Goal: Task Accomplishment & Management: Manage account settings

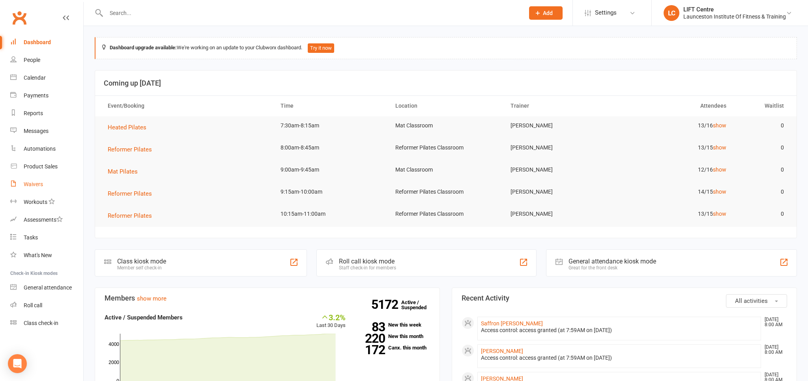
click at [38, 182] on div "Waivers" at bounding box center [33, 184] width 19 height 6
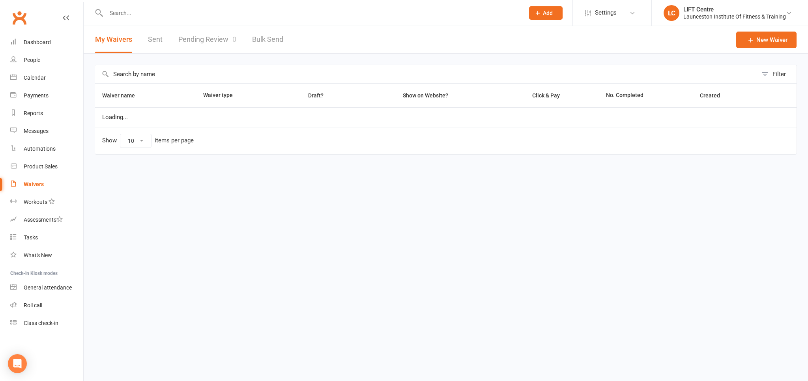
select select "50"
click at [201, 42] on link "Pending Review 0" at bounding box center [207, 39] width 58 height 27
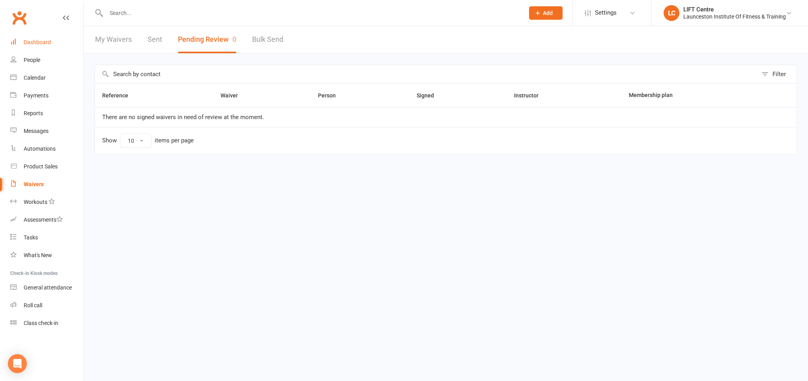
click at [41, 49] on link "Dashboard" at bounding box center [46, 43] width 73 height 18
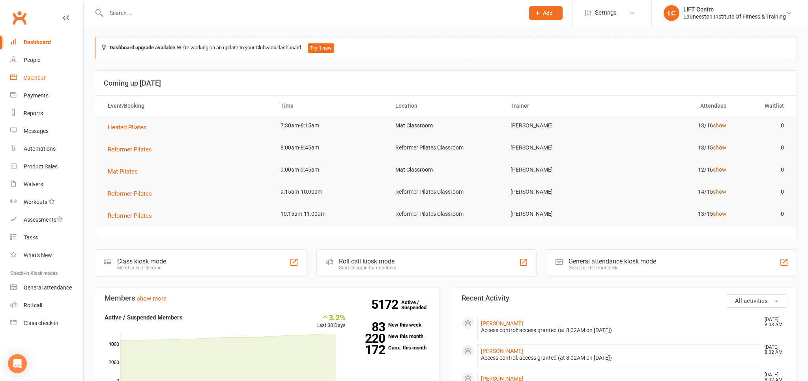
click at [47, 83] on link "Calendar" at bounding box center [46, 78] width 73 height 18
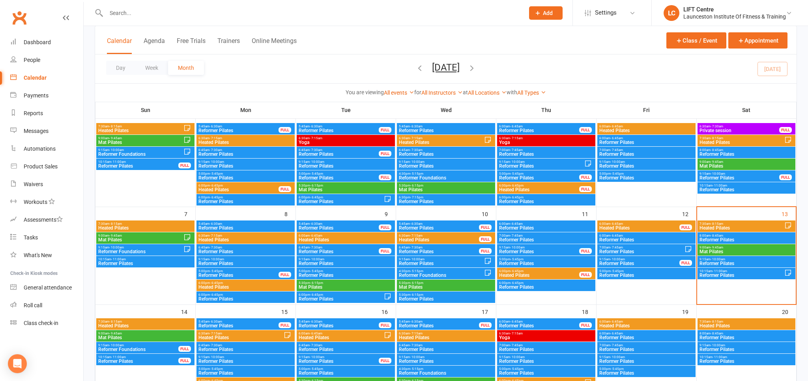
scroll to position [41, 0]
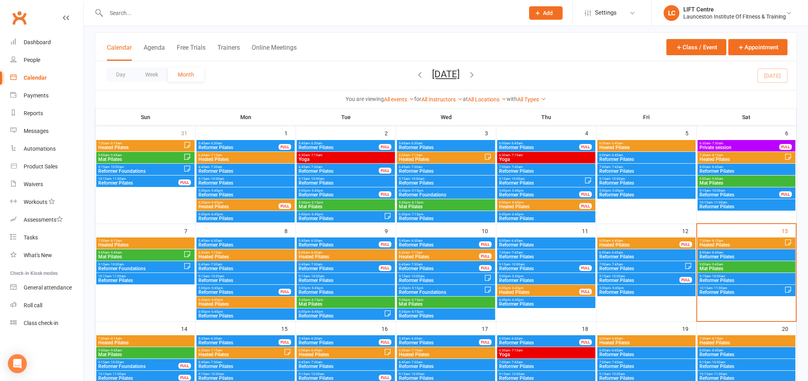
click at [718, 252] on span "- 8:45am" at bounding box center [716, 253] width 13 height 4
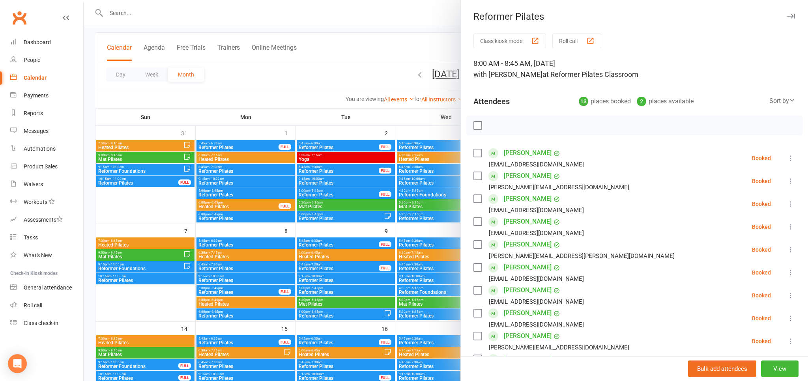
click at [354, 209] on div at bounding box center [446, 190] width 724 height 381
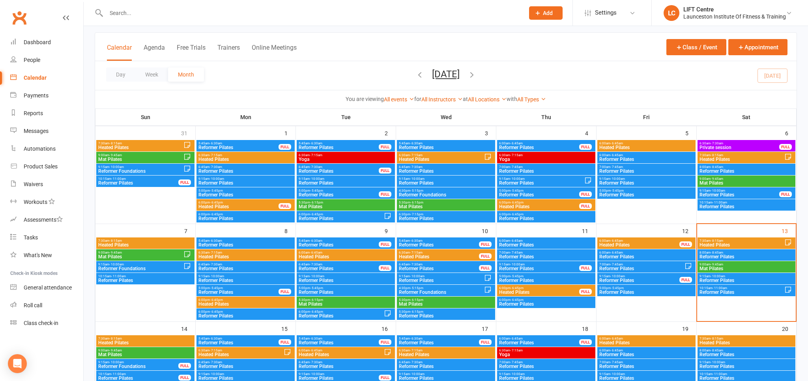
click at [714, 239] on span "- 8:15am" at bounding box center [716, 241] width 13 height 4
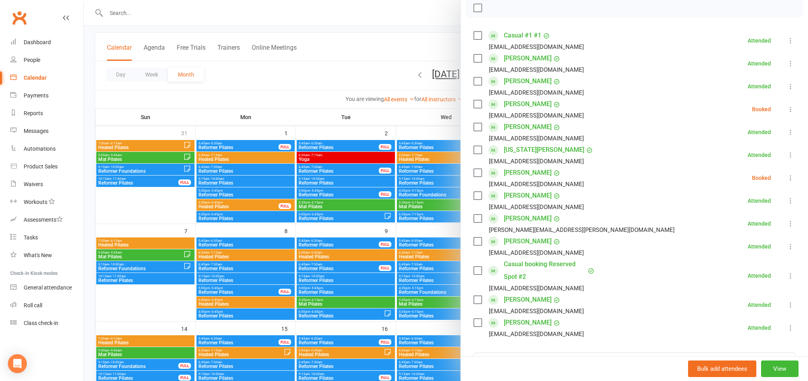
scroll to position [131, 0]
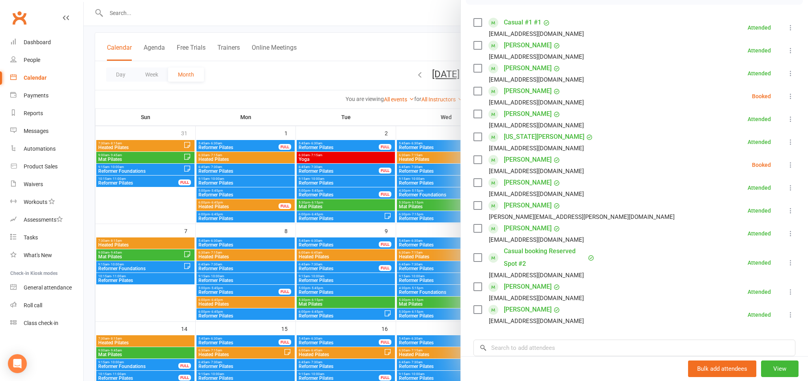
click at [511, 247] on link "Casual booking Reserved Spot #2" at bounding box center [545, 257] width 82 height 25
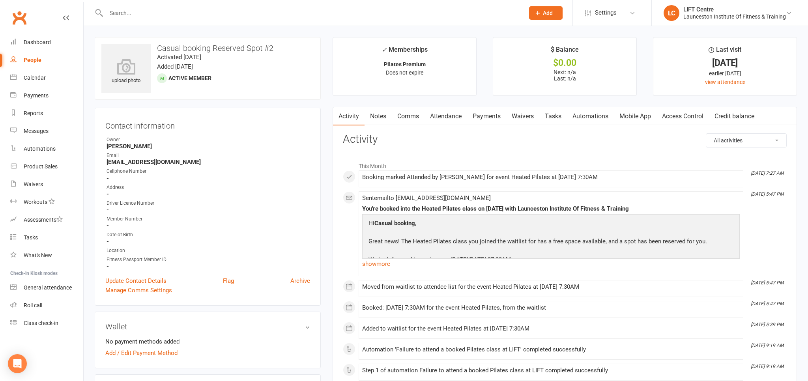
click at [373, 114] on link "Notes" at bounding box center [377, 116] width 27 height 18
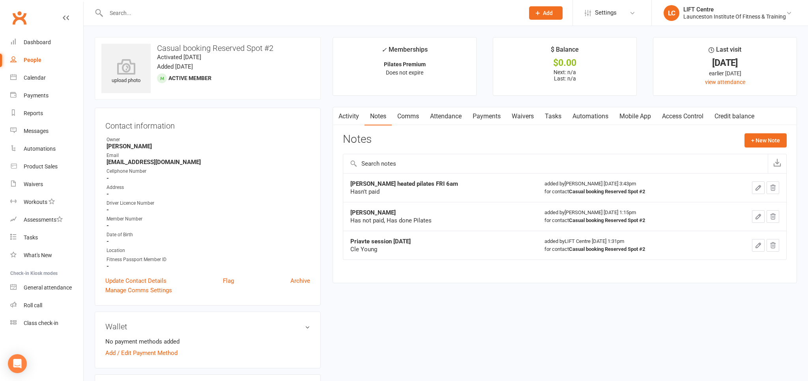
click at [351, 119] on link "Activity" at bounding box center [349, 116] width 32 height 18
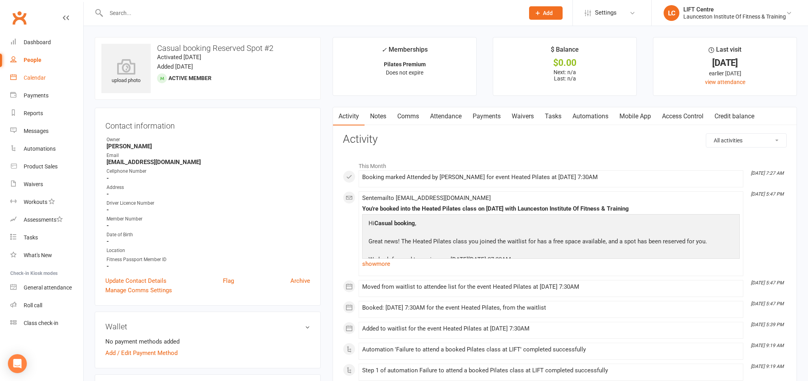
click at [58, 75] on link "Calendar" at bounding box center [46, 78] width 73 height 18
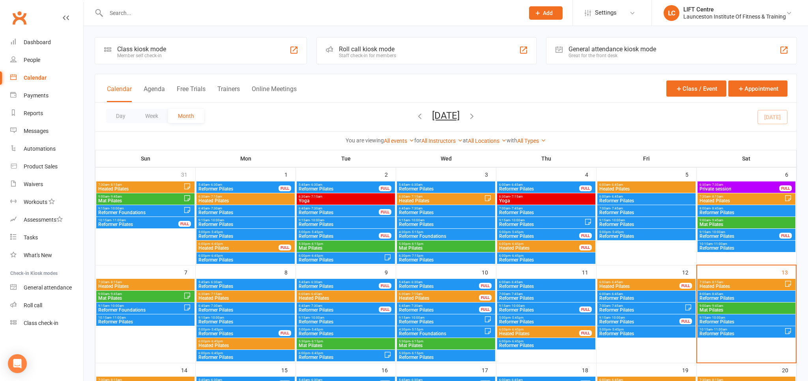
click at [714, 284] on span "Heated Pilates" at bounding box center [741, 286] width 85 height 5
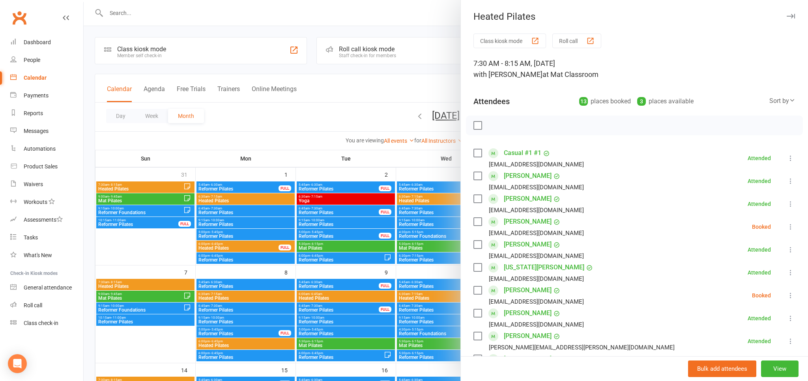
drag, startPoint x: 427, startPoint y: 215, endPoint x: 428, endPoint y: 219, distance: 4.1
click at [427, 218] on div at bounding box center [446, 190] width 724 height 381
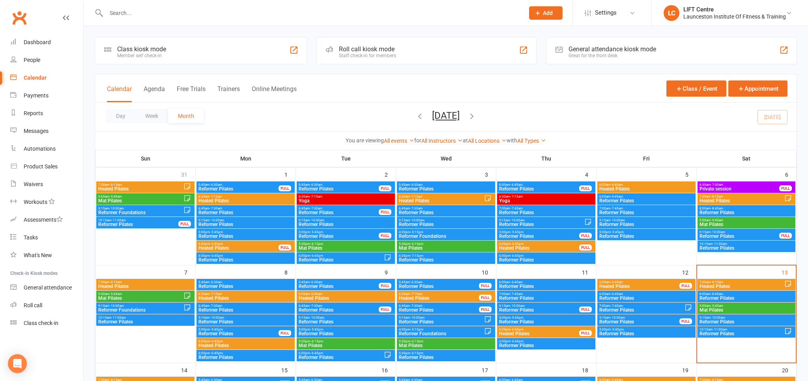
click at [725, 282] on span "7:30am - 8:15am" at bounding box center [741, 282] width 85 height 4
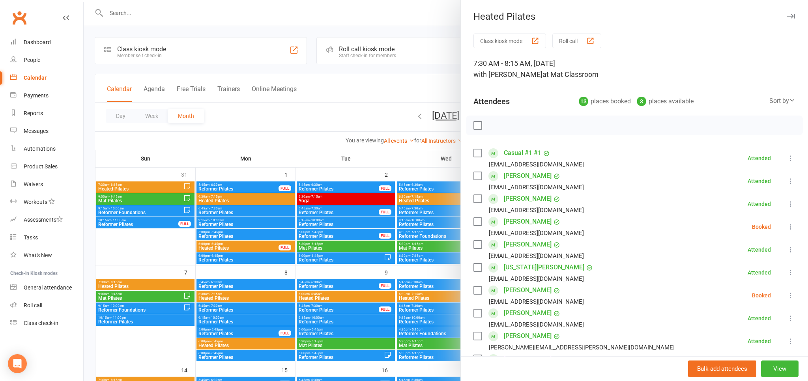
click at [338, 198] on div at bounding box center [446, 190] width 724 height 381
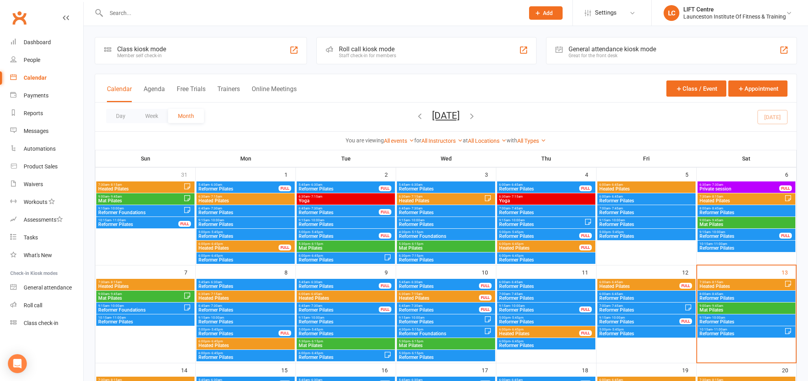
click at [718, 296] on span "Reformer Pilates" at bounding box center [746, 298] width 95 height 5
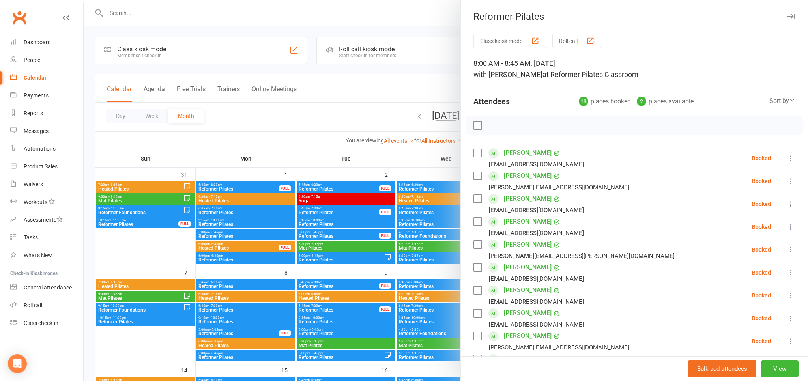
click at [274, 212] on div at bounding box center [446, 190] width 724 height 381
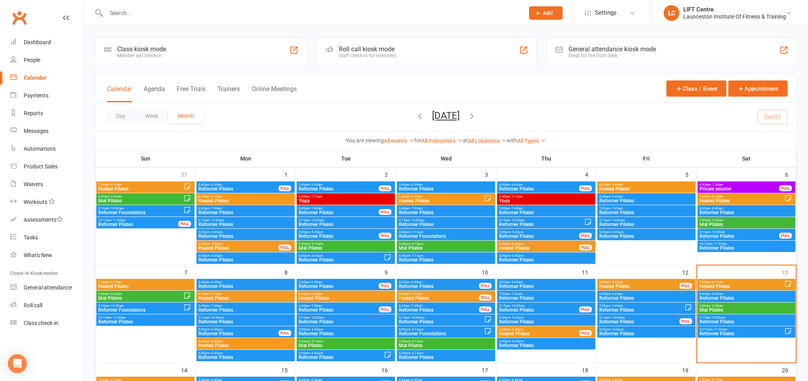
click at [714, 304] on span "- 9:45am" at bounding box center [716, 306] width 13 height 4
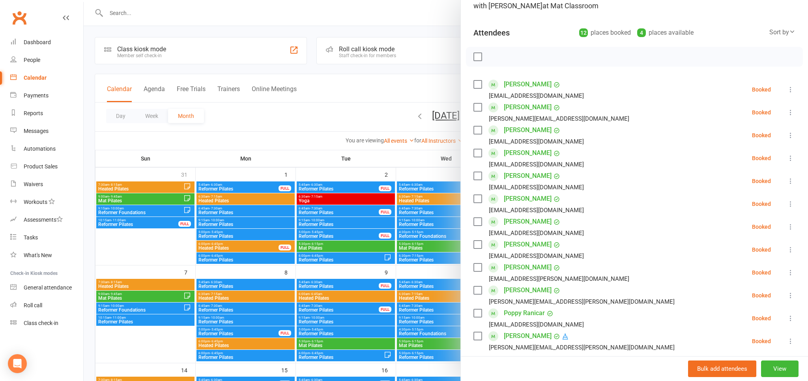
scroll to position [87, 0]
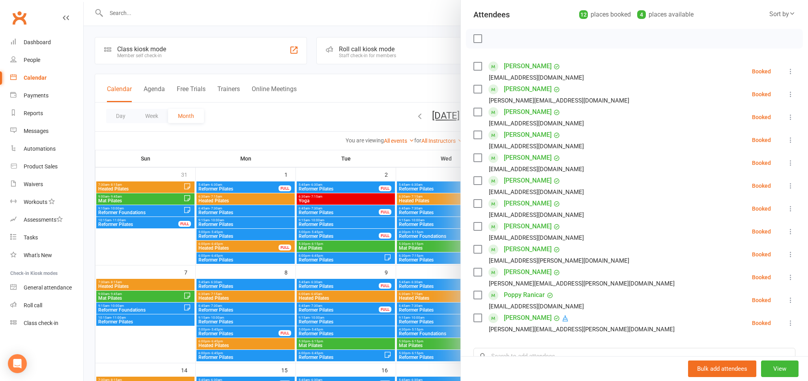
click at [430, 158] on div at bounding box center [446, 190] width 724 height 381
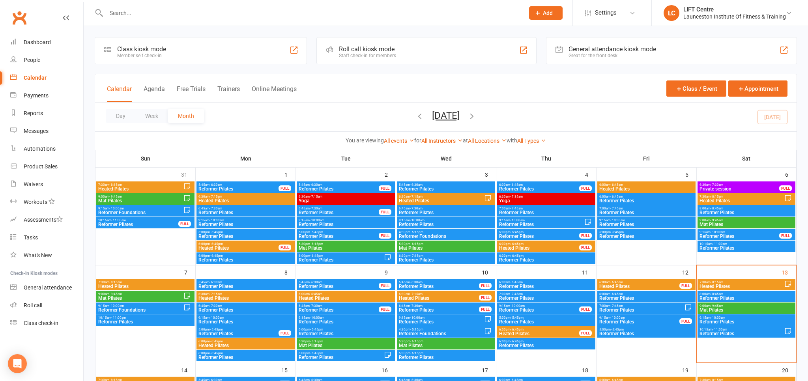
click at [709, 321] on span "Reformer Pilates" at bounding box center [746, 321] width 95 height 5
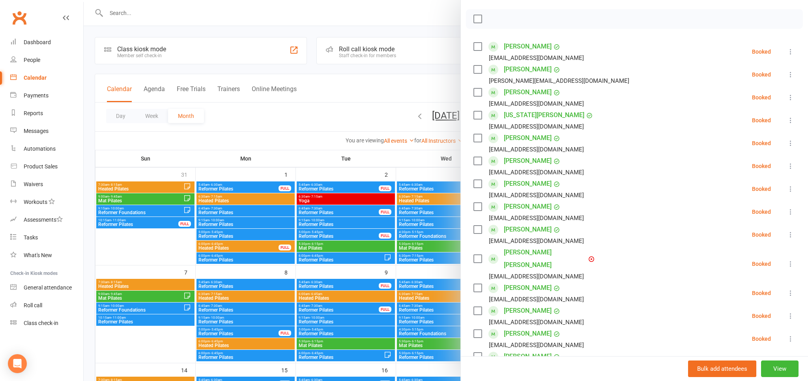
scroll to position [131, 0]
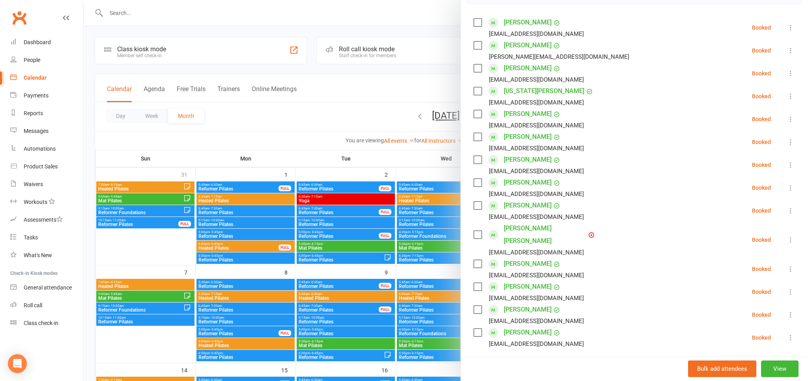
click at [313, 205] on div at bounding box center [446, 190] width 724 height 381
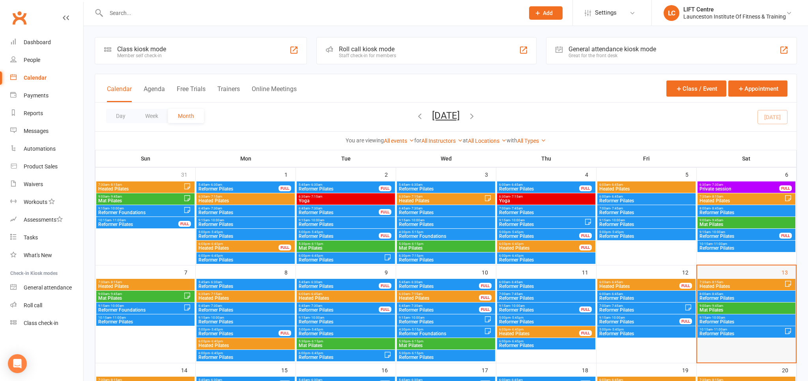
click at [709, 326] on div at bounding box center [746, 320] width 97 height 83
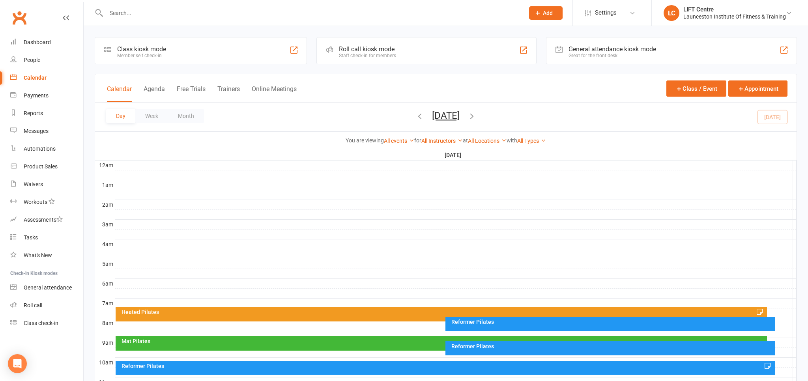
click at [143, 115] on button "Week" at bounding box center [151, 116] width 33 height 14
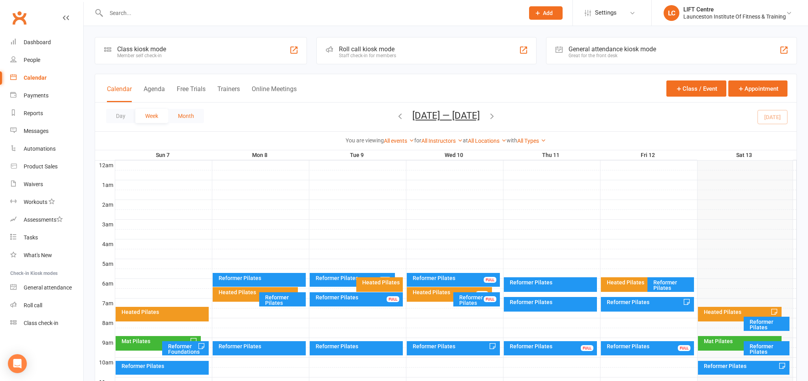
click at [180, 114] on button "Month" at bounding box center [186, 116] width 36 height 14
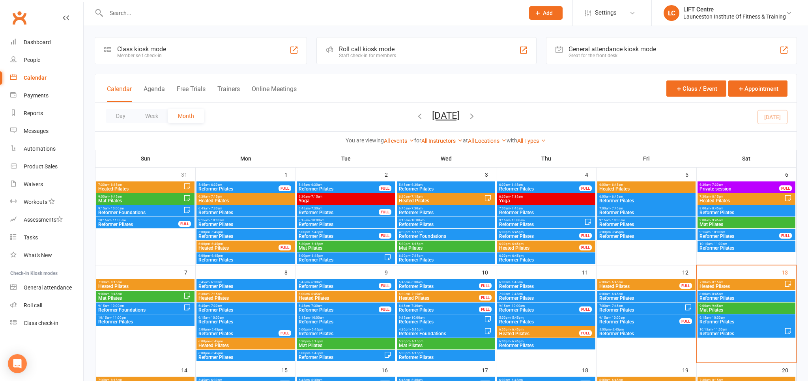
click at [740, 332] on span "Reformer Pilates" at bounding box center [741, 333] width 85 height 5
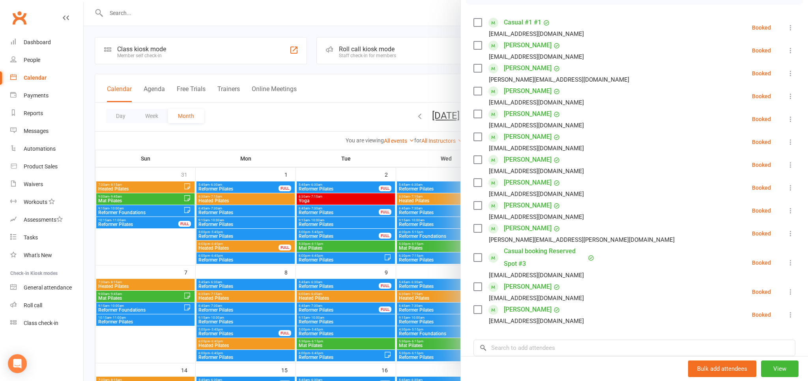
click at [539, 250] on link "Casual booking Reserved Spot #3" at bounding box center [545, 257] width 82 height 25
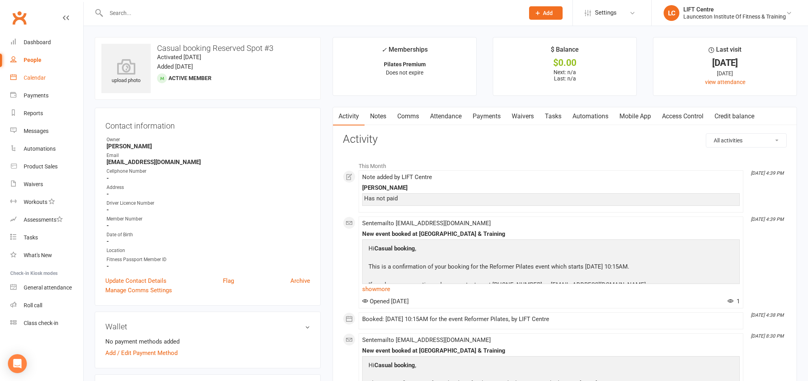
click at [57, 73] on link "Calendar" at bounding box center [46, 78] width 73 height 18
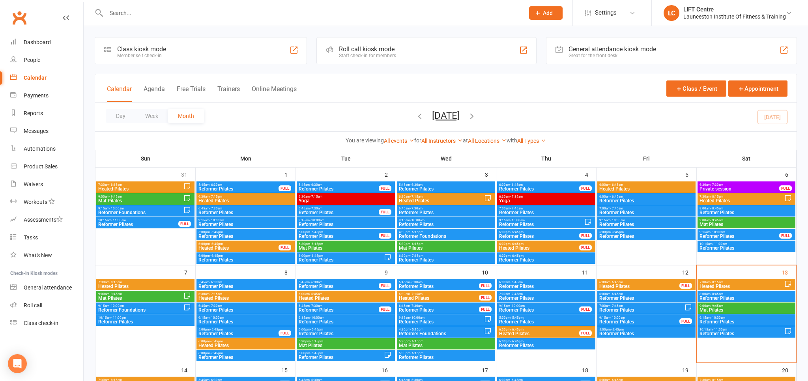
click at [308, 131] on div "Day Week Month September 2025 September 2025 Sun Mon Tue Wed Thu Fri Sat 31 01 …" at bounding box center [445, 117] width 701 height 29
click at [704, 308] on span "Mat Pilates" at bounding box center [746, 310] width 95 height 5
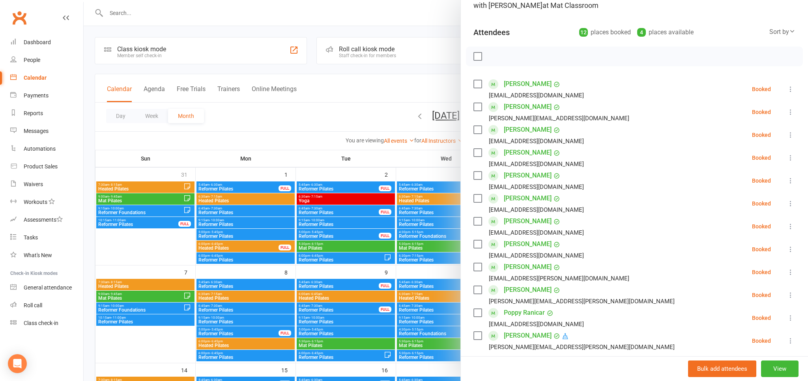
scroll to position [87, 0]
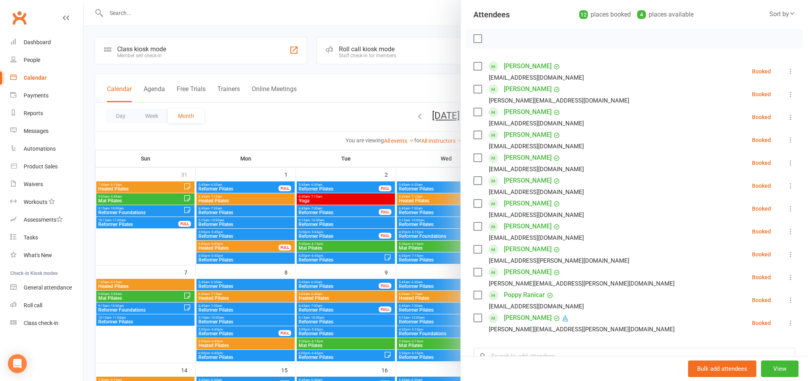
click at [380, 157] on div at bounding box center [446, 190] width 724 height 381
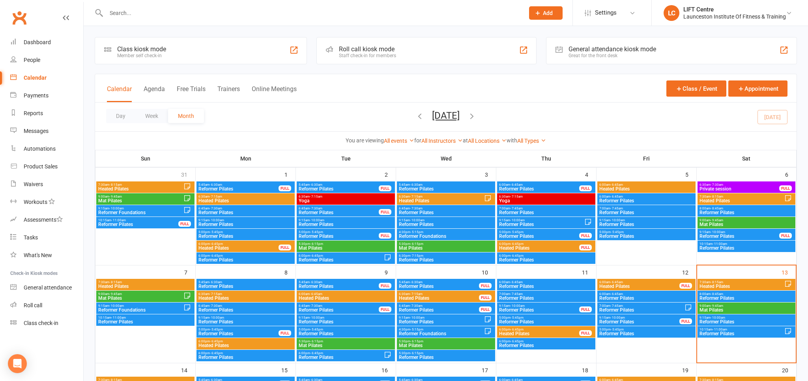
click at [706, 304] on span "9:00am - 9:45am" at bounding box center [746, 306] width 95 height 4
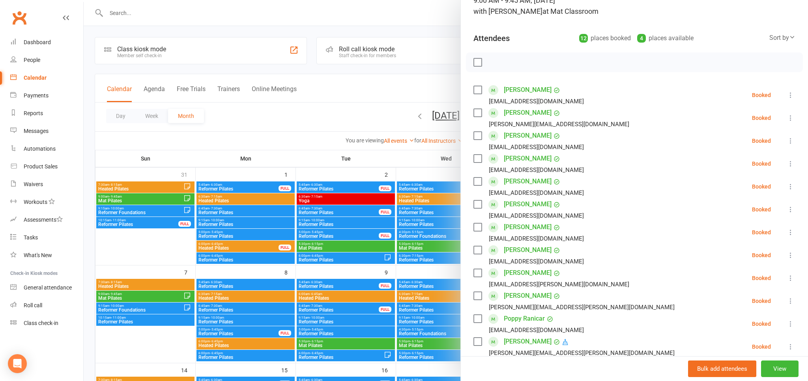
scroll to position [0, 0]
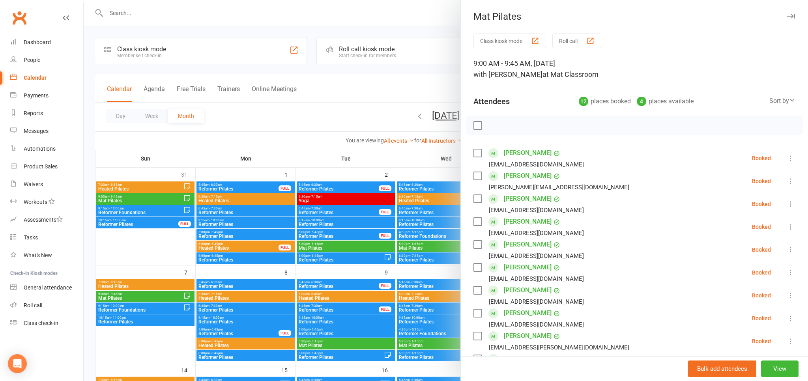
click at [340, 120] on div at bounding box center [446, 190] width 724 height 381
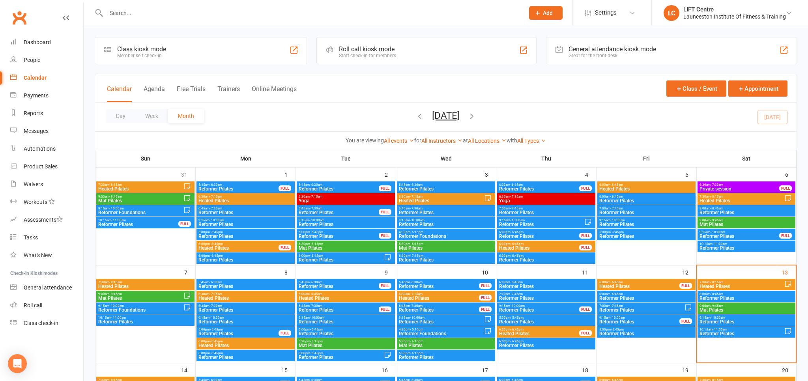
click at [723, 296] on span "Reformer Pilates" at bounding box center [746, 298] width 95 height 5
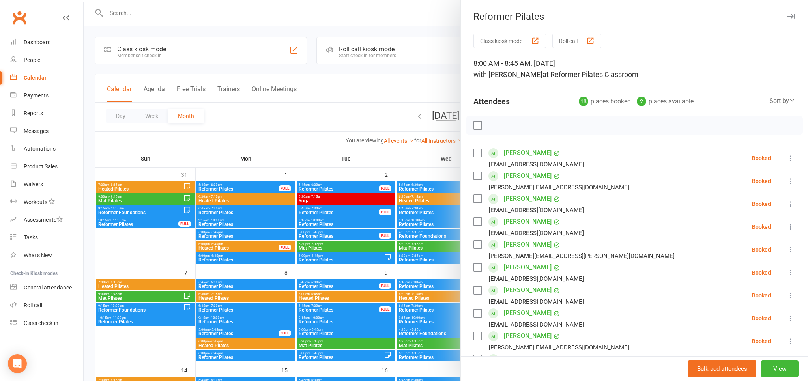
drag, startPoint x: 296, startPoint y: 201, endPoint x: 319, endPoint y: 215, distance: 26.7
click at [297, 203] on div at bounding box center [446, 190] width 724 height 381
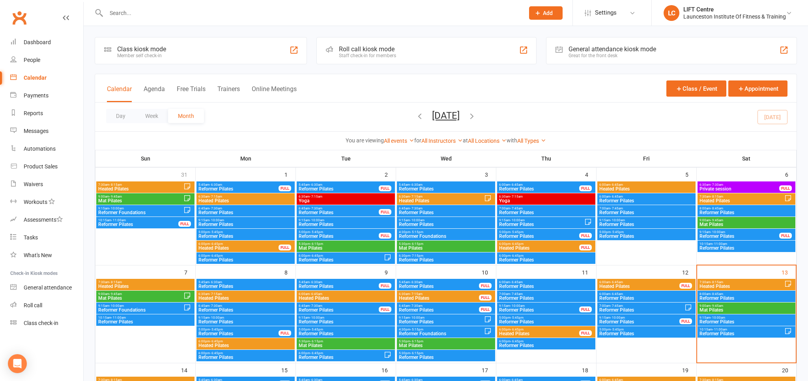
click at [714, 284] on span "Heated Pilates" at bounding box center [741, 286] width 85 height 5
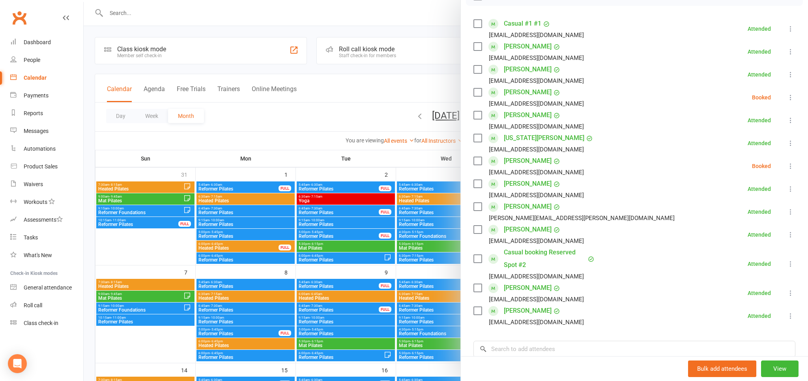
scroll to position [131, 0]
click at [512, 254] on link "Casual booking Reserved Spot #2" at bounding box center [545, 257] width 82 height 25
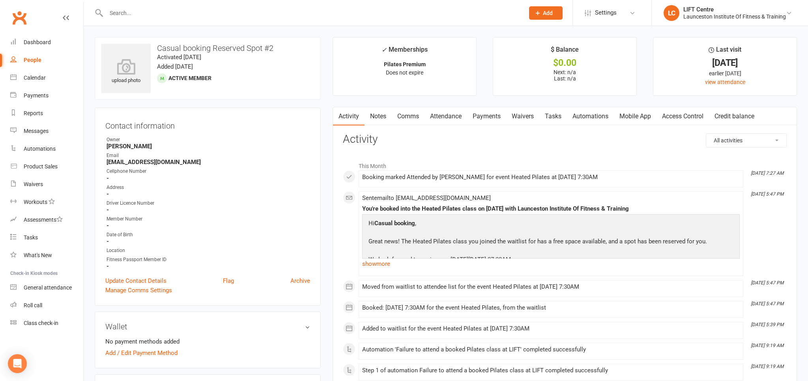
click at [372, 110] on link "Notes" at bounding box center [377, 116] width 27 height 18
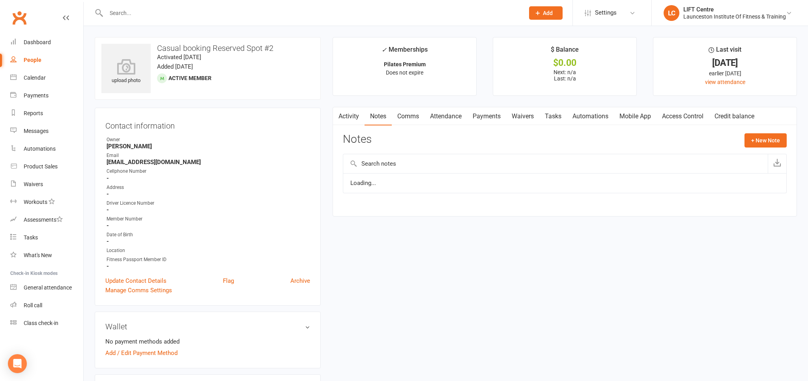
click at [374, 116] on link "Notes" at bounding box center [377, 116] width 27 height 18
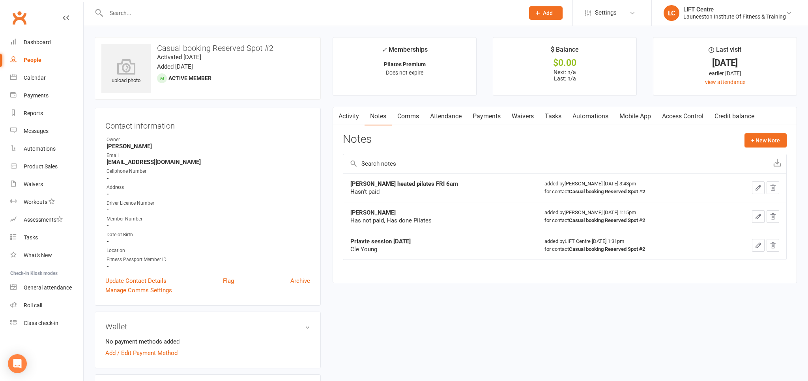
click at [340, 121] on button "button" at bounding box center [338, 116] width 10 height 18
click at [49, 48] on link "Dashboard" at bounding box center [46, 43] width 73 height 18
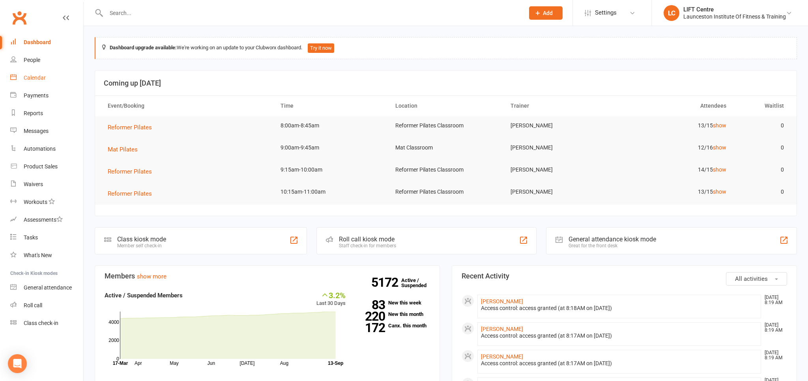
click at [41, 76] on div "Calendar" at bounding box center [35, 78] width 22 height 6
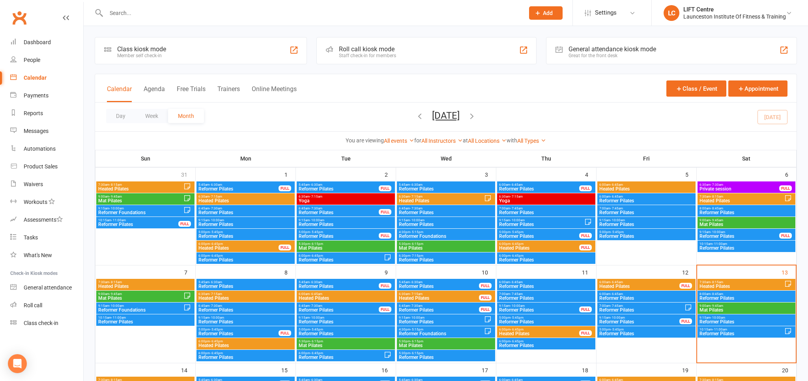
click at [711, 282] on span "- 8:15am" at bounding box center [716, 282] width 13 height 4
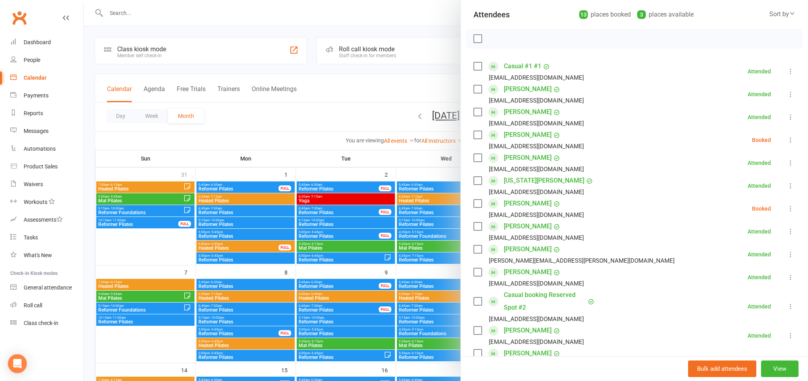
scroll to position [174, 0]
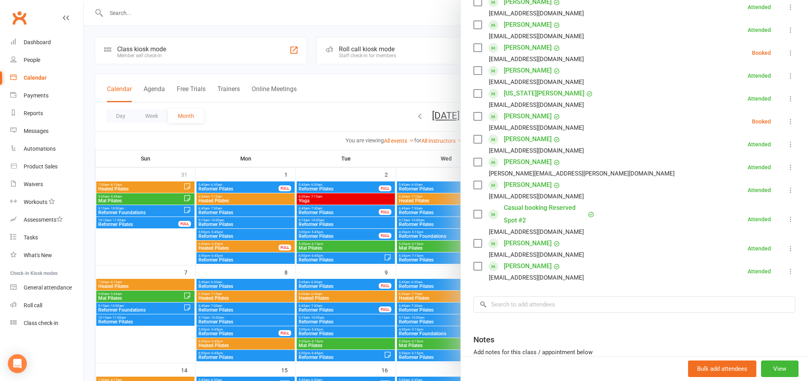
click at [524, 209] on link "Casual booking Reserved Spot #2" at bounding box center [545, 213] width 82 height 25
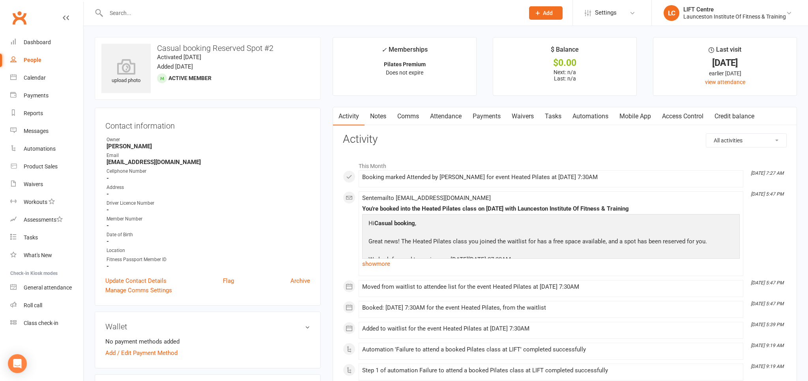
click at [377, 118] on link "Notes" at bounding box center [377, 116] width 27 height 18
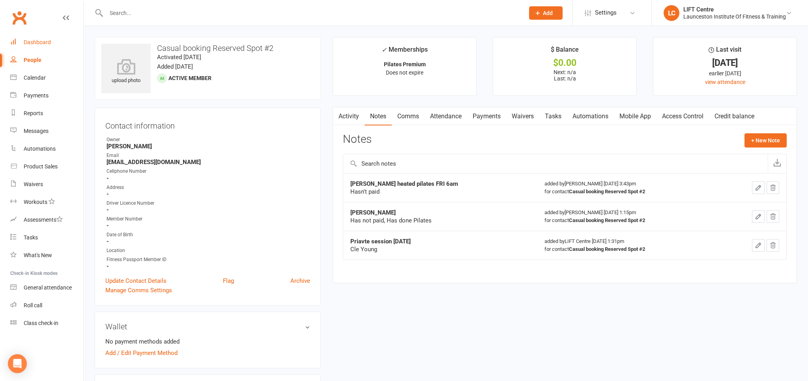
click at [23, 43] on link "Dashboard" at bounding box center [46, 43] width 73 height 18
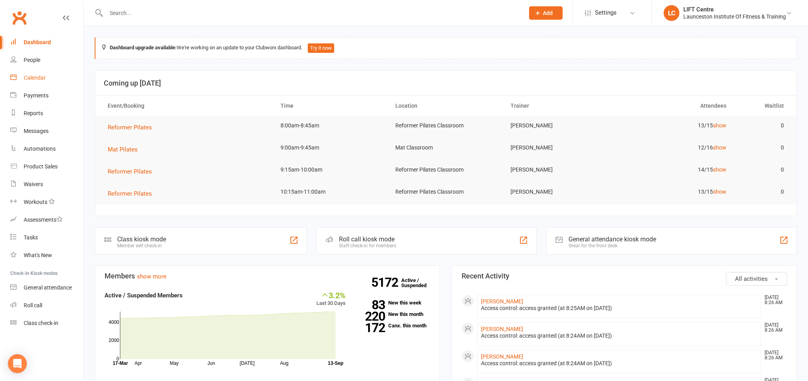
click at [30, 80] on div "Calendar" at bounding box center [35, 78] width 22 height 6
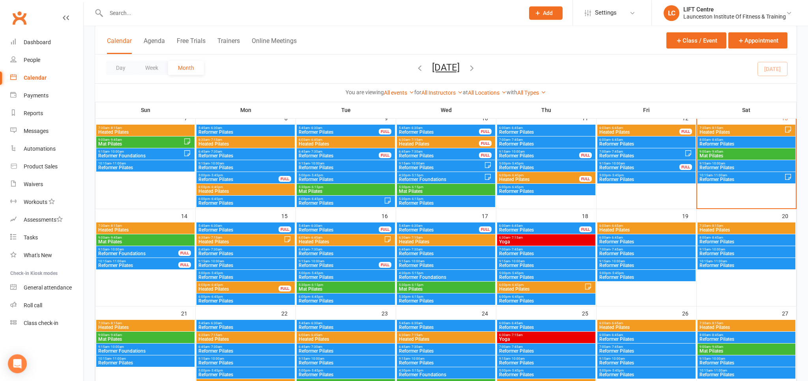
scroll to position [166, 0]
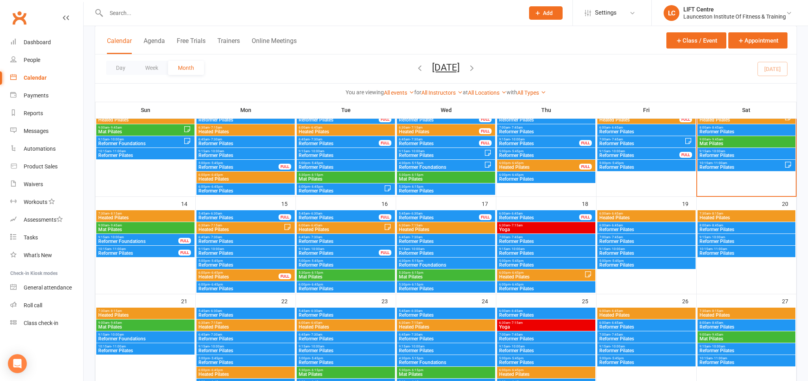
click at [243, 272] on span "6:00pm - 6:45pm" at bounding box center [238, 273] width 81 height 4
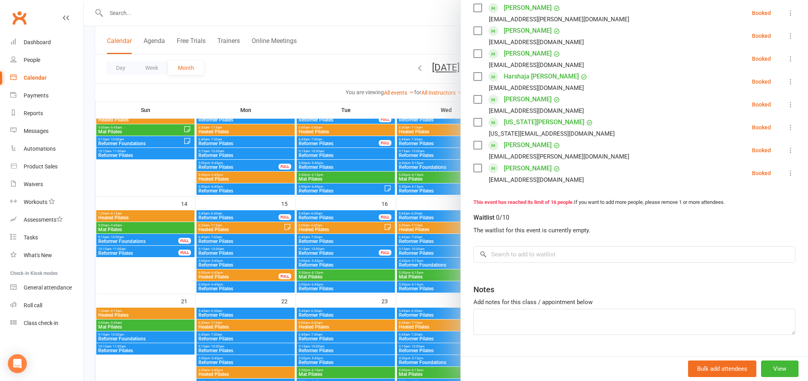
scroll to position [315, 0]
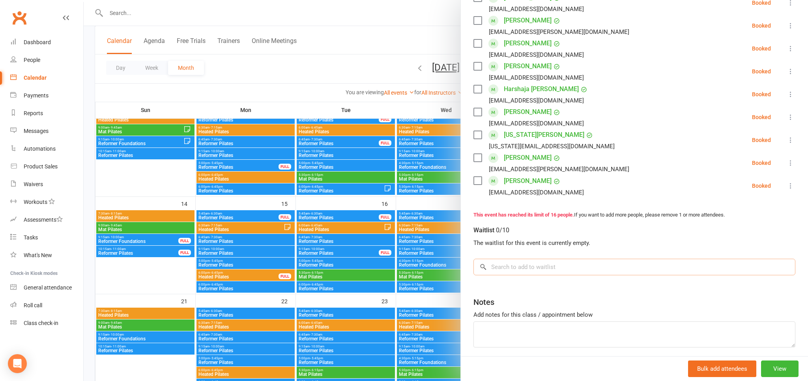
click at [508, 275] on input "search" at bounding box center [634, 267] width 322 height 17
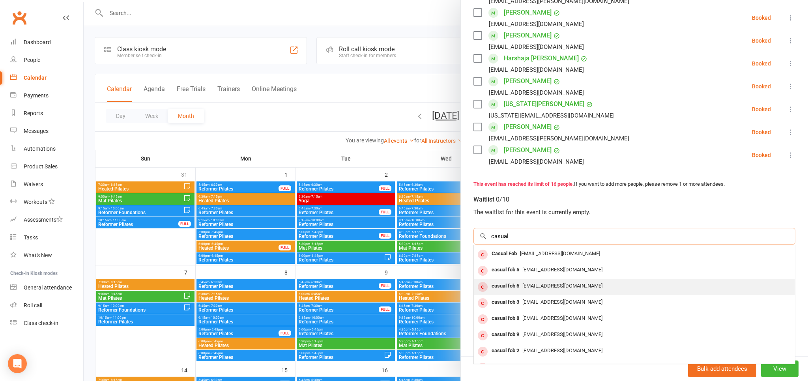
scroll to position [0, 0]
type input "c"
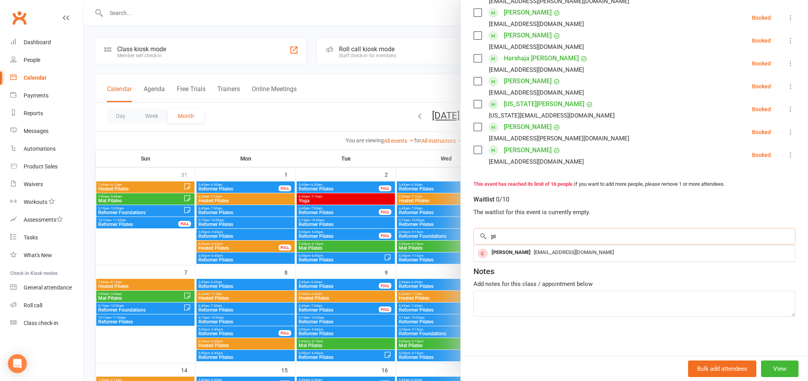
type input "p"
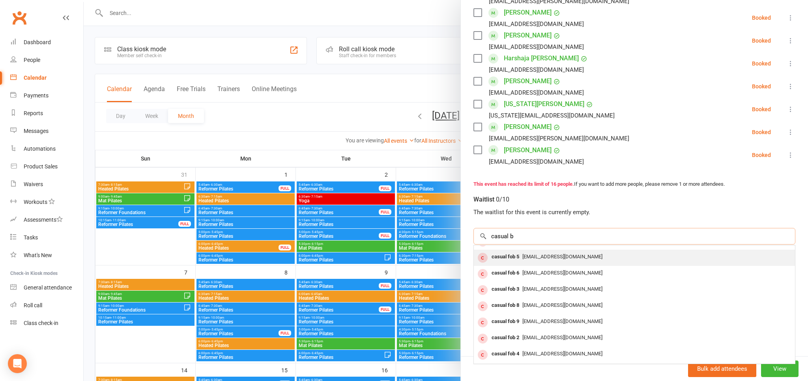
scroll to position [43, 0]
type input "casual b"
click at [307, 136] on div at bounding box center [446, 190] width 724 height 381
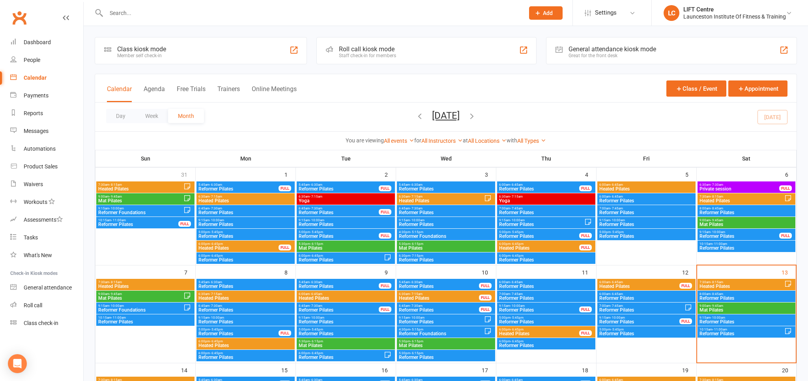
click at [725, 285] on span "Heated Pilates" at bounding box center [741, 286] width 85 height 5
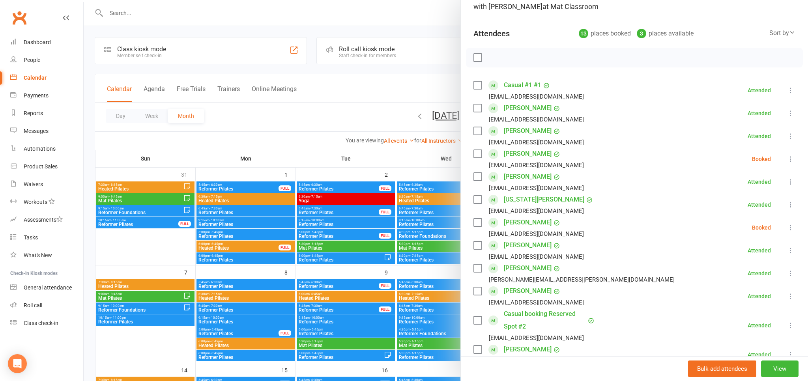
scroll to position [87, 0]
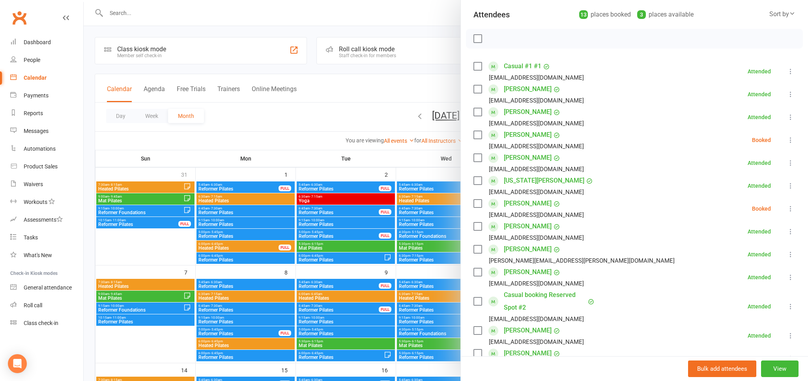
click at [389, 189] on div at bounding box center [446, 190] width 724 height 381
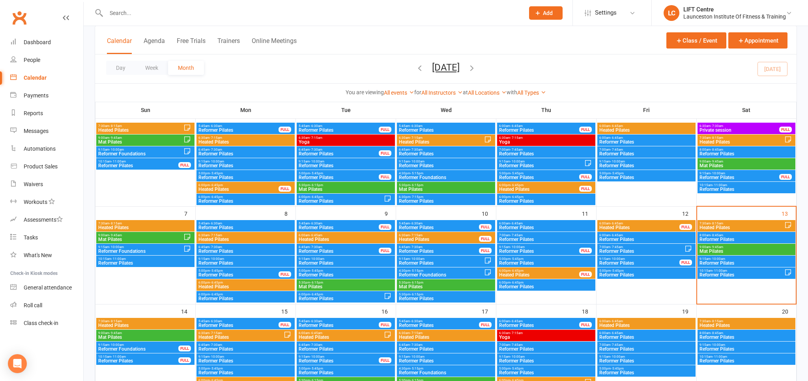
scroll to position [125, 0]
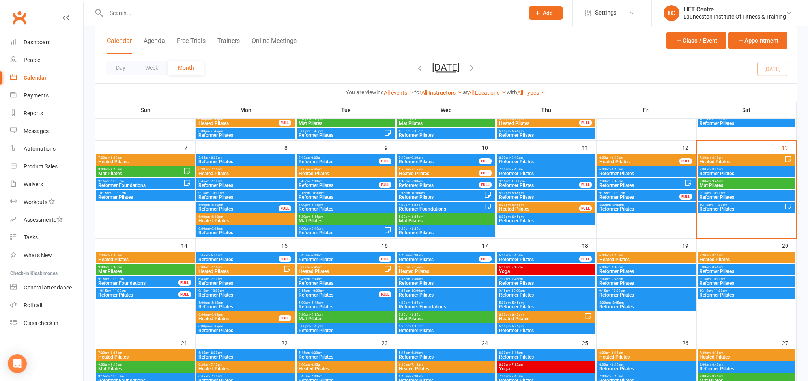
click at [226, 317] on span "Heated Pilates" at bounding box center [238, 318] width 81 height 5
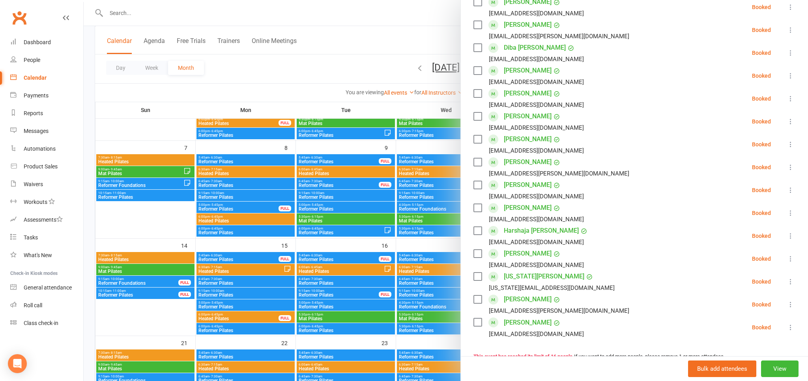
scroll to position [359, 0]
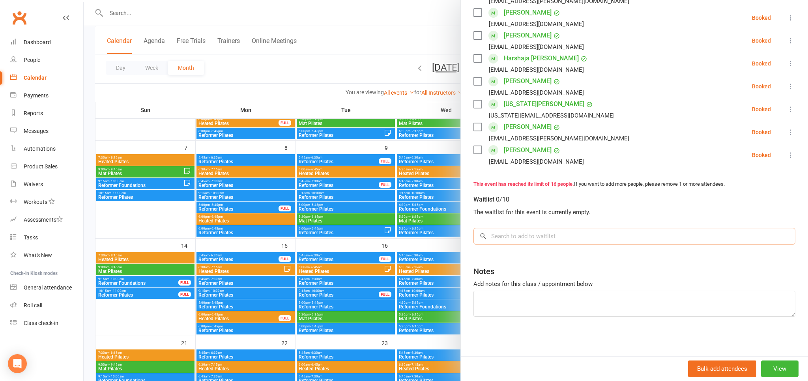
click at [531, 228] on div "Waitlist 0/10 The waitlist for this event is currently empty. × No results" at bounding box center [634, 216] width 322 height 56
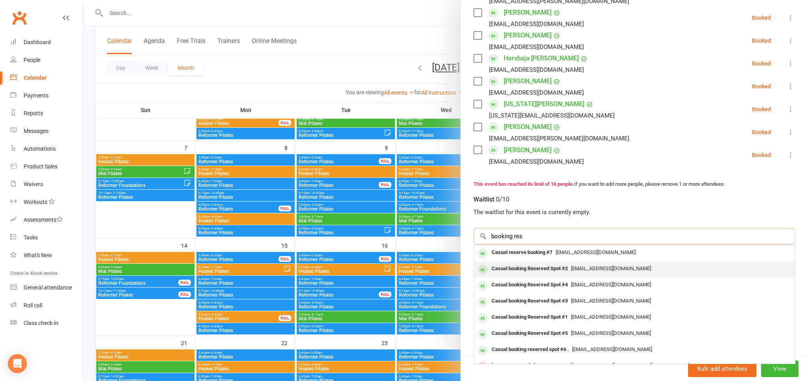
type input "booking res"
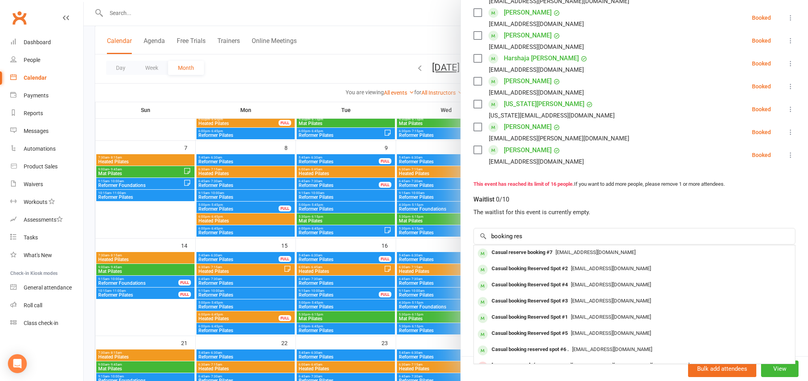
click at [575, 269] on span "pilates@liftcentre.com.au" at bounding box center [611, 268] width 80 height 6
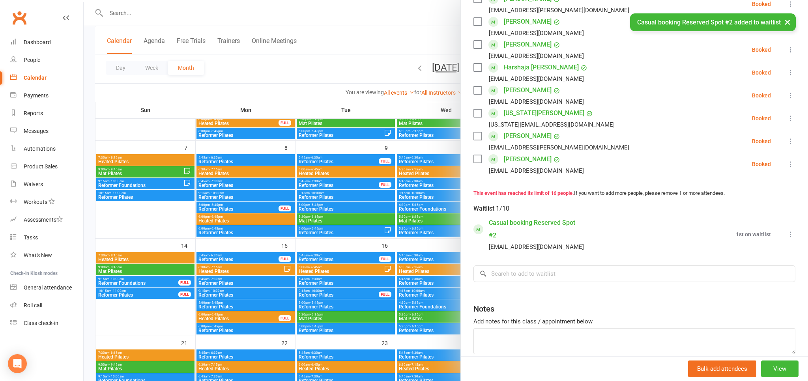
scroll to position [315, 0]
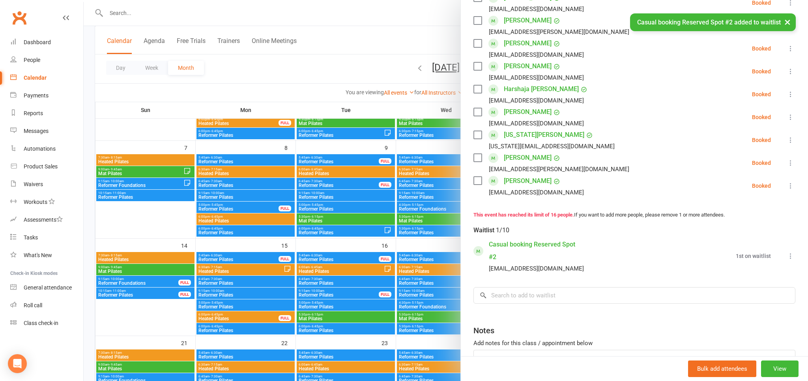
click at [523, 257] on link "Casual booking Reserved Spot #2" at bounding box center [534, 250] width 91 height 25
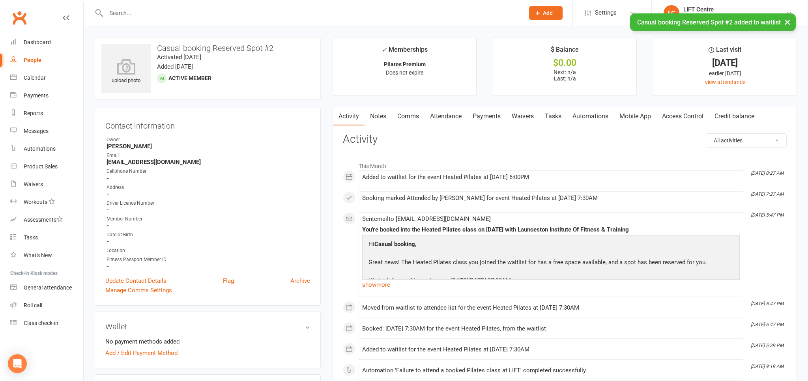
click at [379, 119] on link "Notes" at bounding box center [377, 116] width 27 height 18
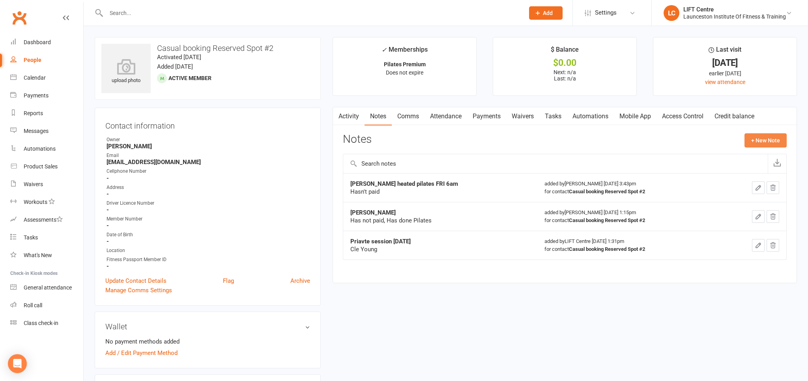
click at [769, 138] on button "+ New Note" at bounding box center [765, 140] width 42 height 14
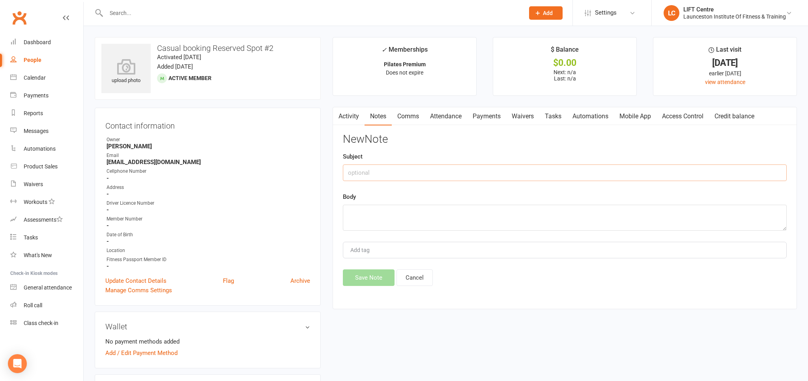
click at [381, 178] on input "text" at bounding box center [565, 172] width 444 height 17
type input "Sage Austin"
click at [401, 216] on textarea at bounding box center [565, 218] width 444 height 26
type textarea "Has not paid"
click at [374, 275] on button "Save Note" at bounding box center [369, 277] width 52 height 17
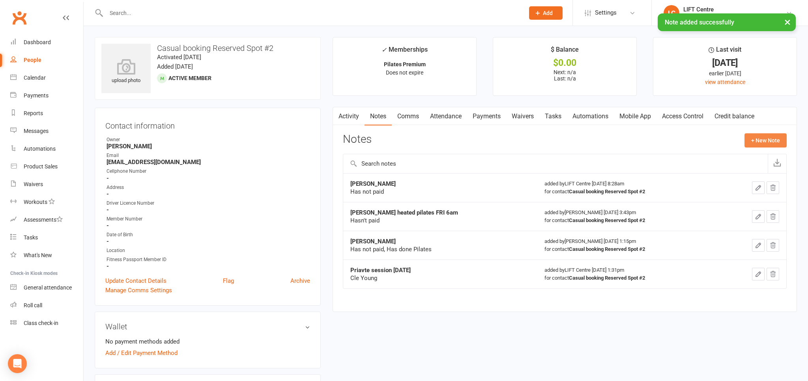
click at [758, 140] on button "+ New Note" at bounding box center [765, 140] width 42 height 14
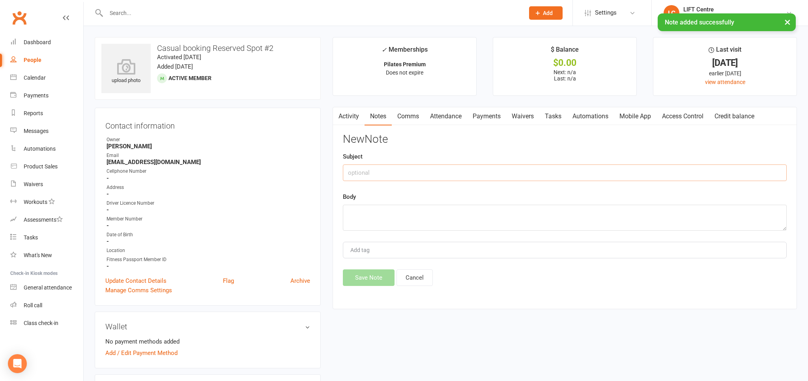
click at [375, 175] on input "text" at bounding box center [565, 172] width 444 height 17
type input "Emily Payne"
click at [366, 221] on textarea at bounding box center [565, 218] width 444 height 26
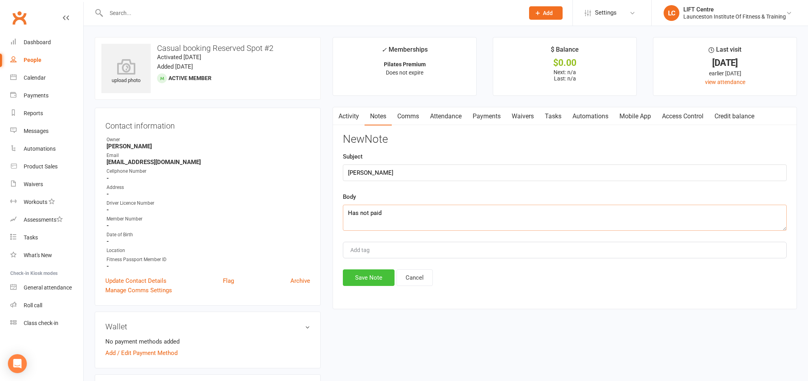
type textarea "Has not paid"
click at [371, 274] on button "Save Note" at bounding box center [369, 277] width 52 height 17
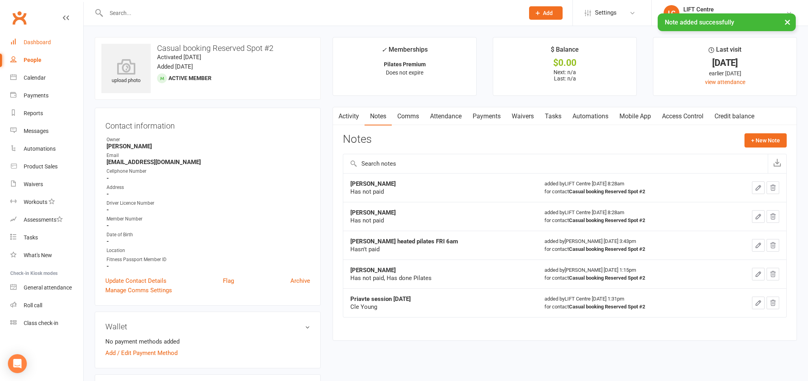
click at [45, 47] on link "Dashboard" at bounding box center [46, 43] width 73 height 18
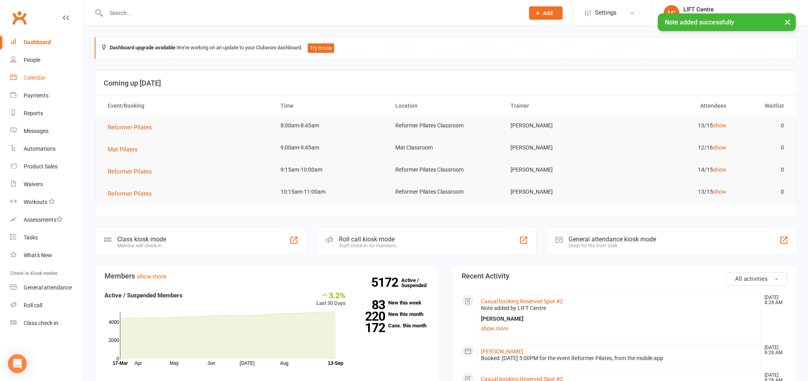
click at [45, 82] on link "Calendar" at bounding box center [46, 78] width 73 height 18
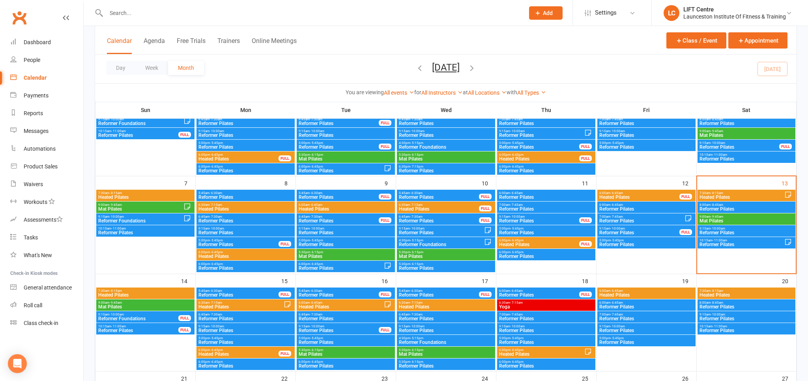
scroll to position [125, 0]
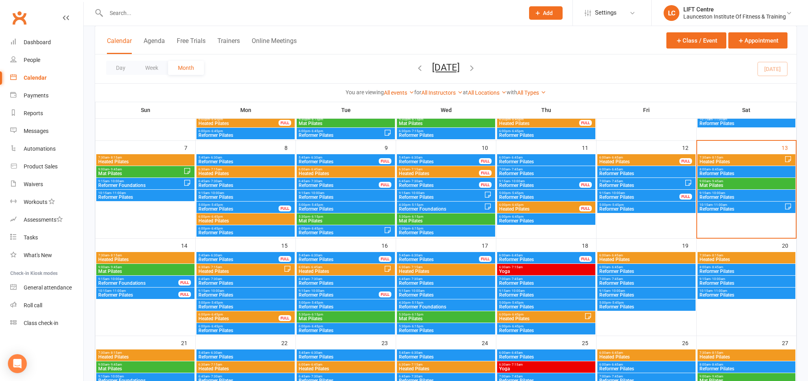
click at [228, 314] on span "6:00pm - 6:45pm" at bounding box center [238, 315] width 81 height 4
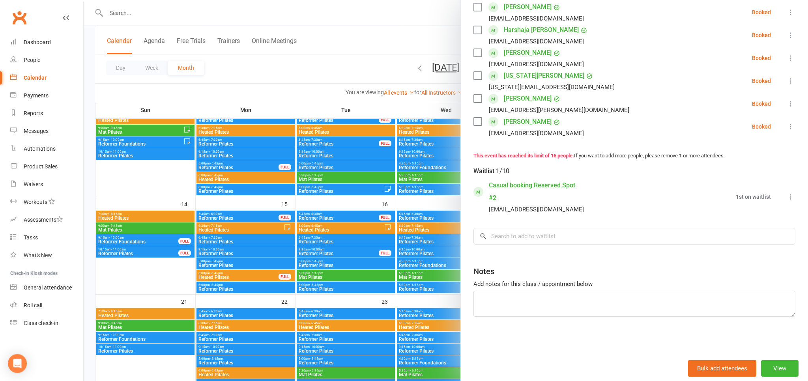
scroll to position [166, 0]
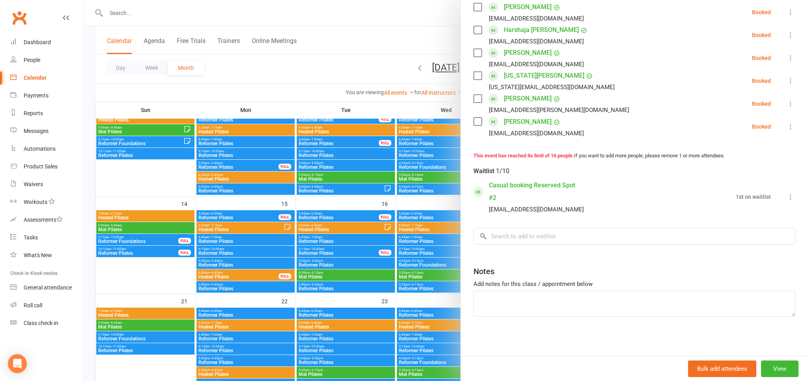
click at [515, 186] on link "Casual booking Reserved Spot #2" at bounding box center [534, 191] width 91 height 25
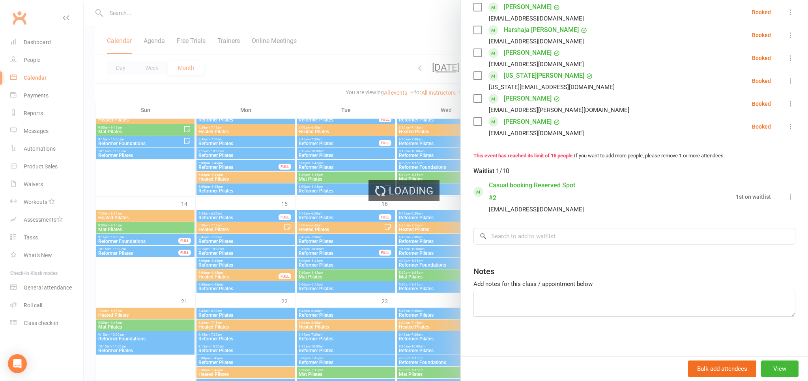
scroll to position [387, 0]
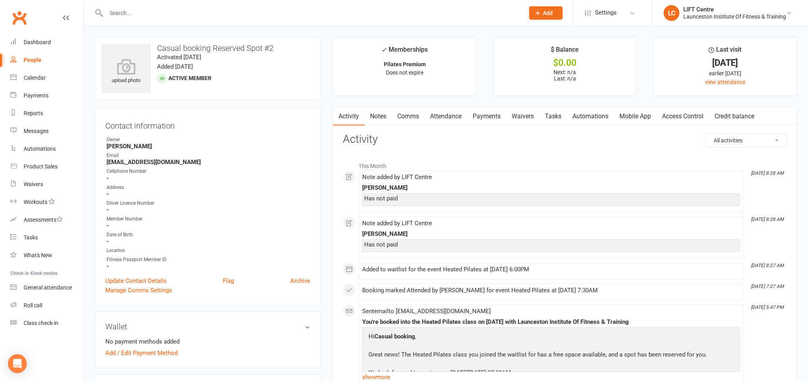
click at [399, 188] on div "[PERSON_NAME]" at bounding box center [550, 188] width 377 height 7
click at [362, 174] on span at bounding box center [362, 174] width 0 height 0
click at [383, 114] on link "Notes" at bounding box center [377, 116] width 27 height 18
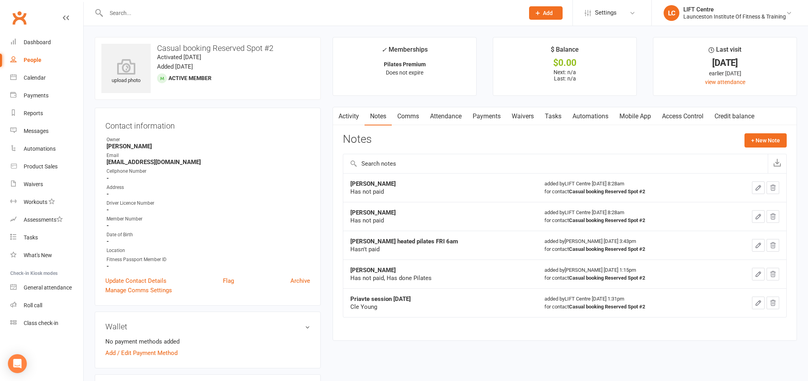
click at [775, 189] on icon "button" at bounding box center [772, 187] width 7 height 7
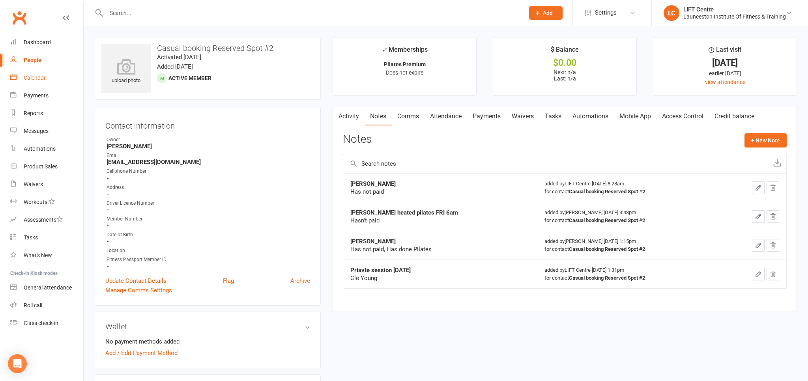
click at [45, 78] on div "Calendar" at bounding box center [35, 78] width 22 height 6
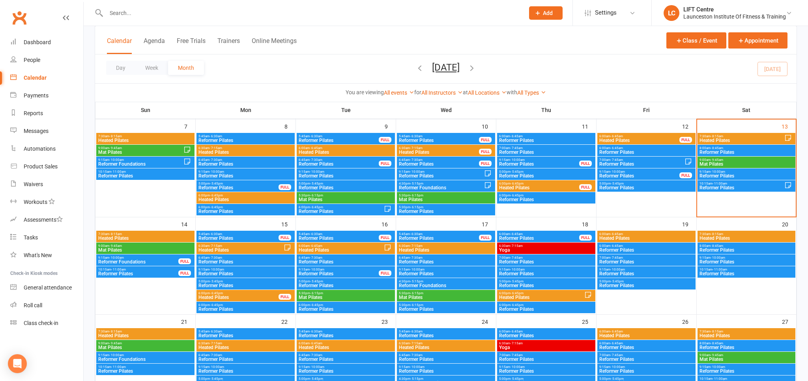
scroll to position [166, 0]
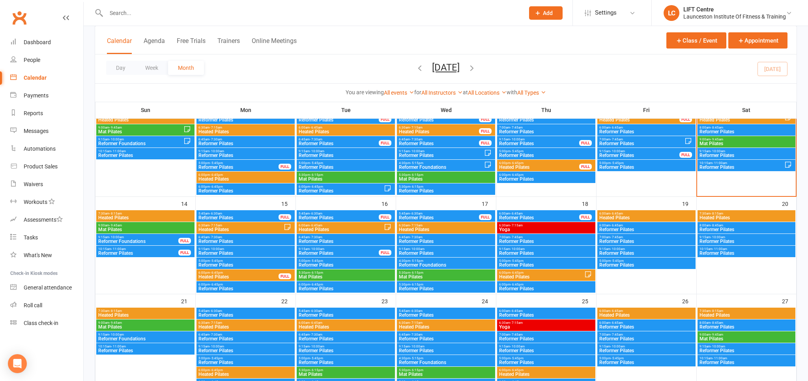
click at [246, 268] on div "7:30am - 8:15am Heated Pilates 9:00am - 9:45am Mat Pilates 9:15am - 10:00am Ref…" at bounding box center [445, 297] width 701 height 626
click at [243, 272] on span "6:00pm - 6:45pm" at bounding box center [238, 273] width 81 height 4
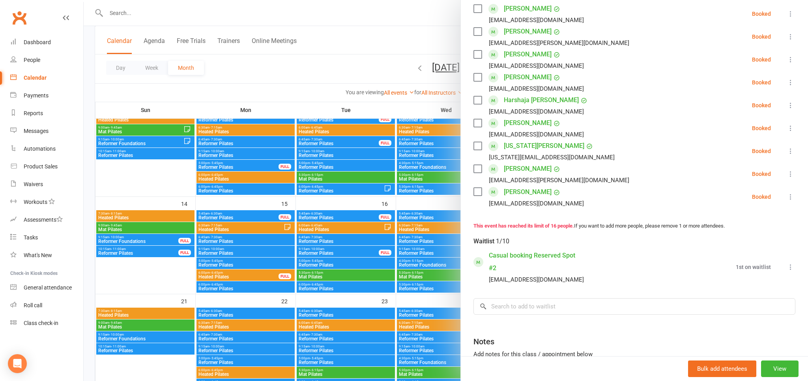
scroll to position [387, 0]
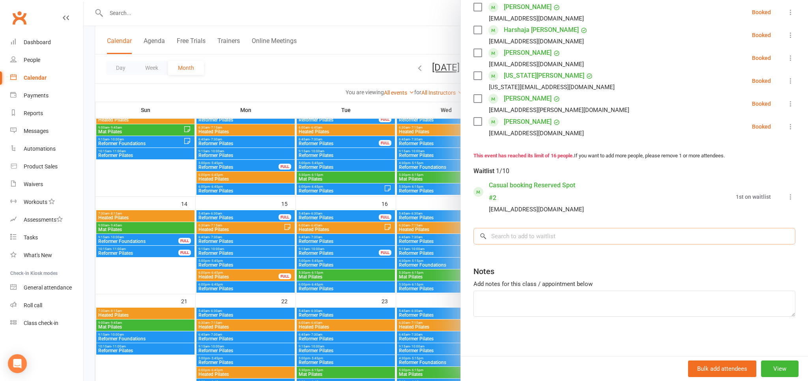
click at [509, 239] on input "search" at bounding box center [634, 236] width 322 height 17
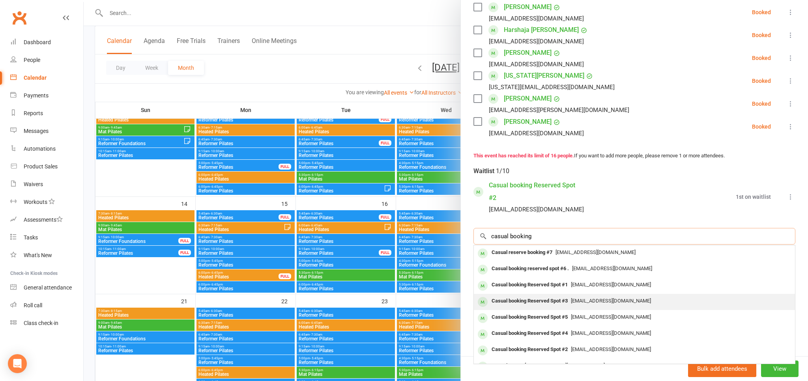
type input "casual booking"
click at [558, 304] on div "Casual booking Reserved Spot #3" at bounding box center [529, 300] width 82 height 11
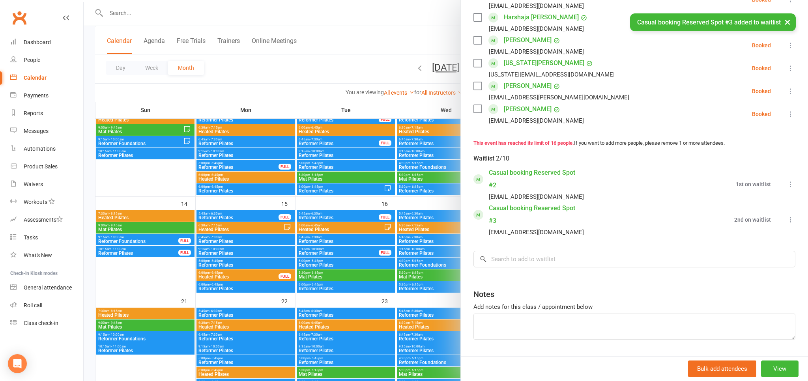
click at [502, 217] on link "Casual booking Reserved Spot #3" at bounding box center [534, 214] width 91 height 25
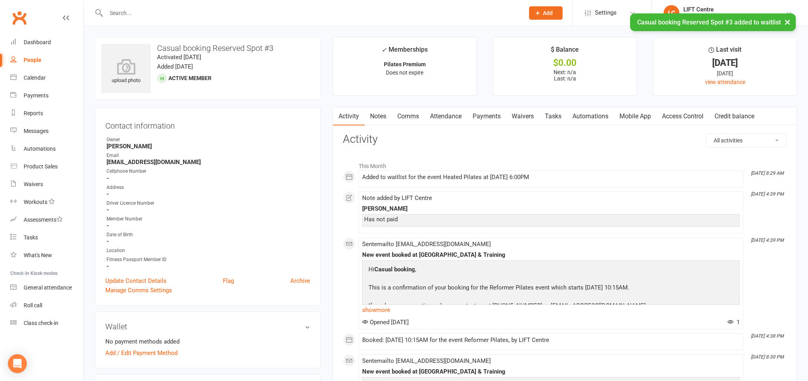
click at [381, 113] on link "Notes" at bounding box center [377, 116] width 27 height 18
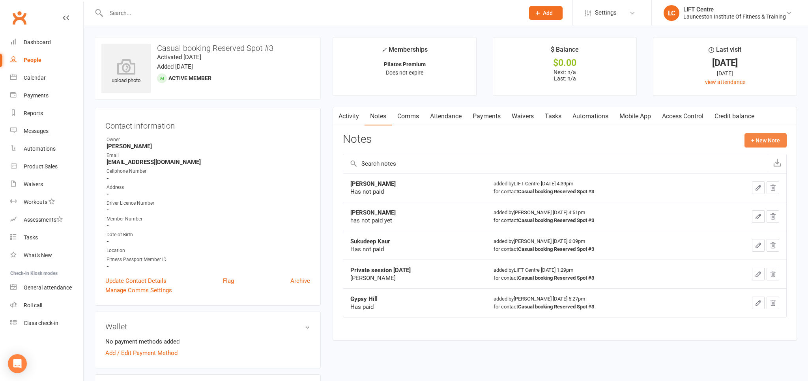
click at [774, 143] on button "+ New Note" at bounding box center [765, 140] width 42 height 14
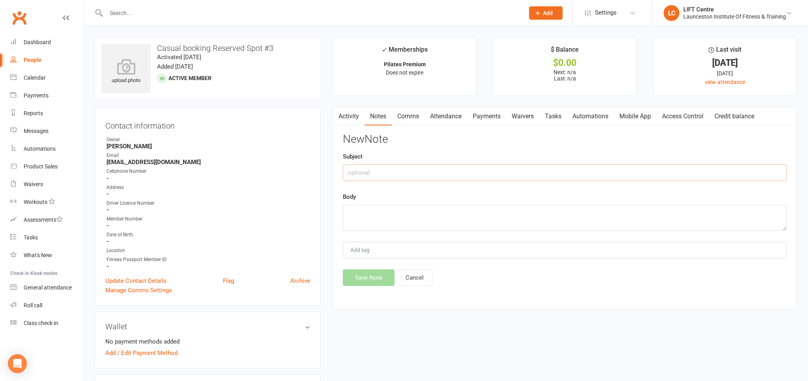
click at [407, 166] on input "text" at bounding box center [565, 172] width 444 height 17
type input "[PERSON_NAME]"
click at [388, 226] on div "New Note Subject Emily Payne Body Add tag Save Note Cancel" at bounding box center [565, 209] width 444 height 153
click at [382, 216] on textarea at bounding box center [565, 218] width 444 height 26
type textarea "Has not paid"
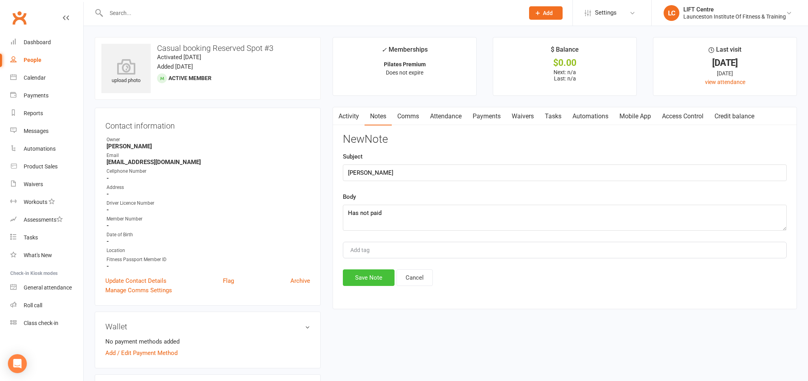
click at [369, 276] on button "Save Note" at bounding box center [369, 277] width 52 height 17
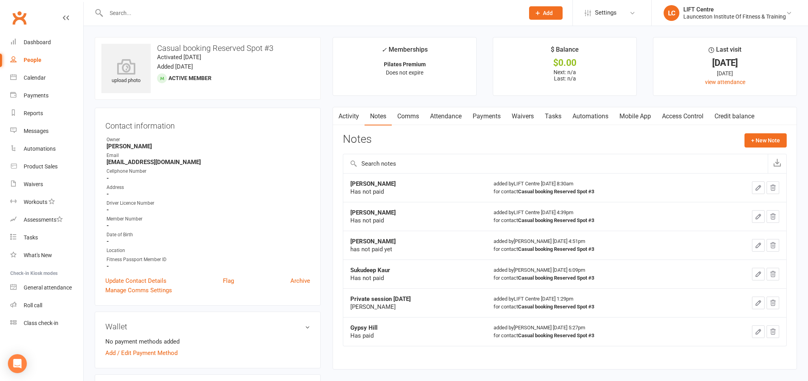
click at [131, 14] on input "text" at bounding box center [311, 12] width 415 height 11
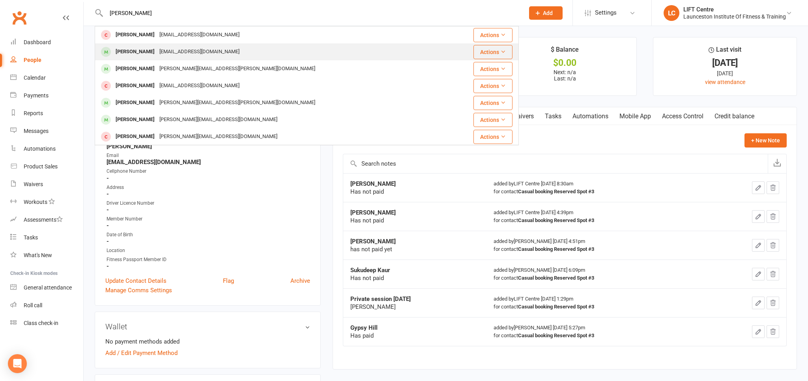
type input "emily payne"
click at [188, 54] on div "Emmypayne@icloud.com" at bounding box center [199, 51] width 85 height 11
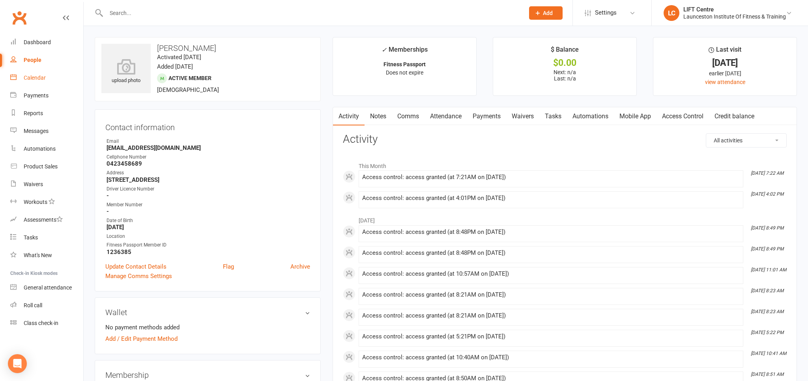
click at [58, 71] on link "Calendar" at bounding box center [46, 78] width 73 height 18
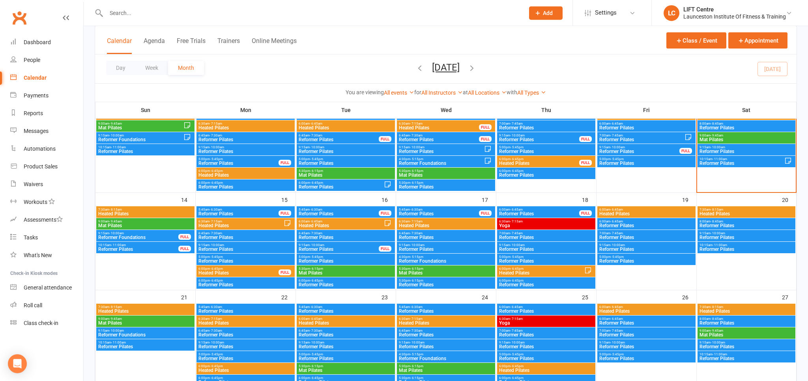
scroll to position [208, 0]
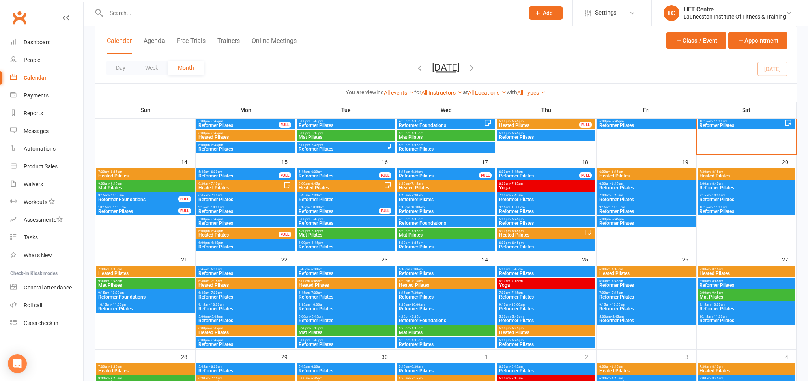
click at [238, 233] on span "Heated Pilates" at bounding box center [238, 235] width 81 height 5
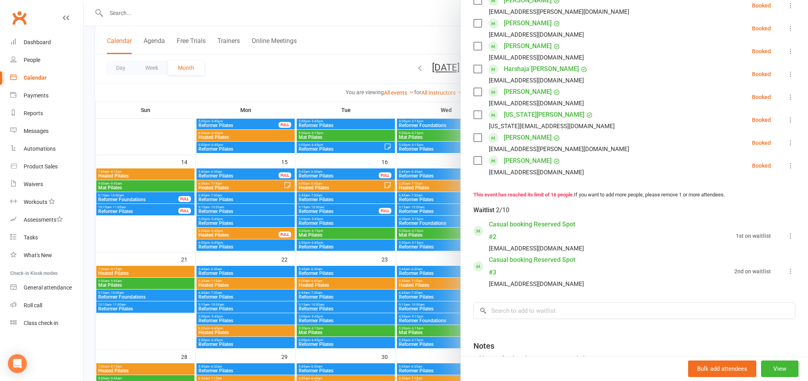
scroll to position [304, 0]
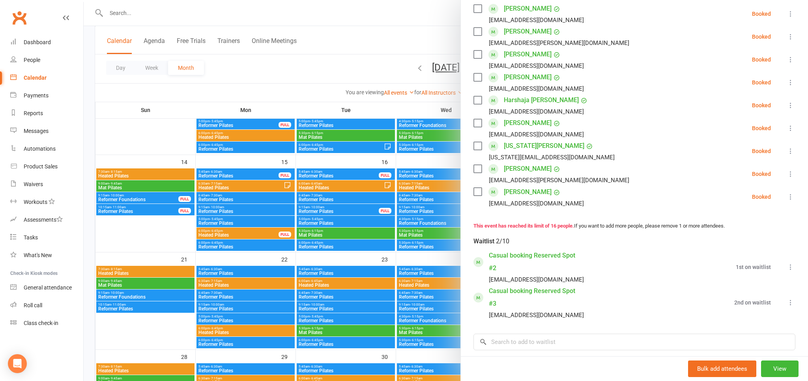
click at [299, 237] on div at bounding box center [446, 190] width 724 height 381
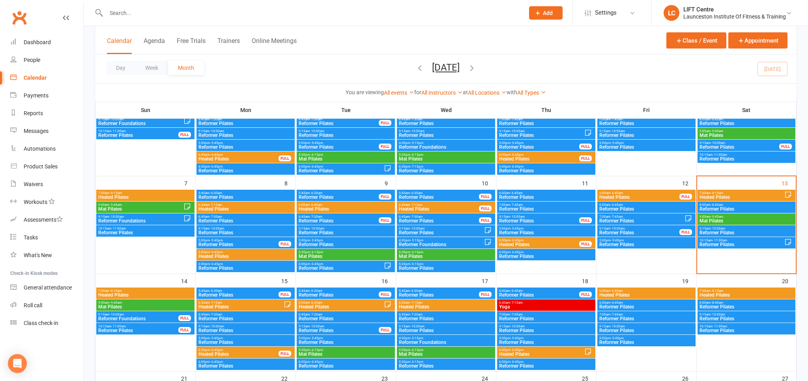
scroll to position [83, 0]
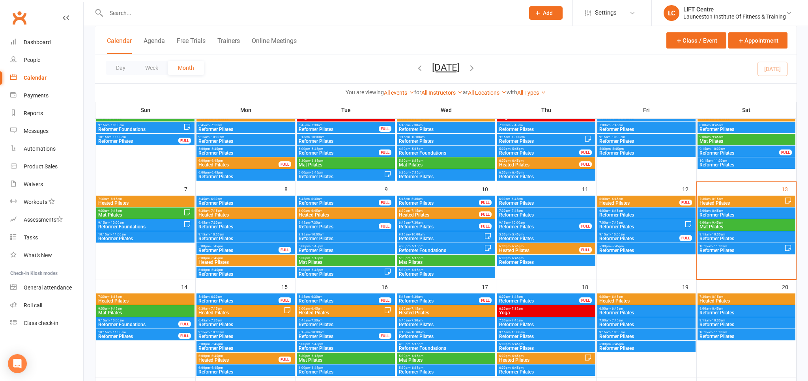
click at [737, 201] on span "Heated Pilates" at bounding box center [741, 203] width 85 height 5
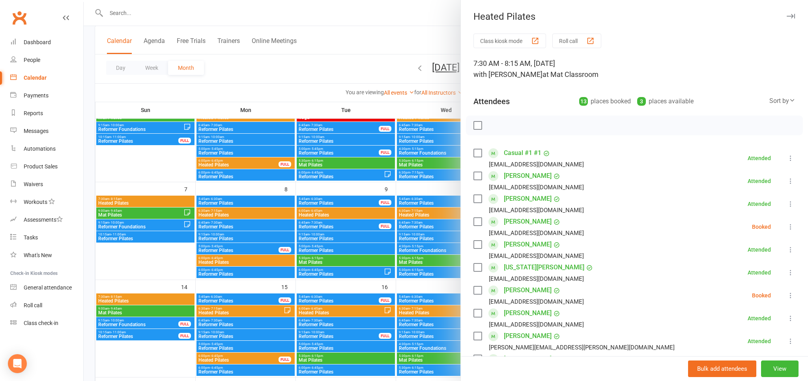
click at [511, 152] on link "Casual #1 #1" at bounding box center [522, 153] width 37 height 13
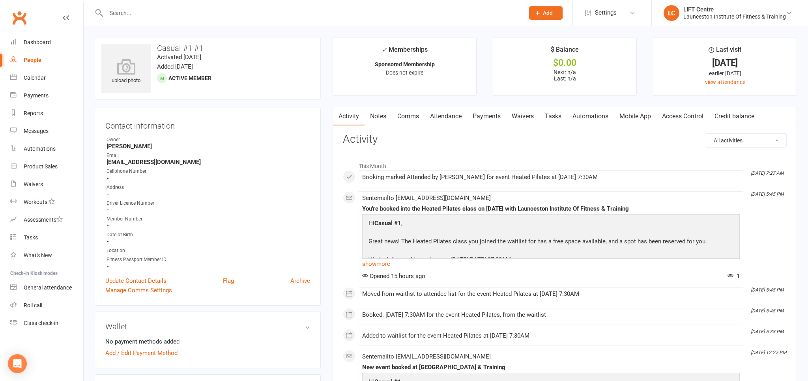
click at [381, 116] on link "Notes" at bounding box center [377, 116] width 27 height 18
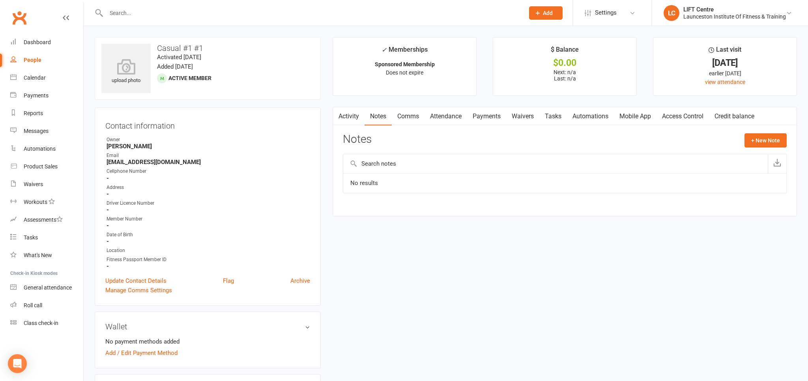
click at [356, 119] on link "Activity" at bounding box center [349, 116] width 32 height 18
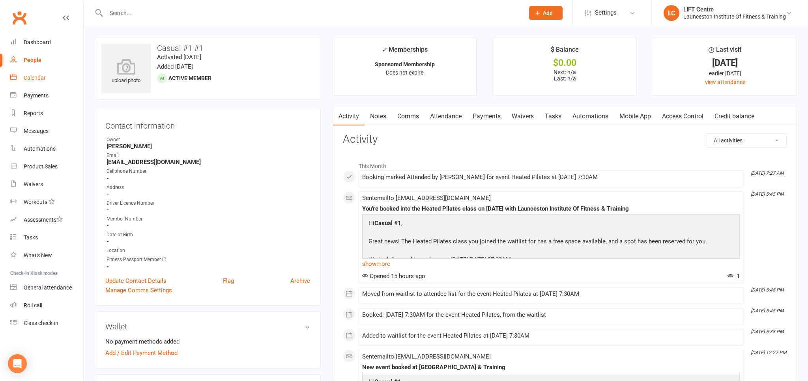
click at [46, 75] on link "Calendar" at bounding box center [46, 78] width 73 height 18
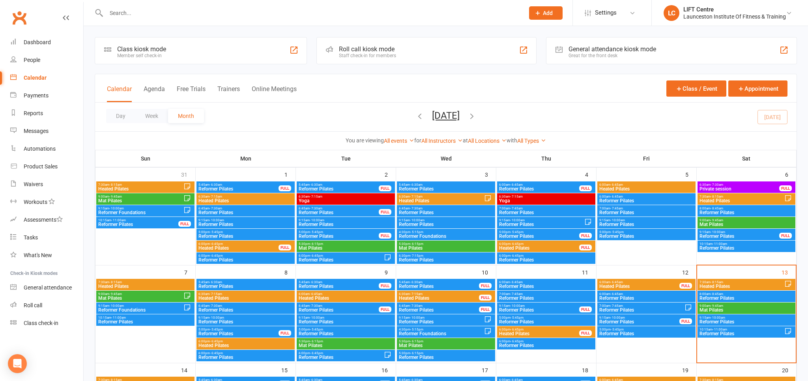
click at [721, 280] on span "- 8:15am" at bounding box center [716, 282] width 13 height 4
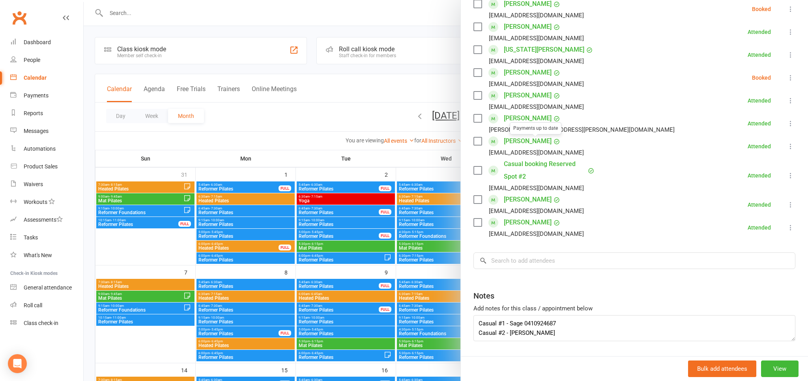
scroll to position [174, 0]
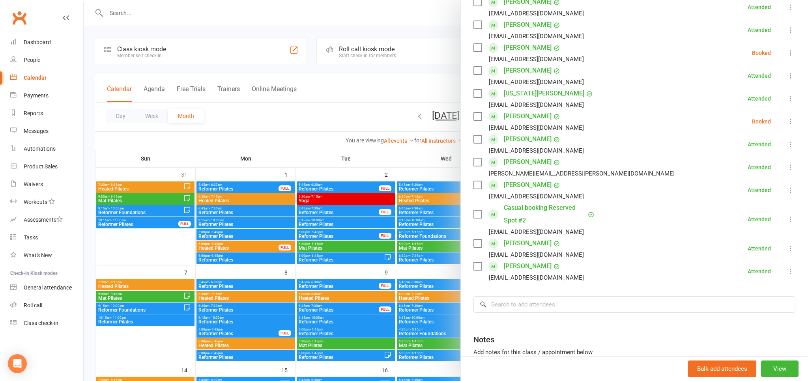
click at [535, 207] on link "Casual booking Reserved Spot #2" at bounding box center [545, 213] width 82 height 25
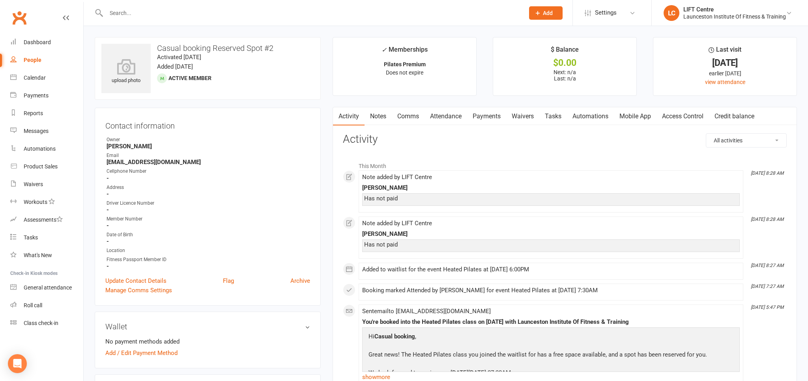
click at [409, 200] on div "Has not paid" at bounding box center [550, 198] width 373 height 7
click at [411, 200] on div "Has not paid" at bounding box center [550, 198] width 373 height 7
click at [377, 111] on link "Notes" at bounding box center [377, 116] width 27 height 18
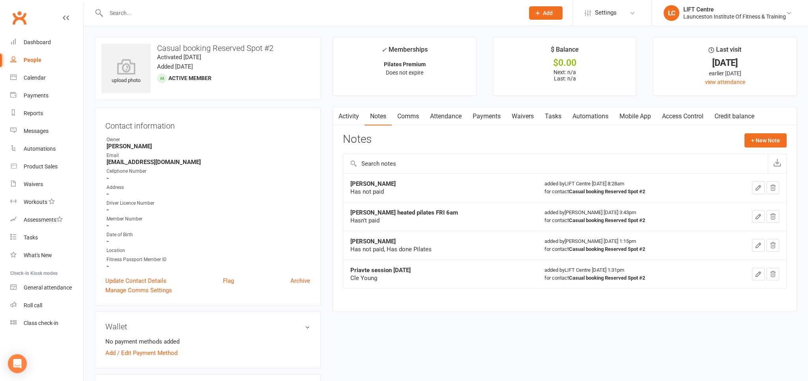
click at [41, 63] on link "People" at bounding box center [46, 60] width 73 height 18
select select "100"
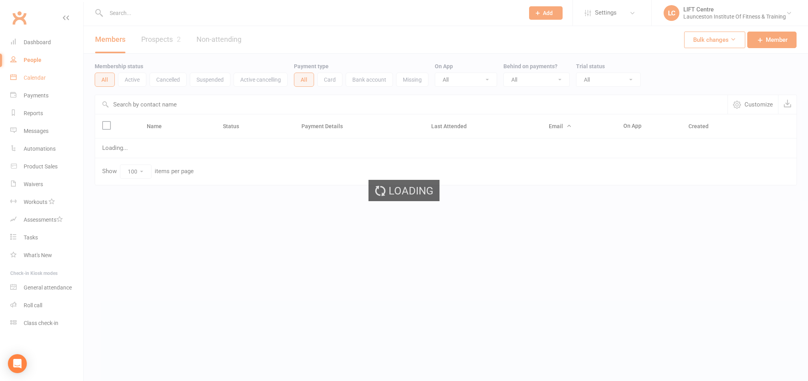
click at [42, 72] on link "Calendar" at bounding box center [46, 78] width 73 height 18
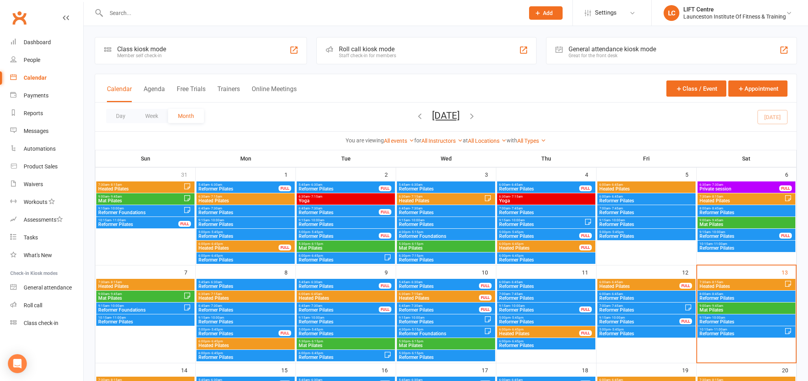
click at [705, 281] on span "7:30am - 8:15am" at bounding box center [741, 282] width 85 height 4
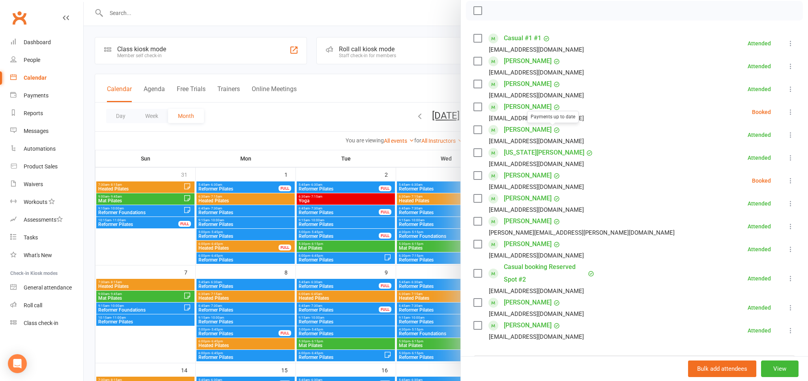
scroll to position [174, 0]
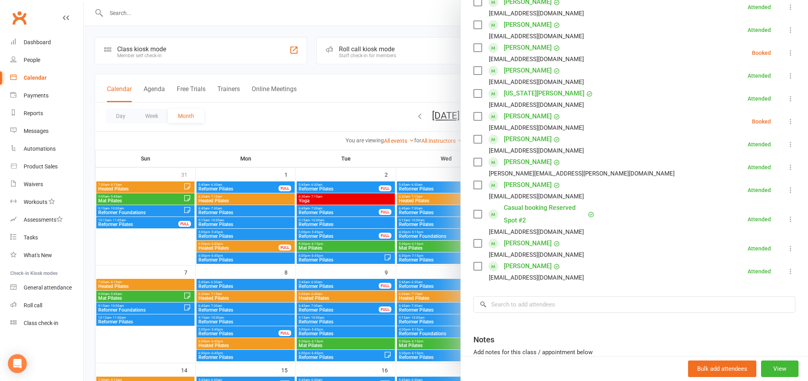
click at [518, 207] on link "Casual booking Reserved Spot #2" at bounding box center [545, 213] width 82 height 25
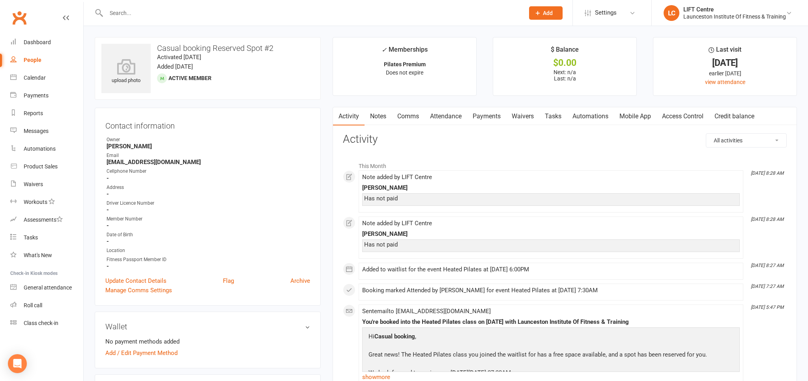
click at [381, 115] on link "Notes" at bounding box center [377, 116] width 27 height 18
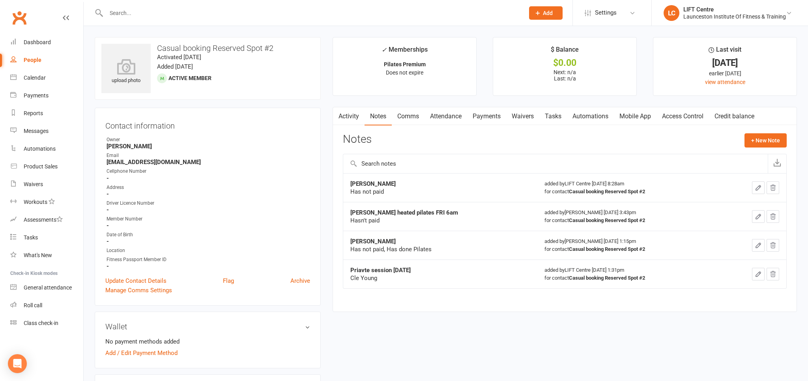
click at [759, 187] on icon "button" at bounding box center [757, 187] width 7 height 7
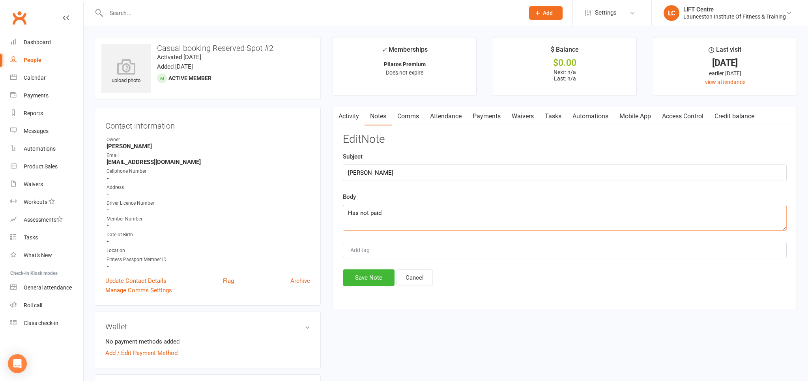
drag, startPoint x: 396, startPoint y: 213, endPoint x: 361, endPoint y: 216, distance: 35.2
click at [361, 216] on textarea "Has not paid" at bounding box center [565, 218] width 444 height 26
type textarea "Has paid"
click at [353, 275] on button "Save Note" at bounding box center [369, 277] width 52 height 17
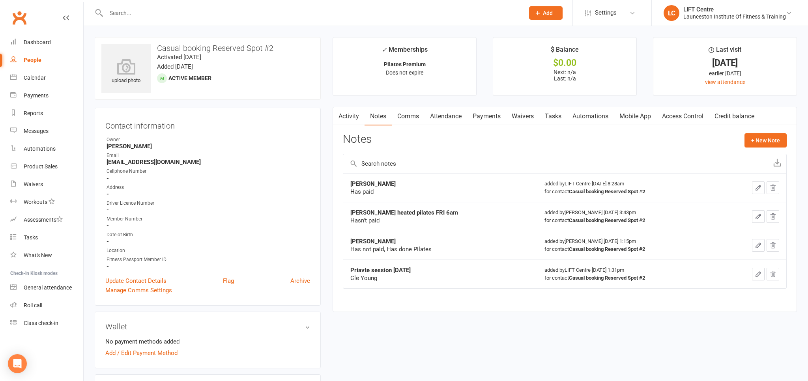
click at [761, 245] on icon "button" at bounding box center [757, 245] width 7 height 7
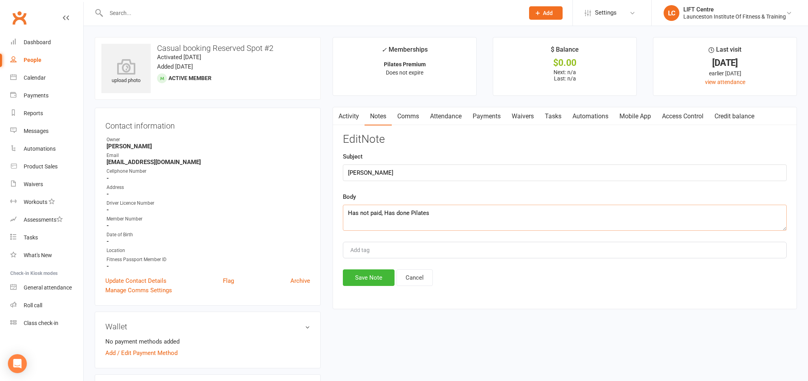
drag, startPoint x: 438, startPoint y: 213, endPoint x: 302, endPoint y: 222, distance: 136.7
click at [343, 222] on textarea "Has not paid, Has done Pilates" at bounding box center [565, 218] width 444 height 26
type textarea "Has paid"
click at [363, 278] on button "Save Note" at bounding box center [369, 277] width 52 height 17
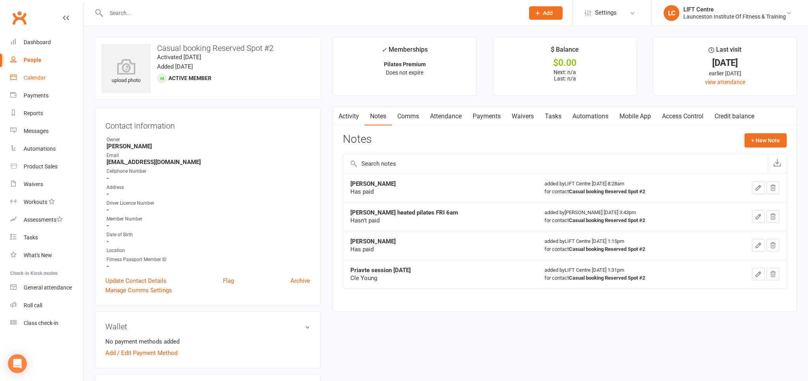
click at [54, 73] on link "Calendar" at bounding box center [46, 78] width 73 height 18
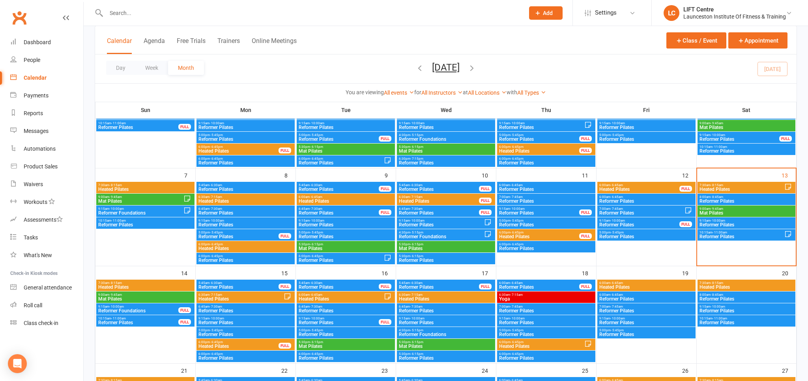
scroll to position [125, 0]
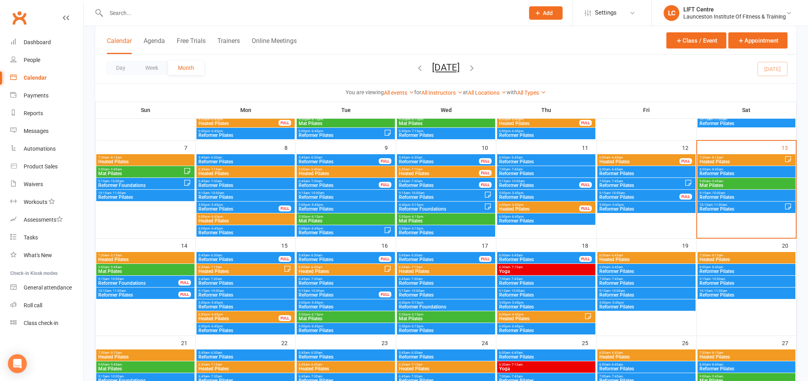
click at [225, 314] on span "6:00pm - 6:45pm" at bounding box center [238, 315] width 81 height 4
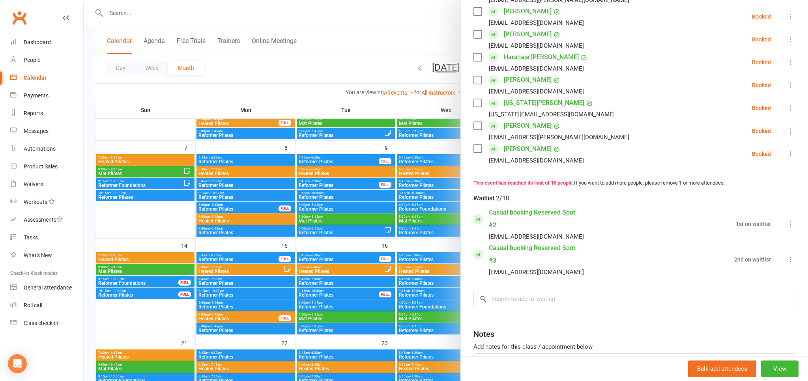
scroll to position [379, 0]
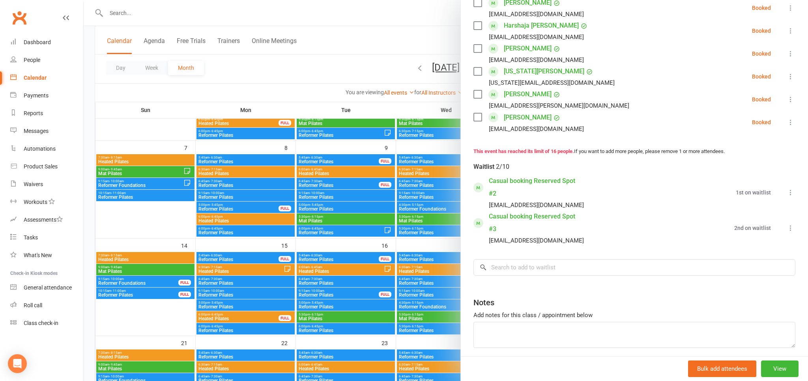
click at [794, 196] on icon at bounding box center [790, 192] width 8 height 8
click at [654, 207] on li "Casual booking Reserved Spot #2 pilates@liftcentre.com.au 1st on waitlist Book …" at bounding box center [634, 192] width 322 height 35
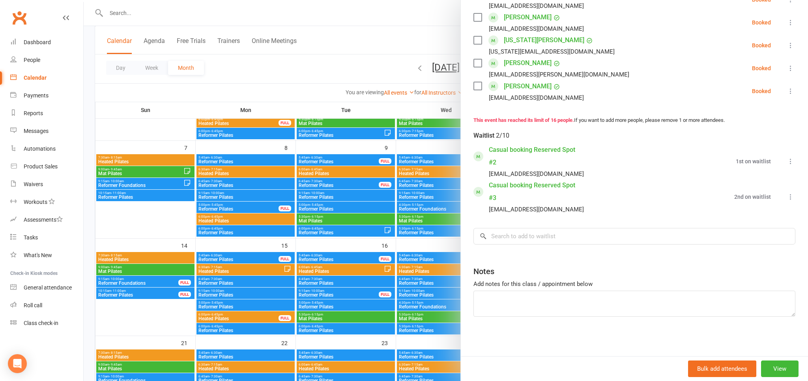
scroll to position [423, 0]
click at [547, 241] on input "search" at bounding box center [634, 236] width 322 height 17
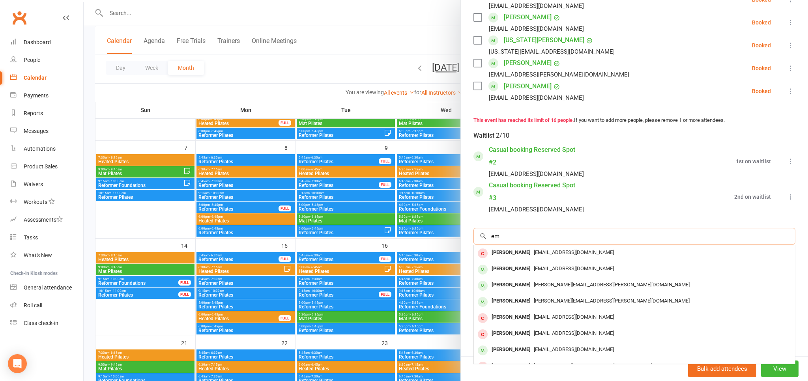
type input "e"
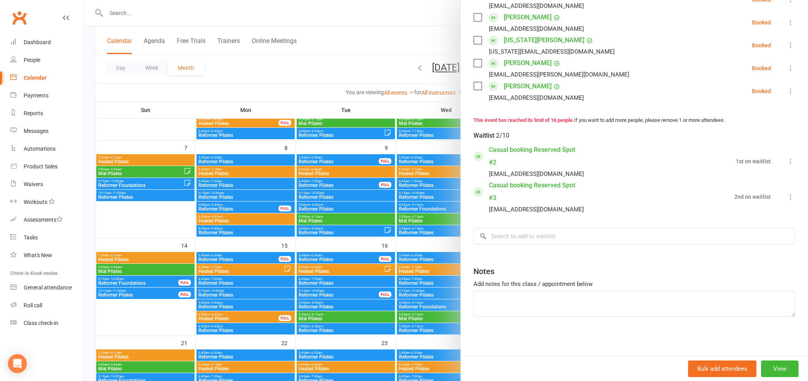
click at [474, 214] on div "pilates@liftcentre.com.au" at bounding box center [530, 209] width 114 height 10
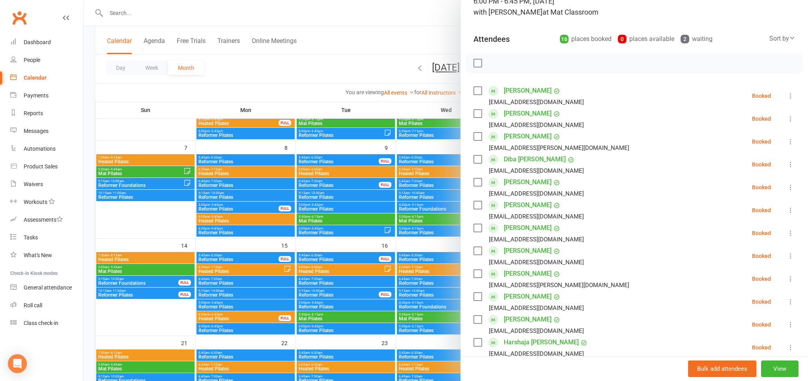
scroll to position [0, 0]
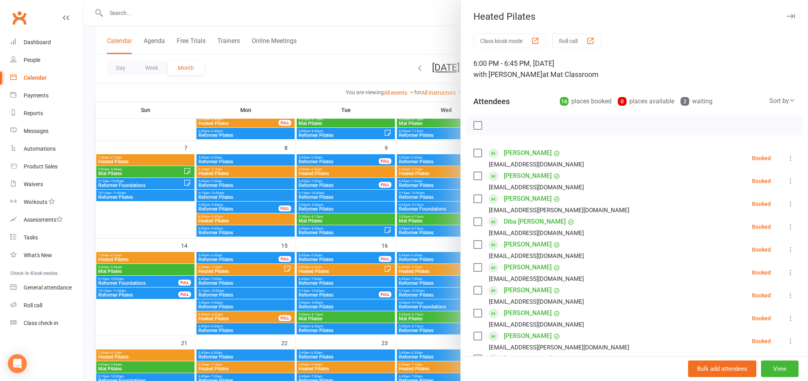
click at [265, 82] on div at bounding box center [446, 190] width 724 height 381
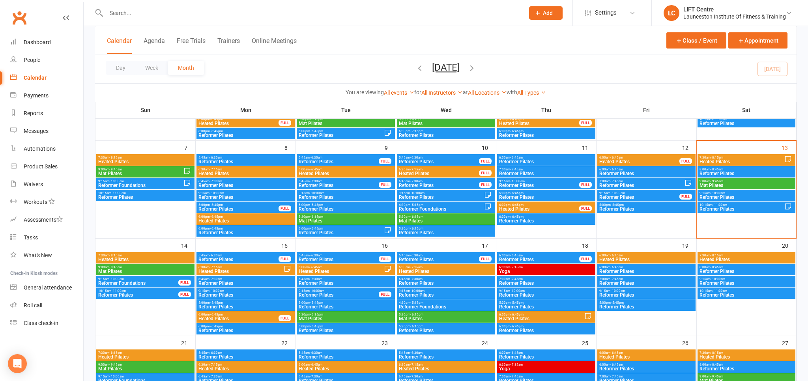
click at [712, 154] on div "7:30am - 8:15am Heated Pilates" at bounding box center [746, 159] width 98 height 11
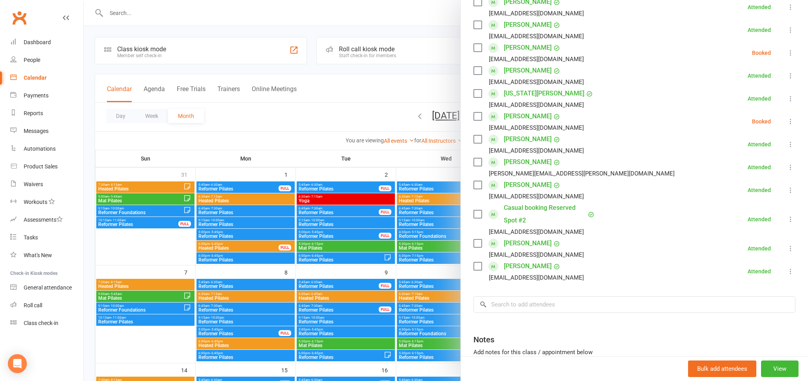
click at [338, 90] on div at bounding box center [446, 190] width 724 height 381
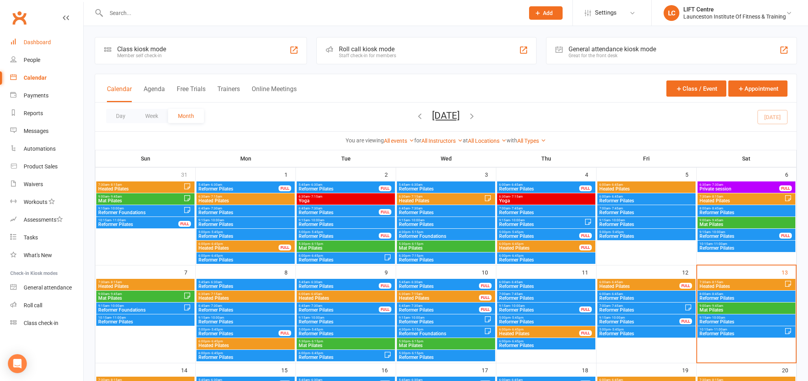
click at [33, 45] on div "Dashboard" at bounding box center [37, 42] width 27 height 6
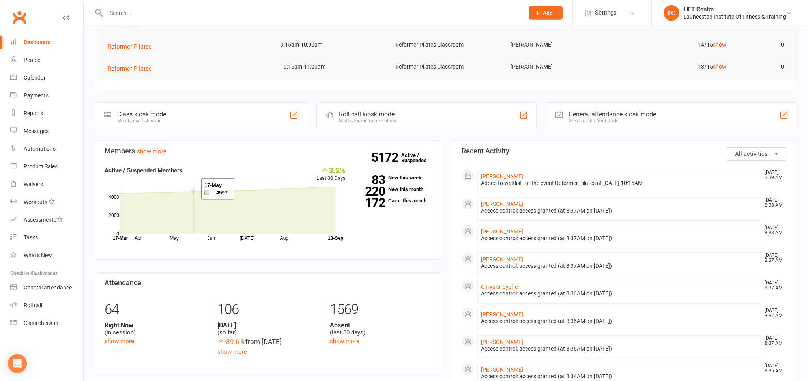
scroll to position [125, 0]
click at [52, 184] on link "Waivers" at bounding box center [46, 184] width 73 height 18
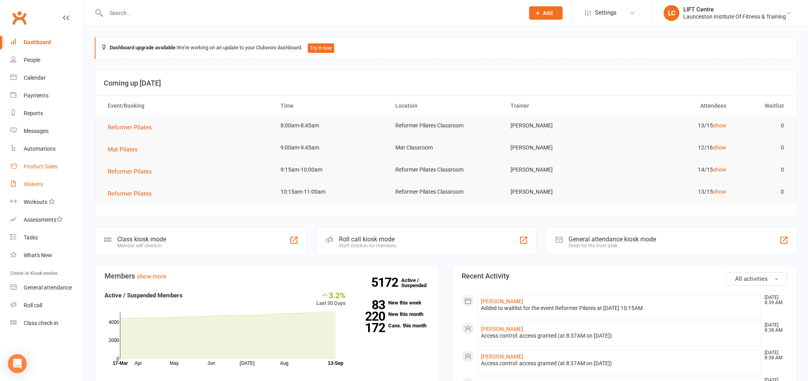
select select "50"
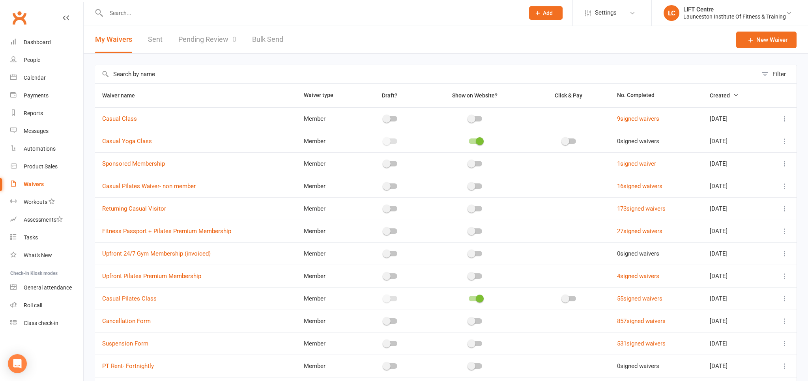
click at [205, 40] on link "Pending Review 0" at bounding box center [207, 39] width 58 height 27
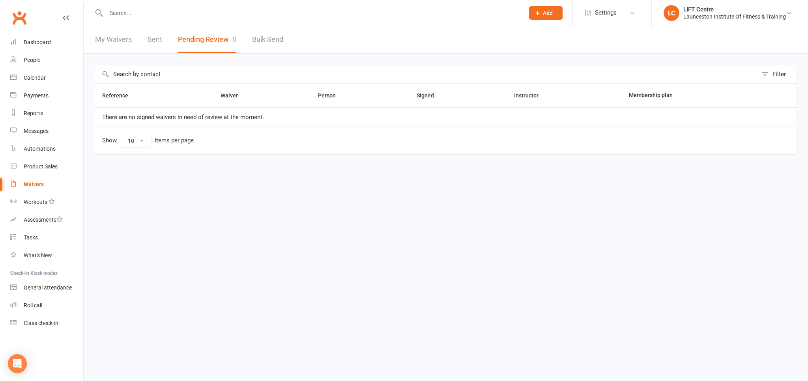
click at [96, 44] on link "My Waivers" at bounding box center [113, 39] width 37 height 27
select select "50"
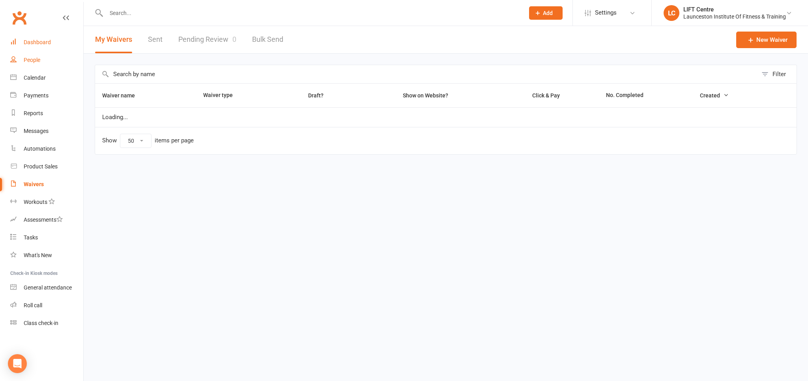
click at [32, 50] on link "Dashboard" at bounding box center [46, 43] width 73 height 18
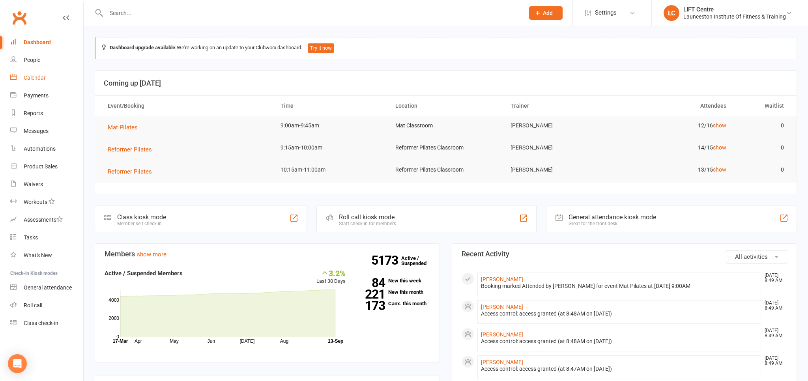
click at [48, 84] on link "Calendar" at bounding box center [46, 78] width 73 height 18
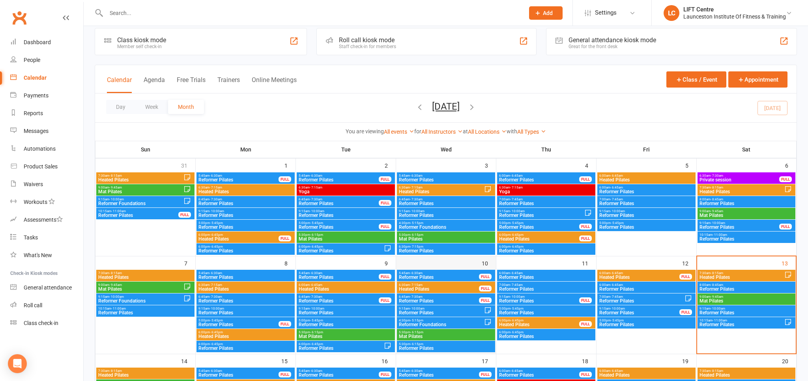
scroll to position [83, 0]
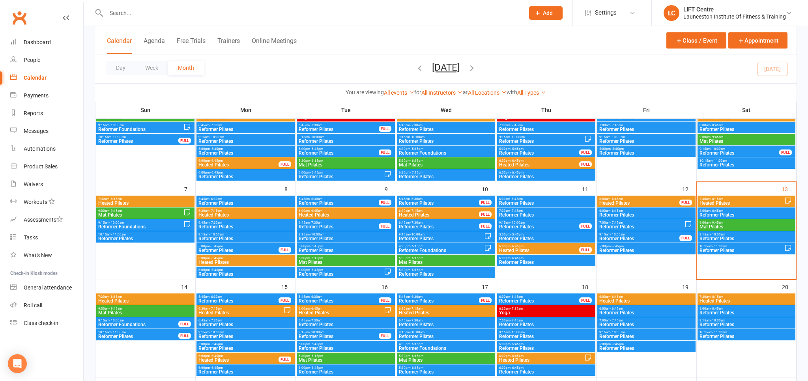
click at [707, 214] on span "Reformer Pilates" at bounding box center [746, 215] width 95 height 5
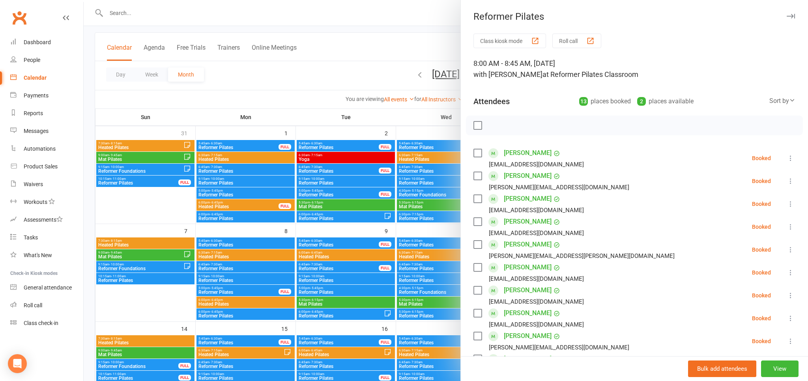
scroll to position [0, 0]
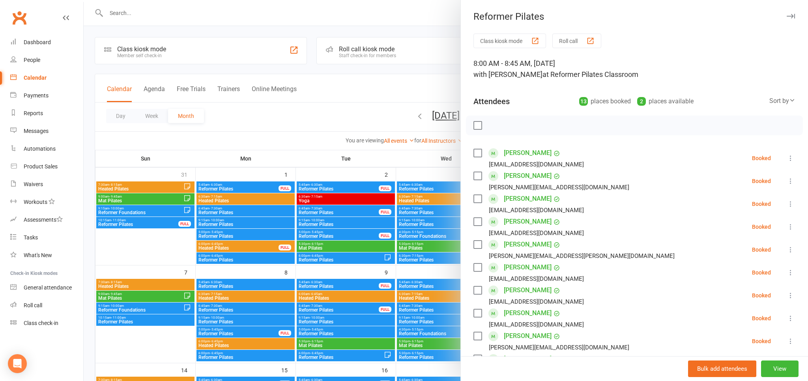
click at [344, 114] on div at bounding box center [446, 190] width 724 height 381
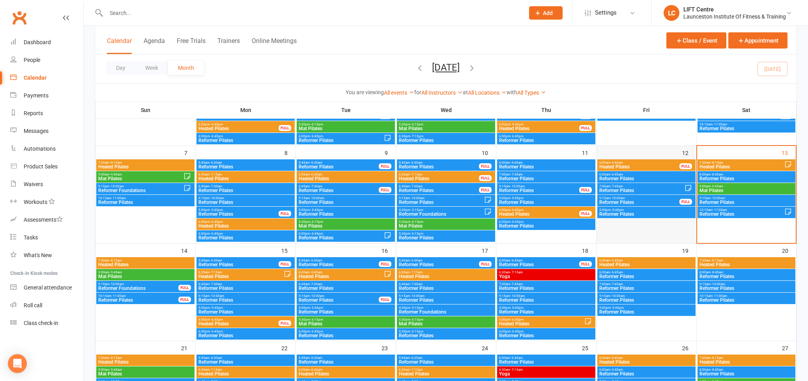
scroll to position [125, 0]
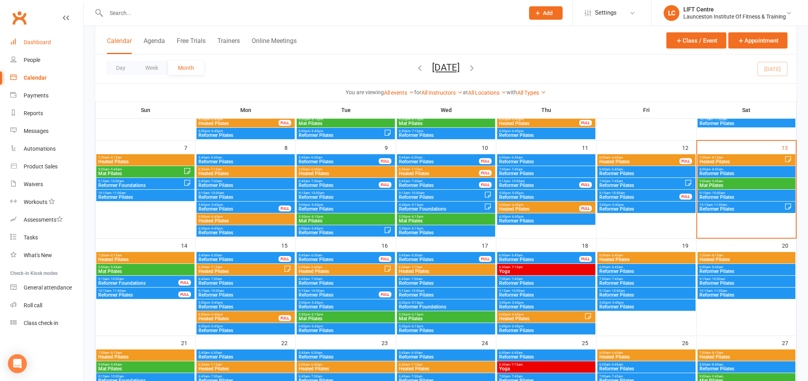
click at [50, 46] on link "Dashboard" at bounding box center [46, 43] width 73 height 18
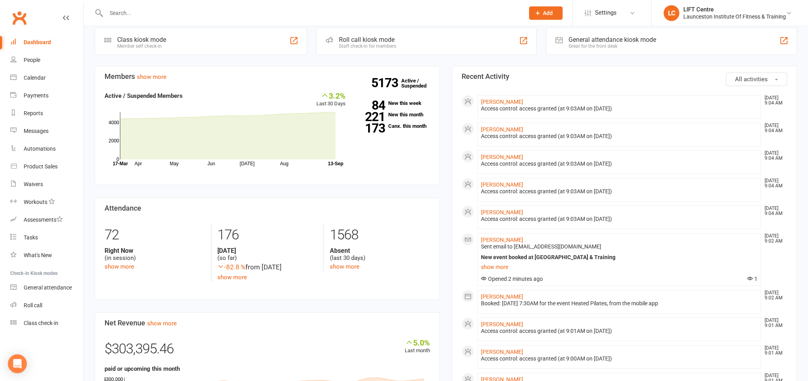
scroll to position [250, 0]
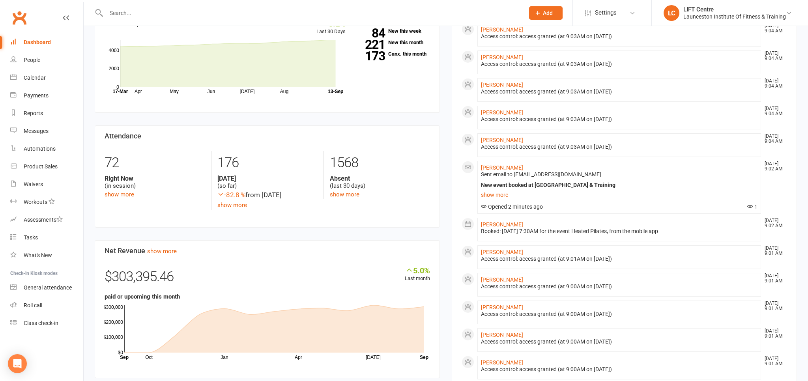
click at [88, 43] on div "Dashboard upgrade available: We're working on an update to your Clubworx dashbo…" at bounding box center [446, 203] width 724 height 855
click at [56, 185] on link "Waivers" at bounding box center [46, 184] width 73 height 18
select select "50"
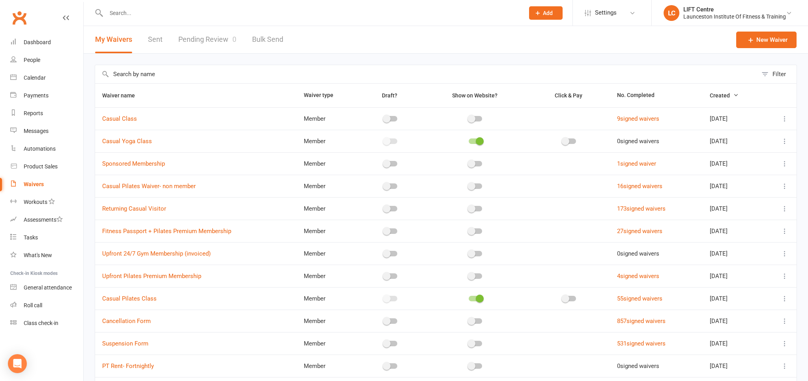
click at [195, 40] on link "Pending Review 0" at bounding box center [207, 39] width 58 height 27
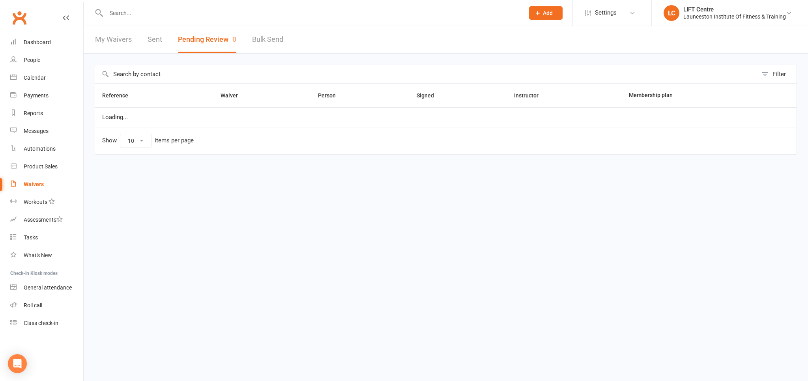
click at [116, 38] on link "My Waivers" at bounding box center [113, 39] width 37 height 27
select select "50"
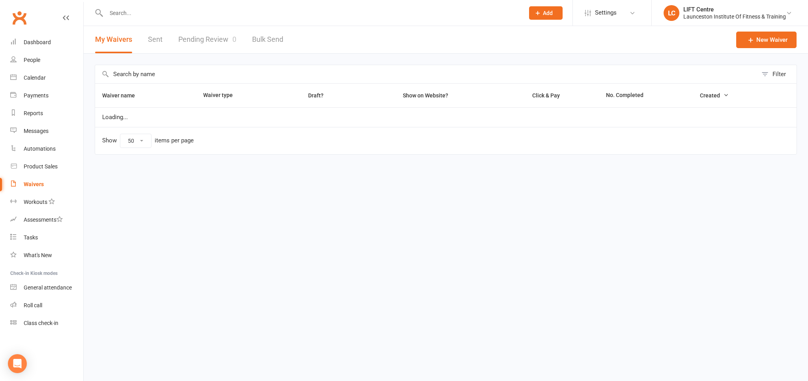
click at [206, 36] on link "Pending Review 0" at bounding box center [207, 39] width 58 height 27
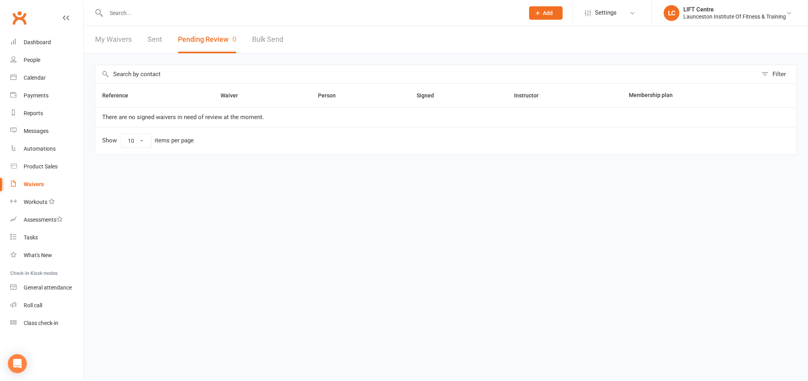
click at [118, 35] on link "My Waivers" at bounding box center [113, 39] width 37 height 27
select select "50"
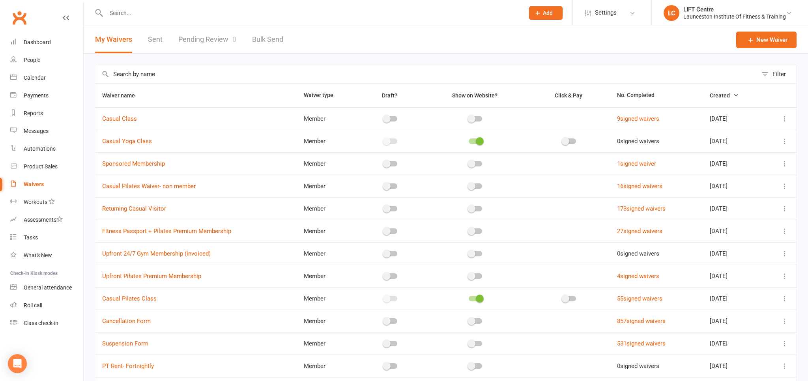
click at [185, 47] on link "Pending Review 0" at bounding box center [207, 39] width 58 height 27
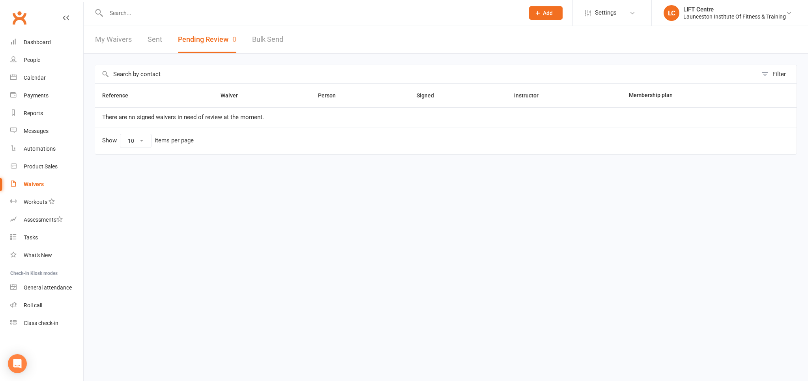
click at [117, 43] on link "My Waivers" at bounding box center [113, 39] width 37 height 27
select select "50"
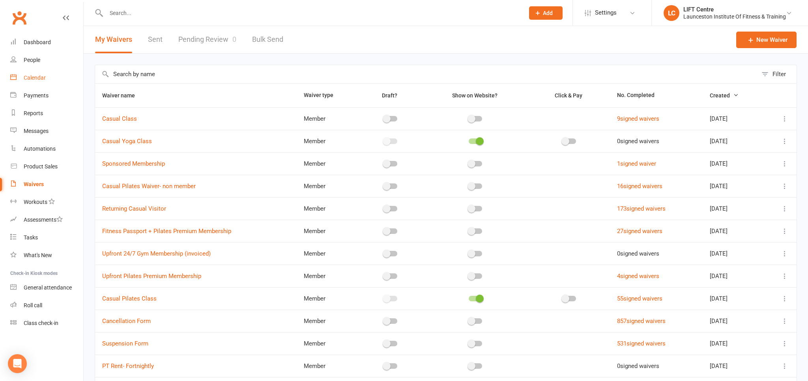
click at [37, 81] on div "Calendar" at bounding box center [35, 78] width 22 height 6
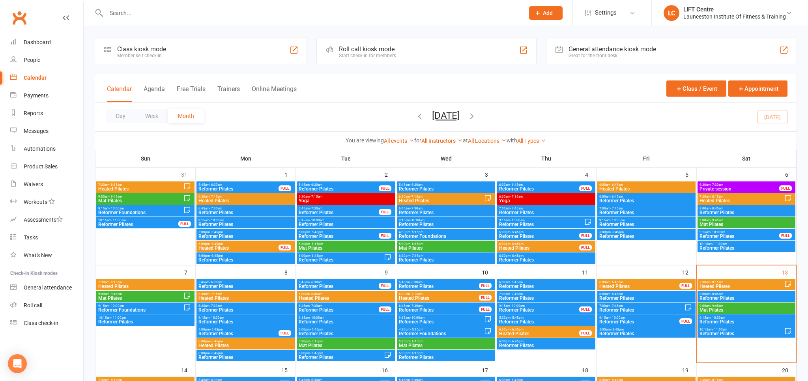
click at [715, 318] on span "- 10:00am" at bounding box center [717, 318] width 15 height 4
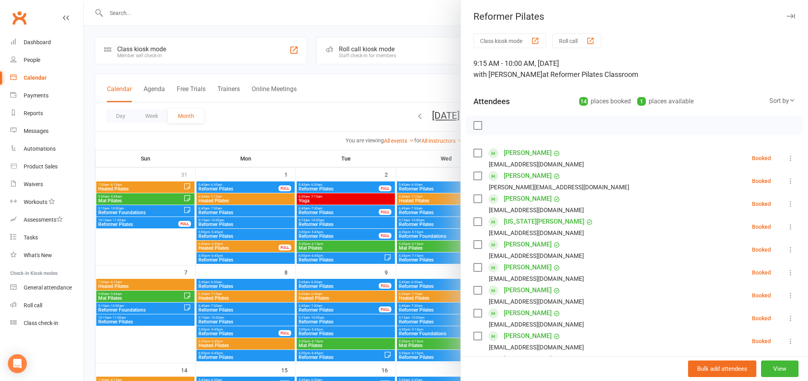
click at [113, 116] on div at bounding box center [446, 190] width 724 height 381
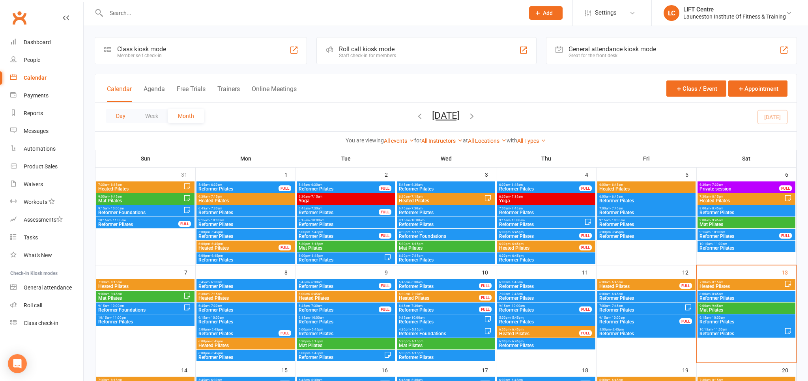
click at [122, 118] on button "Day" at bounding box center [120, 116] width 29 height 14
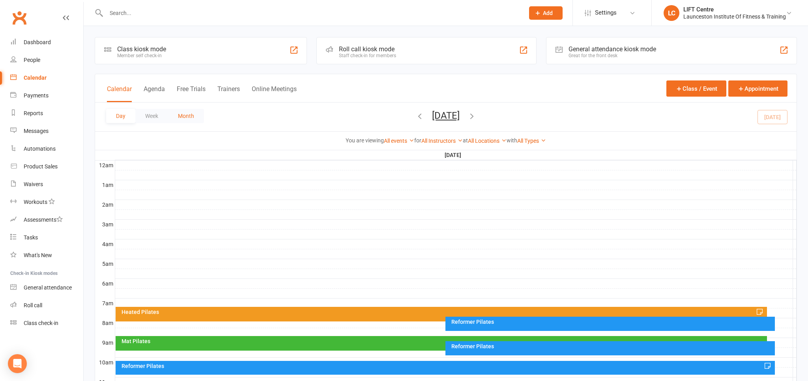
click at [187, 110] on button "Month" at bounding box center [186, 116] width 36 height 14
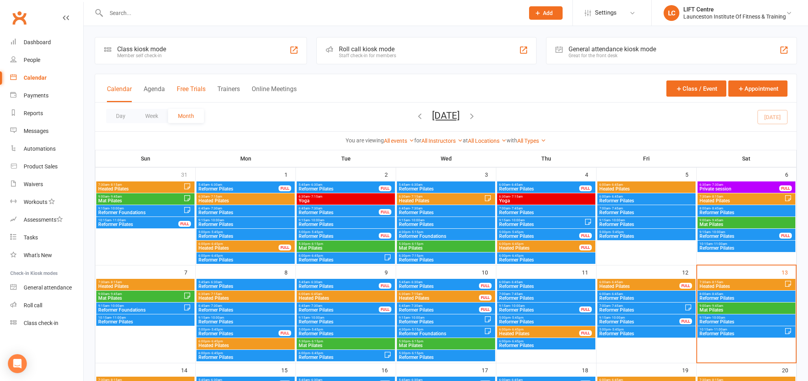
click at [194, 88] on button "Free Trials" at bounding box center [191, 93] width 29 height 17
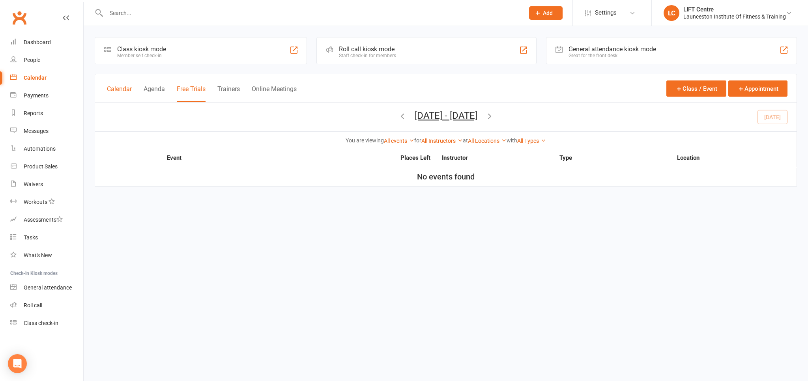
click at [130, 101] on button "Calendar" at bounding box center [119, 93] width 25 height 17
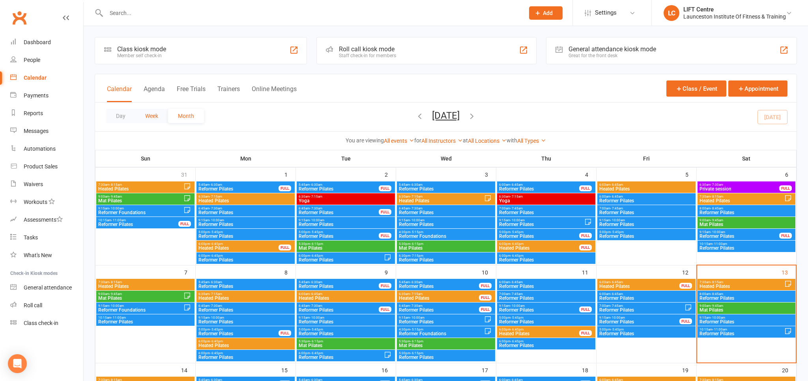
click at [136, 118] on button "Week" at bounding box center [151, 116] width 33 height 14
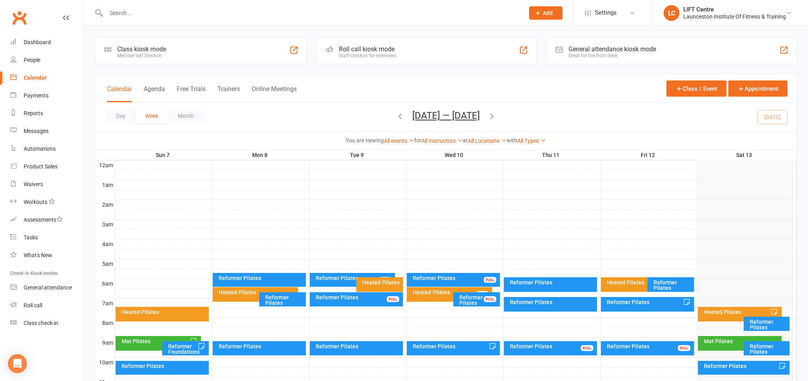
click at [112, 117] on button "Day" at bounding box center [120, 116] width 29 height 14
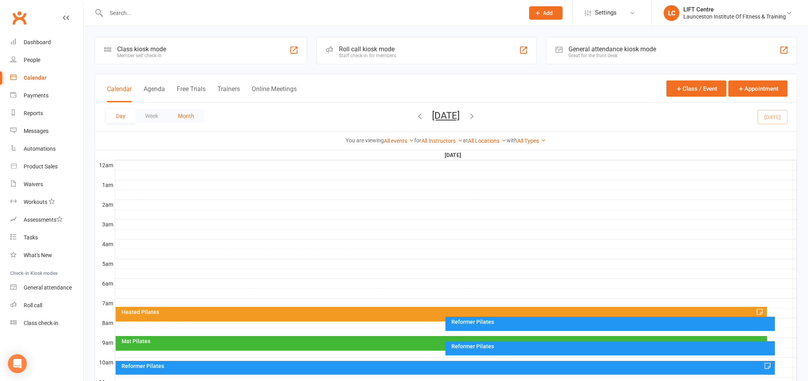
click at [183, 120] on button "Month" at bounding box center [186, 116] width 36 height 14
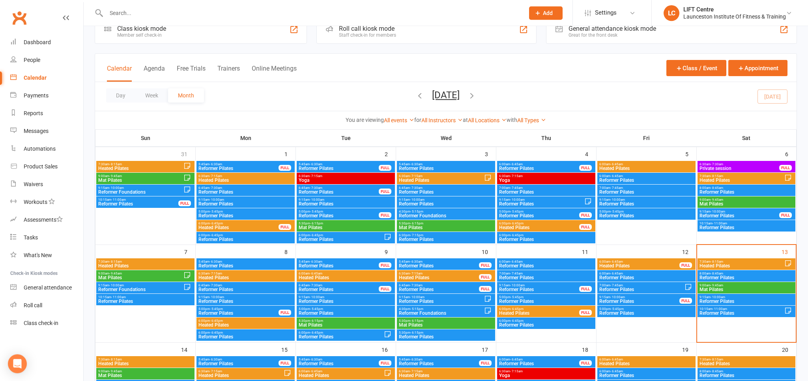
scroll to position [41, 0]
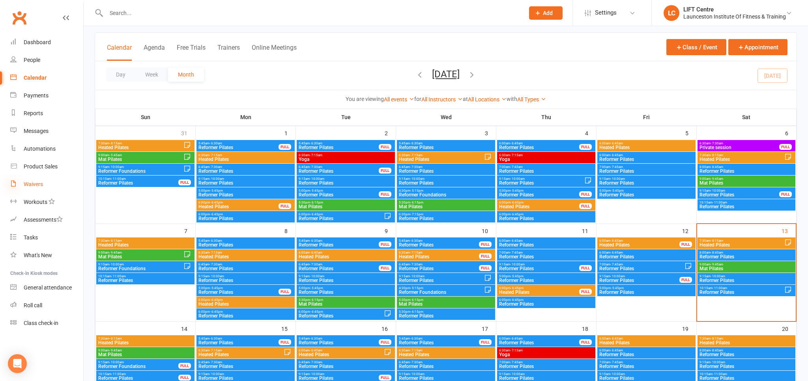
click at [17, 182] on icon at bounding box center [13, 183] width 6 height 6
select select "50"
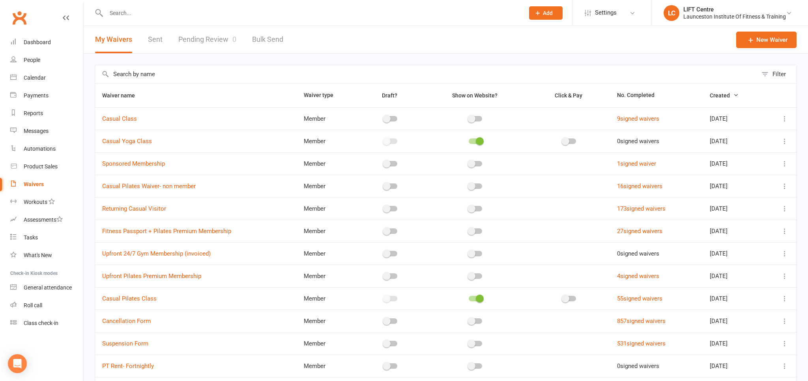
click at [212, 43] on link "Pending Review 0" at bounding box center [207, 39] width 58 height 27
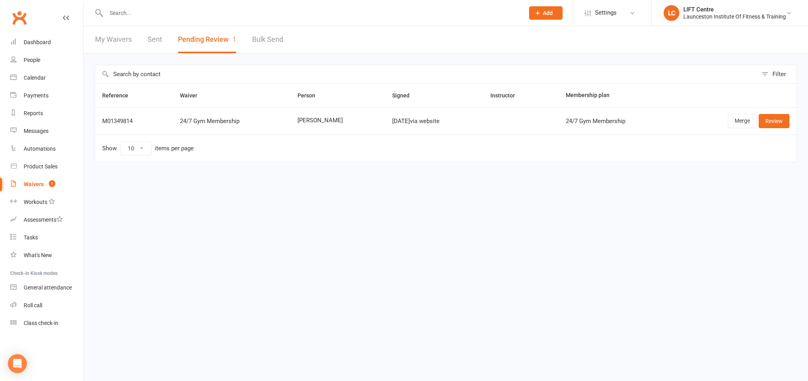
drag, startPoint x: 289, startPoint y: 121, endPoint x: 345, endPoint y: 119, distance: 55.6
click at [345, 119] on td "Satwinder Singh" at bounding box center [337, 120] width 95 height 27
copy span "Satwinder Singh"
click at [770, 119] on link "Review" at bounding box center [773, 121] width 31 height 14
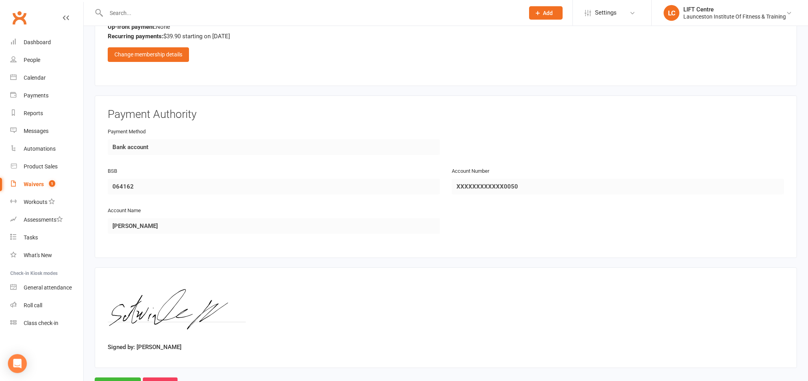
scroll to position [527, 0]
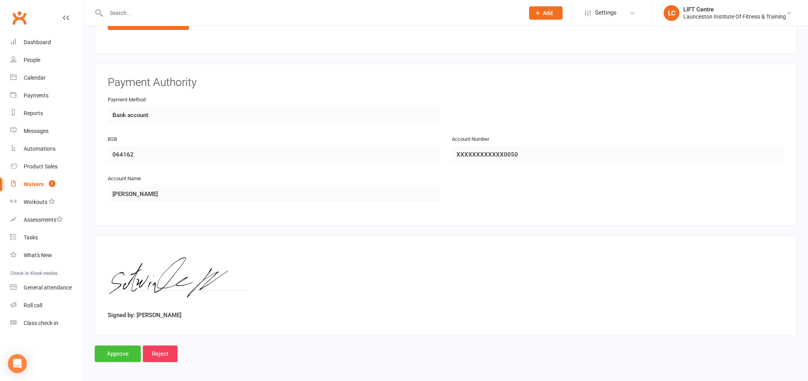
click at [119, 352] on input "Approve" at bounding box center [118, 353] width 46 height 17
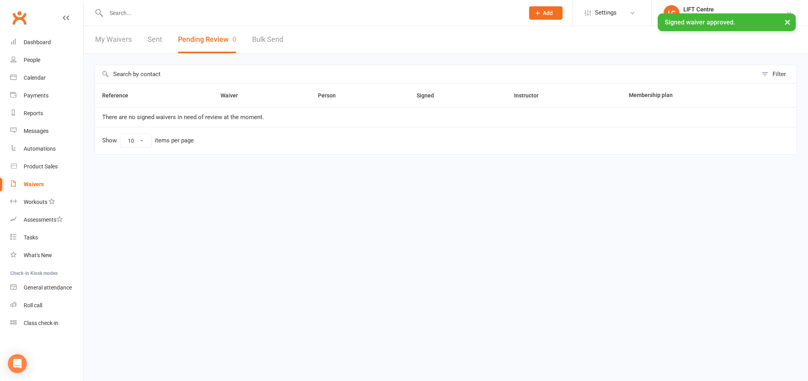
click at [155, 11] on input "text" at bounding box center [311, 12] width 415 height 11
paste input "Satwinder Singh"
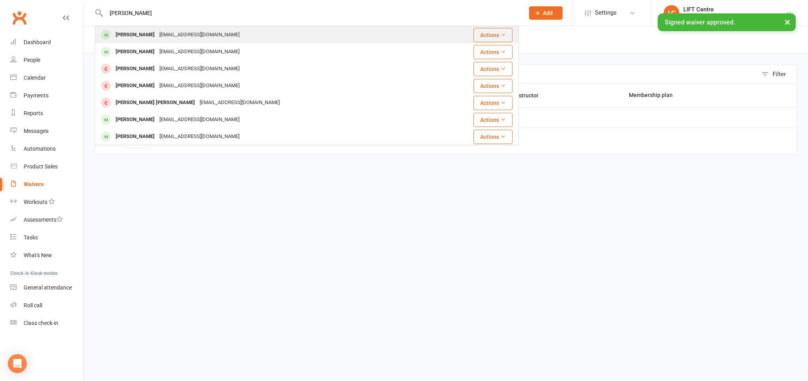
type input "Satwinder Singh"
click at [153, 39] on div "Satwinder Singh" at bounding box center [135, 34] width 44 height 11
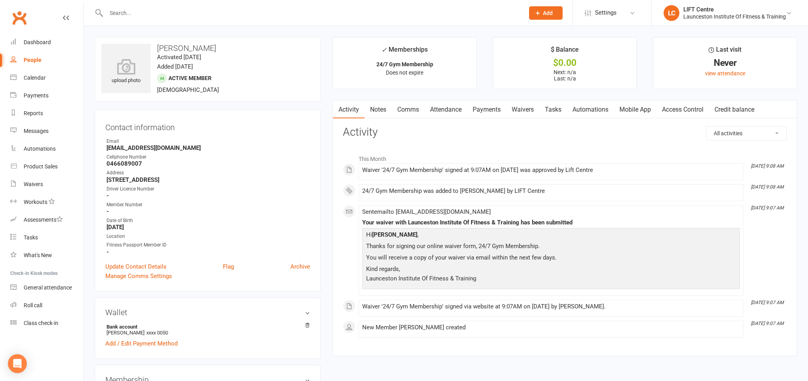
click at [704, 106] on link "Access Control" at bounding box center [682, 110] width 52 height 18
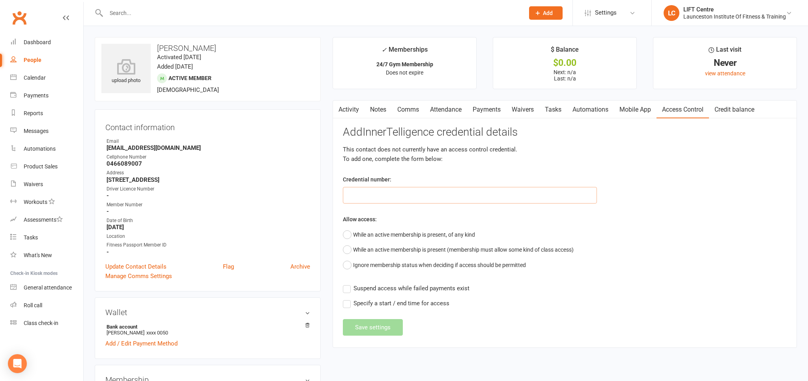
paste input "20000000000000004C7229BE"
type input "20000000000000004C7229BE"
click at [350, 236] on button "While an active membership is present, of any kind" at bounding box center [409, 234] width 132 height 15
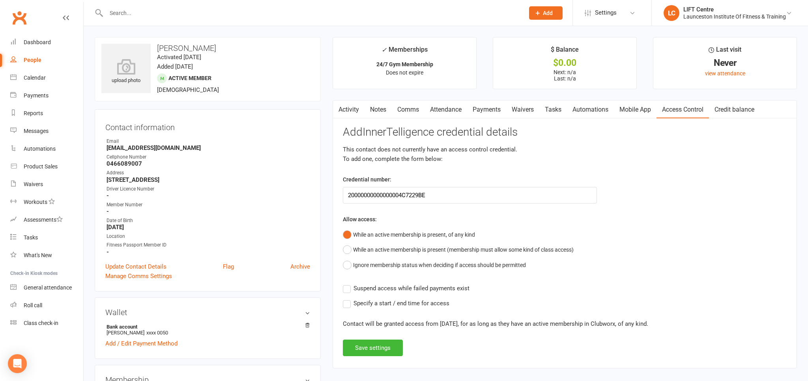
drag, startPoint x: 349, startPoint y: 291, endPoint x: 386, endPoint y: 310, distance: 41.1
click at [349, 291] on label "Suspend access while failed payments exist" at bounding box center [406, 288] width 127 height 9
click at [349, 284] on input "Suspend access while failed payments exist" at bounding box center [406, 284] width 127 height 0
click at [375, 350] on button "Save settings" at bounding box center [373, 348] width 60 height 17
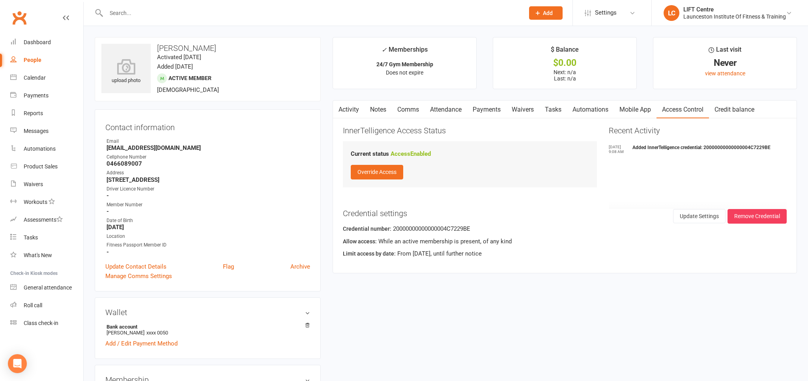
click at [348, 114] on link "Activity" at bounding box center [349, 110] width 32 height 18
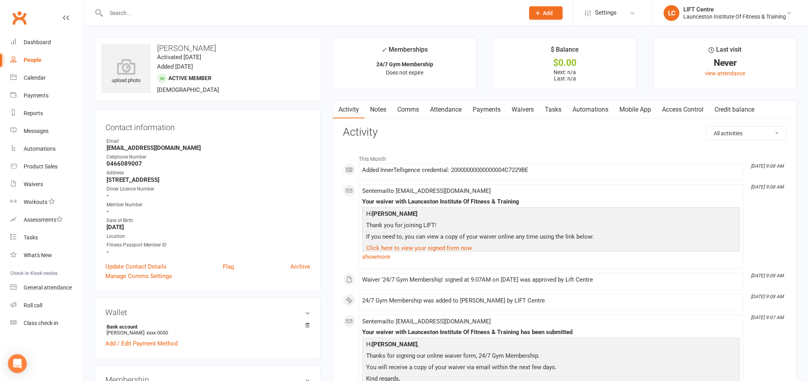
click at [470, 112] on link "Payments" at bounding box center [486, 110] width 39 height 18
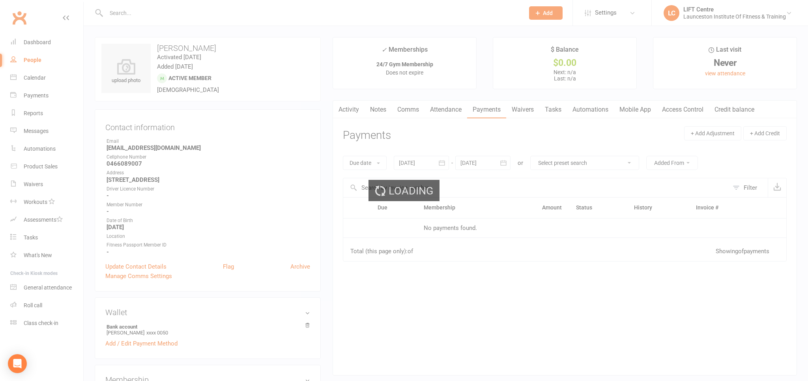
click at [480, 110] on link "Payments" at bounding box center [486, 110] width 39 height 18
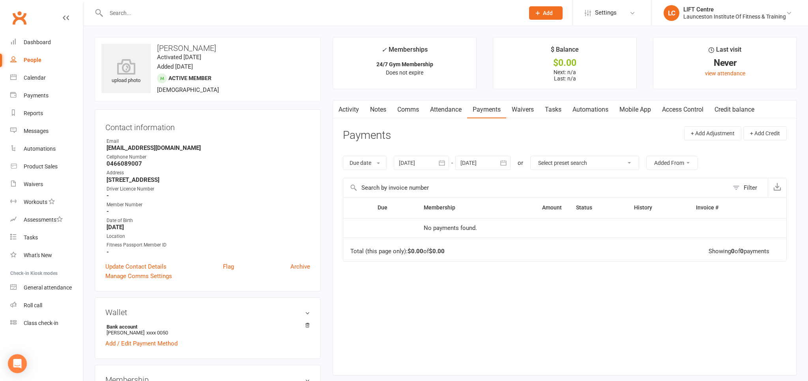
drag, startPoint x: 345, startPoint y: 108, endPoint x: 352, endPoint y: 122, distance: 16.2
click at [347, 108] on link "Activity" at bounding box center [349, 110] width 32 height 18
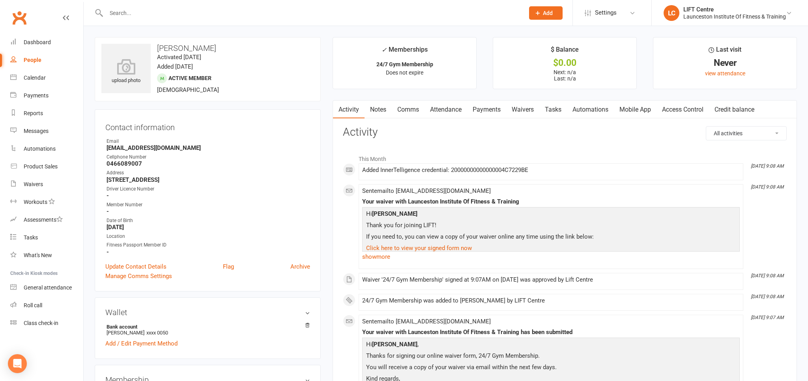
click at [482, 104] on link "Payments" at bounding box center [486, 110] width 39 height 18
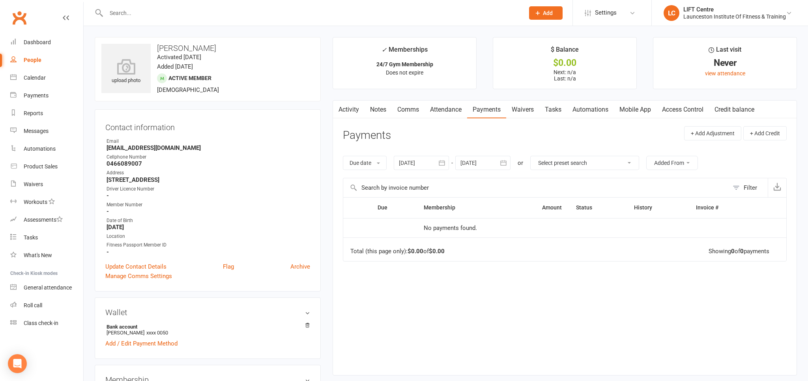
click at [342, 111] on button "button" at bounding box center [338, 110] width 10 height 18
click at [353, 110] on link "Activity" at bounding box center [349, 110] width 32 height 18
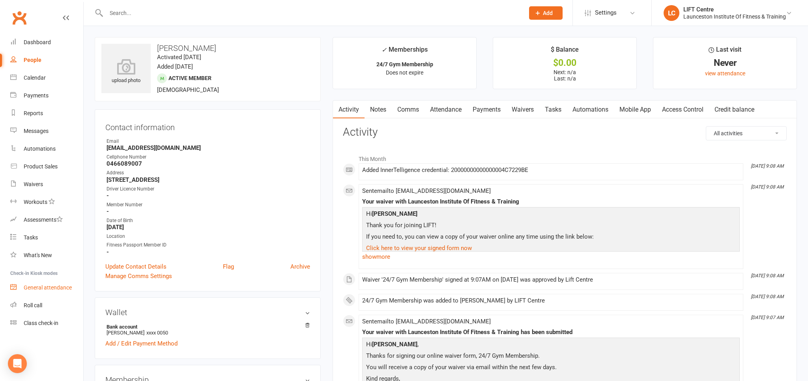
click at [43, 289] on div "General attendance" at bounding box center [48, 287] width 48 height 6
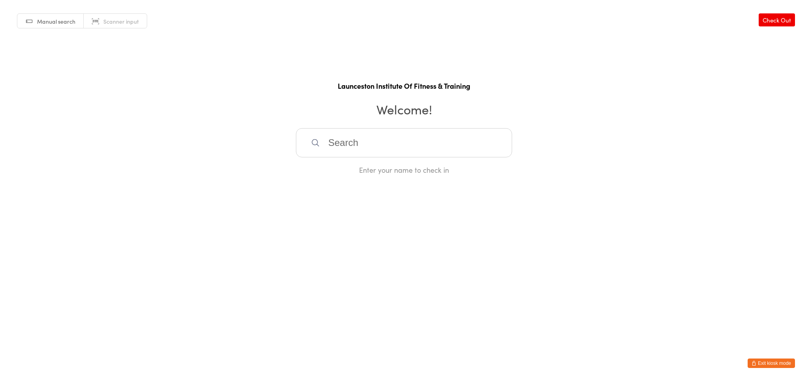
type input "m"
drag, startPoint x: 341, startPoint y: 141, endPoint x: 312, endPoint y: 147, distance: 29.7
click at [312, 147] on input "m" at bounding box center [404, 142] width 216 height 29
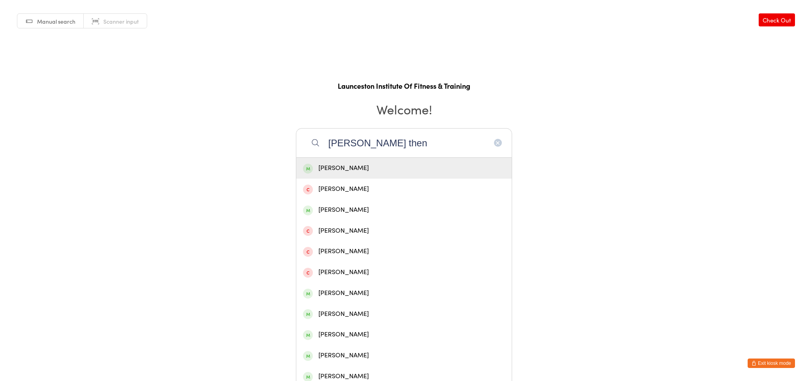
type input "[PERSON_NAME] then"
click at [377, 163] on div "[PERSON_NAME]" at bounding box center [404, 168] width 202 height 11
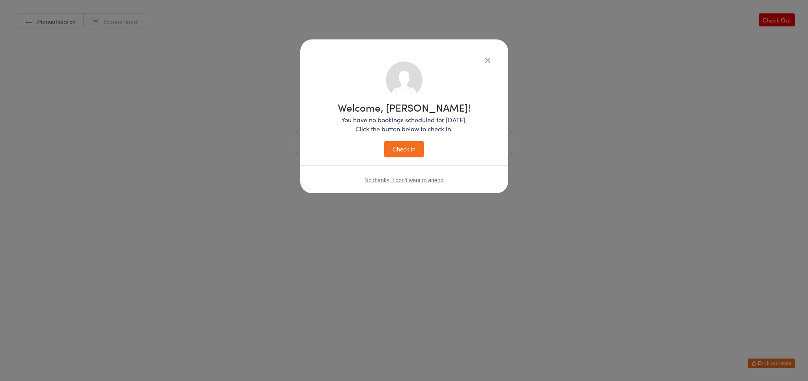
click at [395, 149] on button "Check in" at bounding box center [403, 149] width 39 height 16
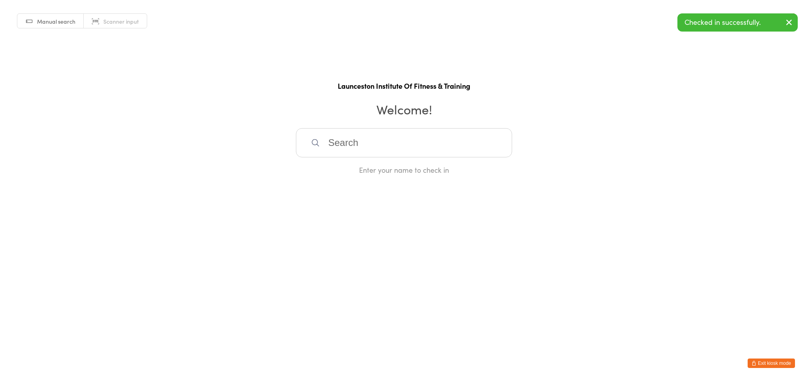
click at [379, 141] on input "search" at bounding box center [404, 142] width 216 height 29
click at [777, 362] on button "Exit kiosk mode" at bounding box center [770, 362] width 47 height 9
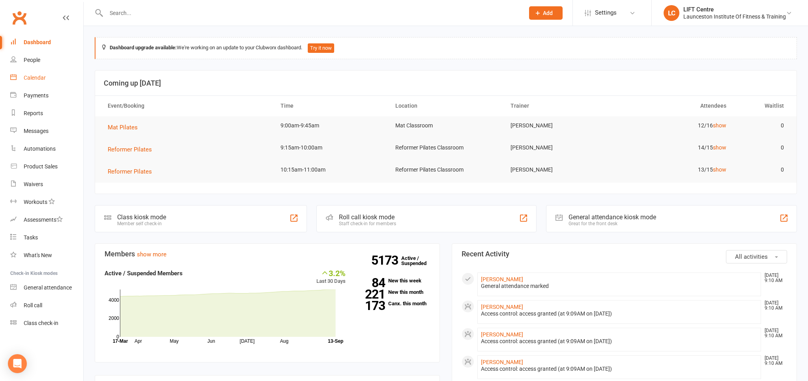
drag, startPoint x: 32, startPoint y: 75, endPoint x: 83, endPoint y: 87, distance: 51.8
click at [32, 76] on div "Calendar" at bounding box center [35, 78] width 22 height 6
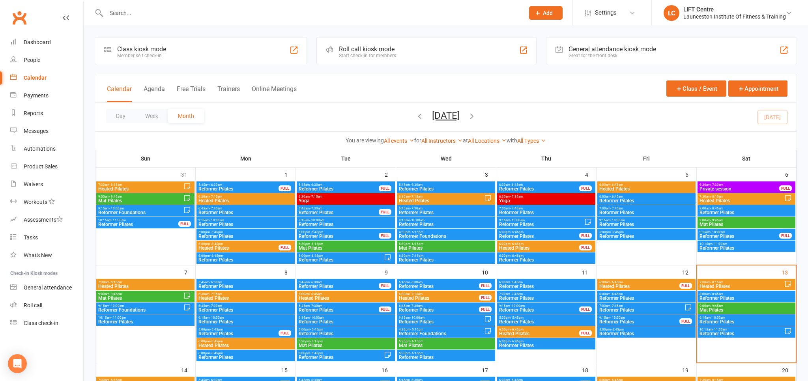
click at [714, 317] on span "- 10:00am" at bounding box center [717, 318] width 15 height 4
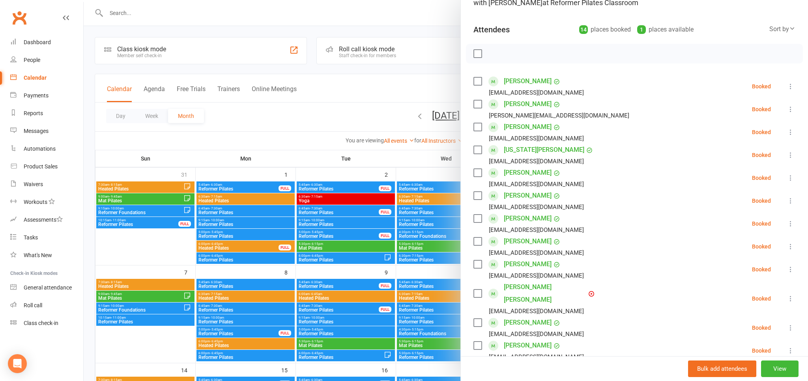
scroll to position [87, 0]
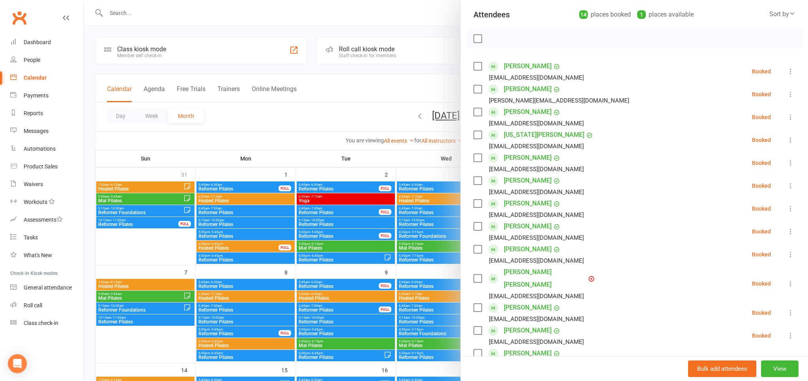
click at [788, 280] on icon at bounding box center [790, 284] width 8 height 8
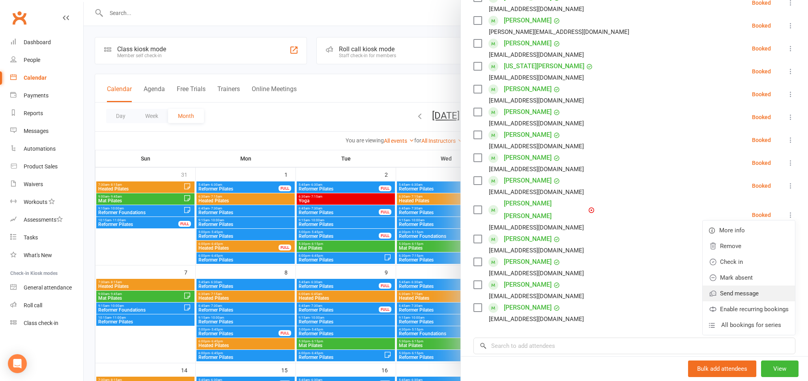
scroll to position [174, 0]
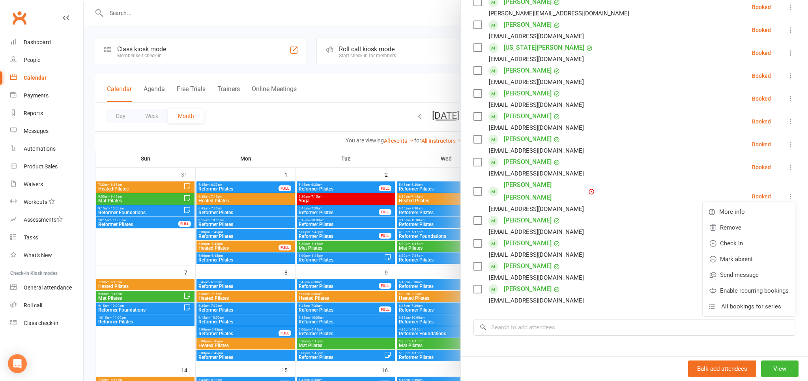
click at [528, 182] on link "Bronte Miller" at bounding box center [545, 191] width 83 height 25
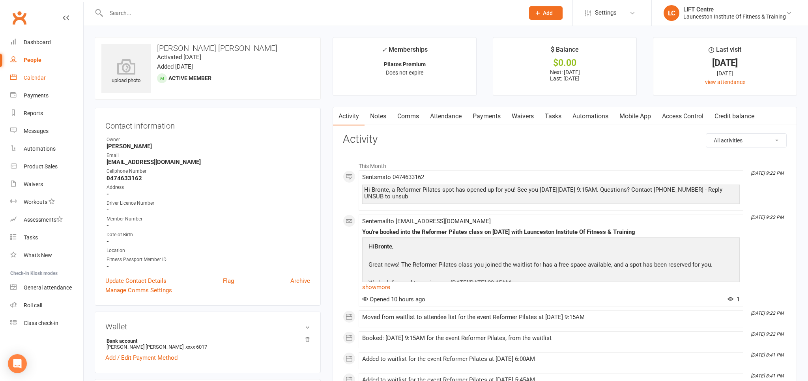
click at [49, 73] on link "Calendar" at bounding box center [46, 78] width 73 height 18
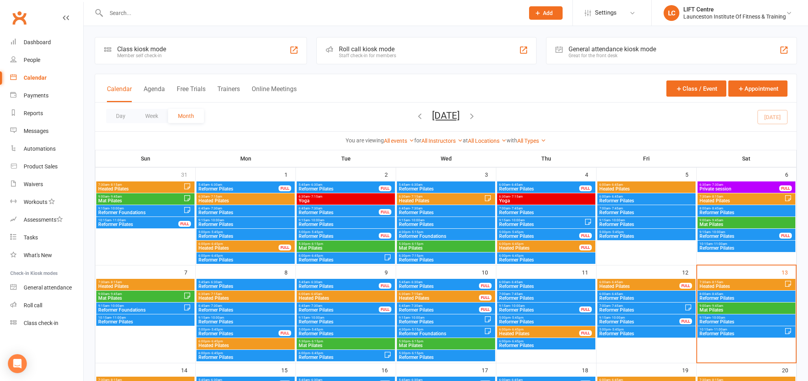
click at [719, 318] on span "- 10:00am" at bounding box center [717, 318] width 15 height 4
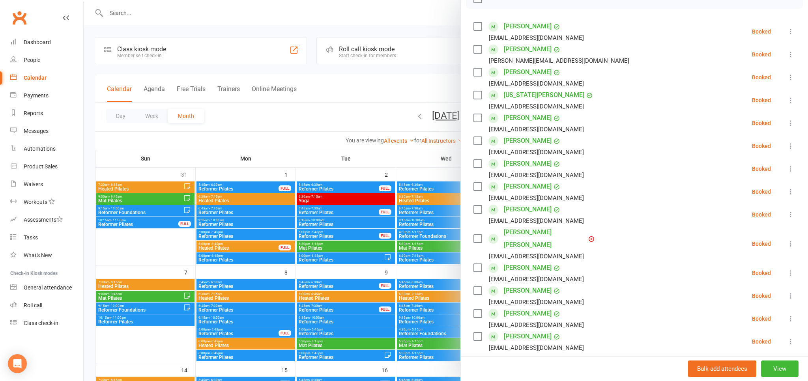
scroll to position [131, 0]
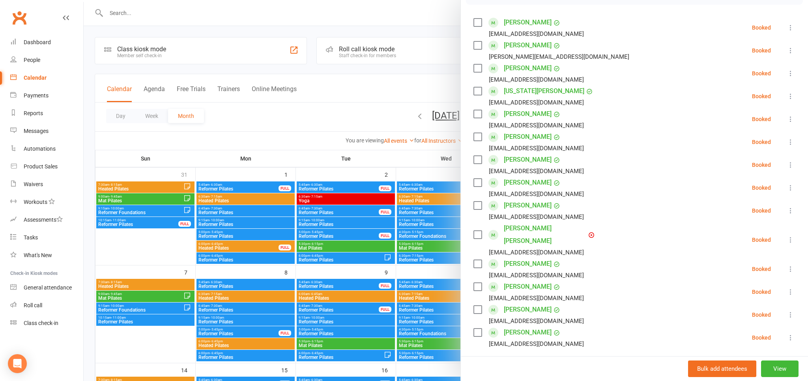
click at [761, 237] on div "Booked" at bounding box center [761, 240] width 19 height 6
click at [791, 236] on icon at bounding box center [790, 240] width 8 height 8
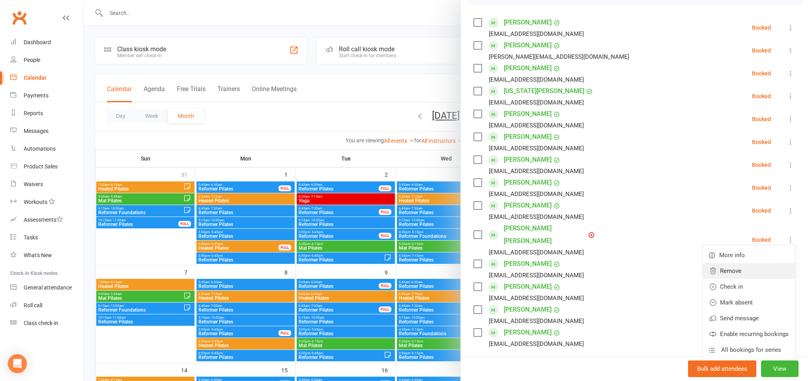
click at [748, 266] on link "Remove" at bounding box center [748, 271] width 92 height 16
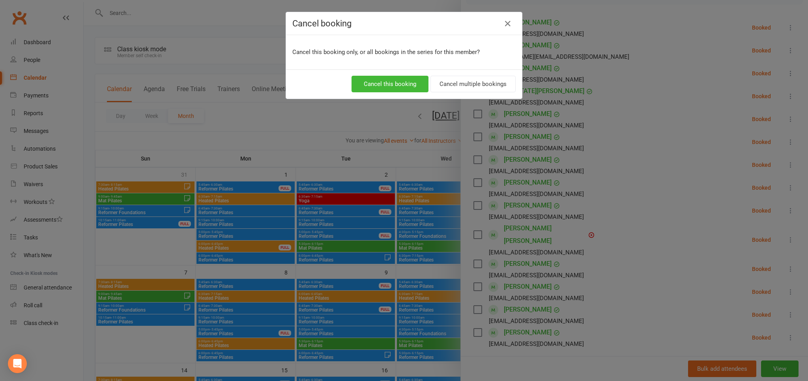
drag, startPoint x: 371, startPoint y: 105, endPoint x: 375, endPoint y: 108, distance: 4.5
click at [375, 108] on div "Cancel booking Cancel this booking only, or all bookings in the series for this…" at bounding box center [404, 190] width 808 height 381
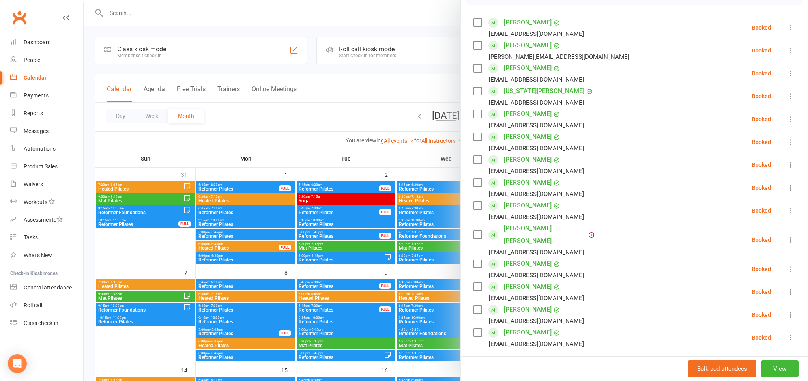
click at [787, 236] on icon at bounding box center [790, 240] width 8 height 8
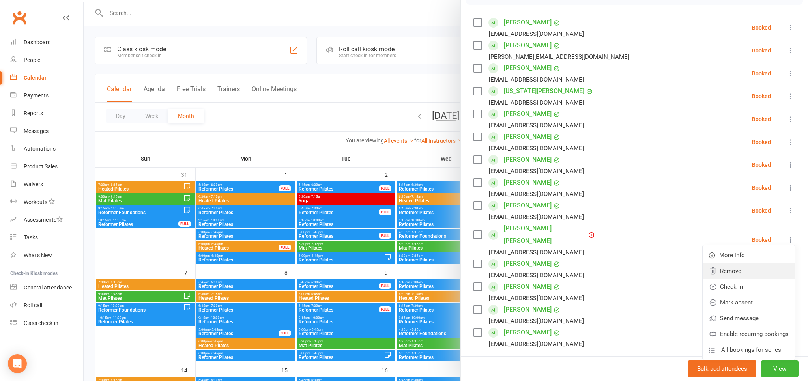
click at [736, 263] on link "Remove" at bounding box center [748, 271] width 92 height 16
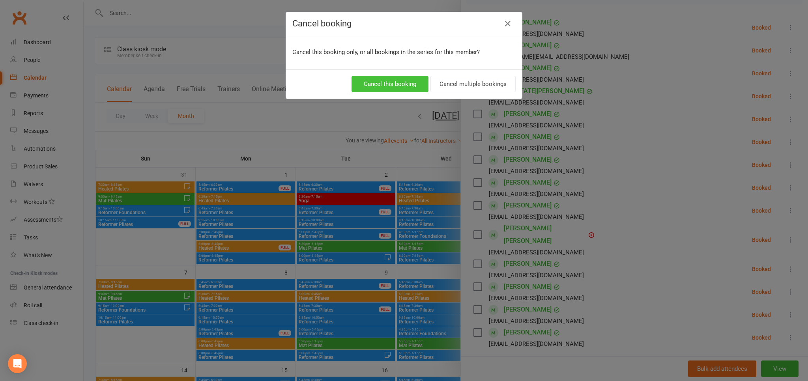
click at [401, 87] on button "Cancel this booking" at bounding box center [389, 84] width 77 height 17
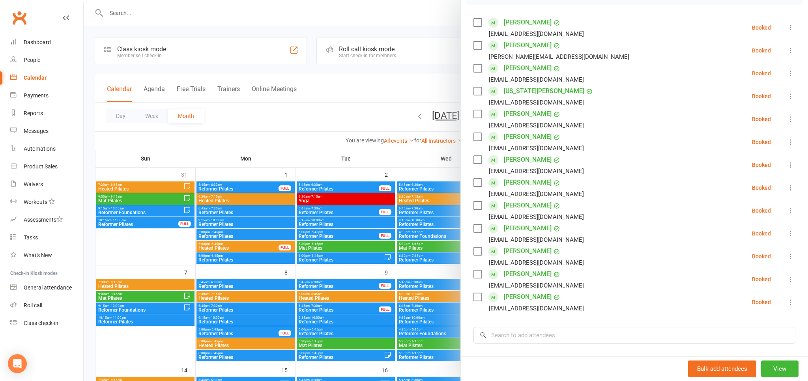
click at [226, 138] on div at bounding box center [446, 190] width 724 height 381
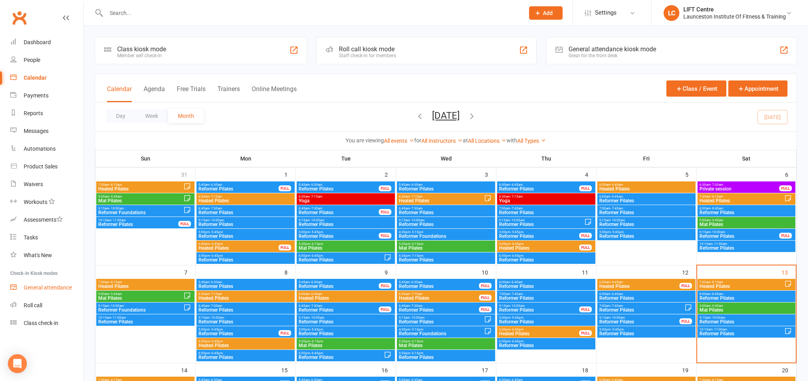
click at [71, 291] on link "General attendance" at bounding box center [46, 288] width 73 height 18
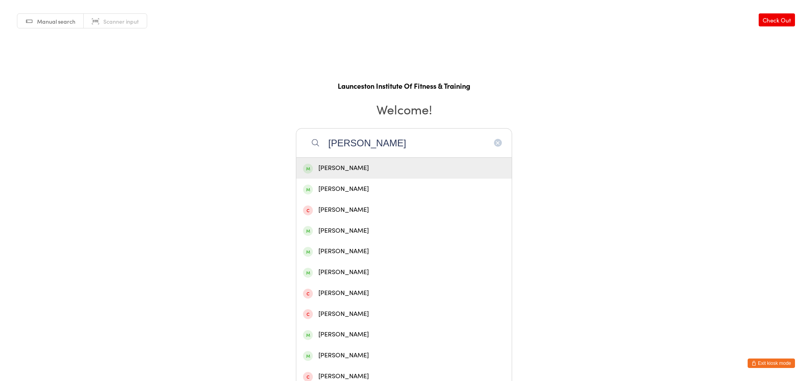
type input "alice reid"
click at [369, 168] on div "Alice Reid" at bounding box center [404, 168] width 202 height 11
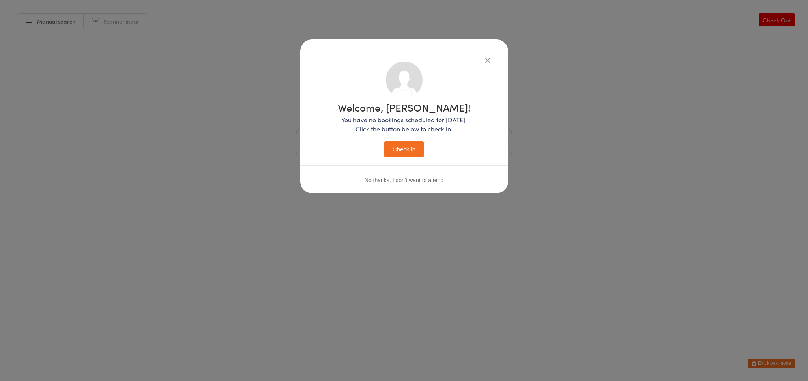
click at [401, 149] on button "Check in" at bounding box center [403, 149] width 39 height 16
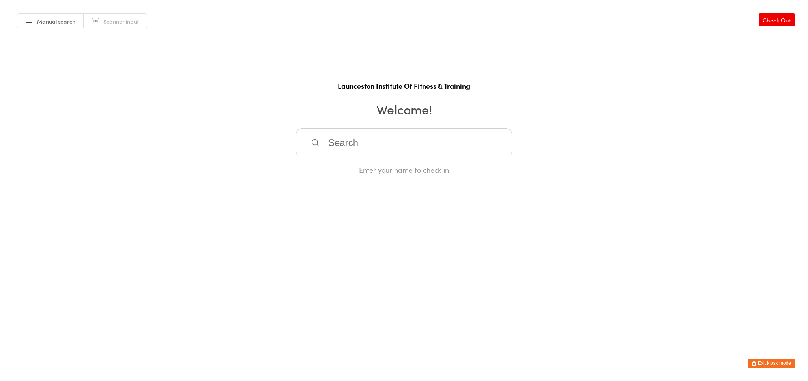
click at [399, 149] on input "search" at bounding box center [404, 142] width 216 height 29
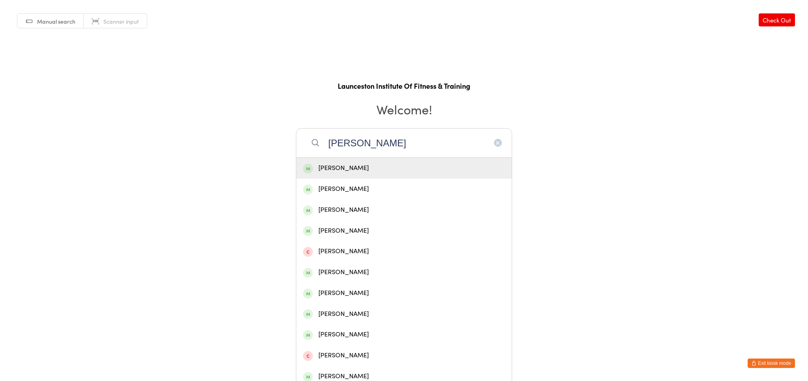
type input "luke cross"
click at [407, 166] on div "Luke Cross" at bounding box center [404, 168] width 202 height 11
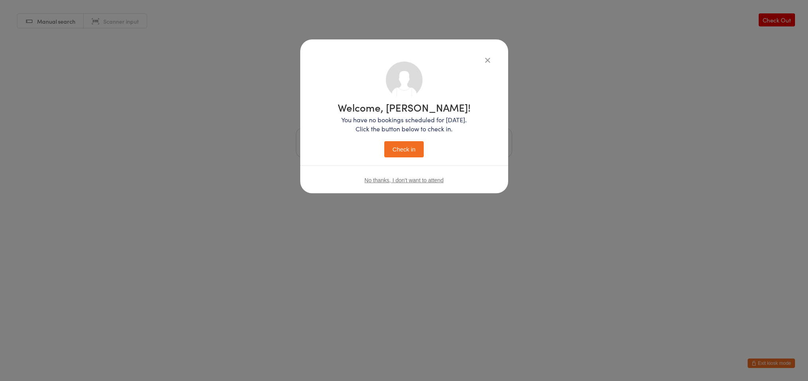
click at [415, 147] on button "Check in" at bounding box center [403, 149] width 39 height 16
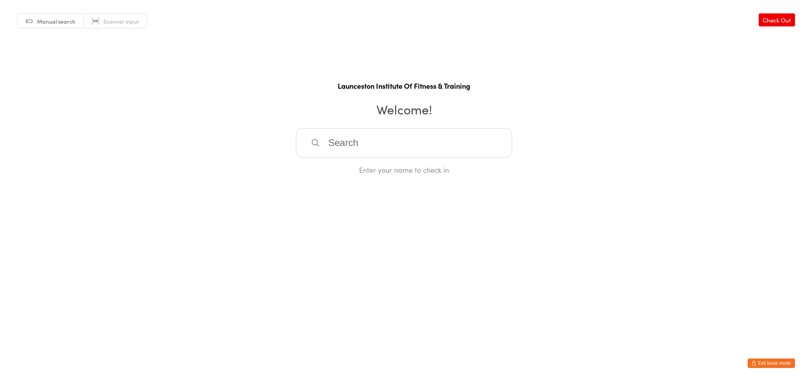
click at [415, 147] on input "search" at bounding box center [404, 142] width 216 height 29
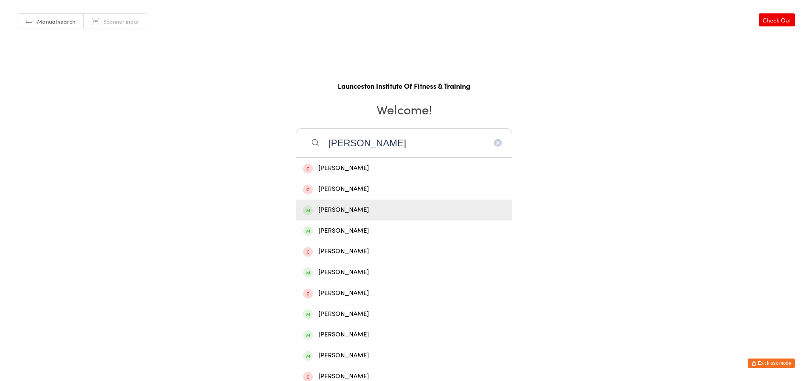
type input "Matty K"
click at [386, 214] on div "Matthew Kamara" at bounding box center [403, 210] width 215 height 21
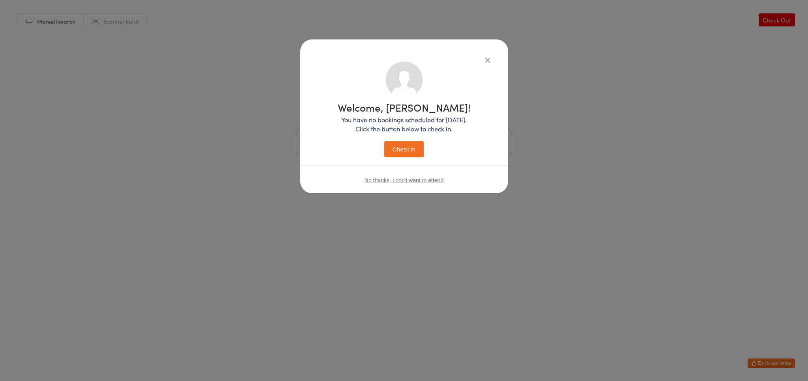
click at [409, 147] on button "Check in" at bounding box center [403, 149] width 39 height 16
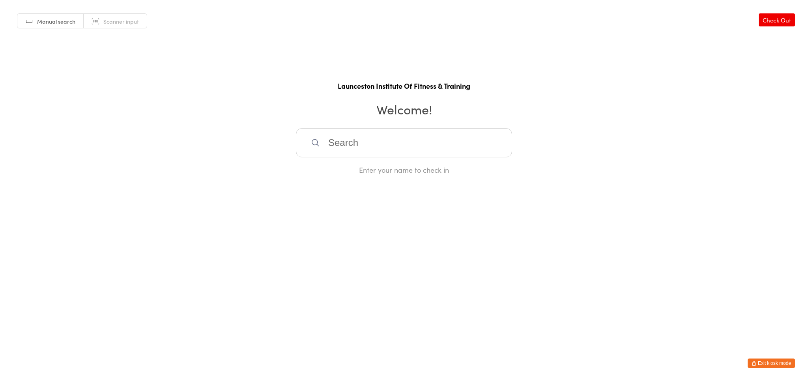
click at [397, 146] on input "search" at bounding box center [404, 142] width 216 height 29
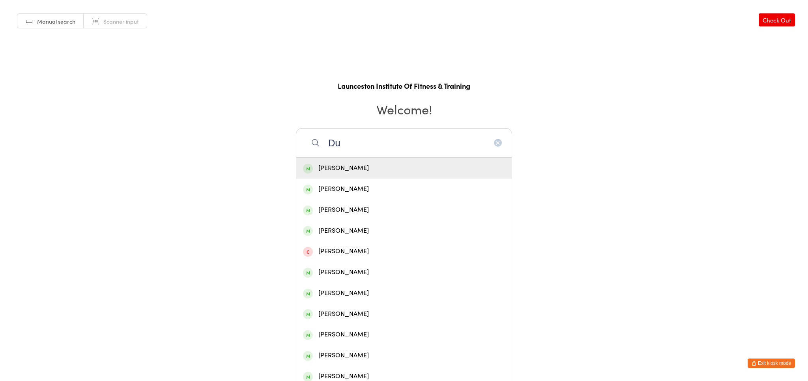
type input "D"
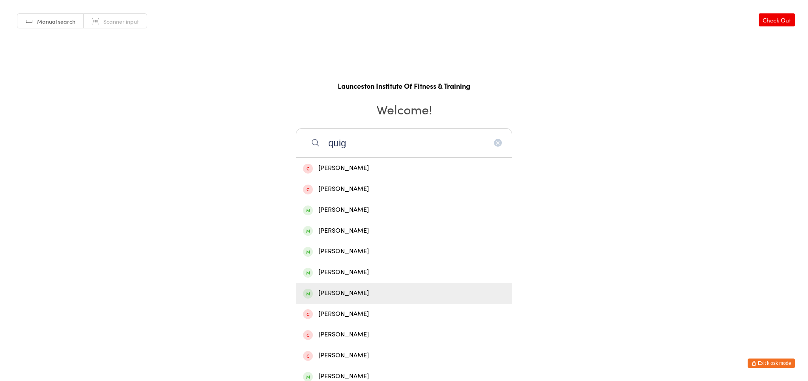
type input "quig"
click at [356, 290] on div "Fiona Quigley" at bounding box center [404, 293] width 202 height 11
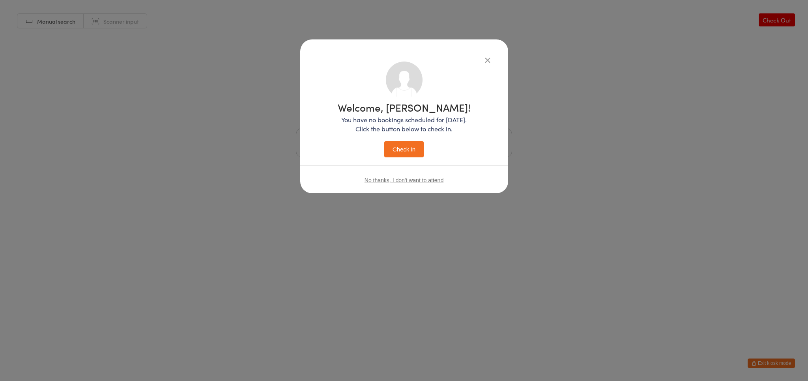
click at [411, 147] on button "Check in" at bounding box center [403, 149] width 39 height 16
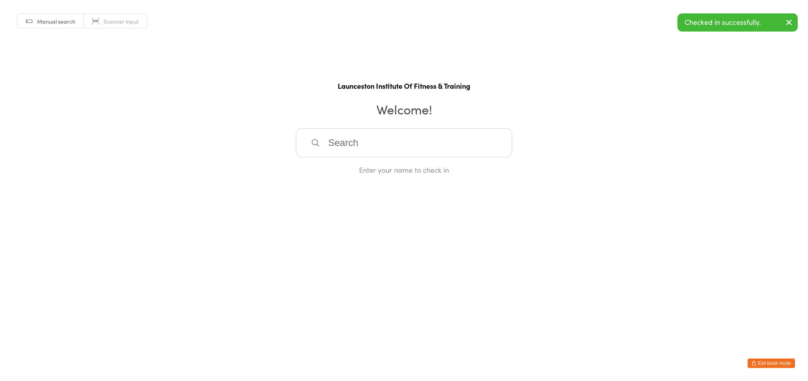
click at [350, 139] on input "search" at bounding box center [404, 142] width 216 height 29
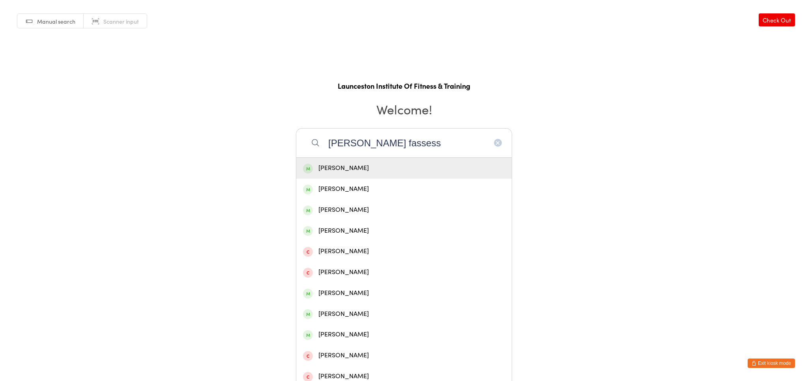
type input "ella fassess"
click at [341, 166] on div "[PERSON_NAME]" at bounding box center [404, 168] width 202 height 11
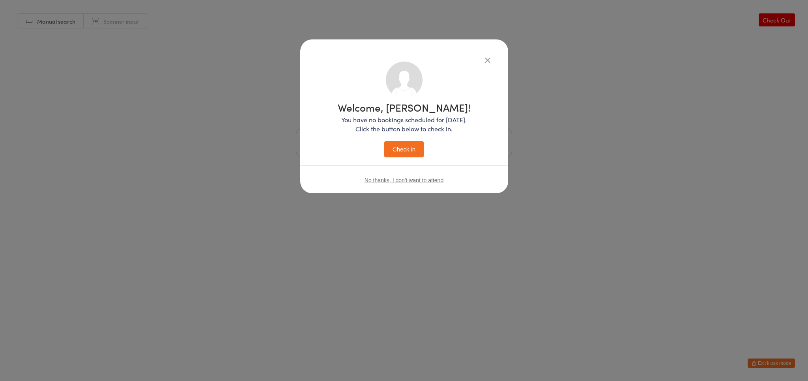
click at [403, 151] on button "Check in" at bounding box center [403, 149] width 39 height 16
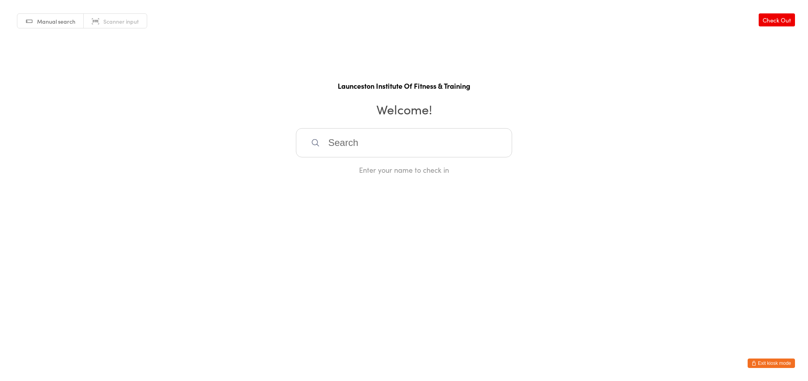
click at [358, 155] on input "search" at bounding box center [404, 142] width 216 height 29
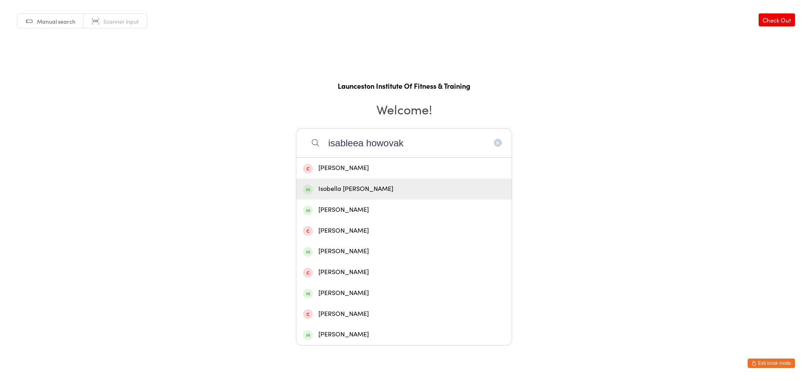
type input "isableea howovak"
click at [389, 185] on div "Isobella Howorka" at bounding box center [404, 189] width 202 height 11
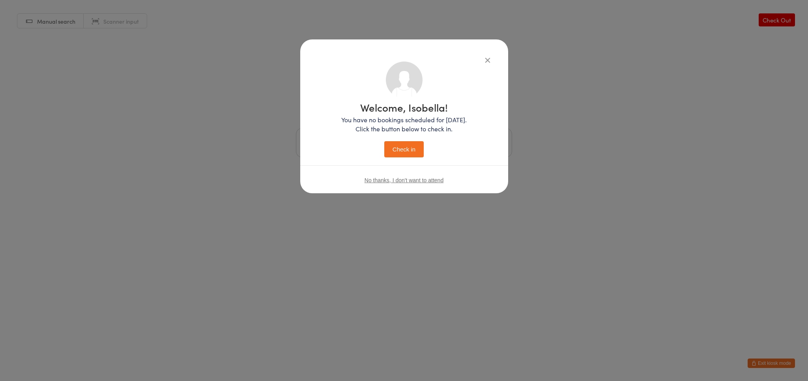
click at [415, 152] on button "Check in" at bounding box center [403, 149] width 39 height 16
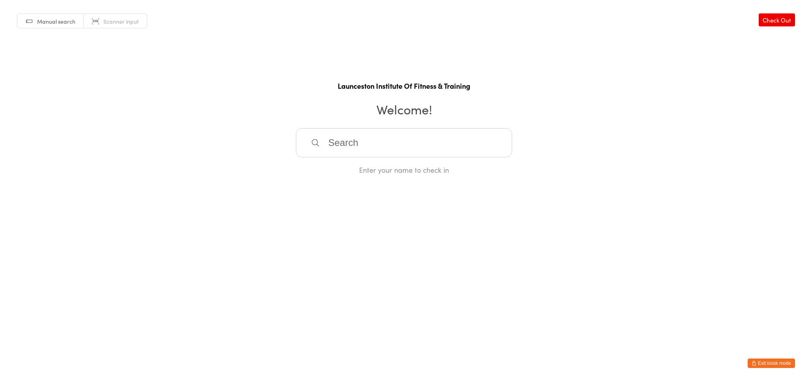
click at [422, 152] on input "search" at bounding box center [404, 142] width 216 height 29
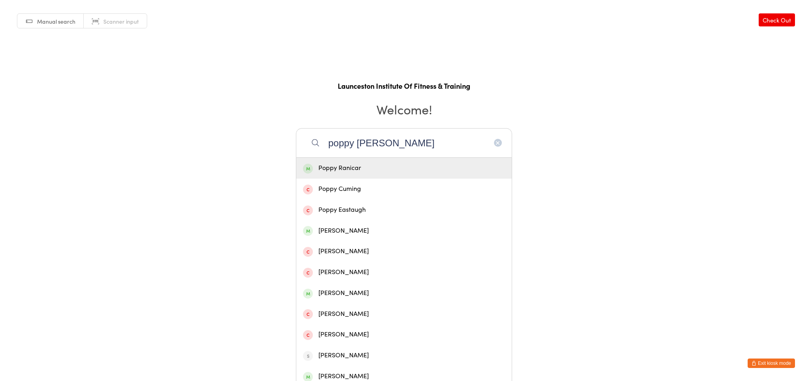
type input "poppy roni"
click at [390, 170] on div "Poppy Ranicar" at bounding box center [404, 168] width 202 height 11
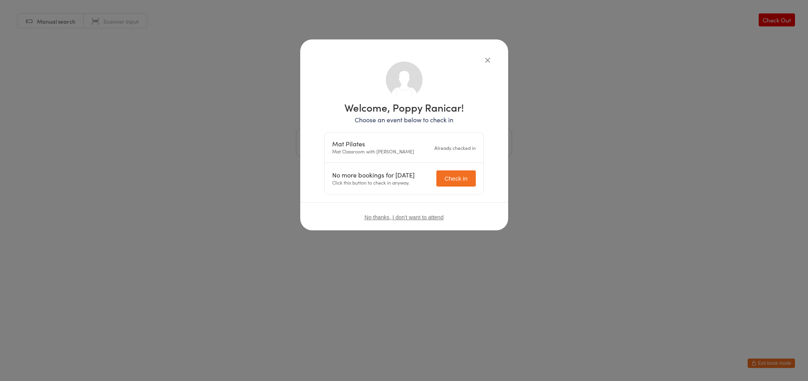
click at [494, 63] on div "Welcome, Poppy Ranicar! Choose an event below to check in Mat Pilates Mat Class…" at bounding box center [404, 134] width 208 height 191
click at [492, 63] on div "Welcome, Poppy Ranicar! Choose an event below to check in Mat Pilates Mat Class…" at bounding box center [404, 134] width 208 height 191
click at [489, 63] on icon "button" at bounding box center [487, 60] width 9 height 9
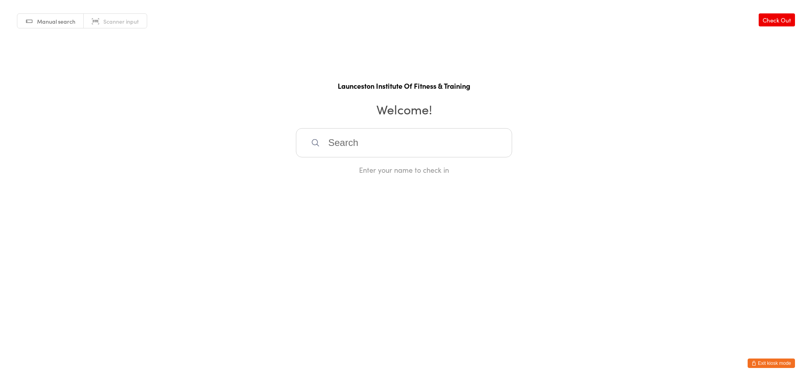
click at [755, 363] on icon "button" at bounding box center [753, 363] width 5 height 5
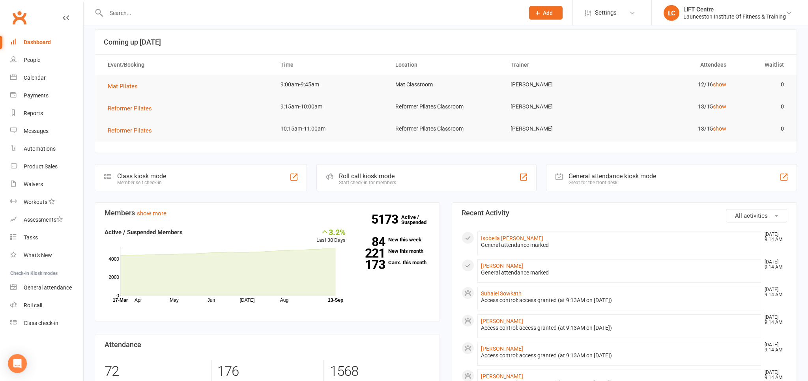
scroll to position [41, 0]
click at [51, 189] on link "Waivers" at bounding box center [46, 184] width 73 height 18
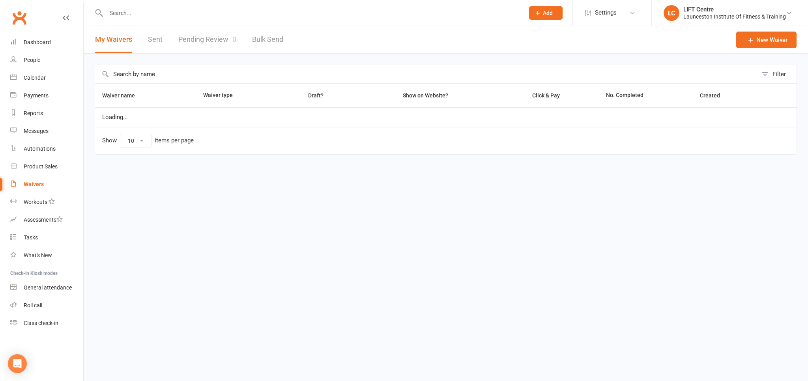
select select "50"
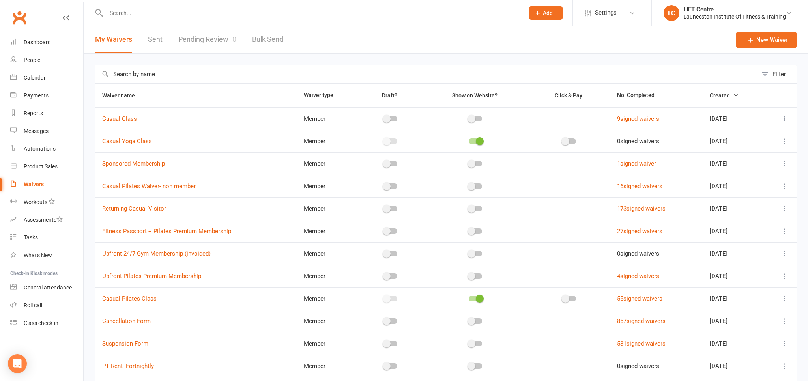
click at [209, 33] on link "Pending Review 0" at bounding box center [207, 39] width 58 height 27
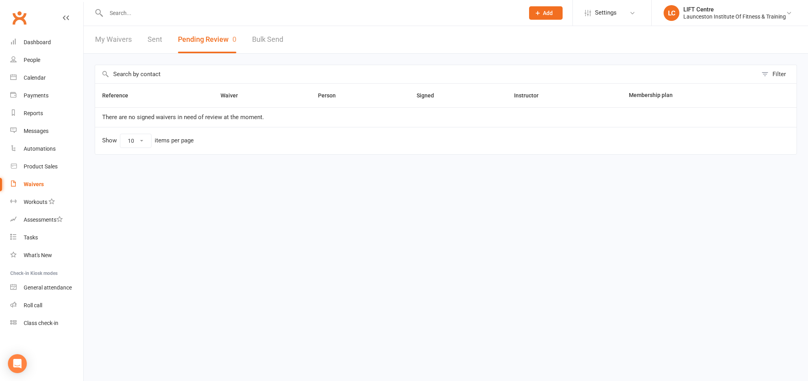
click at [109, 35] on link "My Waivers" at bounding box center [113, 39] width 37 height 27
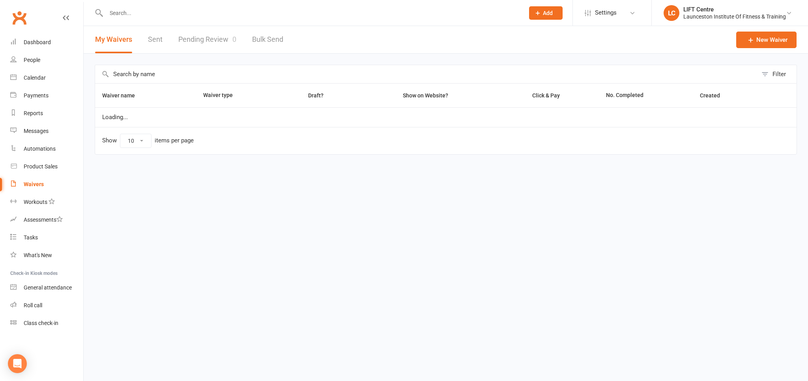
select select "50"
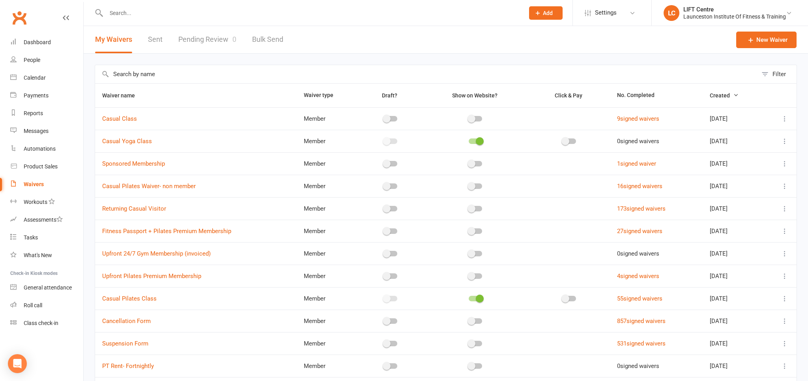
click at [187, 37] on link "Pending Review 0" at bounding box center [207, 39] width 58 height 27
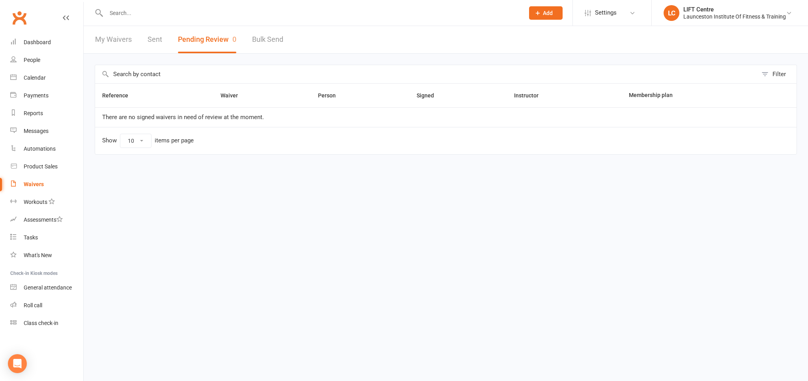
click at [120, 38] on link "My Waivers" at bounding box center [113, 39] width 37 height 27
select select "50"
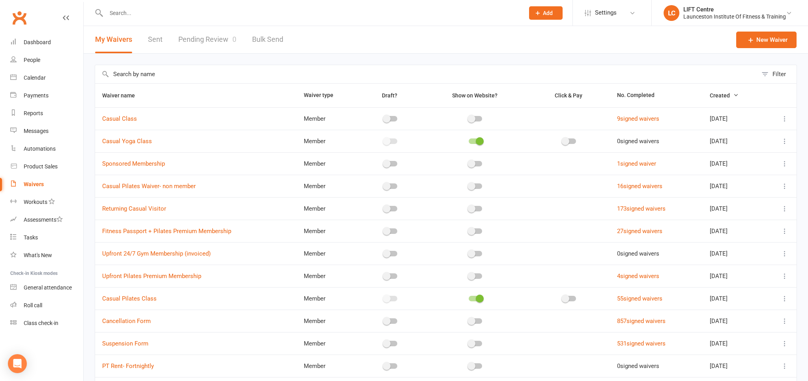
click at [196, 43] on link "Pending Review 0" at bounding box center [207, 39] width 58 height 27
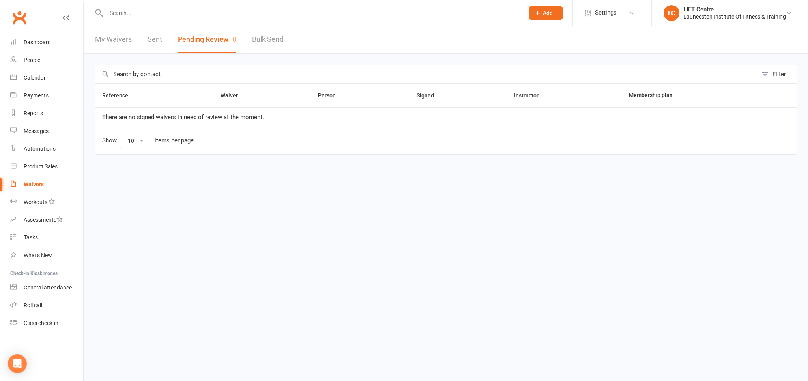
click at [117, 38] on link "My Waivers" at bounding box center [113, 39] width 37 height 27
select select "50"
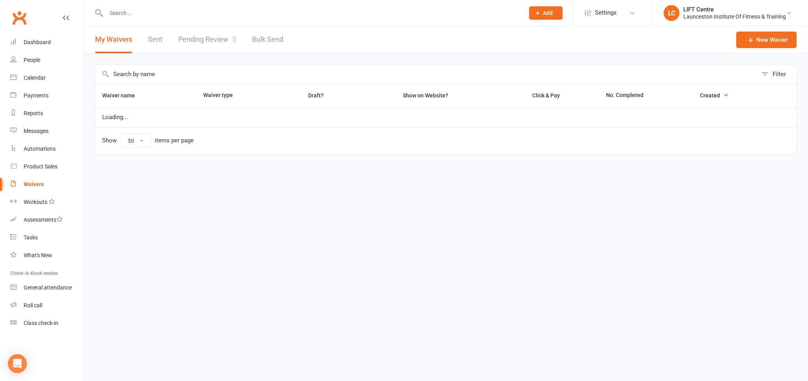
click at [199, 39] on link "Pending Review 0" at bounding box center [207, 39] width 58 height 27
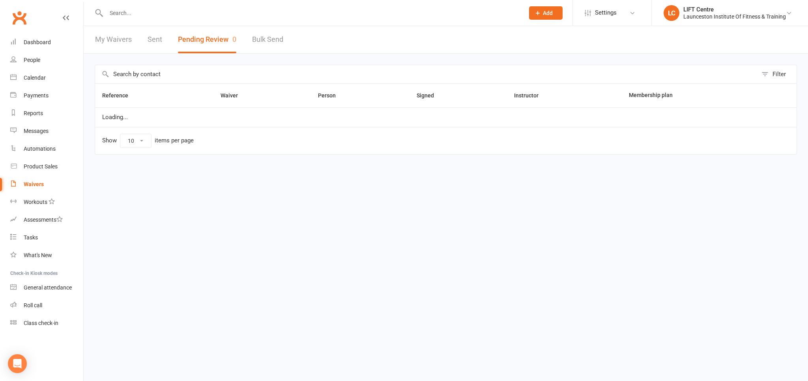
click at [113, 41] on link "My Waivers" at bounding box center [113, 39] width 37 height 27
select select "50"
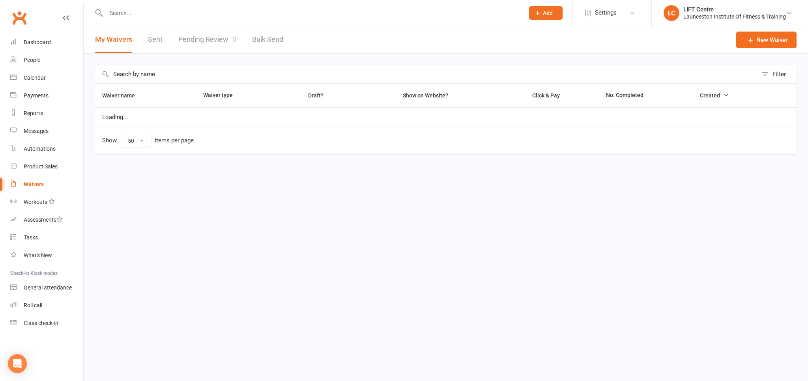
click at [214, 32] on link "Pending Review 0" at bounding box center [207, 39] width 58 height 27
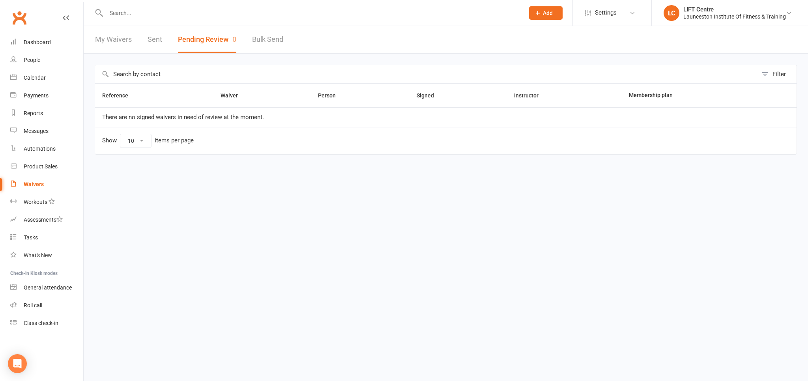
click at [123, 41] on link "My Waivers" at bounding box center [113, 39] width 37 height 27
select select "50"
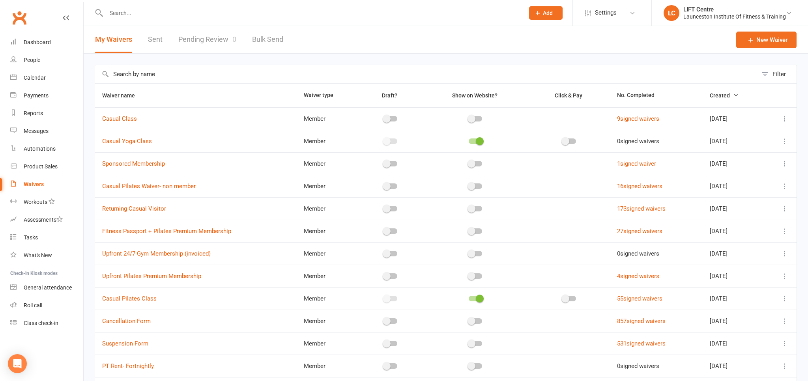
click at [46, 30] on div "Clubworx" at bounding box center [41, 22] width 83 height 29
click at [45, 41] on div "Dashboard" at bounding box center [37, 42] width 27 height 6
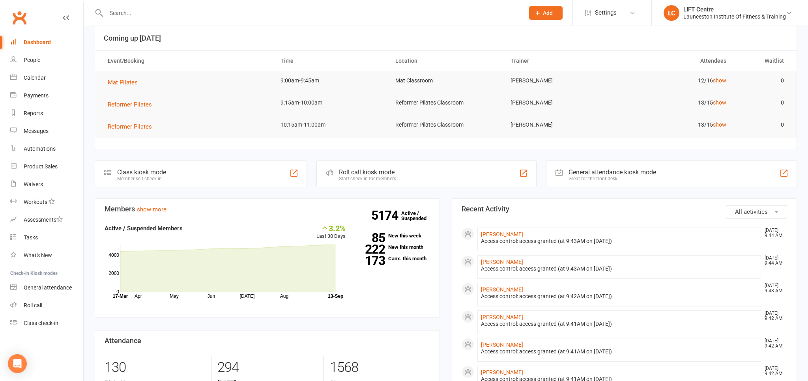
scroll to position [41, 0]
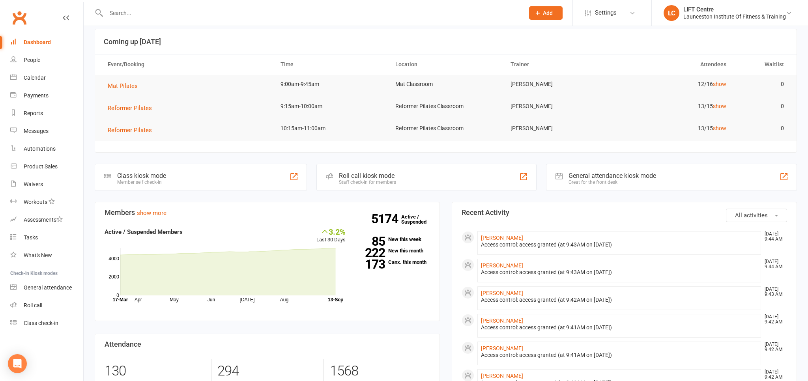
click at [228, 19] on div at bounding box center [307, 13] width 424 height 26
click at [204, 15] on input "text" at bounding box center [311, 12] width 415 height 11
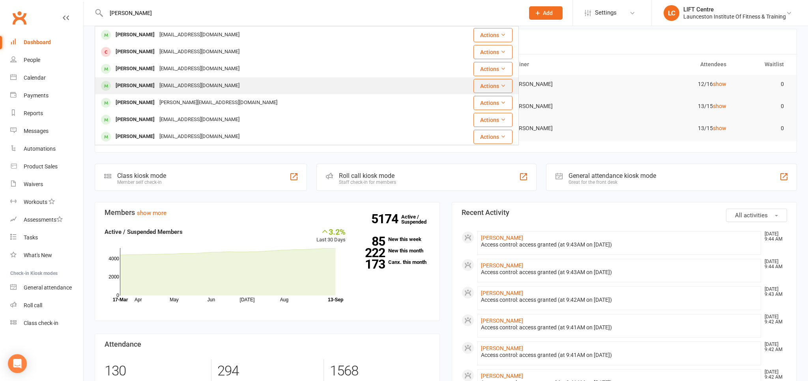
type input "jacob sin"
click at [185, 79] on div "Jacob Singline murraydeb@bigpond.com" at bounding box center [265, 86] width 340 height 16
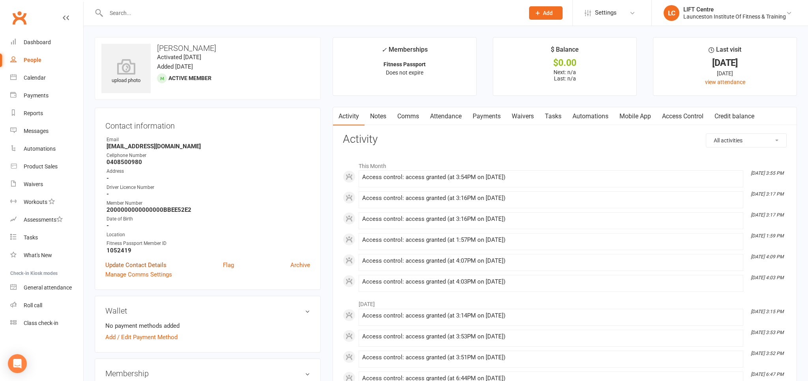
click at [129, 264] on link "Update Contact Details" at bounding box center [135, 264] width 61 height 9
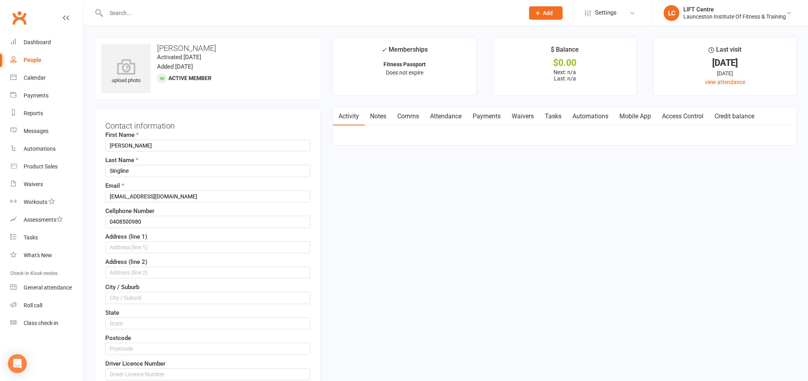
click at [490, 121] on link "Payments" at bounding box center [486, 116] width 39 height 18
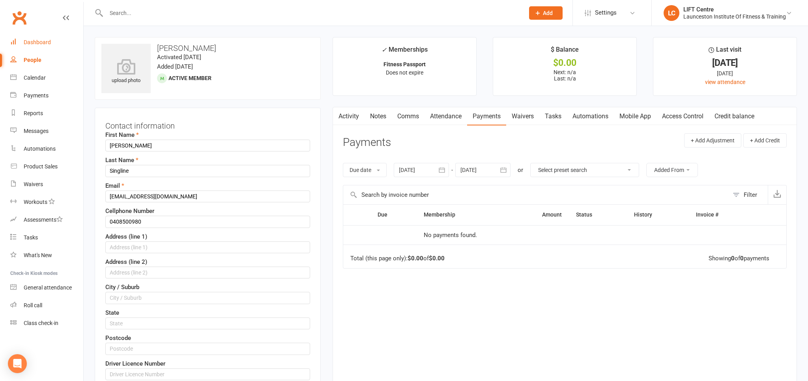
click at [43, 47] on link "Dashboard" at bounding box center [46, 43] width 73 height 18
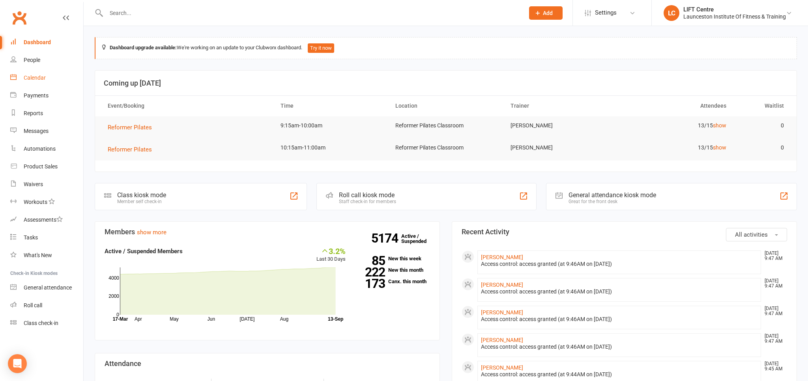
click at [52, 73] on link "Calendar" at bounding box center [46, 78] width 73 height 18
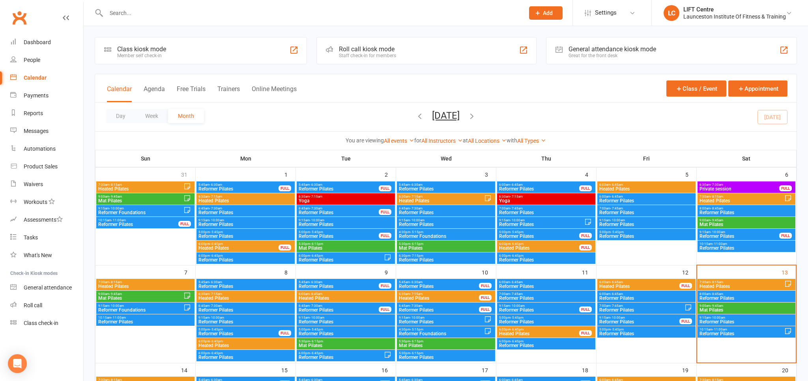
click at [742, 312] on span "Mat Pilates" at bounding box center [746, 310] width 95 height 5
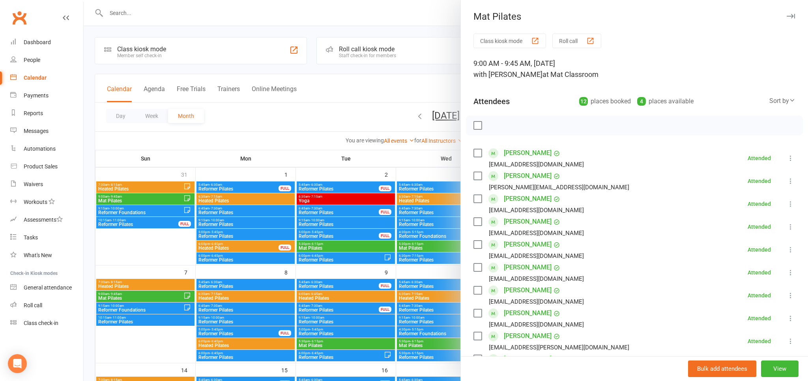
drag, startPoint x: 381, startPoint y: 250, endPoint x: 388, endPoint y: 247, distance: 7.2
click at [381, 250] on div at bounding box center [446, 190] width 724 height 381
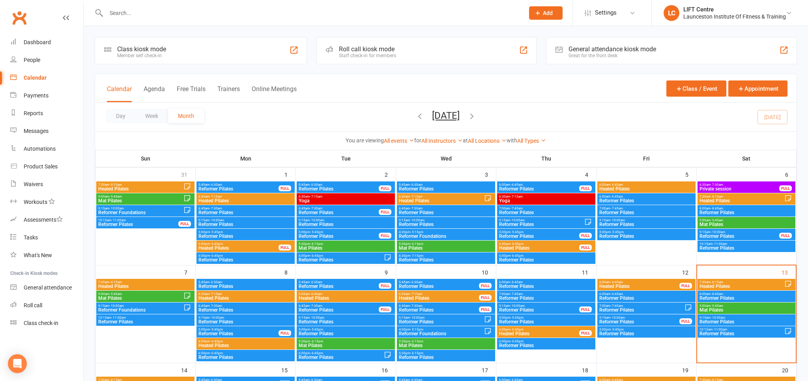
click at [705, 308] on span "Mat Pilates" at bounding box center [746, 310] width 95 height 5
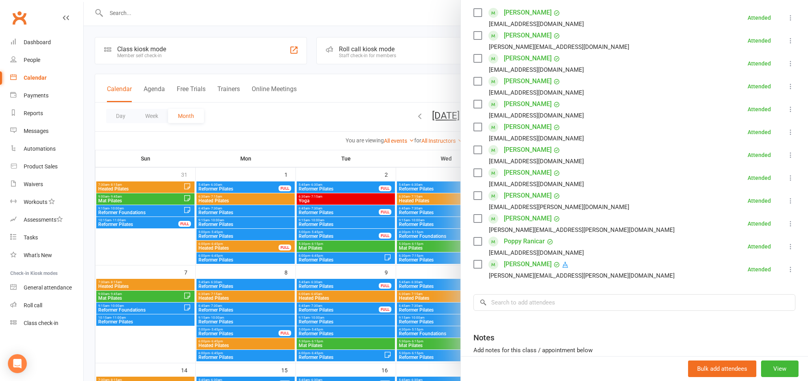
scroll to position [87, 0]
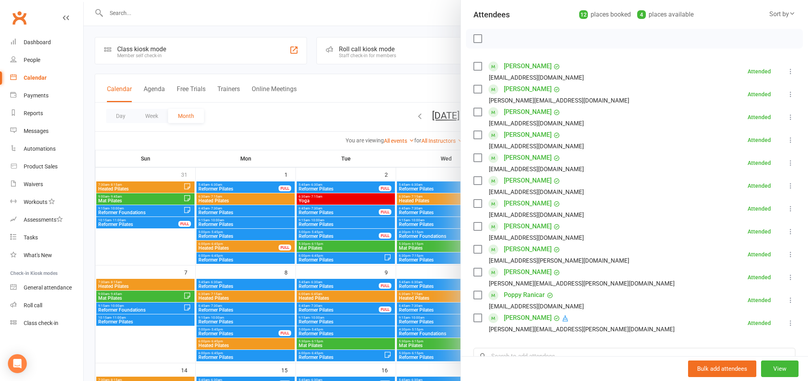
click at [346, 137] on div at bounding box center [446, 190] width 724 height 381
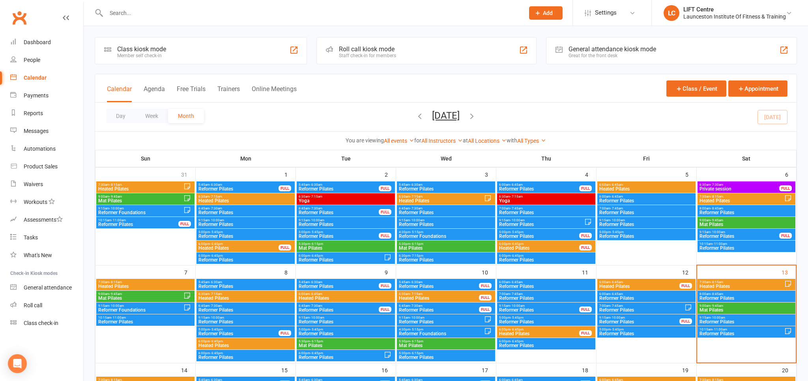
click at [716, 320] on span "Reformer Pilates" at bounding box center [746, 321] width 95 height 5
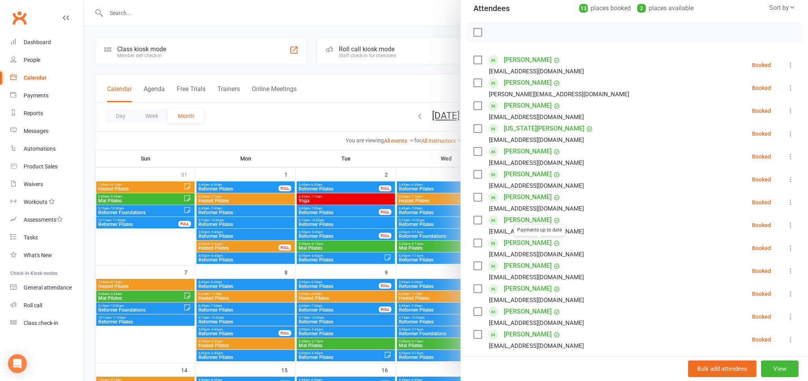
scroll to position [131, 0]
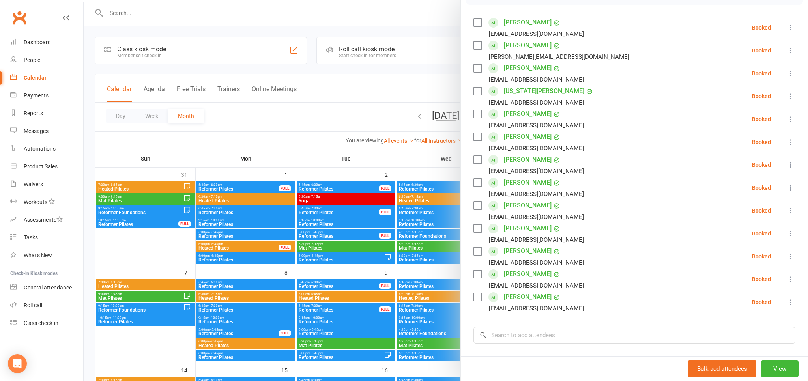
drag, startPoint x: 326, startPoint y: 127, endPoint x: 459, endPoint y: 149, distance: 134.8
click at [326, 127] on div at bounding box center [446, 190] width 724 height 381
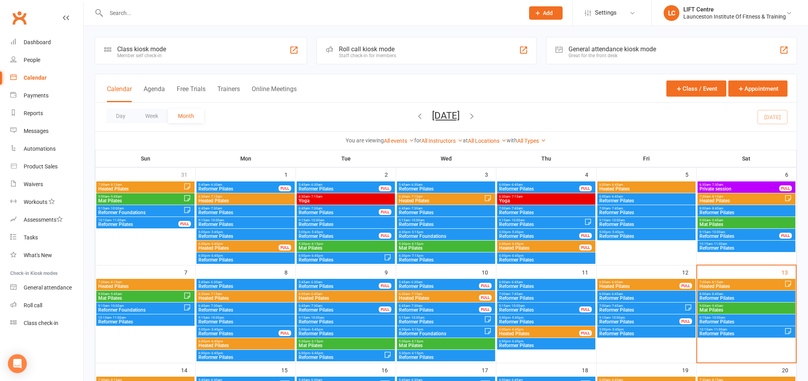
click at [714, 326] on div "10:15am - 11:00am Reformer Pilates" at bounding box center [746, 331] width 98 height 11
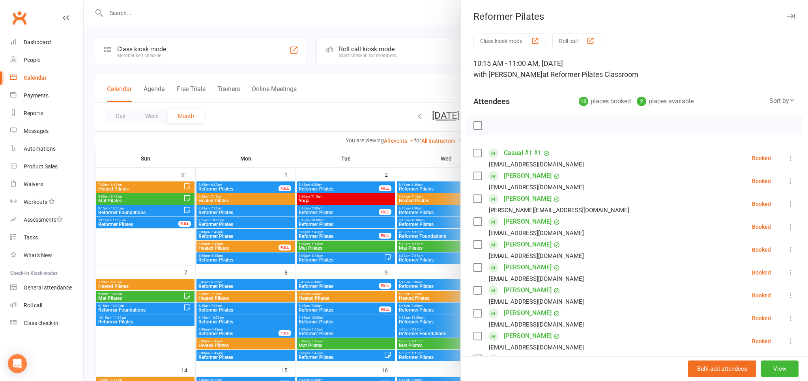
click at [360, 80] on div at bounding box center [446, 190] width 724 height 381
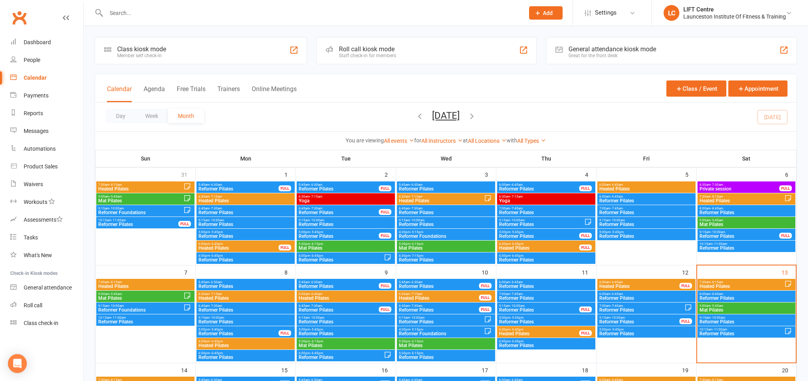
scroll to position [0, 0]
click at [724, 330] on span "- 11:00am" at bounding box center [719, 330] width 15 height 4
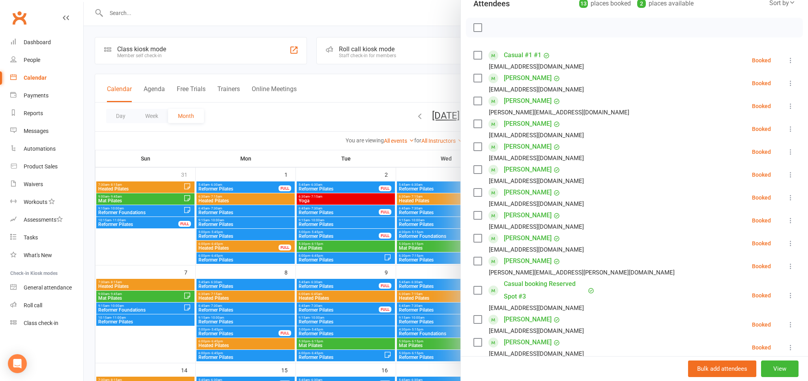
scroll to position [131, 0]
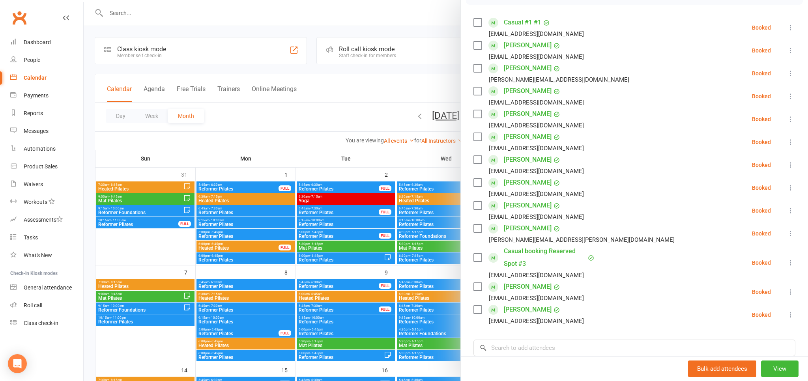
click at [538, 253] on link "Casual booking Reserved Spot #3" at bounding box center [545, 257] width 82 height 25
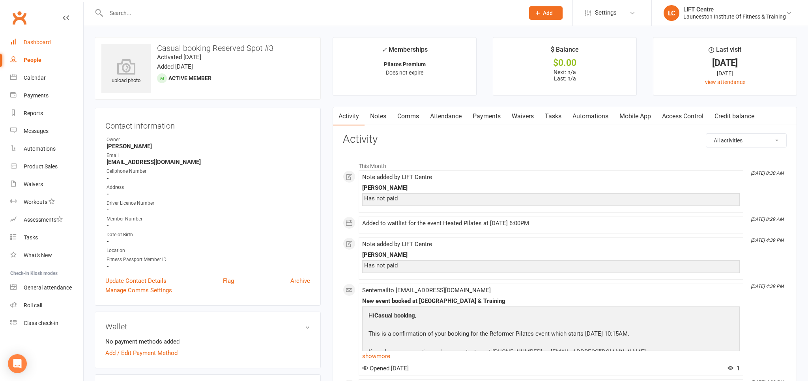
click at [37, 51] on link "Dashboard" at bounding box center [46, 43] width 73 height 18
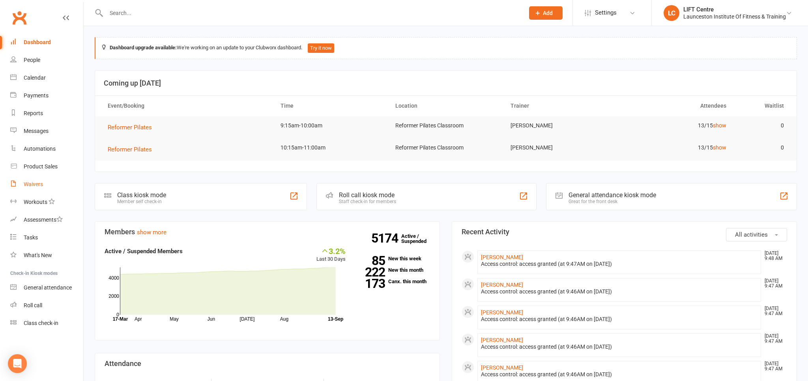
click at [44, 185] on link "Waivers" at bounding box center [46, 184] width 73 height 18
select select "50"
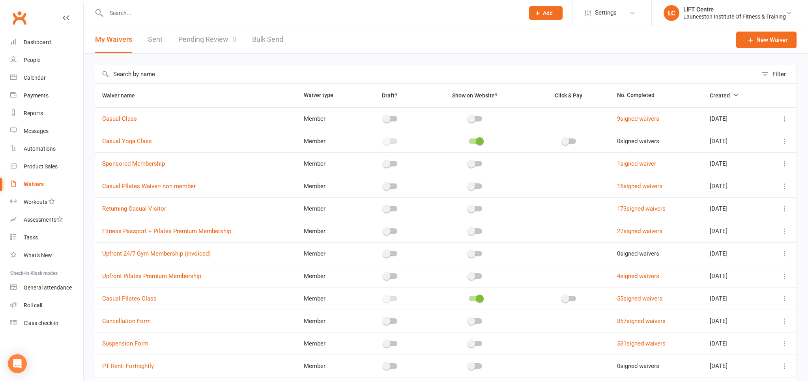
click at [218, 32] on link "Pending Review 0" at bounding box center [207, 39] width 58 height 27
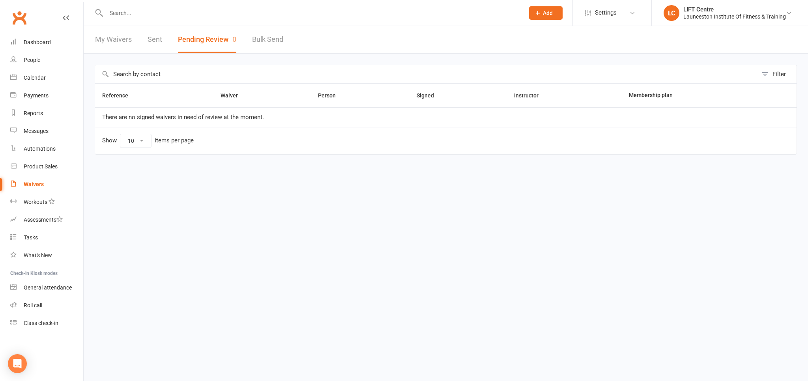
click at [112, 40] on link "My Waivers" at bounding box center [113, 39] width 37 height 27
select select "50"
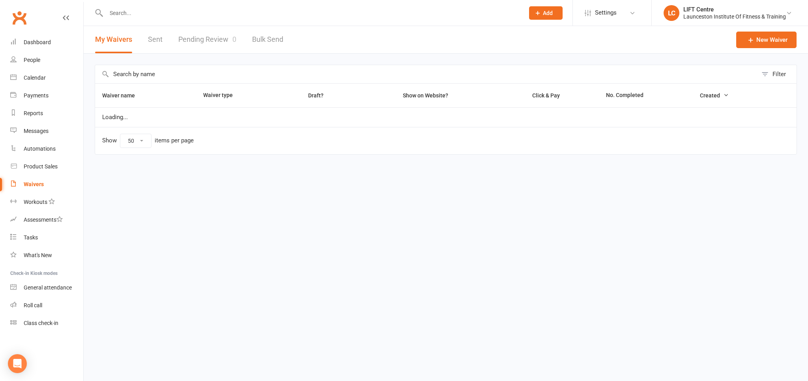
click at [113, 39] on button "My Waivers" at bounding box center [113, 39] width 37 height 27
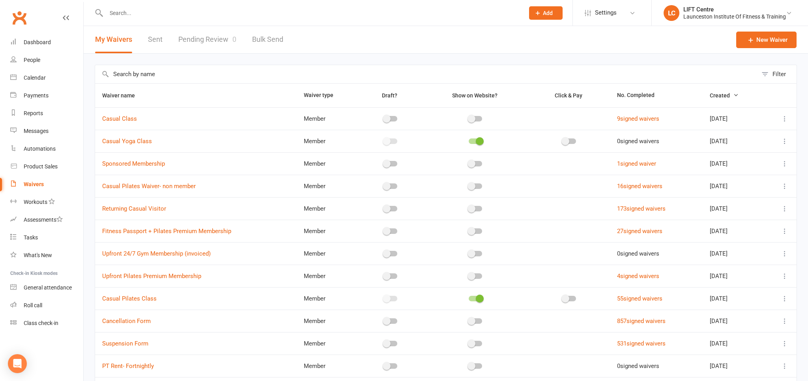
drag, startPoint x: 92, startPoint y: 60, endPoint x: 127, endPoint y: 59, distance: 34.7
click at [122, 58] on div "Filter Waiver name Waiver type Draft? Show on Website? Click & Pay No. Complete…" at bounding box center [446, 353] width 724 height 598
click at [44, 44] on div "Dashboard" at bounding box center [37, 42] width 27 height 6
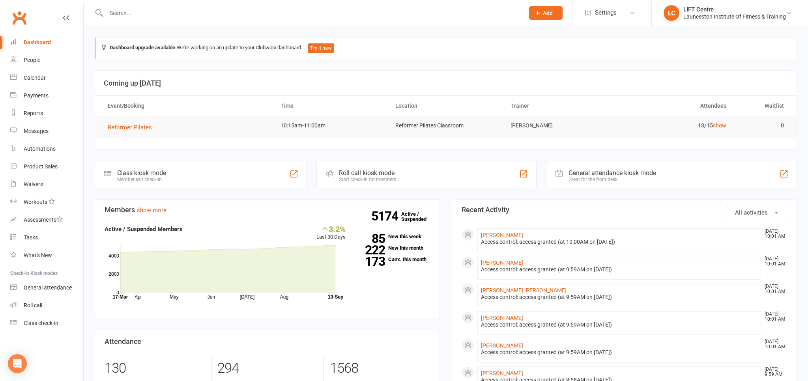
scroll to position [208, 0]
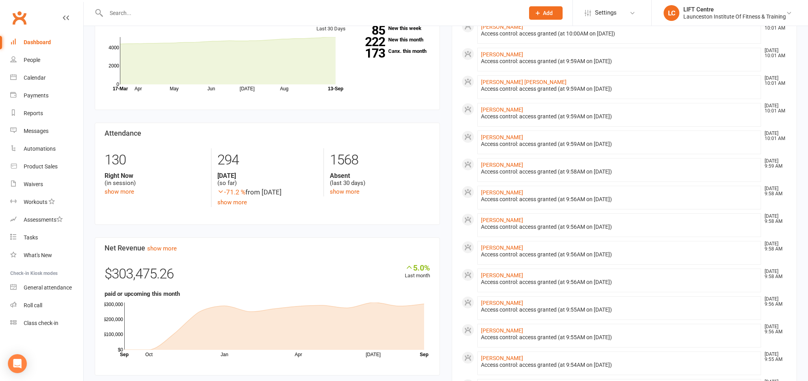
click at [142, 16] on input "text" at bounding box center [311, 12] width 415 height 11
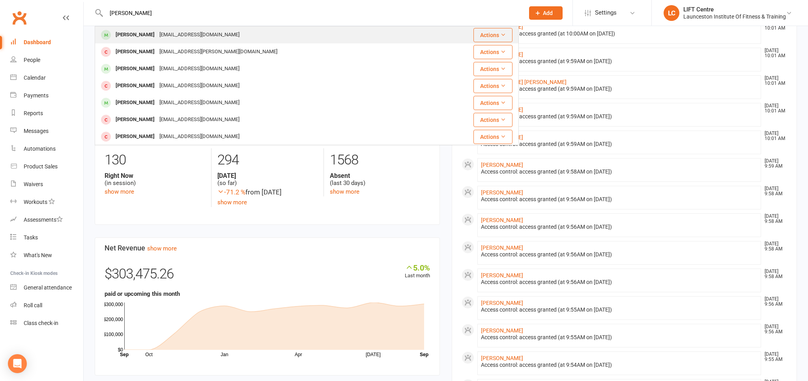
type input "oscar dover"
click at [177, 42] on div "Oscar Dover oscarkahn@outlook.com" at bounding box center [265, 35] width 340 height 16
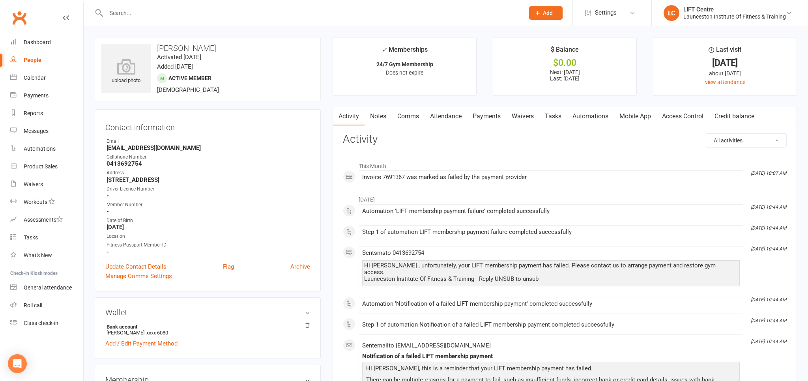
click at [483, 107] on link "Payments" at bounding box center [486, 116] width 39 height 18
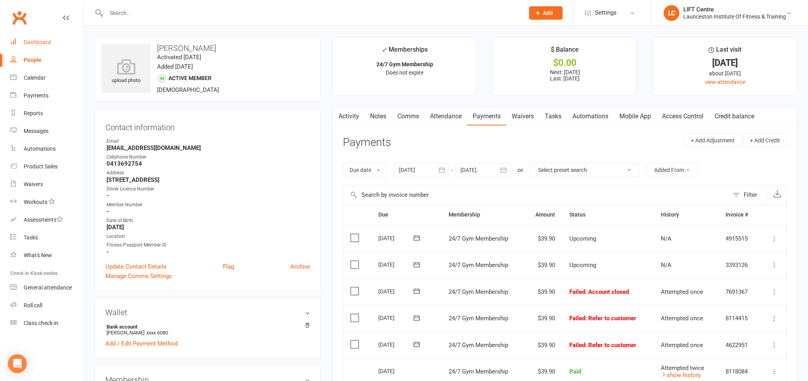
click at [53, 44] on link "Dashboard" at bounding box center [46, 43] width 73 height 18
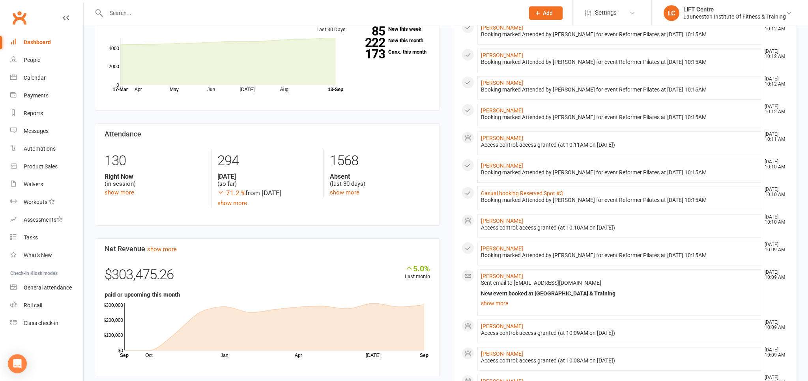
scroll to position [41, 0]
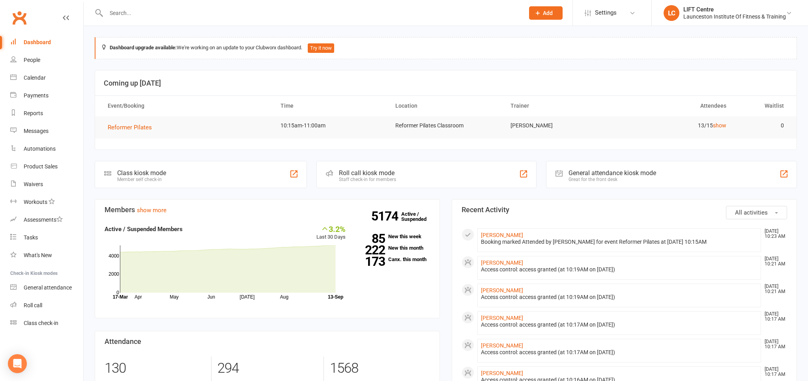
click at [137, 13] on input "text" at bounding box center [311, 12] width 415 height 11
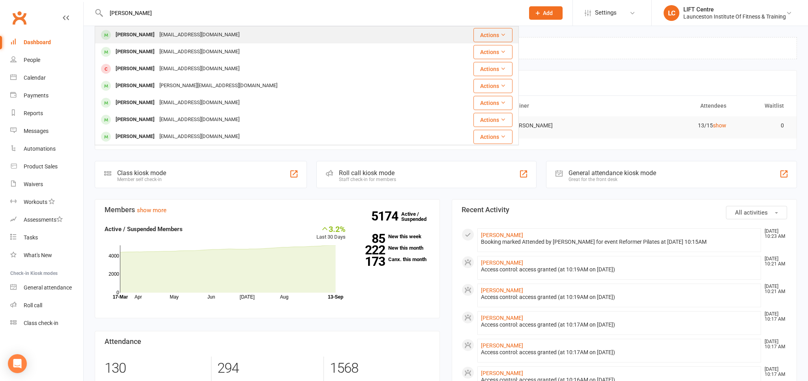
type input "[PERSON_NAME]"
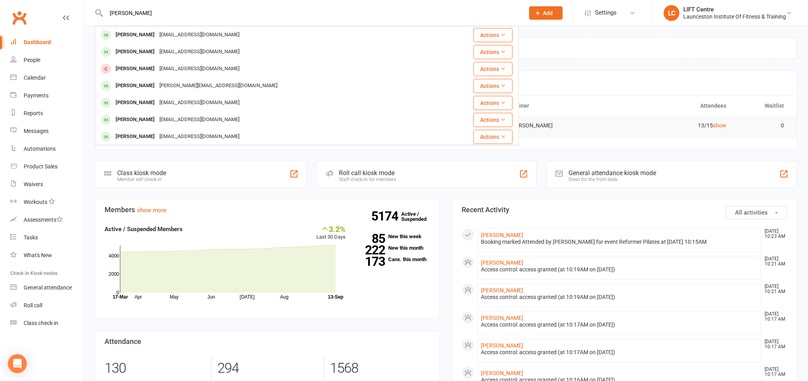
drag, startPoint x: 157, startPoint y: 38, endPoint x: 196, endPoint y: 54, distance: 42.0
click at [157, 39] on div "[EMAIL_ADDRESS][DOMAIN_NAME]" at bounding box center [199, 34] width 85 height 11
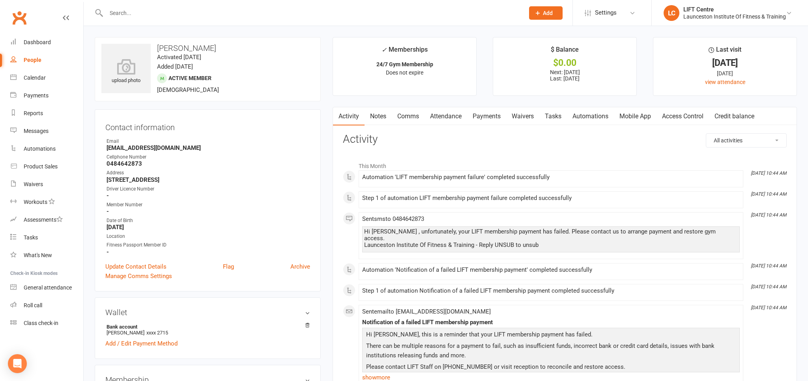
click at [484, 110] on link "Payments" at bounding box center [486, 116] width 39 height 18
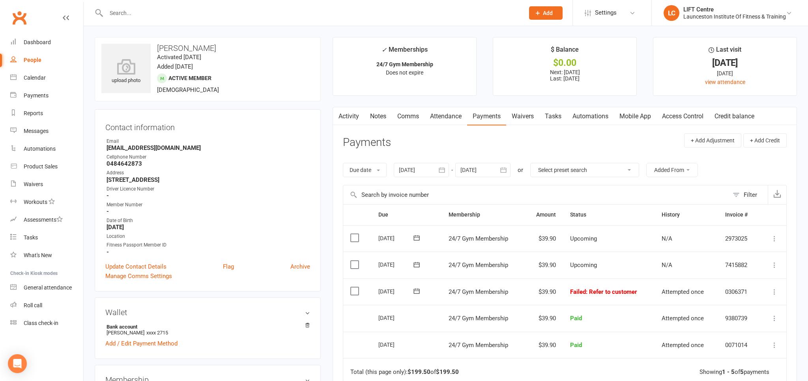
click at [775, 293] on icon at bounding box center [774, 292] width 8 height 8
click at [740, 367] on link "Retry now" at bounding box center [739, 370] width 78 height 16
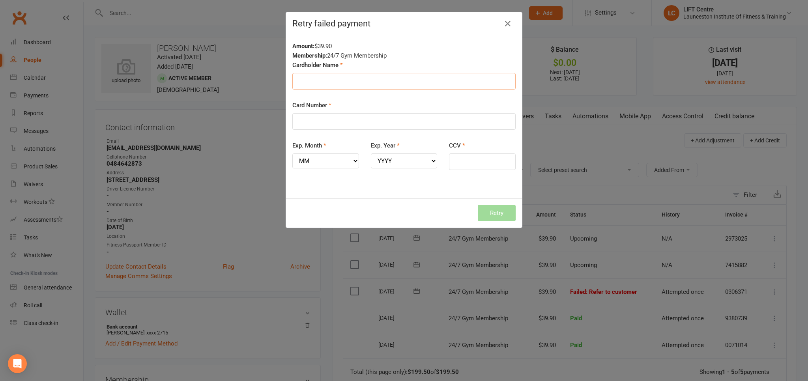
click at [328, 75] on input "Cardholder Name" at bounding box center [403, 81] width 223 height 17
click at [343, 81] on input "Cardholder Name" at bounding box center [403, 81] width 223 height 17
click at [508, 26] on icon "button" at bounding box center [507, 23] width 9 height 9
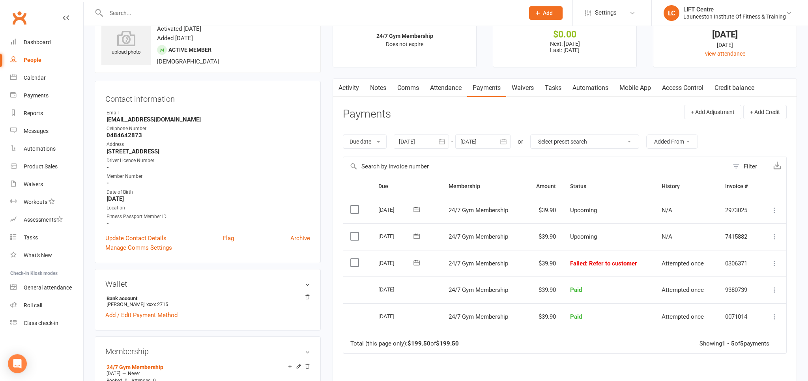
scroll to position [41, 0]
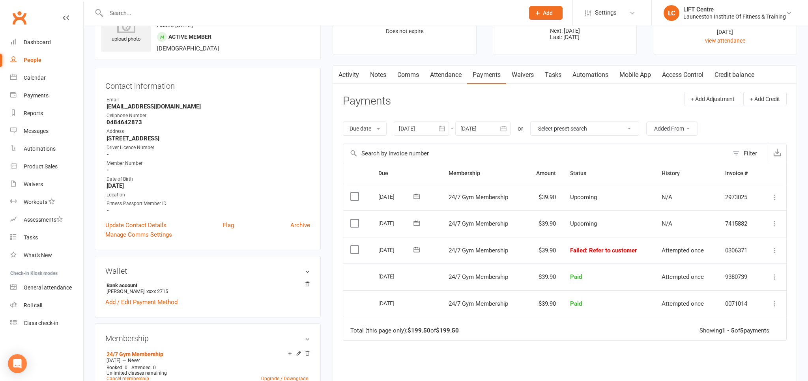
click at [779, 248] on td "Mark as Paid (Cash) Mark as Paid (POS) Mark as Paid (Other) Skip Retry now More…" at bounding box center [772, 250] width 27 height 27
click at [776, 247] on icon at bounding box center [774, 250] width 8 height 8
click at [748, 322] on link "Retry now" at bounding box center [739, 329] width 78 height 16
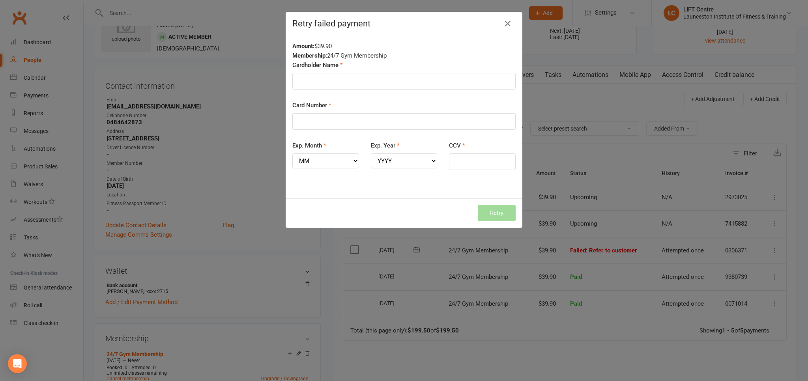
click at [515, 25] on div "Retry failed payment" at bounding box center [404, 23] width 236 height 23
drag, startPoint x: 509, startPoint y: 26, endPoint x: 502, endPoint y: 32, distance: 8.9
click at [509, 26] on icon "button" at bounding box center [507, 23] width 9 height 9
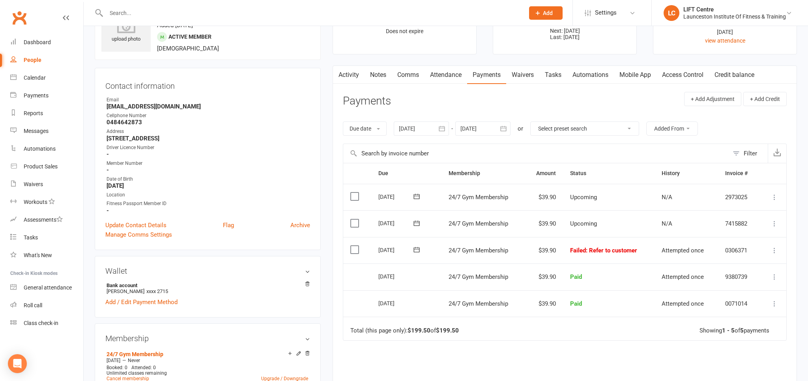
click at [776, 253] on button at bounding box center [773, 250] width 9 height 9
click at [729, 323] on link "Retry now" at bounding box center [739, 329] width 78 height 16
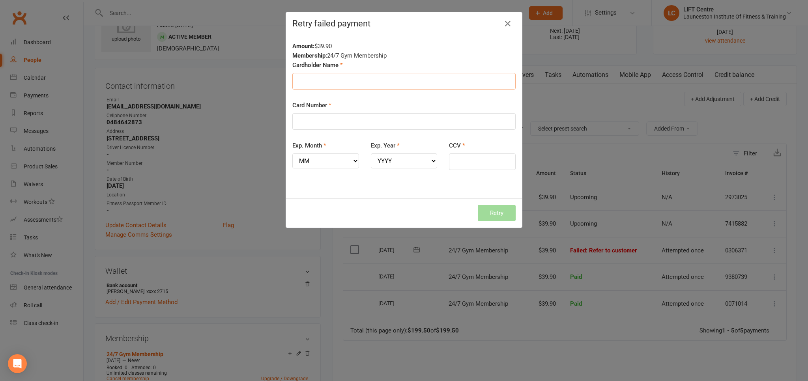
click at [329, 77] on input "Cardholder Name" at bounding box center [403, 81] width 223 height 17
click at [346, 84] on input "Cardholder Name" at bounding box center [403, 81] width 223 height 17
click at [383, 83] on input "Cardholder Name" at bounding box center [403, 81] width 223 height 17
click at [322, 74] on input "Cardholder Name" at bounding box center [403, 81] width 223 height 17
click at [334, 123] on input "Card Number" at bounding box center [403, 121] width 223 height 17
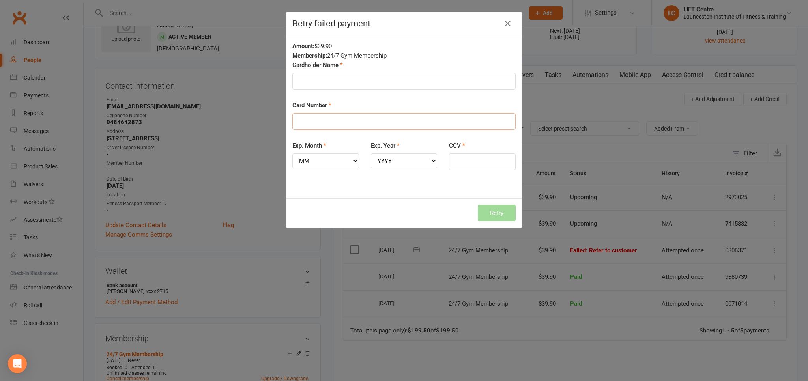
click at [334, 120] on input "Card Number" at bounding box center [403, 121] width 223 height 17
click at [331, 95] on div "Cardholder Name" at bounding box center [403, 80] width 235 height 40
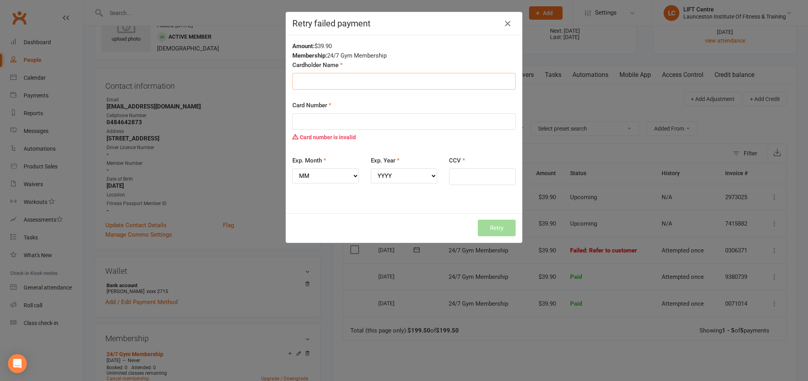
click at [335, 83] on input "Cardholder Name" at bounding box center [403, 81] width 223 height 17
click at [514, 20] on h4 "Retry failed payment" at bounding box center [403, 24] width 223 height 10
click at [509, 25] on icon "button" at bounding box center [507, 23] width 9 height 9
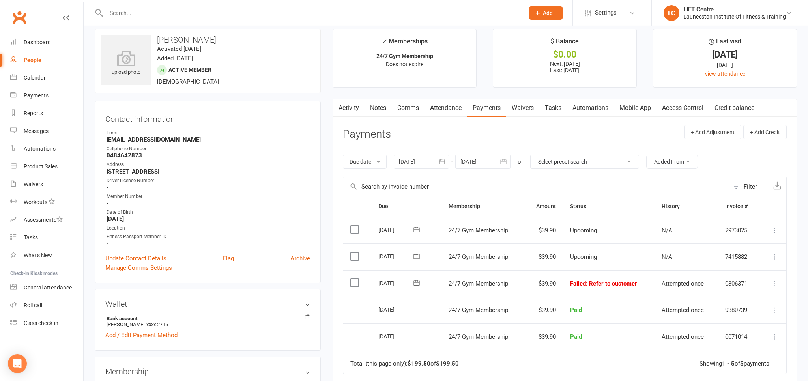
scroll to position [0, 0]
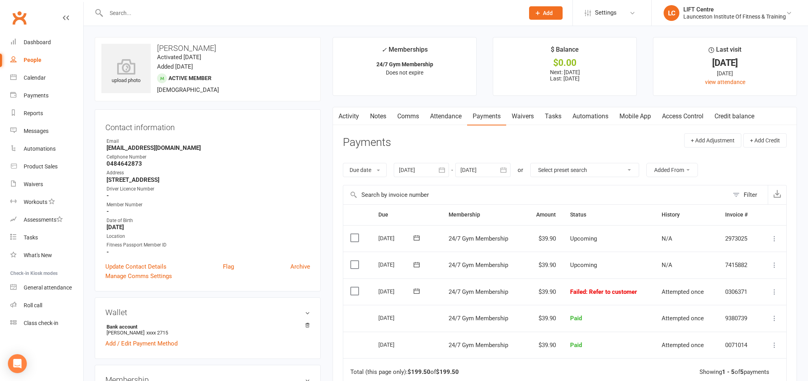
click at [414, 351] on div "[DATE]" at bounding box center [396, 344] width 36 height 12
click at [329, 125] on main "✓ Memberships 24/7 Gym Membership Does not expire $ Balance $0.00 Next: [DATE] …" at bounding box center [564, 270] width 476 height 467
click at [53, 44] on link "Dashboard" at bounding box center [46, 43] width 73 height 18
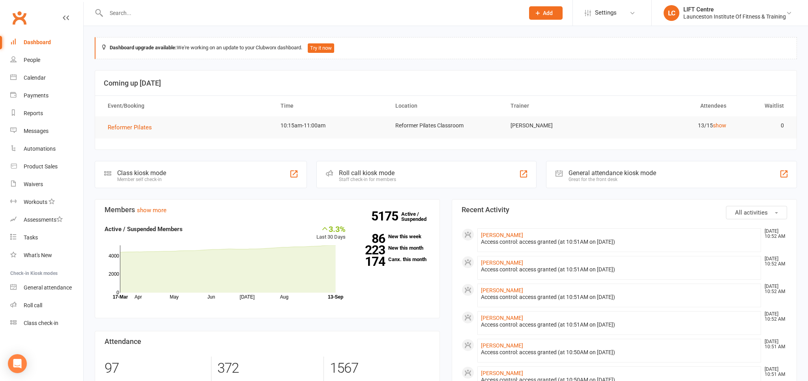
click at [200, 13] on input "text" at bounding box center [311, 12] width 415 height 11
click at [47, 82] on link "Calendar" at bounding box center [46, 78] width 73 height 18
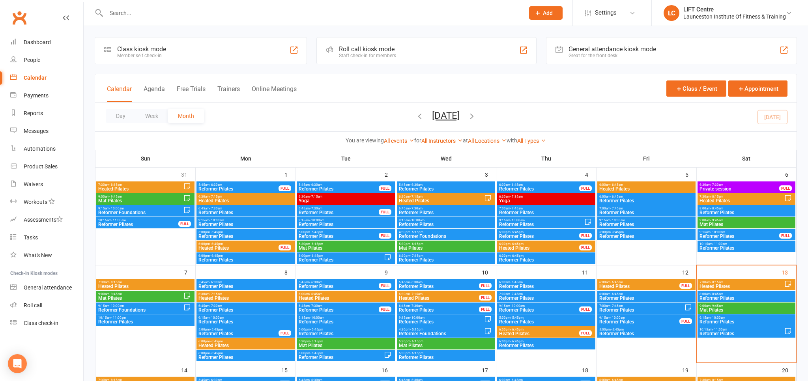
click at [711, 328] on span "10:15am - 11:00am" at bounding box center [741, 330] width 85 height 4
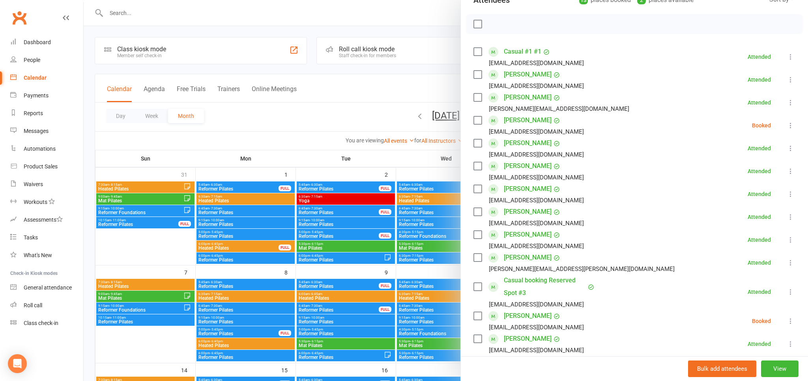
scroll to position [131, 0]
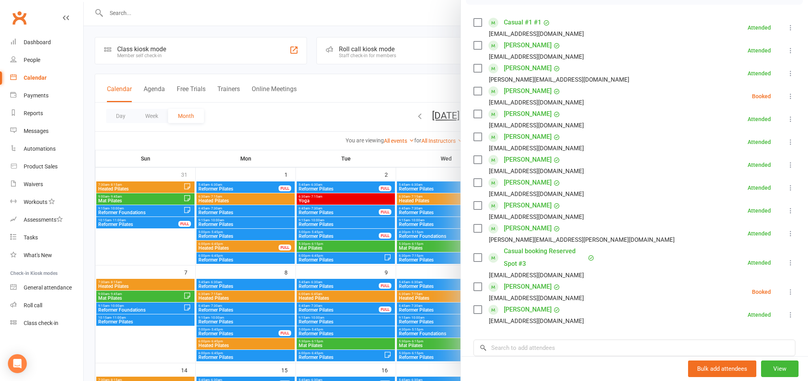
click at [564, 247] on link "Casual booking Reserved Spot #3" at bounding box center [545, 257] width 82 height 25
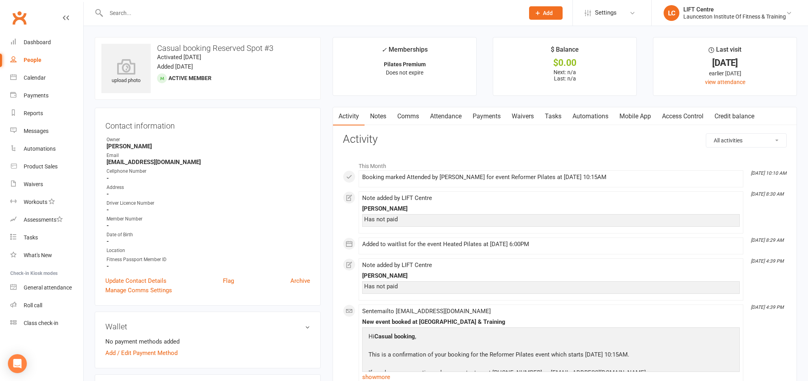
click at [384, 119] on link "Notes" at bounding box center [377, 116] width 27 height 18
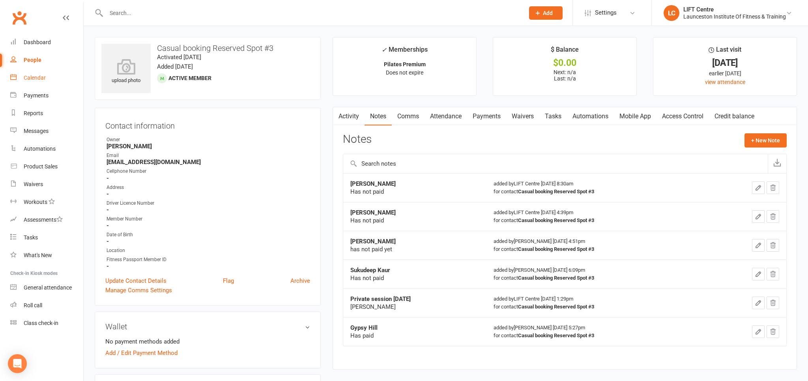
click at [74, 80] on link "Calendar" at bounding box center [46, 78] width 73 height 18
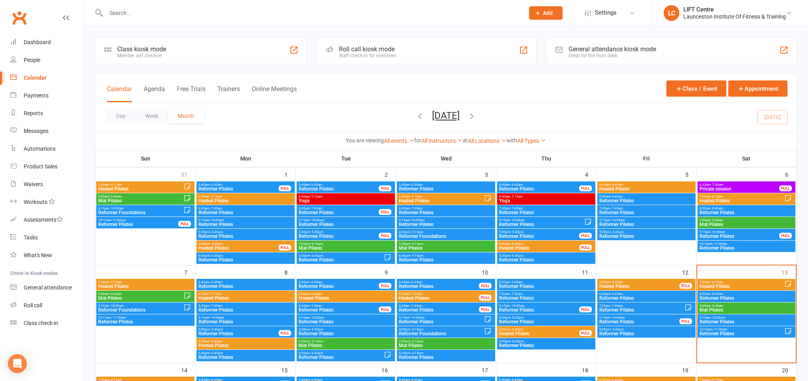
click at [724, 317] on span "- 10:00am" at bounding box center [717, 318] width 15 height 4
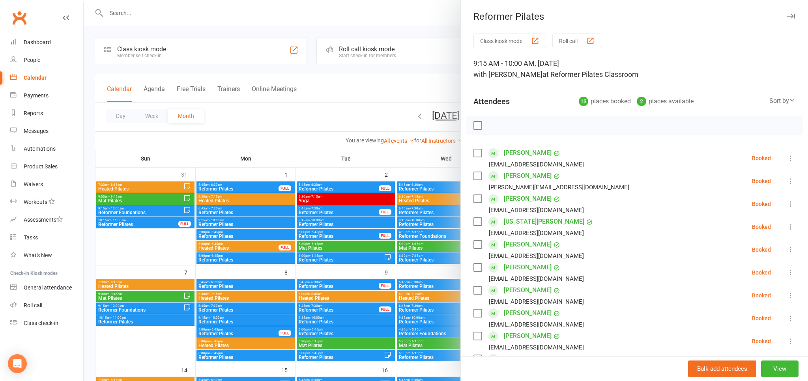
click at [253, 131] on div at bounding box center [446, 190] width 724 height 381
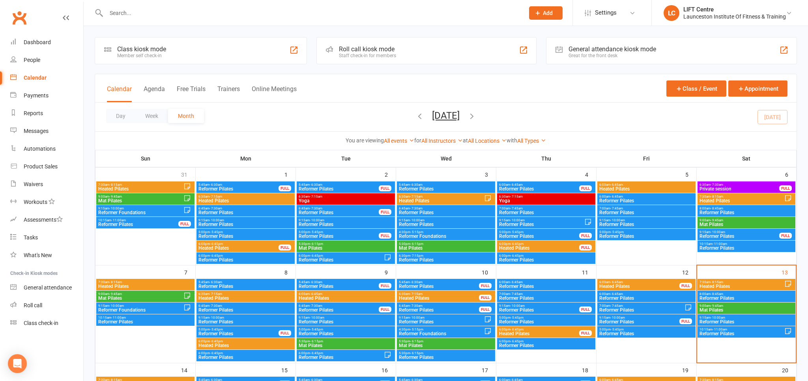
click at [725, 304] on span "9:00am - 9:45am" at bounding box center [746, 306] width 95 height 4
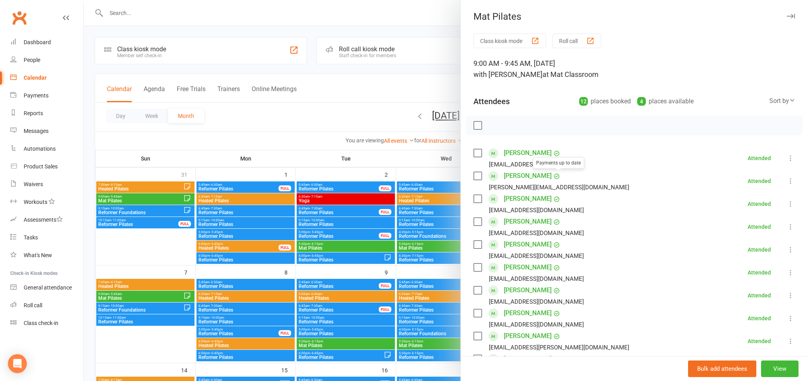
click at [277, 118] on div at bounding box center [446, 190] width 724 height 381
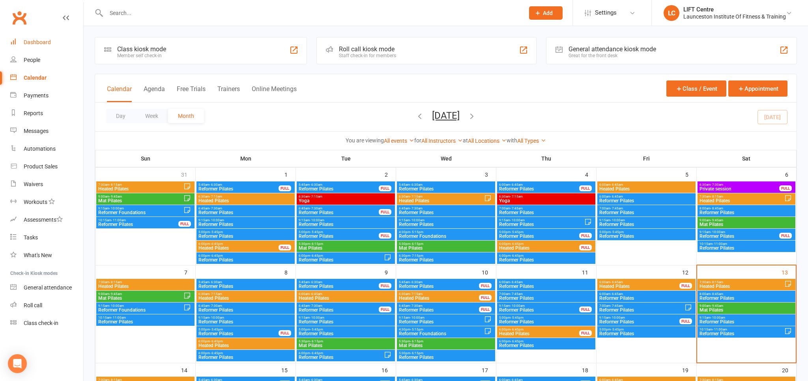
click at [43, 45] on div "Dashboard" at bounding box center [37, 42] width 27 height 6
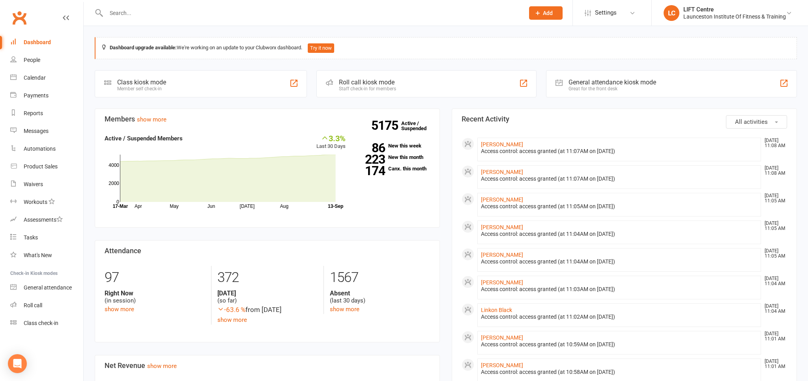
click at [133, 10] on input "text" at bounding box center [311, 12] width 415 height 11
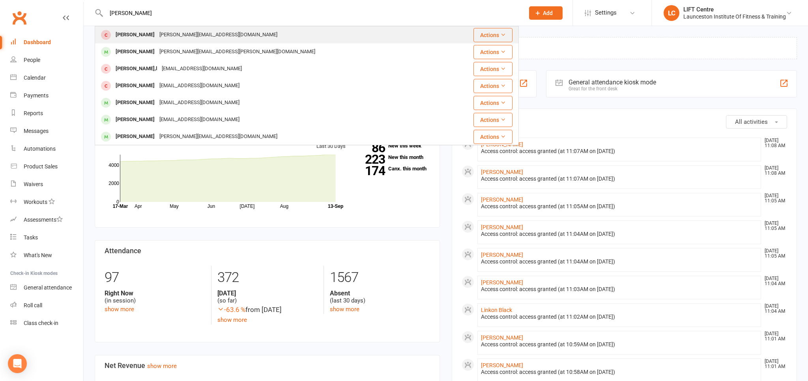
type input "harry boonstra"
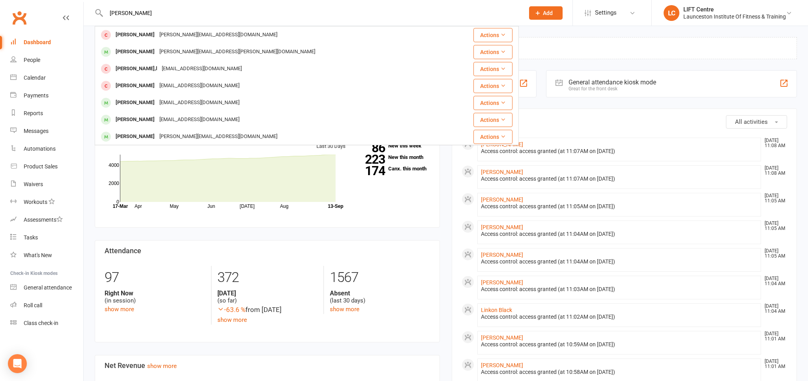
drag, startPoint x: 194, startPoint y: 39, endPoint x: 197, endPoint y: 33, distance: 6.7
click at [196, 37] on div "Harry.boonstra19802018@gmail.com" at bounding box center [218, 34] width 123 height 11
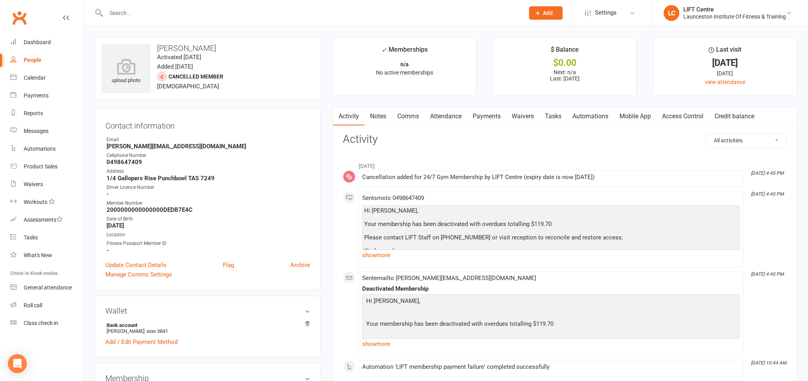
click at [501, 118] on link "Payments" at bounding box center [486, 116] width 39 height 18
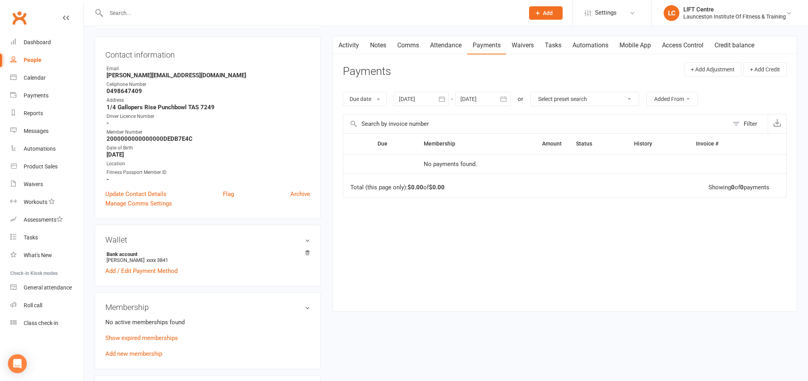
scroll to position [83, 0]
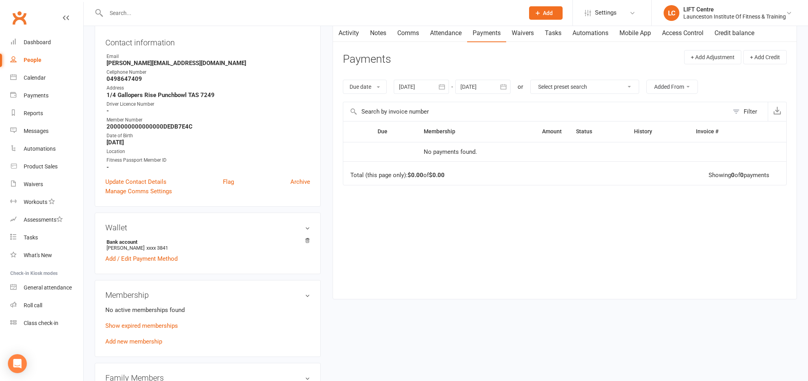
click at [415, 83] on div at bounding box center [421, 87] width 55 height 14
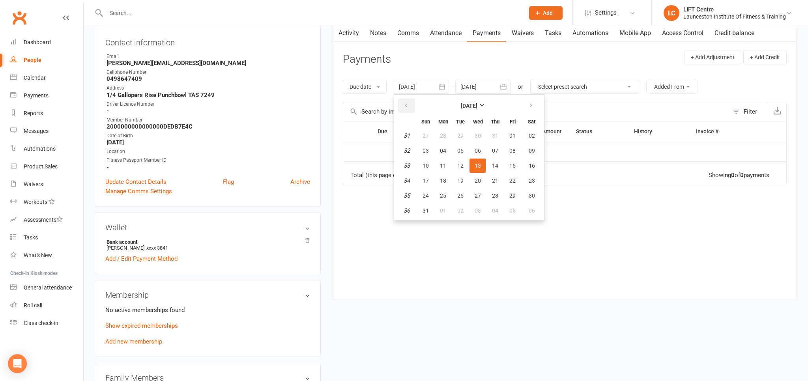
click at [403, 98] on th at bounding box center [406, 105] width 20 height 17
click at [403, 99] on th at bounding box center [406, 105] width 20 height 17
click at [404, 100] on button "button" at bounding box center [406, 106] width 17 height 14
click at [405, 101] on button "button" at bounding box center [406, 106] width 17 height 14
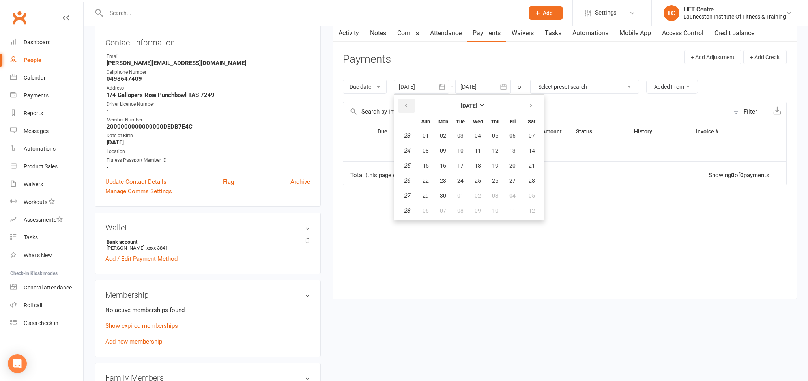
click at [405, 101] on button "button" at bounding box center [406, 106] width 17 height 14
click at [407, 102] on button "button" at bounding box center [406, 106] width 17 height 14
drag, startPoint x: 422, startPoint y: 143, endPoint x: 420, endPoint y: 164, distance: 21.0
click at [422, 144] on button "02" at bounding box center [425, 151] width 17 height 14
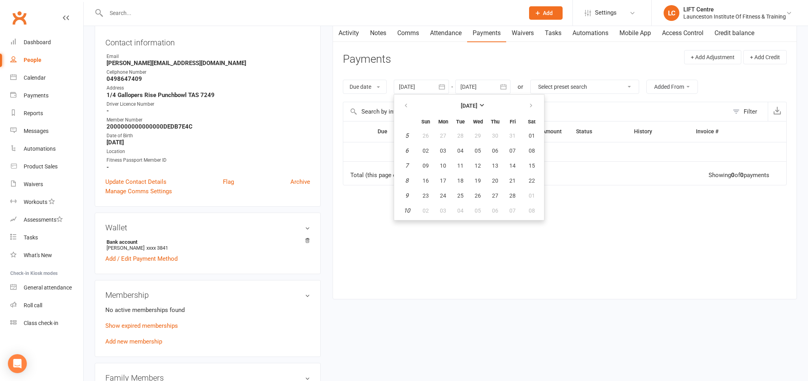
type input "02 Feb 2025"
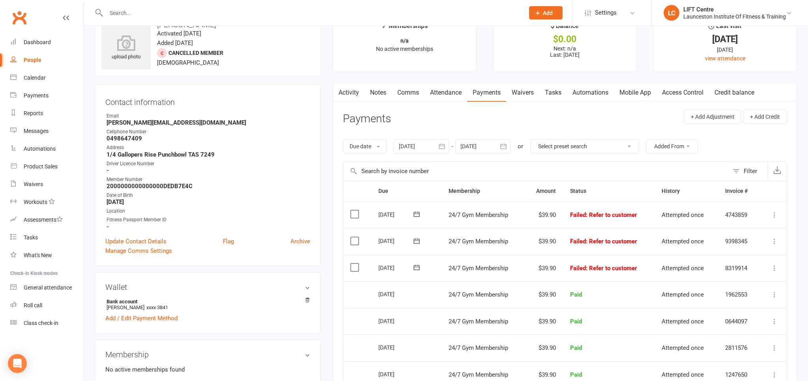
scroll to position [0, 0]
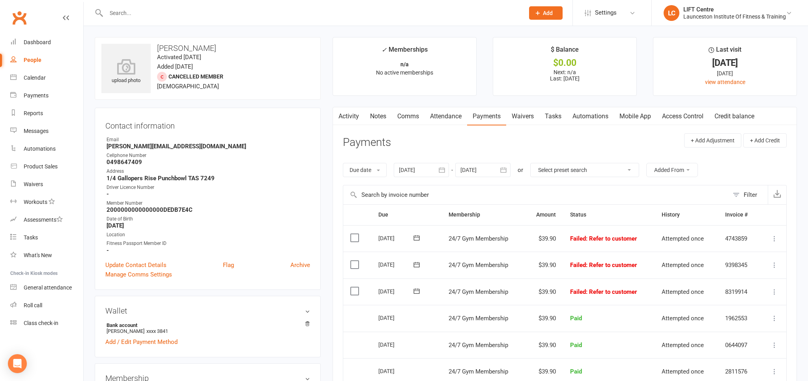
click at [774, 291] on icon at bounding box center [774, 292] width 8 height 8
drag, startPoint x: 777, startPoint y: 286, endPoint x: 774, endPoint y: 289, distance: 4.2
click at [777, 288] on icon at bounding box center [774, 292] width 8 height 8
click at [774, 289] on icon at bounding box center [774, 292] width 8 height 8
click at [753, 352] on link "Skip" at bounding box center [739, 355] width 78 height 16
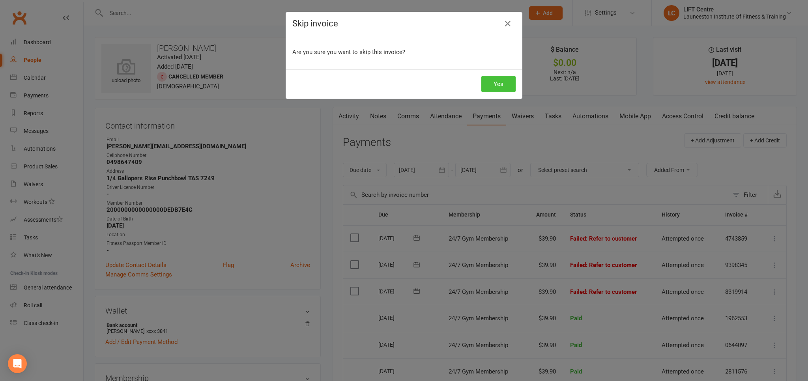
click at [502, 89] on button "Yes" at bounding box center [498, 84] width 34 height 17
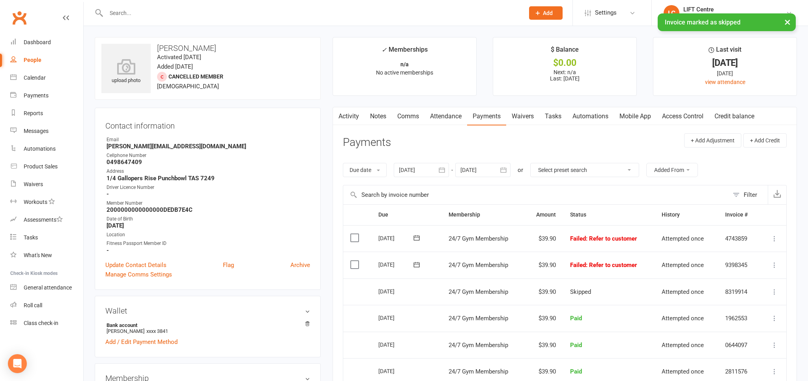
click at [773, 267] on icon at bounding box center [774, 265] width 8 height 8
click at [724, 325] on link "Skip" at bounding box center [739, 328] width 78 height 16
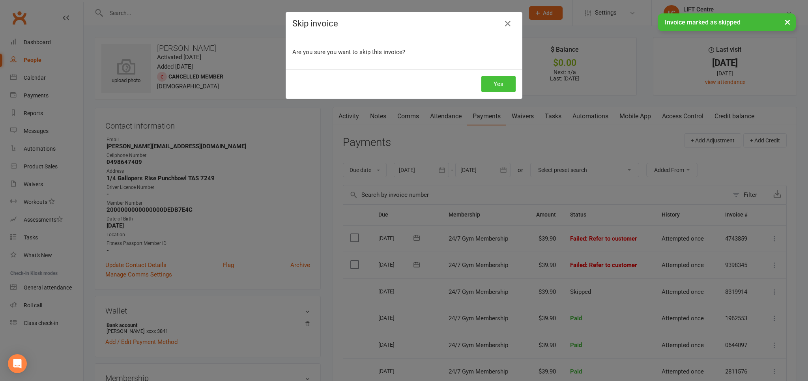
click at [491, 80] on button "Yes" at bounding box center [498, 84] width 34 height 17
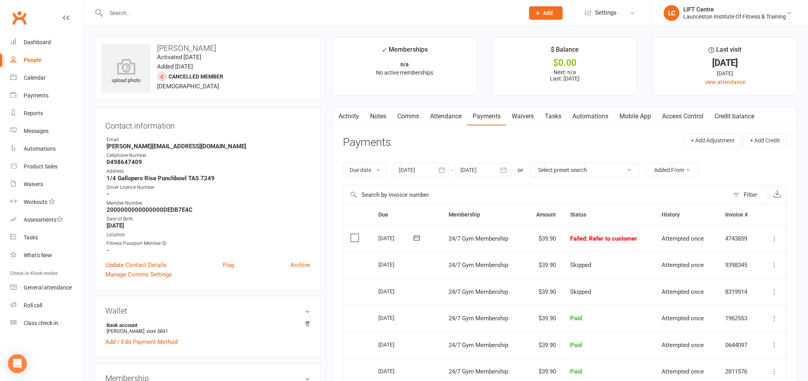
click at [774, 237] on icon at bounding box center [774, 239] width 8 height 8
click at [754, 272] on link "Mark as Paid (POS)" at bounding box center [739, 270] width 78 height 16
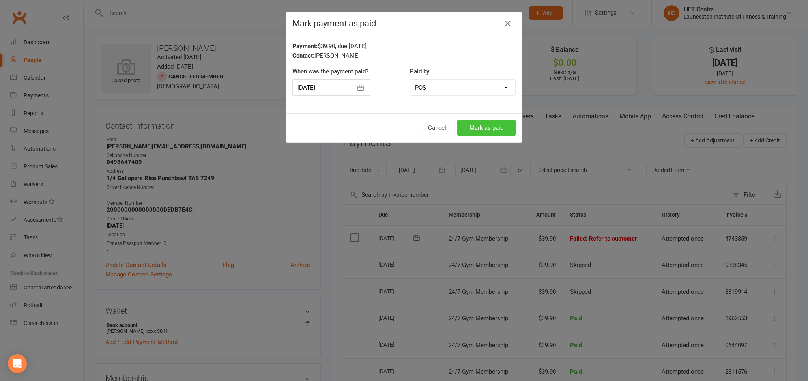
click at [481, 123] on button "Mark as paid" at bounding box center [486, 127] width 58 height 17
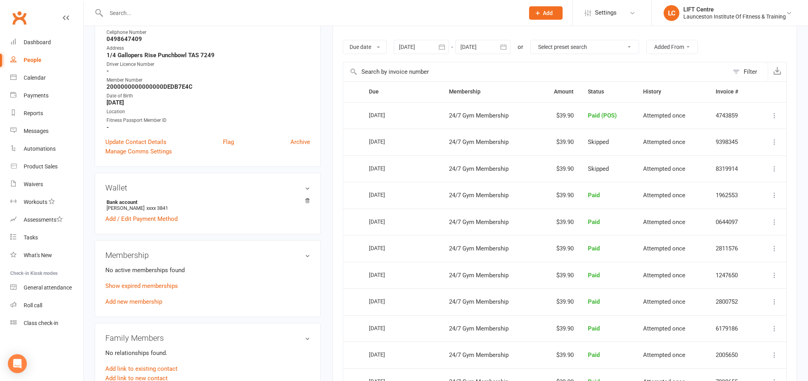
scroll to position [125, 0]
click at [133, 304] on div "No active memberships found Show expired memberships Add new membership" at bounding box center [207, 284] width 205 height 41
click at [136, 299] on link "Add new membership" at bounding box center [133, 300] width 57 height 7
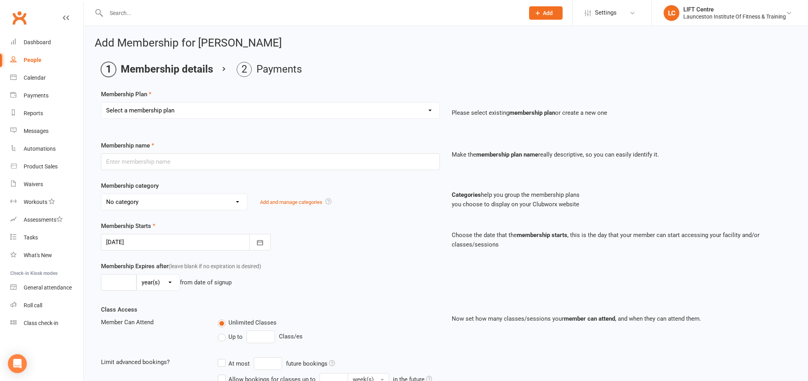
click at [101, 103] on select "Select a membership plan Create new Membership Plan 24/7 Gym Membership Pilates…" at bounding box center [270, 111] width 338 height 16
select select "1"
click option "24/7 Gym Membership" at bounding box center [0, 0] width 0 height 0
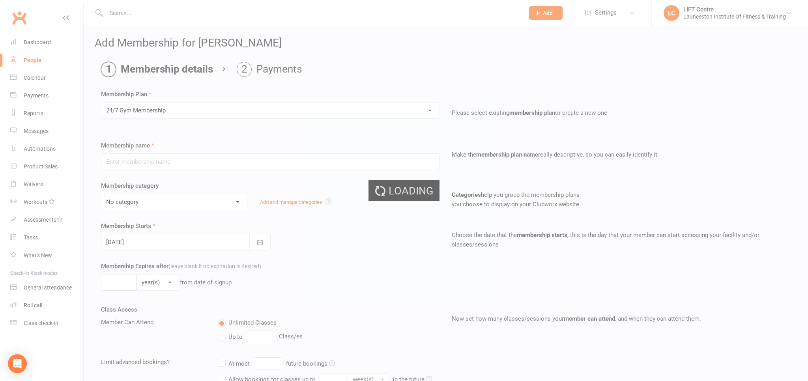
type input "24/7 Gym Membership"
select select "2"
type input "0"
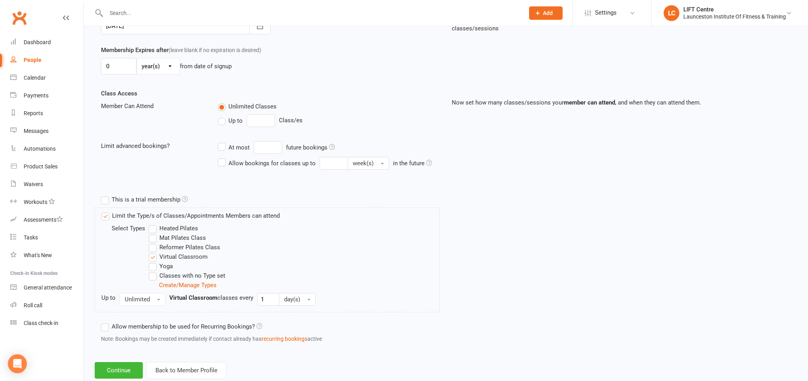
scroll to position [235, 0]
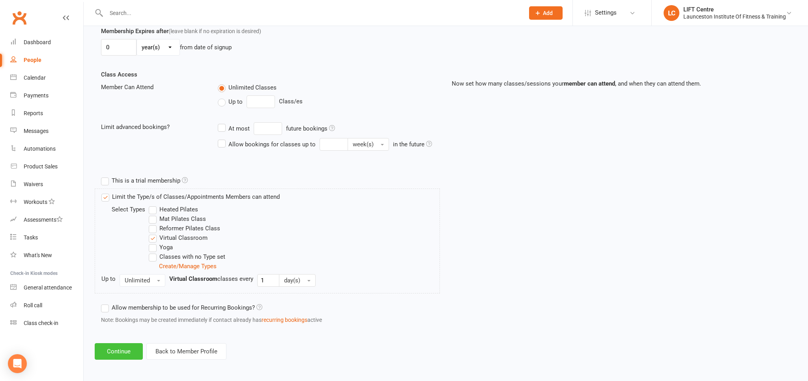
click at [122, 345] on button "Continue" at bounding box center [119, 351] width 48 height 17
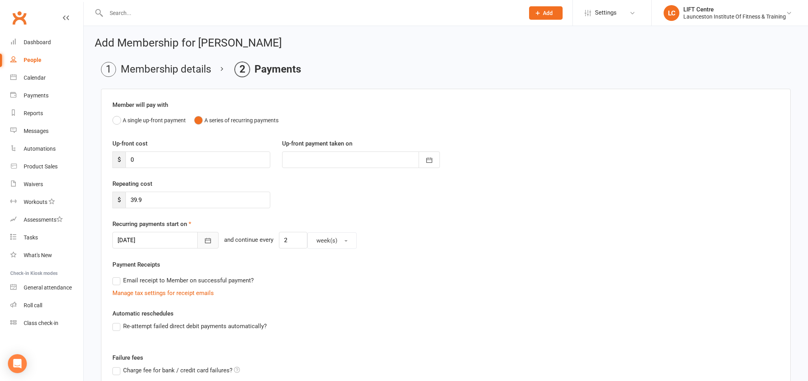
click at [206, 236] on button "button" at bounding box center [207, 240] width 21 height 17
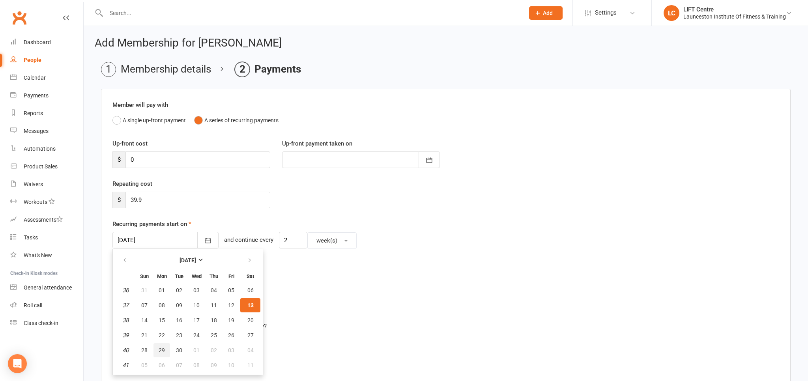
click at [160, 351] on span "29" at bounding box center [162, 350] width 6 height 6
type input "[DATE]"
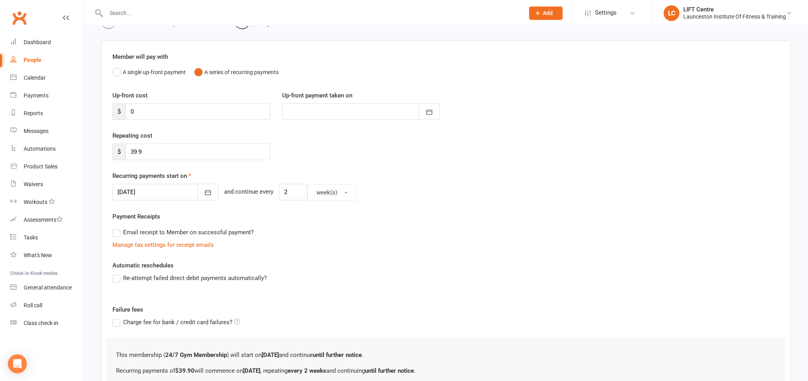
scroll to position [128, 0]
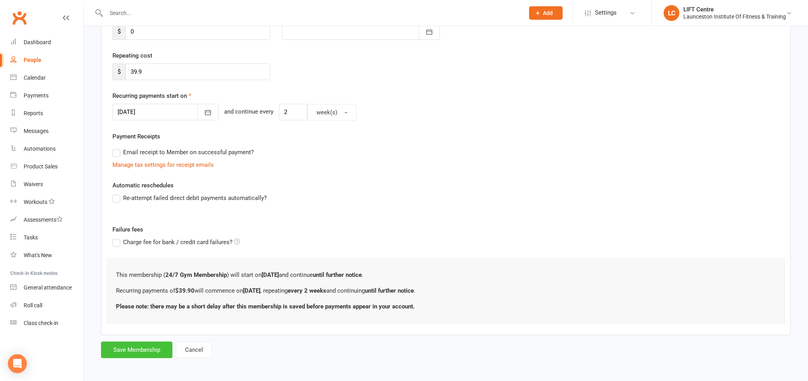
click at [142, 354] on button "Save Membership" at bounding box center [136, 349] width 71 height 17
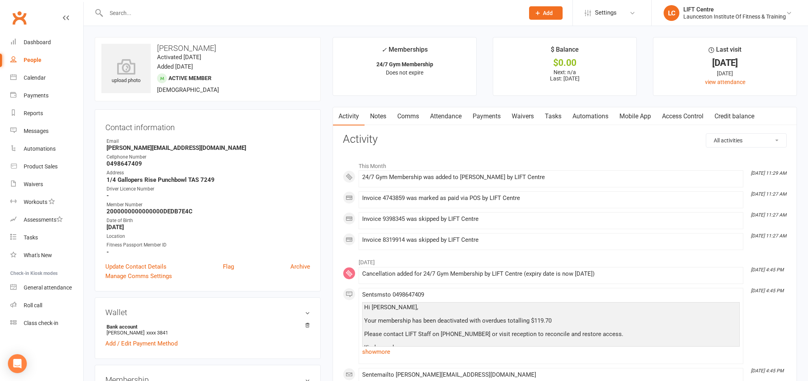
click at [668, 115] on link "Access Control" at bounding box center [682, 116] width 52 height 18
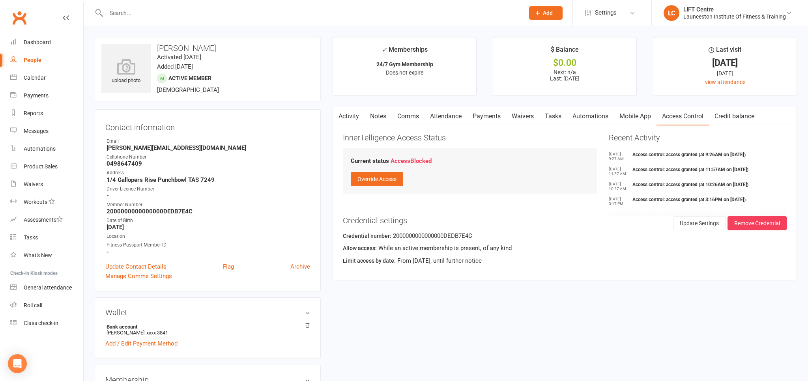
click at [349, 116] on link "Activity" at bounding box center [349, 116] width 32 height 18
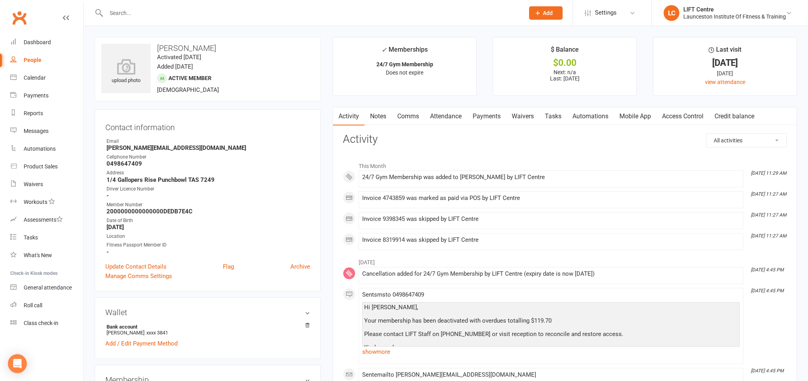
click at [684, 116] on link "Access Control" at bounding box center [682, 116] width 52 height 18
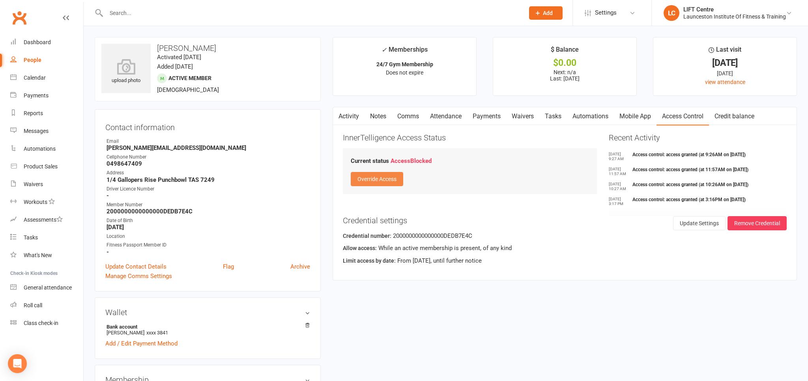
drag, startPoint x: 391, startPoint y: 188, endPoint x: 391, endPoint y: 181, distance: 7.9
click at [390, 188] on div "Current status Access Blocked Override Access" at bounding box center [470, 171] width 254 height 46
click at [392, 180] on button "Override Access" at bounding box center [377, 179] width 52 height 14
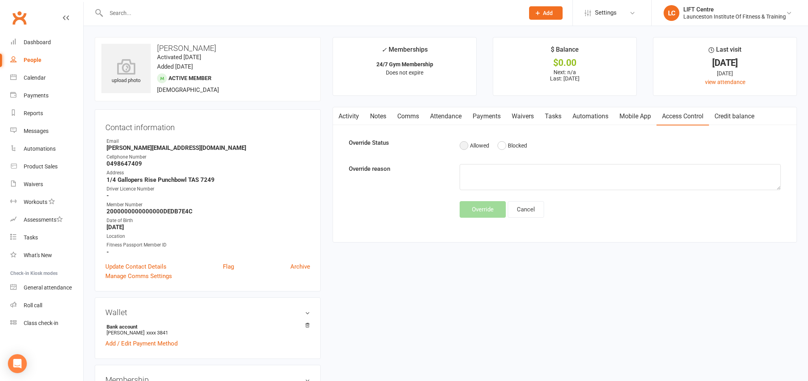
click at [470, 150] on button "Allowed" at bounding box center [474, 145] width 30 height 15
click at [484, 217] on button "Override" at bounding box center [482, 209] width 46 height 17
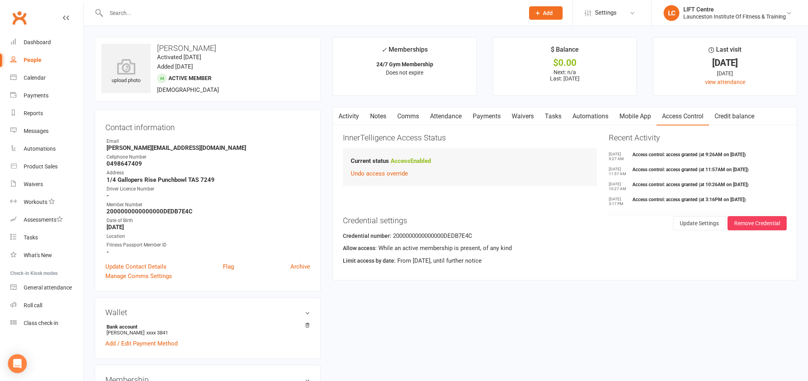
click at [351, 106] on main "✓ Memberships 24/7 Gym Membership Does not expire $ Balance $0.00 Next: n/a Las…" at bounding box center [564, 162] width 476 height 251
click at [353, 114] on link "Activity" at bounding box center [349, 116] width 32 height 18
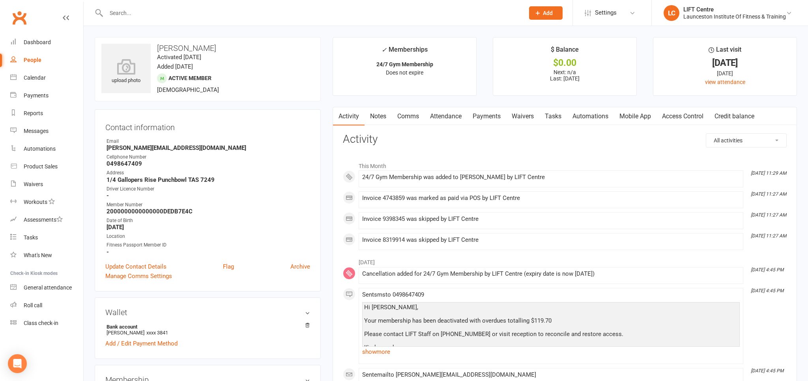
drag, startPoint x: 218, startPoint y: 188, endPoint x: 100, endPoint y: 140, distance: 127.6
click at [116, 119] on div "Contact information Owner Email Harry.boonstra19802018@gmail.com Cellphone Numb…" at bounding box center [208, 200] width 226 height 182
click at [48, 40] on div "Dashboard" at bounding box center [37, 42] width 27 height 6
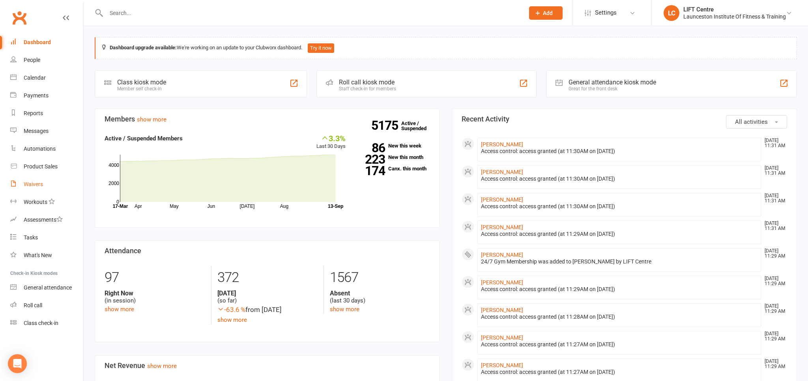
drag, startPoint x: 48, startPoint y: 188, endPoint x: 45, endPoint y: 185, distance: 4.7
click at [48, 188] on link "Waivers" at bounding box center [46, 184] width 73 height 18
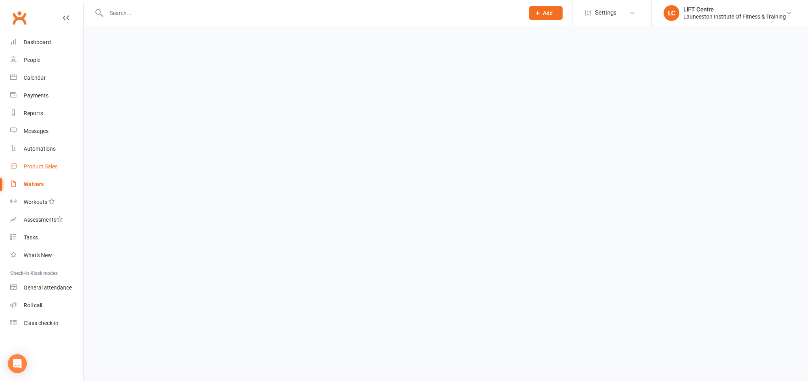
select select "50"
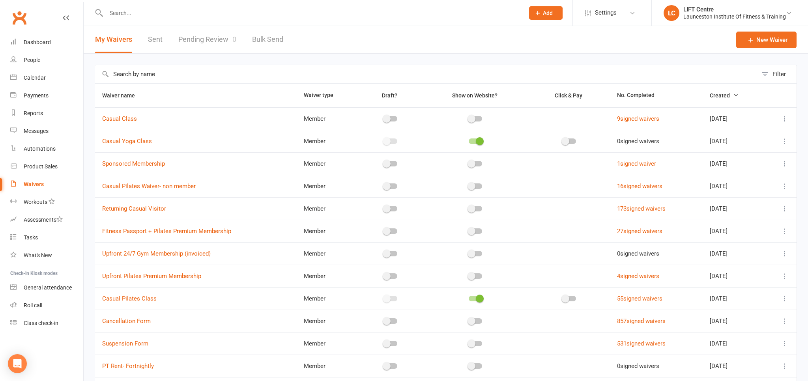
drag, startPoint x: 191, startPoint y: 18, endPoint x: 190, endPoint y: 23, distance: 5.6
click at [191, 18] on input "text" at bounding box center [311, 12] width 415 height 11
click at [200, 39] on link "Pending Review 0" at bounding box center [207, 39] width 58 height 27
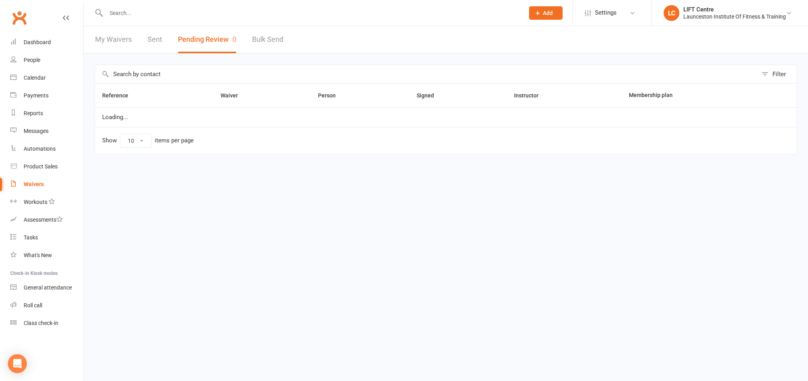
click at [125, 39] on link "My Waivers" at bounding box center [113, 39] width 37 height 27
select select "50"
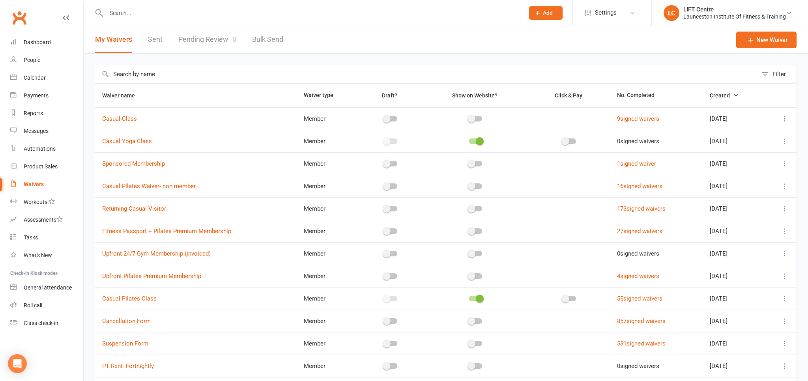
click at [199, 43] on link "Pending Review 0" at bounding box center [207, 39] width 58 height 27
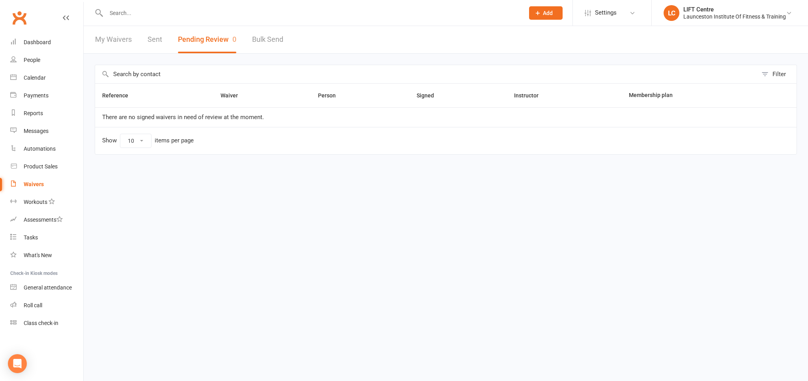
click at [99, 39] on link "My Waivers" at bounding box center [113, 39] width 37 height 27
select select "50"
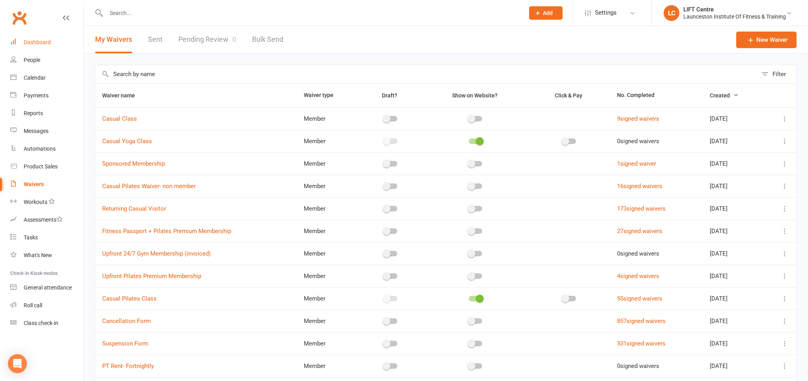
click at [63, 41] on link "Dashboard" at bounding box center [46, 43] width 73 height 18
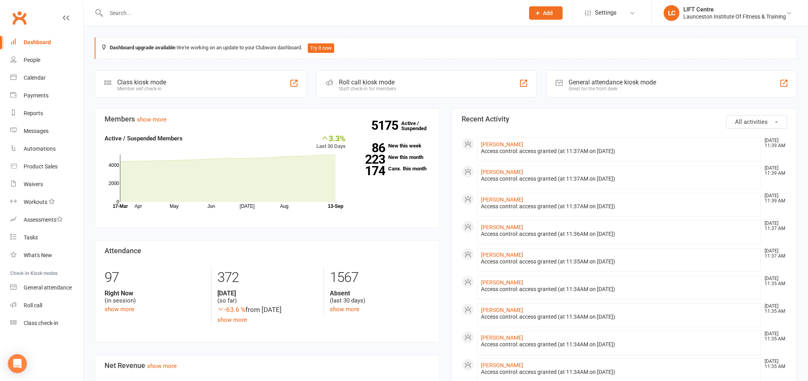
click at [134, 14] on input "text" at bounding box center [311, 12] width 415 height 11
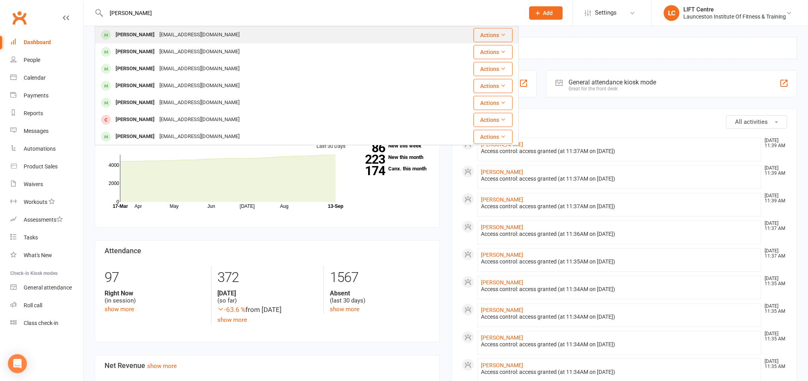
type input "jake wilson"
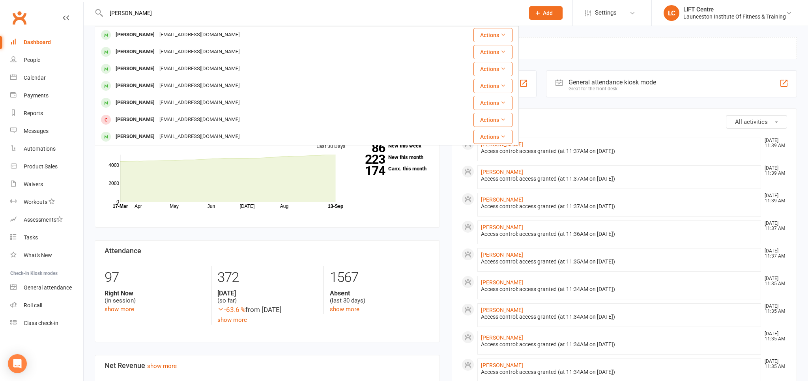
click at [157, 33] on div "jake.wilson16@hotmail.com" at bounding box center [199, 34] width 85 height 11
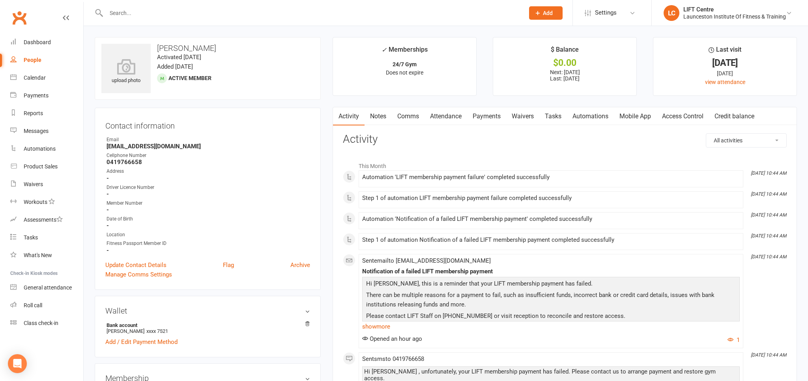
click at [486, 118] on link "Payments" at bounding box center [486, 116] width 39 height 18
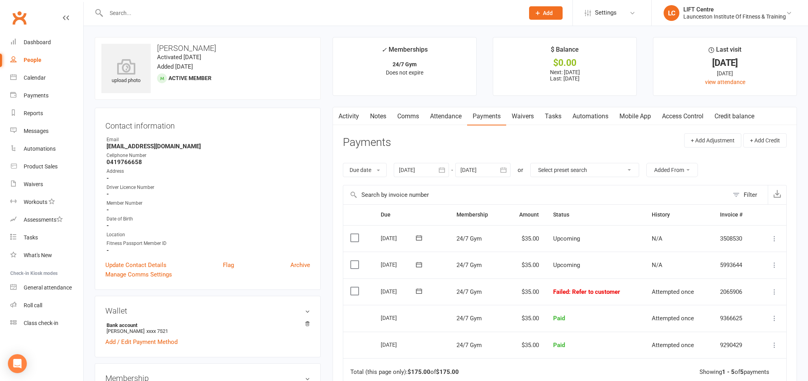
click at [201, 12] on input "text" at bounding box center [311, 12] width 415 height 11
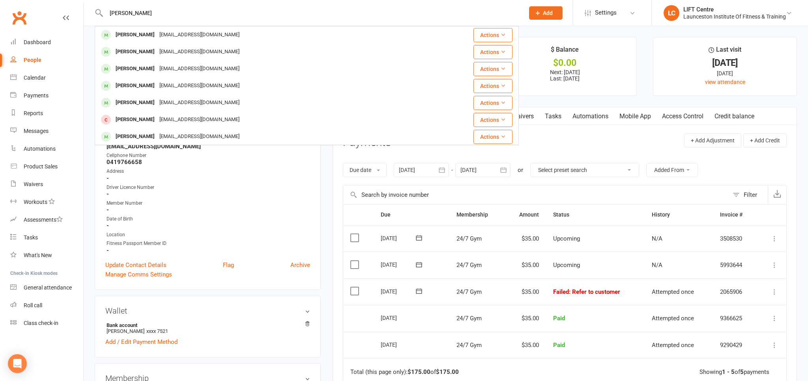
type input "jake wilson"
click at [327, 189] on main "✓ Memberships 24/7 Gym Does not expire $ Balance $0.00 Next: 25 Sep 2025 Last: …" at bounding box center [564, 270] width 476 height 467
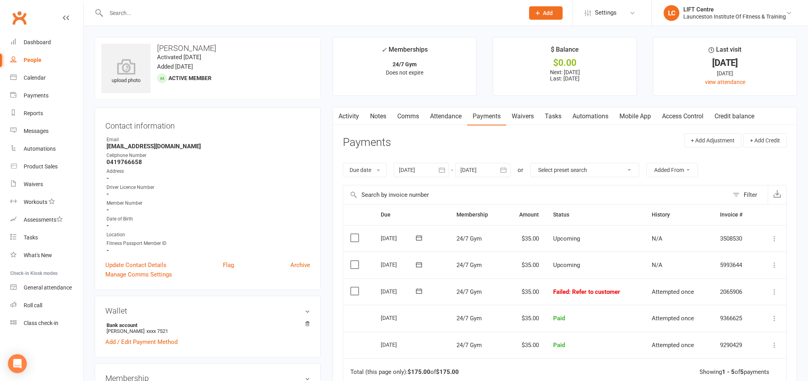
click at [774, 290] on icon at bounding box center [774, 292] width 8 height 8
click at [720, 319] on link "Mark as Paid (POS)" at bounding box center [739, 323] width 78 height 16
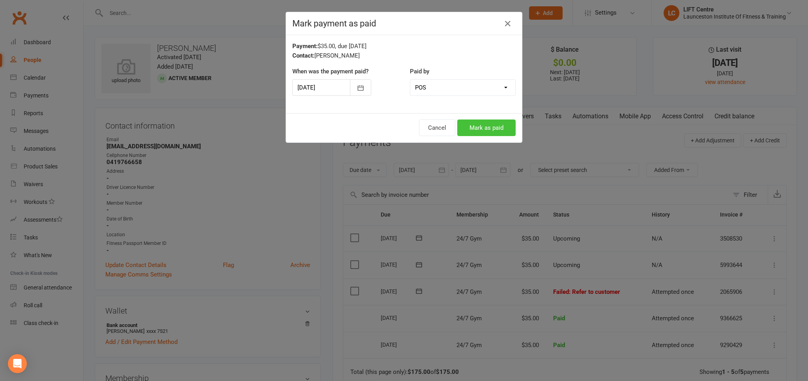
click at [481, 130] on button "Mark as paid" at bounding box center [486, 127] width 58 height 17
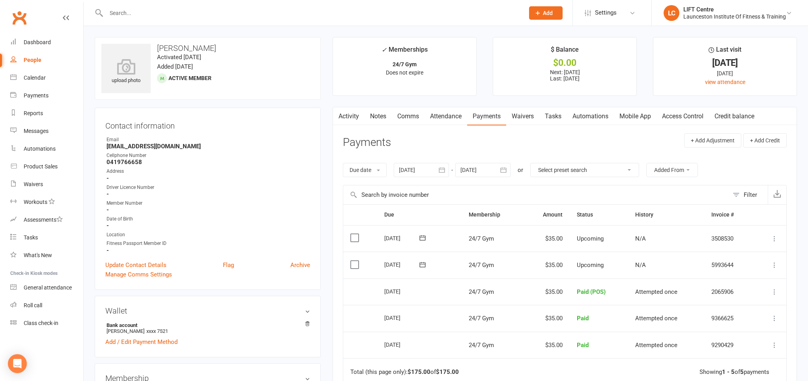
click at [773, 290] on icon at bounding box center [774, 292] width 8 height 8
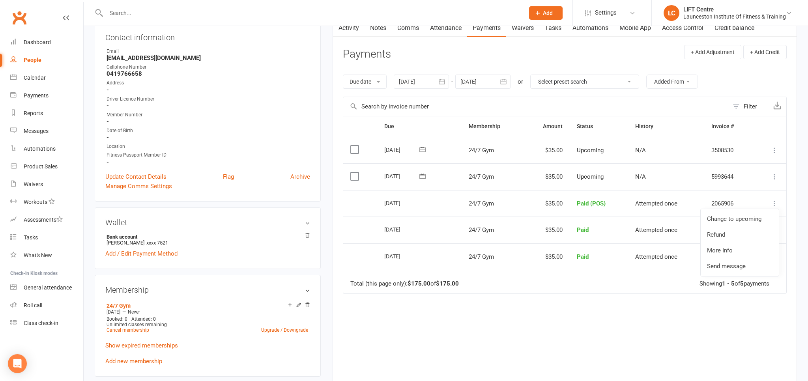
scroll to position [7, 0]
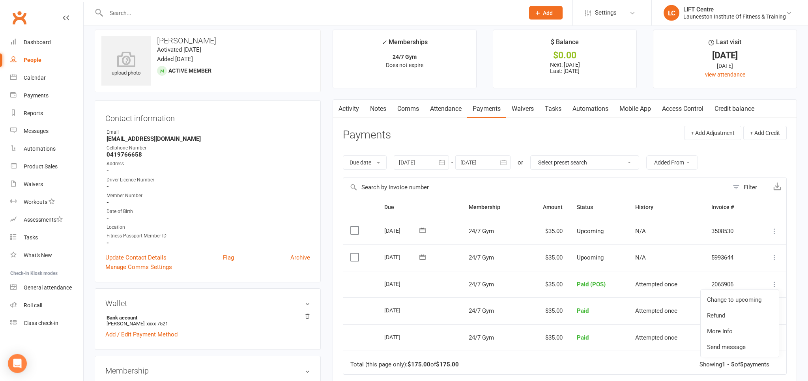
click at [791, 268] on div "Activity Notes Comms Attendance Payments Waivers Tasks Automations Mobile App A…" at bounding box center [564, 293] width 464 height 389
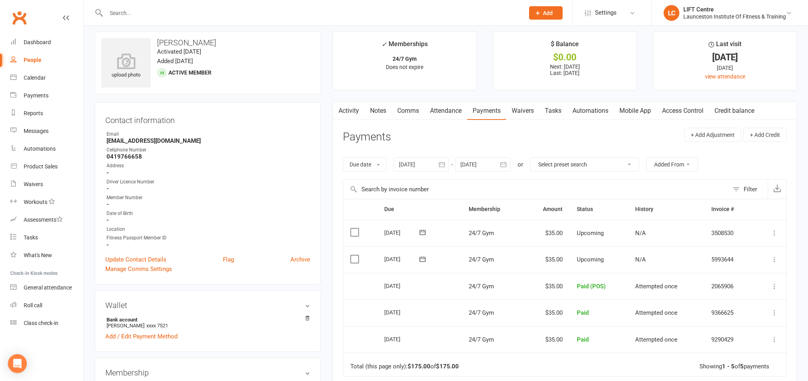
scroll to position [0, 0]
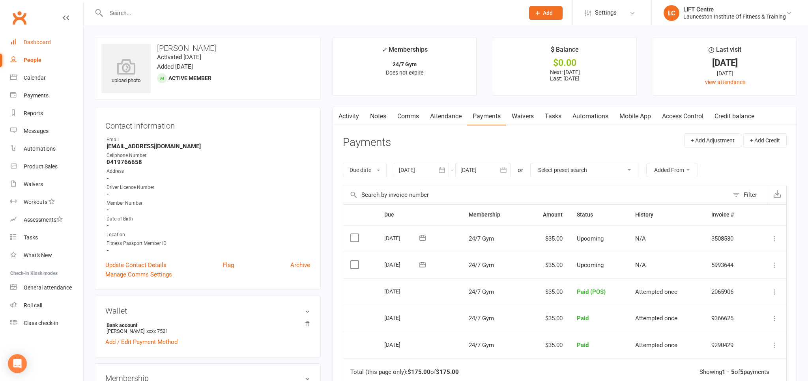
click at [53, 47] on link "Dashboard" at bounding box center [46, 43] width 73 height 18
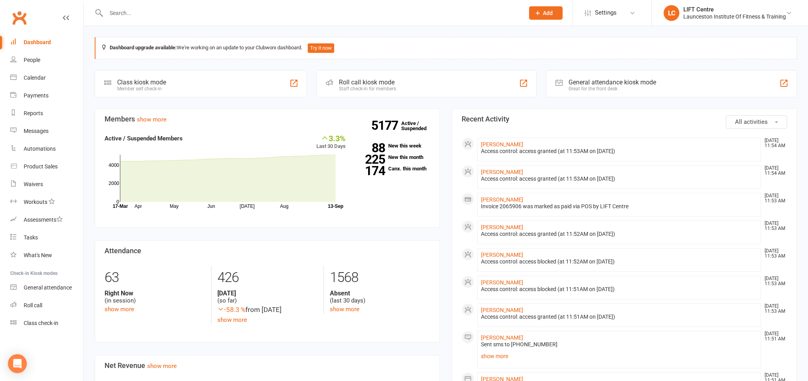
click at [171, 16] on input "text" at bounding box center [311, 12] width 415 height 11
type input "jake w"
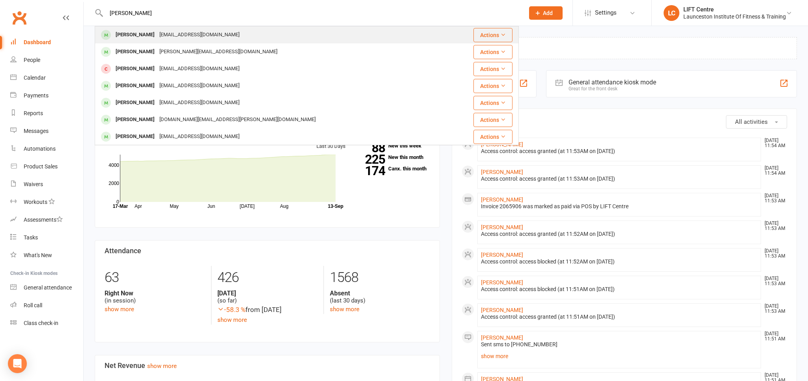
click at [164, 36] on div "jake.wilson16@hotmail.com" at bounding box center [199, 34] width 85 height 11
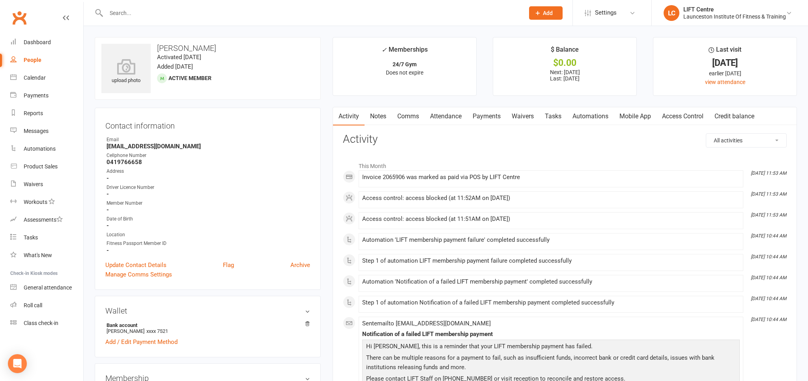
click at [687, 116] on link "Access Control" at bounding box center [682, 116] width 52 height 18
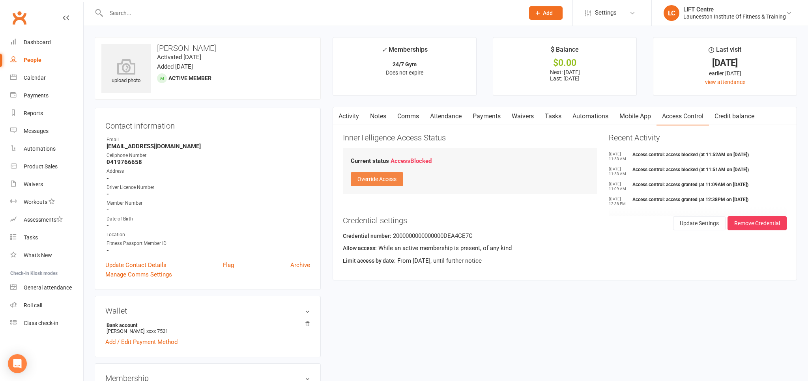
click at [384, 177] on button "Override Access" at bounding box center [377, 179] width 52 height 14
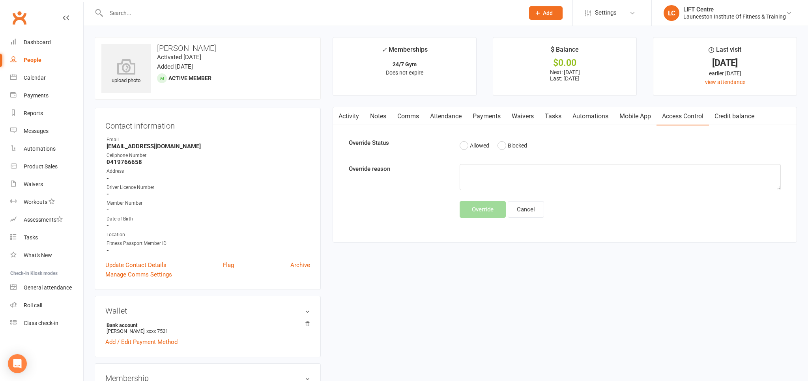
click at [636, 115] on link "Mobile App" at bounding box center [635, 116] width 43 height 18
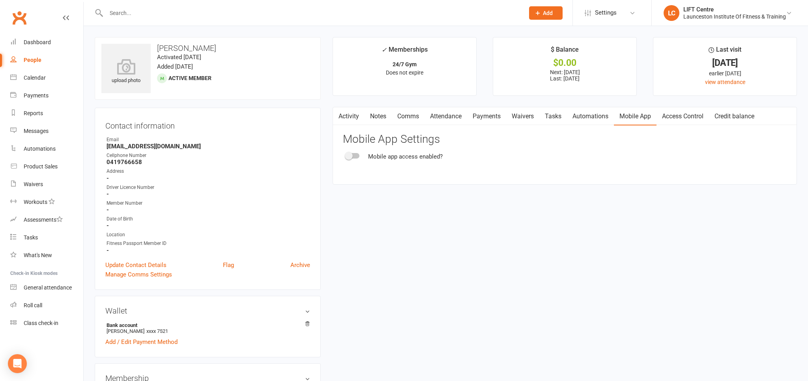
click at [694, 112] on link "Access Control" at bounding box center [682, 116] width 52 height 18
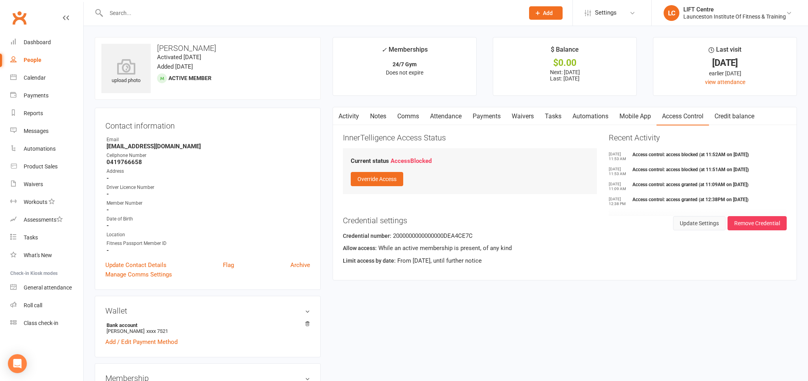
click at [705, 228] on button "Update Settings" at bounding box center [699, 223] width 52 height 14
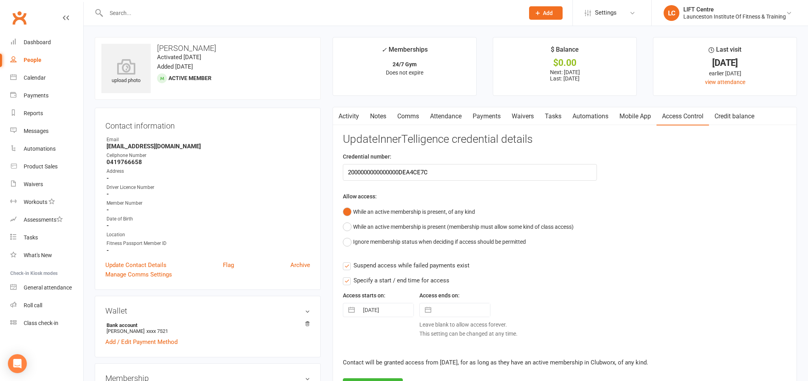
click at [633, 112] on link "Mobile App" at bounding box center [635, 116] width 43 height 18
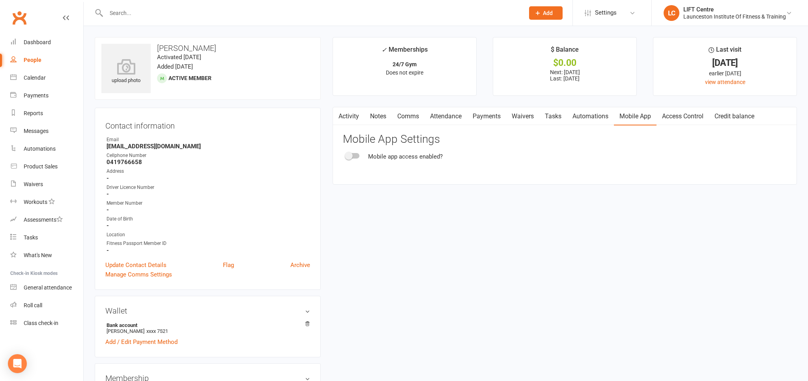
click at [681, 119] on link "Access Control" at bounding box center [682, 116] width 52 height 18
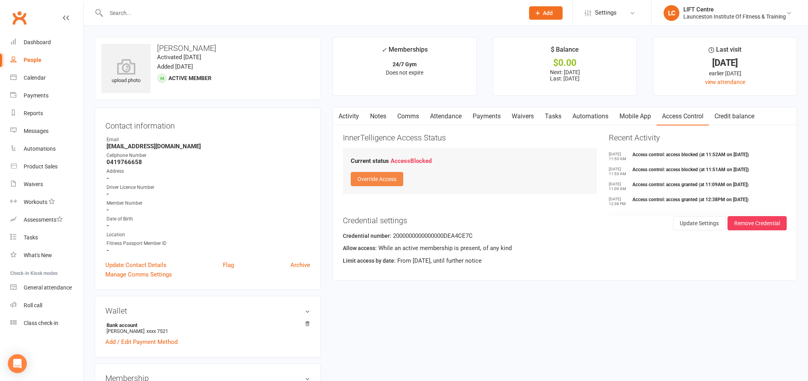
click at [387, 182] on button "Override Access" at bounding box center [377, 179] width 52 height 14
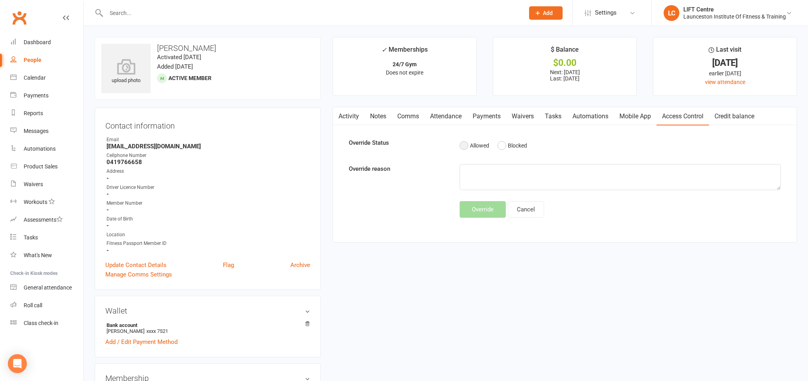
click at [468, 147] on button "Allowed" at bounding box center [474, 145] width 30 height 15
click at [483, 160] on div "Override Status Allowed Blocked Override reason Override Cancel" at bounding box center [565, 178] width 444 height 80
click at [480, 217] on div "Activity Notes Comms Attendance Payments Waivers Tasks Automations Mobile App A…" at bounding box center [564, 175] width 464 height 136
click at [479, 213] on button "Override" at bounding box center [482, 209] width 46 height 17
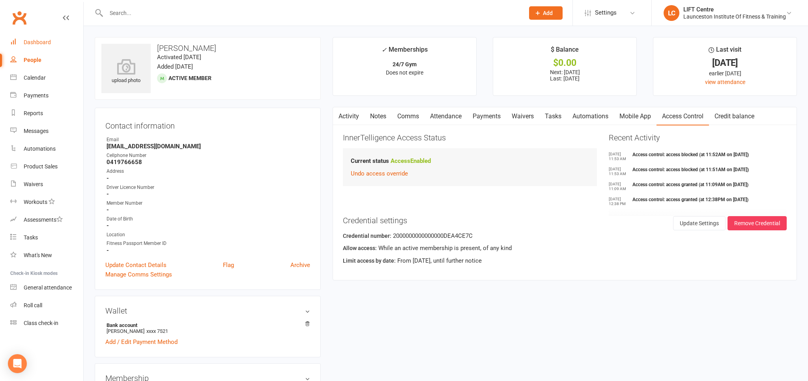
click at [52, 50] on link "Dashboard" at bounding box center [46, 43] width 73 height 18
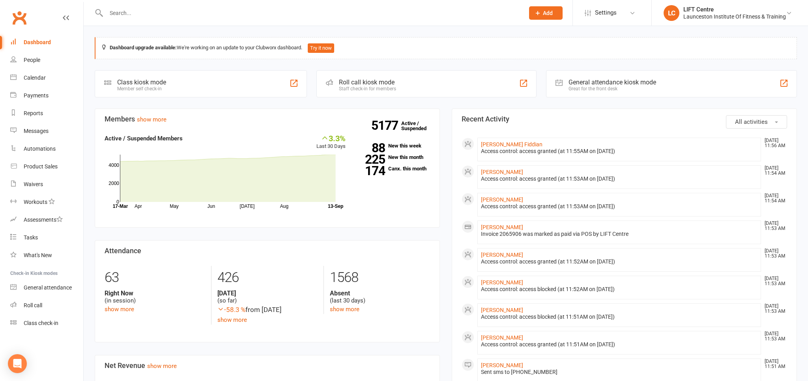
click at [170, 6] on div at bounding box center [307, 13] width 424 height 26
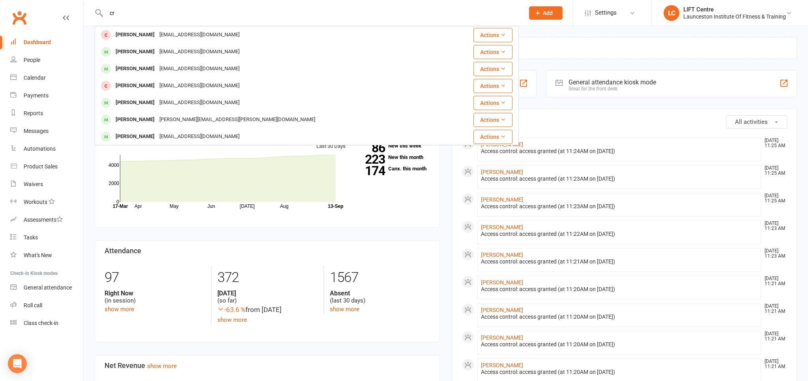
type input "c"
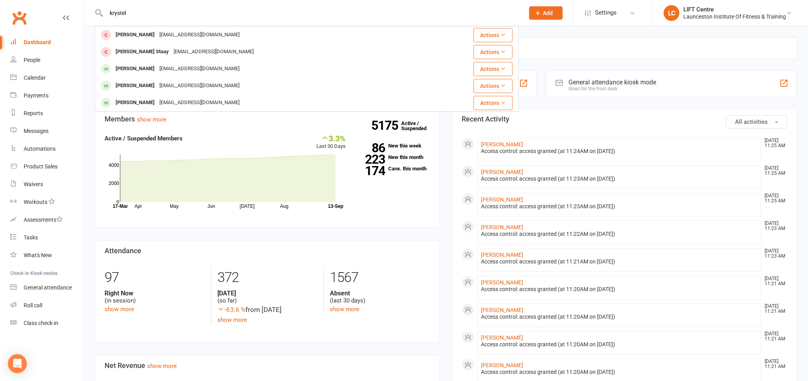
type input "krystel"
click at [212, 22] on div "krystel [PERSON_NAME] [EMAIL_ADDRESS][DOMAIN_NAME] Actions [PERSON_NAME] Der St…" at bounding box center [307, 13] width 424 height 26
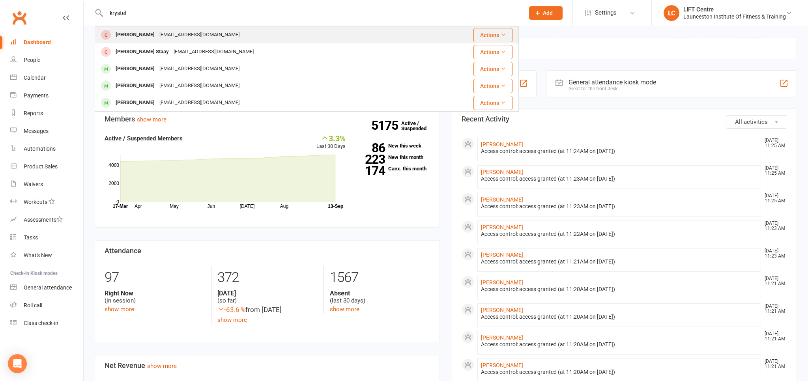
click at [210, 30] on div "[EMAIL_ADDRESS][DOMAIN_NAME]" at bounding box center [199, 34] width 85 height 11
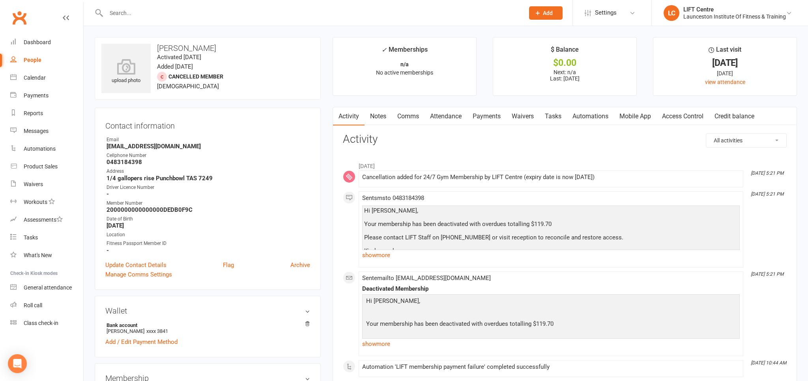
click at [490, 112] on link "Payments" at bounding box center [486, 116] width 39 height 18
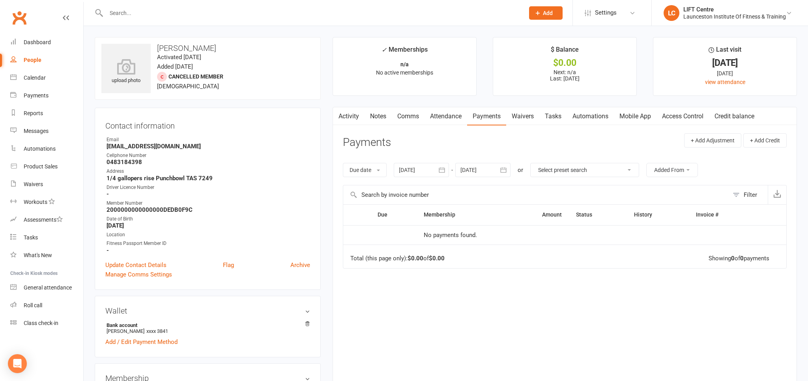
click at [426, 168] on div at bounding box center [421, 170] width 55 height 14
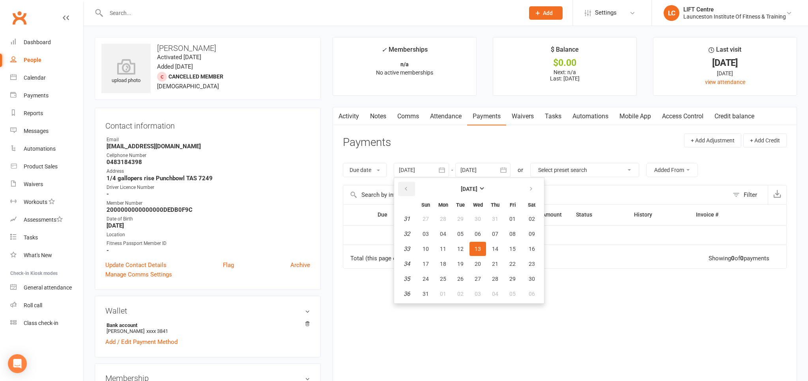
click at [405, 188] on icon "button" at bounding box center [406, 189] width 6 height 6
click at [427, 218] on span "30" at bounding box center [425, 219] width 6 height 6
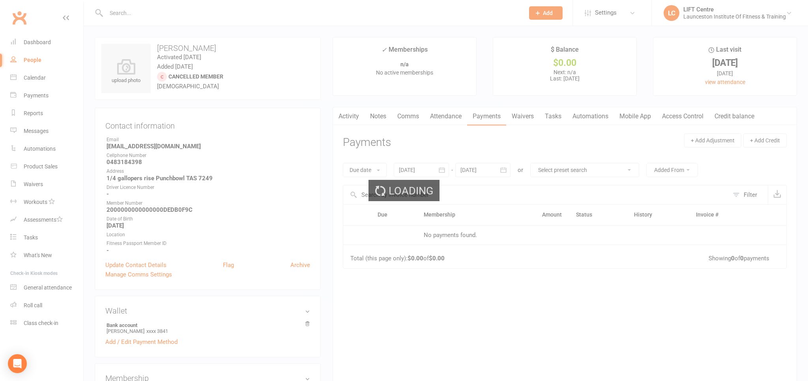
type input "[DATE]"
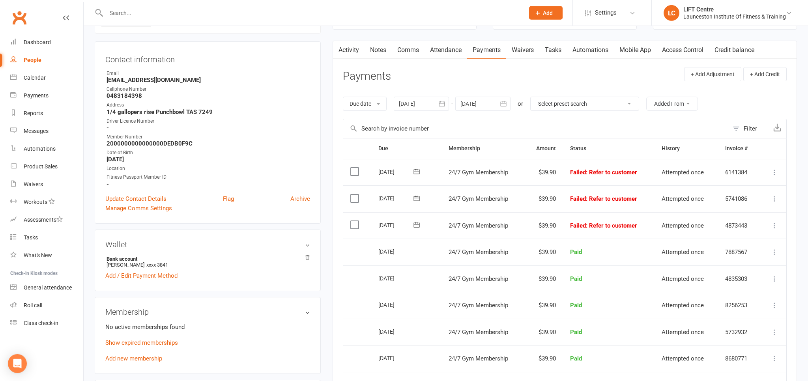
scroll to position [83, 0]
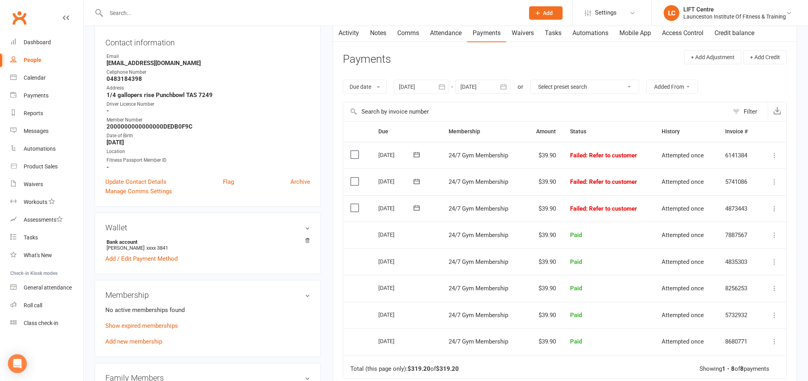
drag, startPoint x: 431, startPoint y: 203, endPoint x: 651, endPoint y: 204, distance: 219.2
click at [651, 204] on tr "Select this [DATE] [PERSON_NAME] 24/7 Gym Membership $39.90 Failed : Refer to c…" at bounding box center [564, 208] width 443 height 27
click at [331, 198] on main "✓ Memberships n/a No active memberships $ Balance $0.00 Next: n/a Last: [DATE] …" at bounding box center [564, 227] width 476 height 547
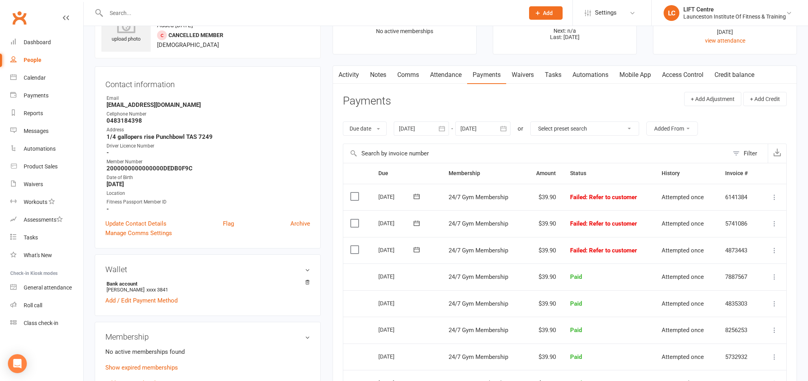
scroll to position [0, 0]
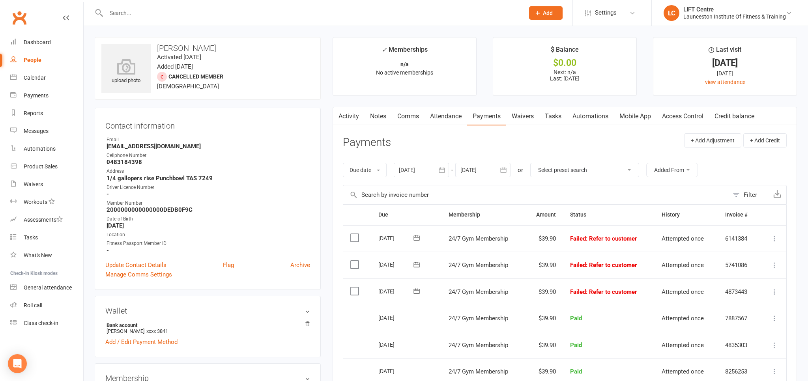
click at [772, 291] on icon at bounding box center [774, 292] width 8 height 8
click at [726, 348] on link "Skip" at bounding box center [739, 355] width 78 height 16
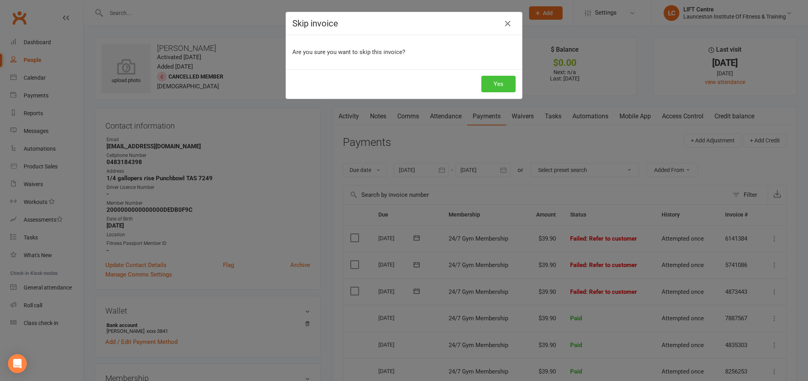
click at [498, 86] on button "Yes" at bounding box center [498, 84] width 34 height 17
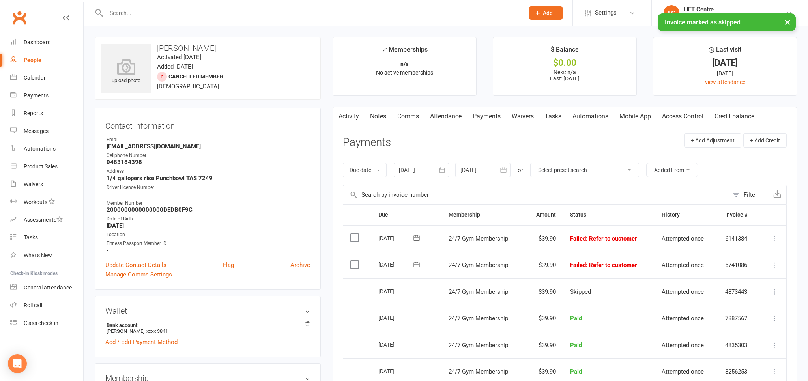
click at [771, 266] on icon at bounding box center [774, 265] width 8 height 8
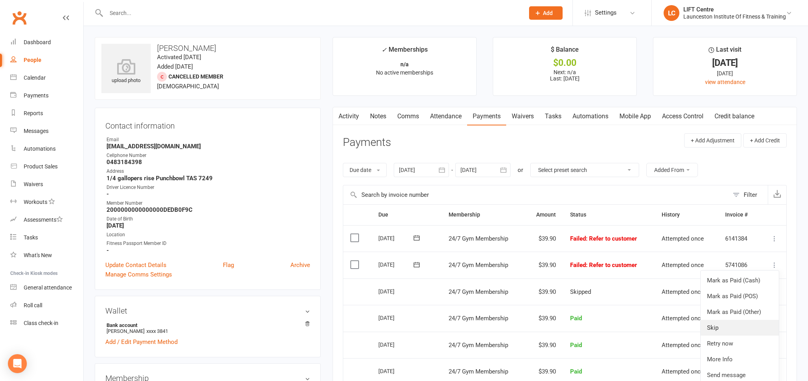
click at [737, 327] on link "Skip" at bounding box center [739, 328] width 78 height 16
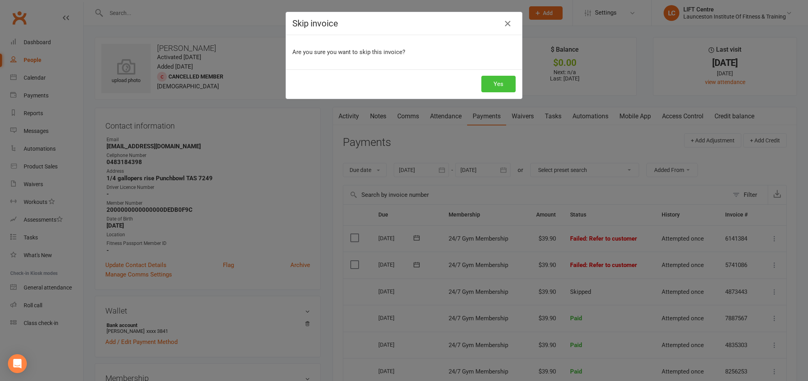
click at [491, 86] on button "Yes" at bounding box center [498, 84] width 34 height 17
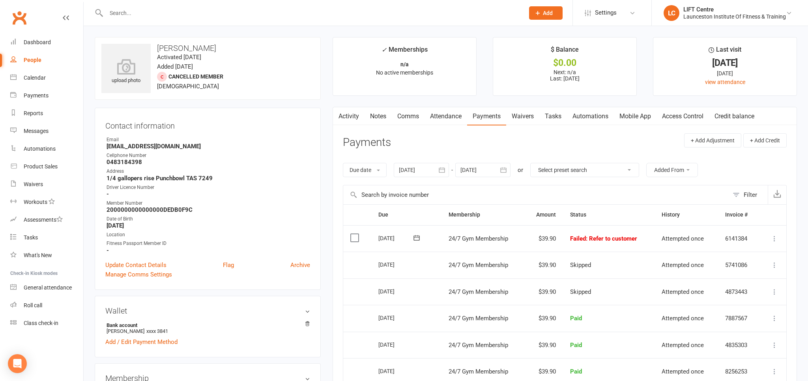
click at [776, 236] on icon at bounding box center [774, 239] width 8 height 8
click at [753, 272] on link "Mark as Paid (POS)" at bounding box center [739, 270] width 78 height 16
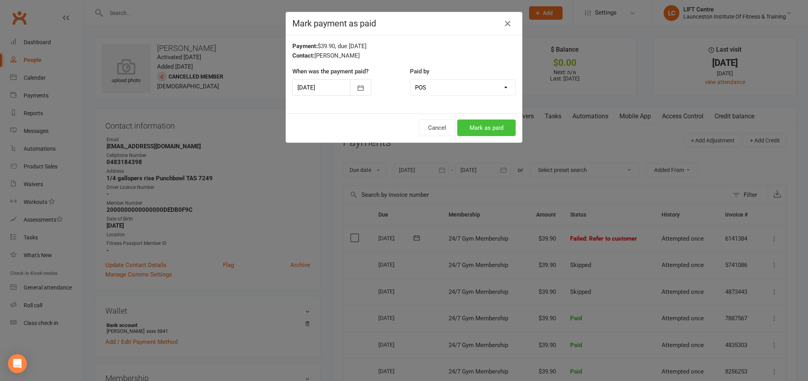
click at [478, 129] on button "Mark as paid" at bounding box center [486, 127] width 58 height 17
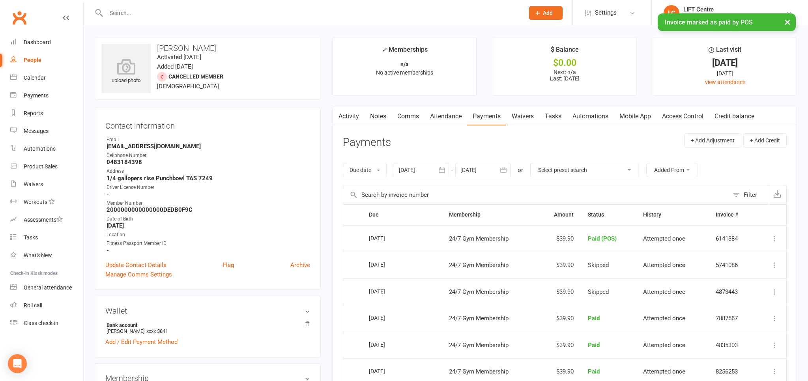
click at [261, 152] on div "Cellphone Number" at bounding box center [207, 155] width 203 height 7
click at [684, 114] on link "Access Control" at bounding box center [682, 116] width 52 height 18
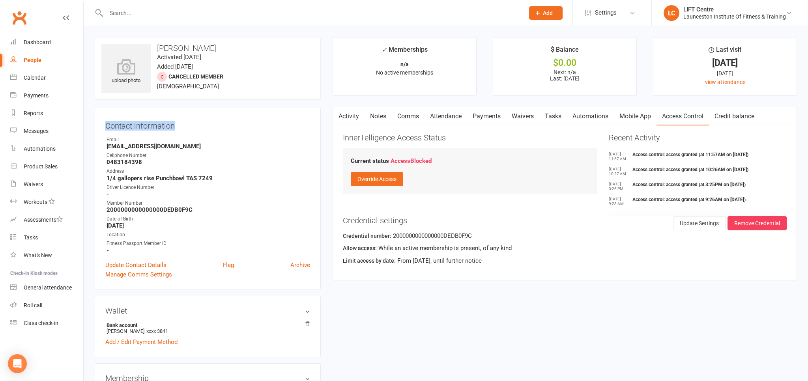
drag, startPoint x: 179, startPoint y: 128, endPoint x: 101, endPoint y: 118, distance: 79.2
click at [101, 118] on div "Contact information Owner Email [EMAIL_ADDRESS][DOMAIN_NAME] Cellphone Number […" at bounding box center [208, 199] width 226 height 182
drag, startPoint x: 200, startPoint y: 126, endPoint x: 200, endPoint y: 136, distance: 10.3
click at [200, 125] on h3 "Contact information" at bounding box center [207, 124] width 205 height 12
drag, startPoint x: 188, startPoint y: 126, endPoint x: 92, endPoint y: 123, distance: 96.6
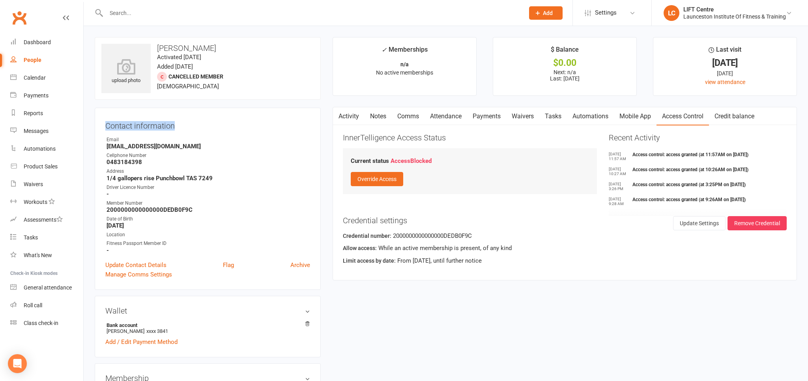
click at [214, 114] on div "Contact information Owner Email [EMAIL_ADDRESS][DOMAIN_NAME] Cellphone Number […" at bounding box center [208, 199] width 226 height 182
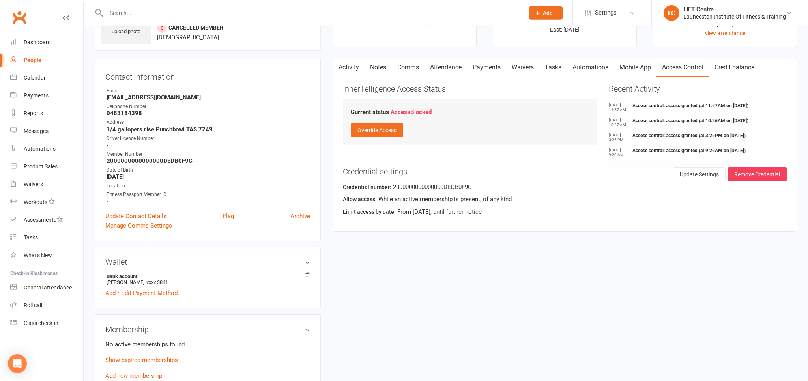
scroll to position [125, 0]
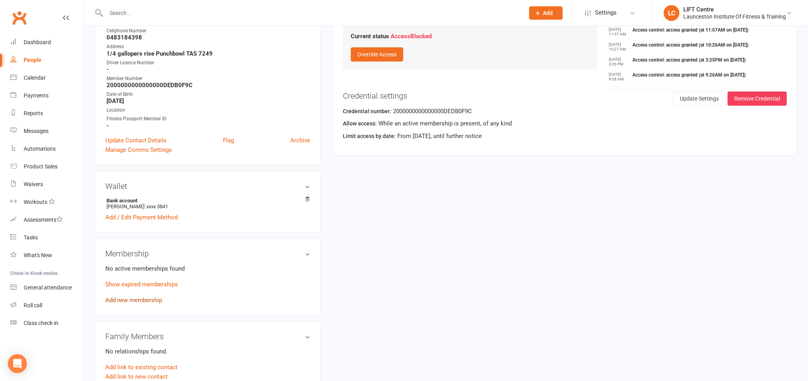
click at [154, 304] on div "No active memberships found Show expired memberships Add new membership" at bounding box center [207, 284] width 205 height 41
click at [155, 302] on link "Add new membership" at bounding box center [133, 300] width 57 height 7
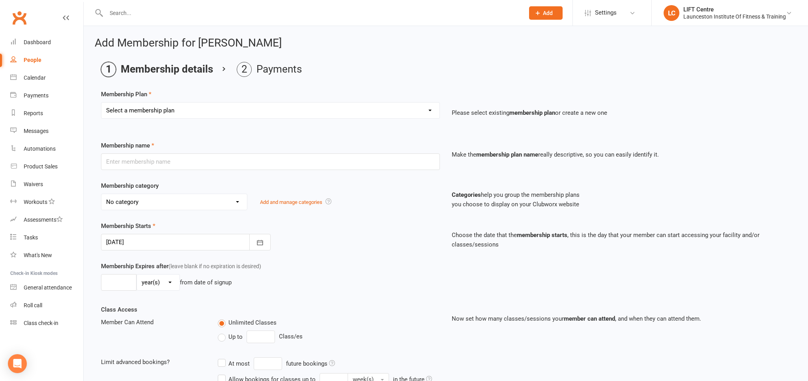
click at [101, 103] on select "Select a membership plan Create new Membership Plan 24/7 Gym Membership Pilates…" at bounding box center [270, 111] width 338 height 16
select select "1"
click option "24/7 Gym Membership" at bounding box center [0, 0] width 0 height 0
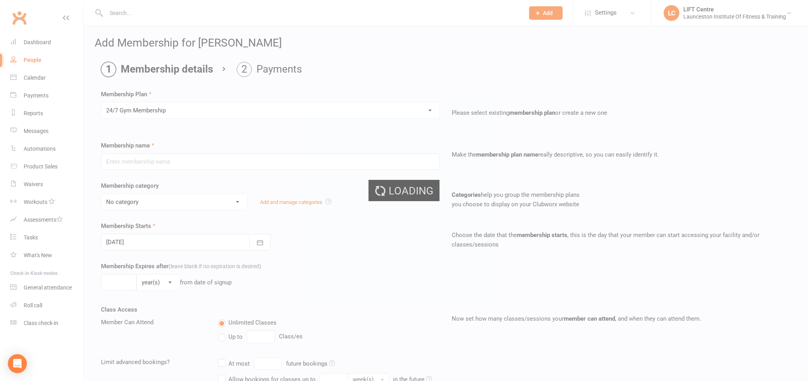
type input "24/7 Gym Membership"
select select "2"
type input "0"
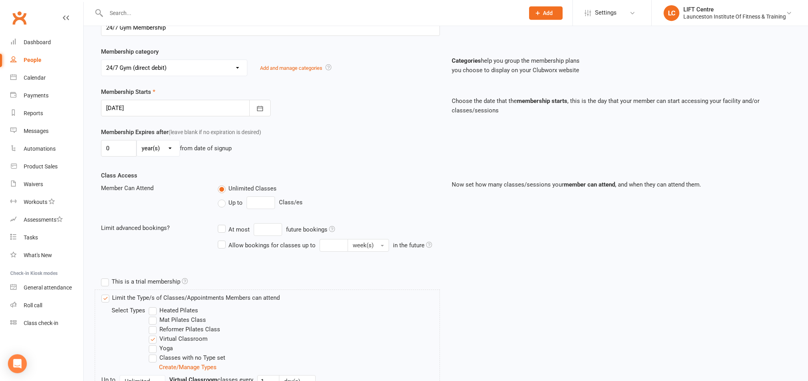
scroll to position [223, 0]
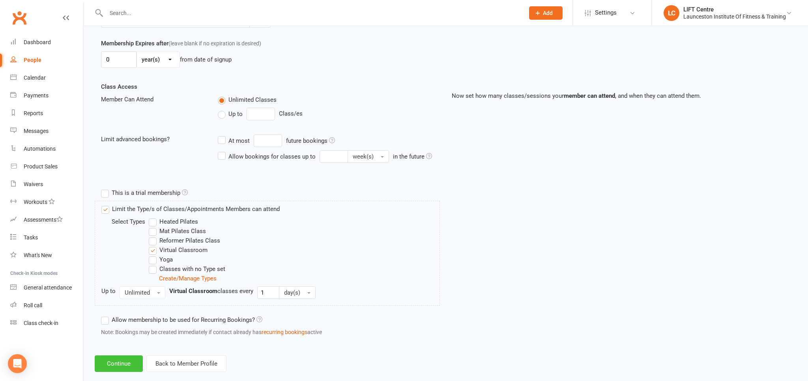
click at [119, 362] on button "Continue" at bounding box center [119, 363] width 48 height 17
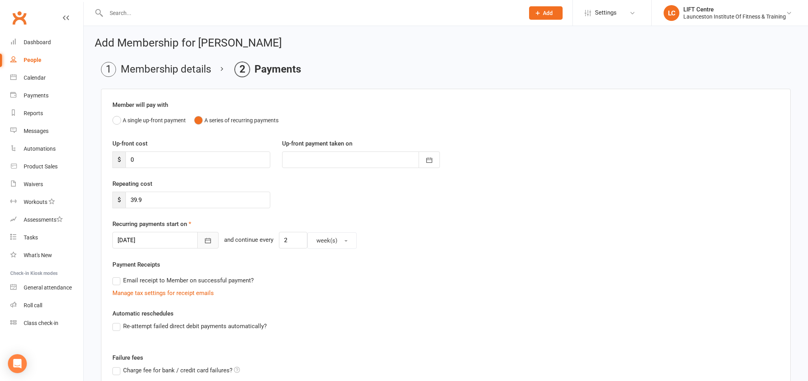
click at [204, 240] on icon "button" at bounding box center [208, 241] width 8 height 8
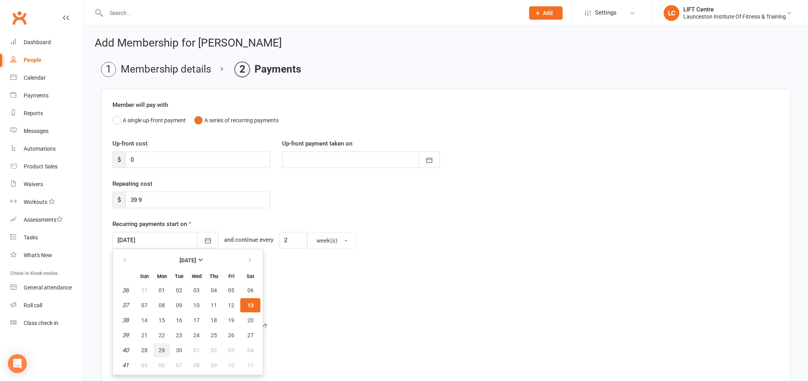
click at [159, 349] on span "29" at bounding box center [162, 350] width 6 height 6
type input "[DATE]"
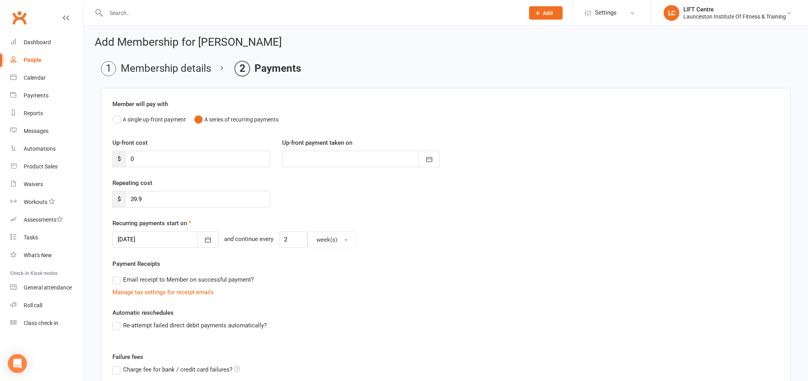
scroll to position [128, 0]
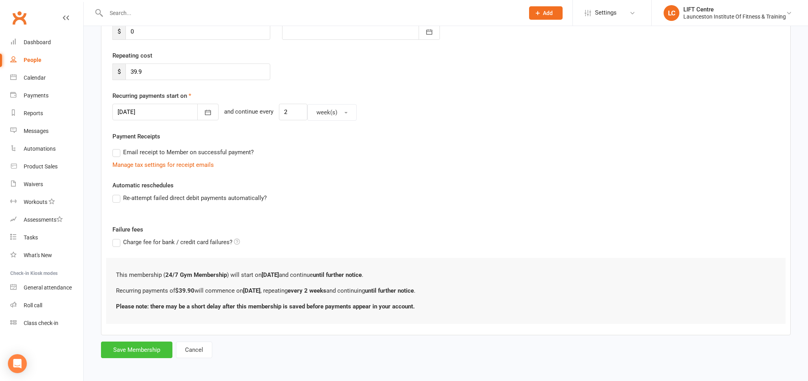
click at [133, 343] on button "Save Membership" at bounding box center [136, 349] width 71 height 17
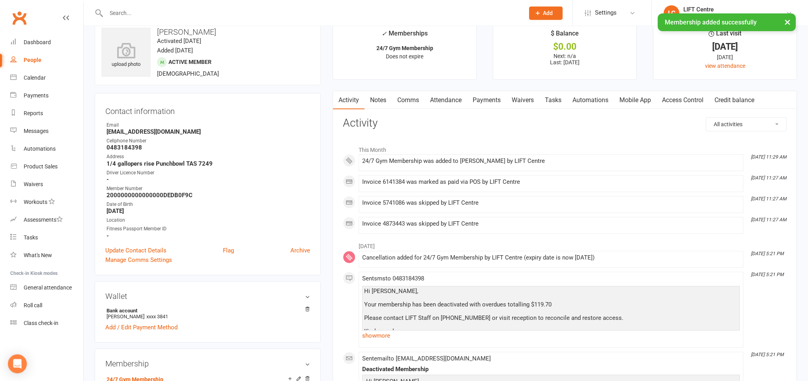
scroll to position [41, 0]
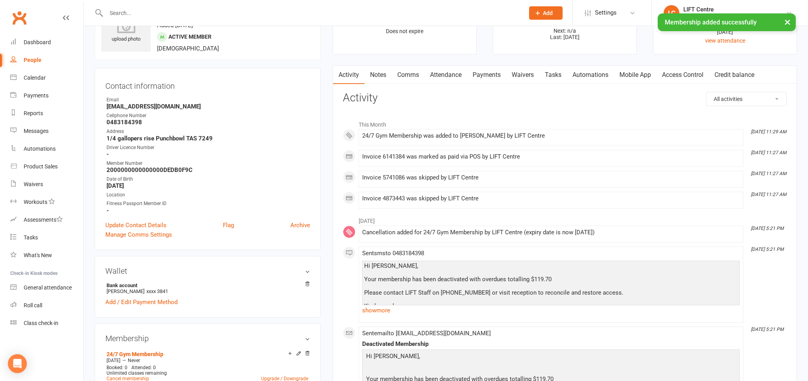
click at [677, 76] on link "Access Control" at bounding box center [682, 75] width 52 height 18
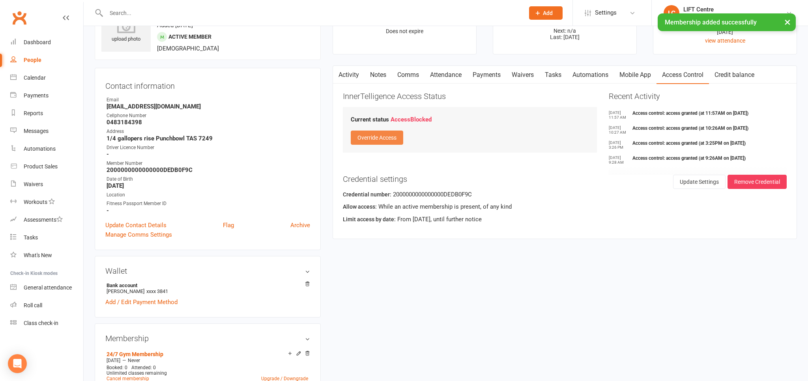
click at [389, 136] on button "Override Access" at bounding box center [377, 138] width 52 height 14
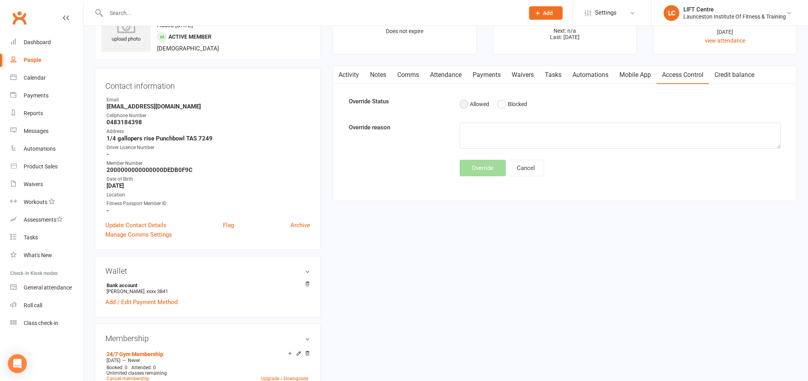
click at [468, 106] on button "Allowed" at bounding box center [474, 104] width 30 height 15
click at [474, 174] on button "Override" at bounding box center [482, 168] width 46 height 17
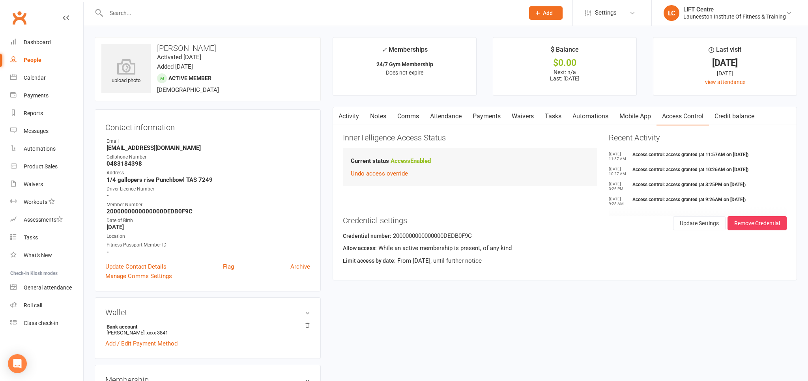
click at [346, 107] on link "Activity" at bounding box center [349, 116] width 32 height 18
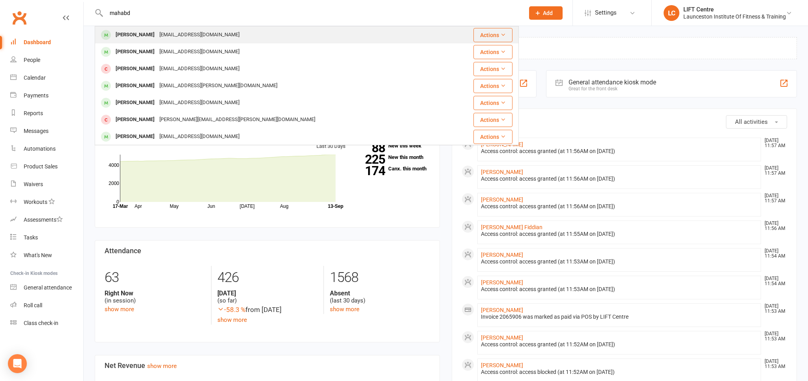
type input "mahabd"
click at [170, 35] on div "[EMAIL_ADDRESS][DOMAIN_NAME]" at bounding box center [199, 34] width 85 height 11
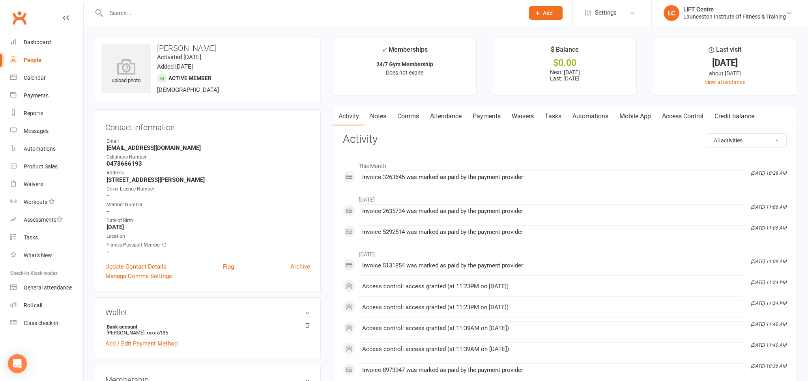
click at [681, 119] on link "Access Control" at bounding box center [682, 116] width 52 height 18
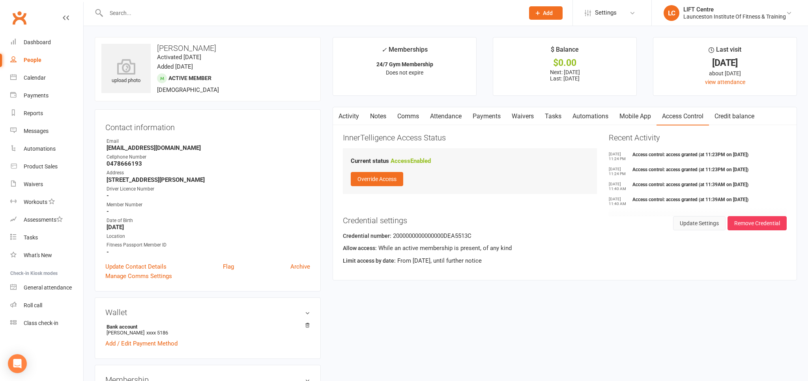
click at [695, 223] on button "Update Settings" at bounding box center [699, 223] width 52 height 14
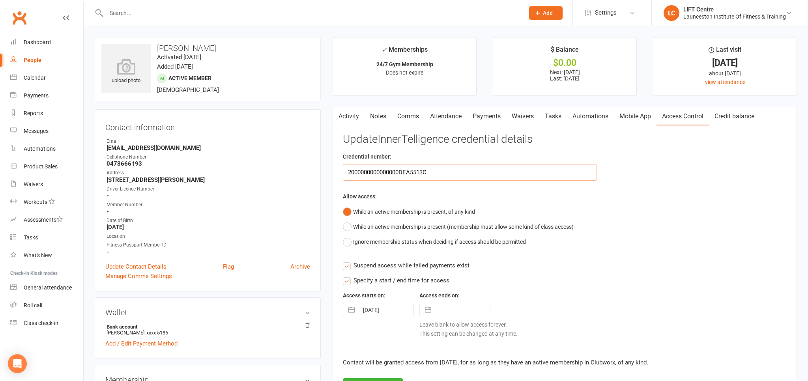
click at [424, 171] on input "2000000000000000DEA5513C" at bounding box center [470, 172] width 254 height 17
click at [426, 171] on input "2000000000000000DEA5513C" at bounding box center [470, 172] width 254 height 17
paste input "2000000000000000497D5ECE"
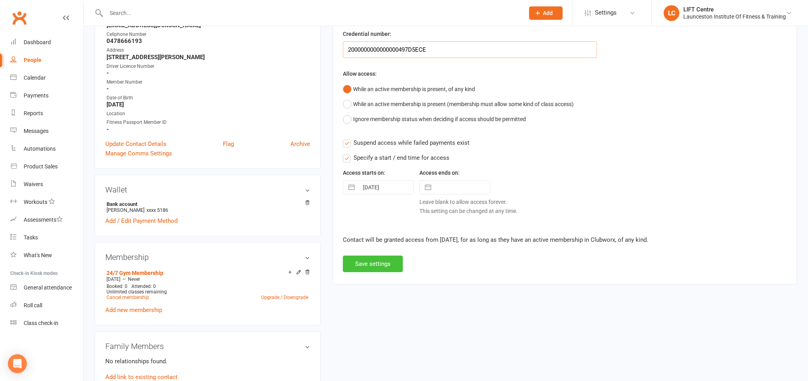
scroll to position [125, 0]
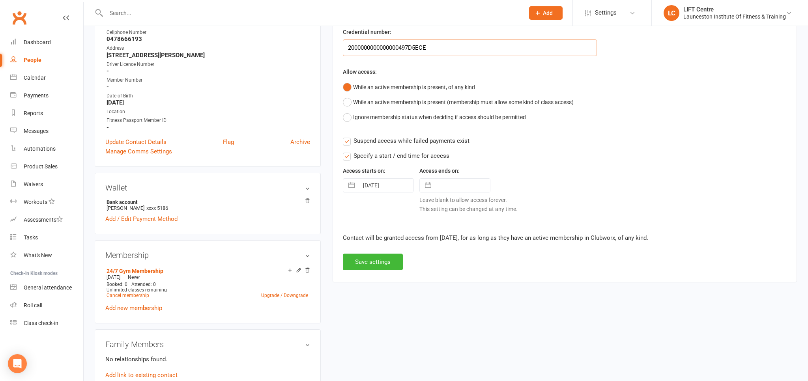
type input "2000000000000000497D5ECE"
click at [384, 261] on button "Save settings" at bounding box center [373, 262] width 60 height 17
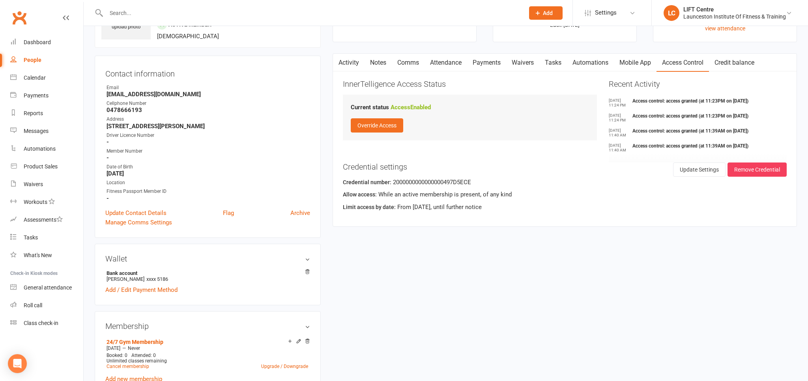
scroll to position [0, 0]
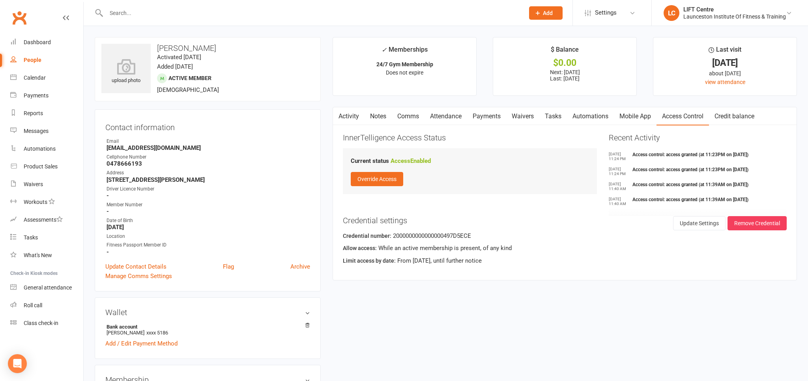
click at [172, 16] on input "text" at bounding box center [311, 12] width 415 height 11
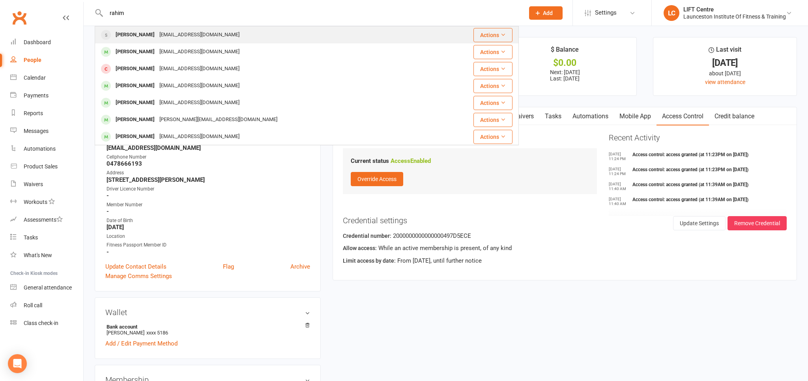
type input "rahim"
click at [215, 29] on div "Rnakhaei.md@gmail.com" at bounding box center [199, 34] width 85 height 11
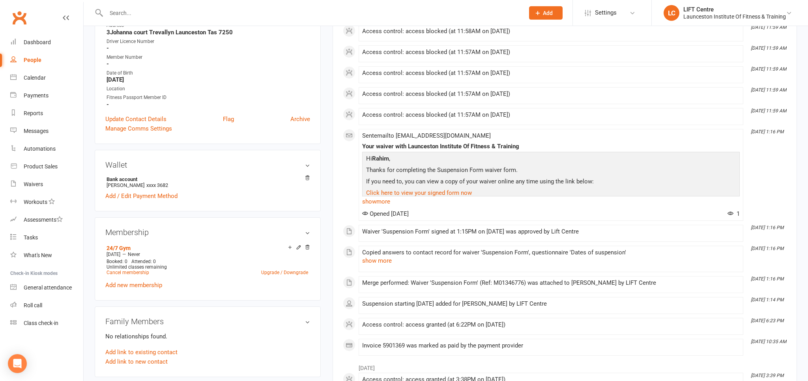
scroll to position [125, 0]
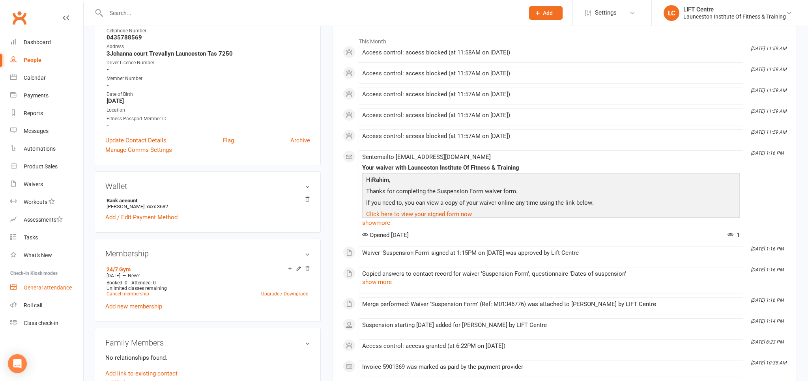
click at [52, 290] on div "General attendance" at bounding box center [48, 287] width 48 height 6
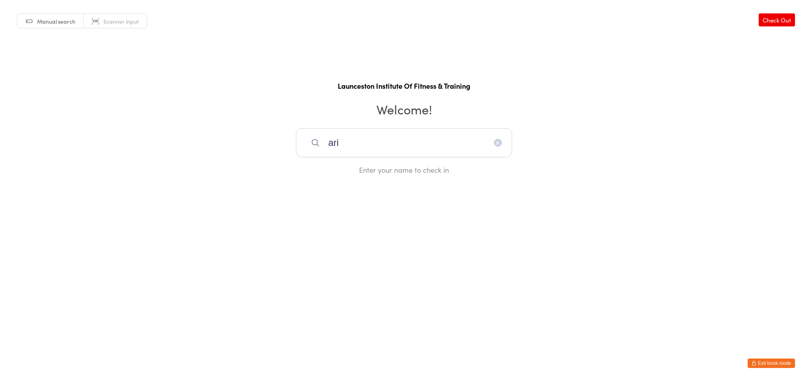
type input "arik"
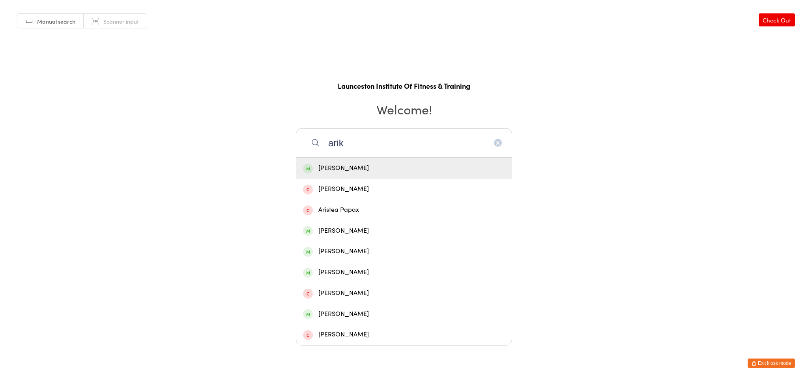
drag, startPoint x: 350, startPoint y: 148, endPoint x: 266, endPoint y: 157, distance: 84.8
click at [296, 157] on input "arik" at bounding box center [404, 142] width 216 height 29
type input "tariku"
click at [334, 169] on div "Tariku [PERSON_NAME]" at bounding box center [404, 168] width 202 height 11
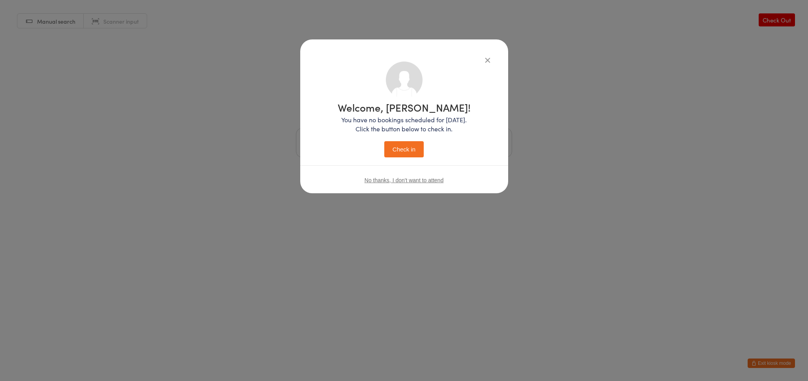
click at [398, 149] on button "Check in" at bounding box center [403, 149] width 39 height 16
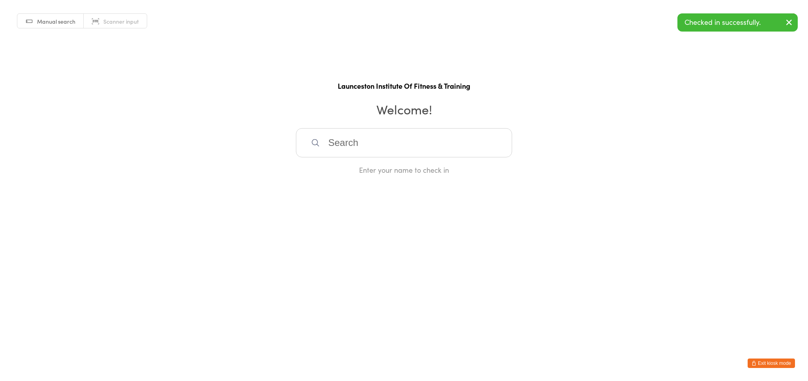
click at [321, 146] on input "search" at bounding box center [404, 142] width 216 height 29
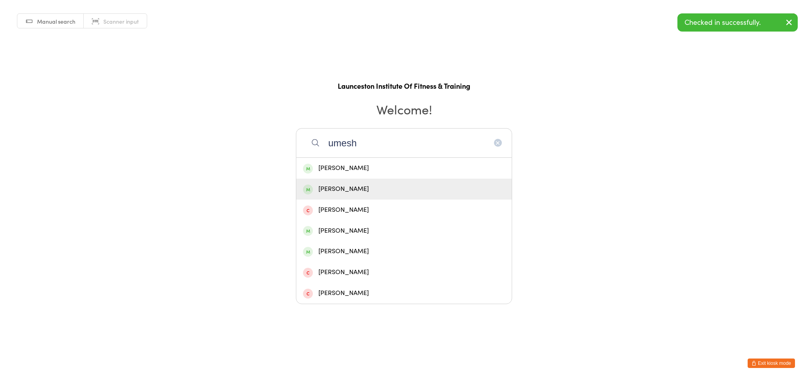
type input "umesh"
click at [348, 181] on div "[PERSON_NAME]" at bounding box center [403, 189] width 215 height 21
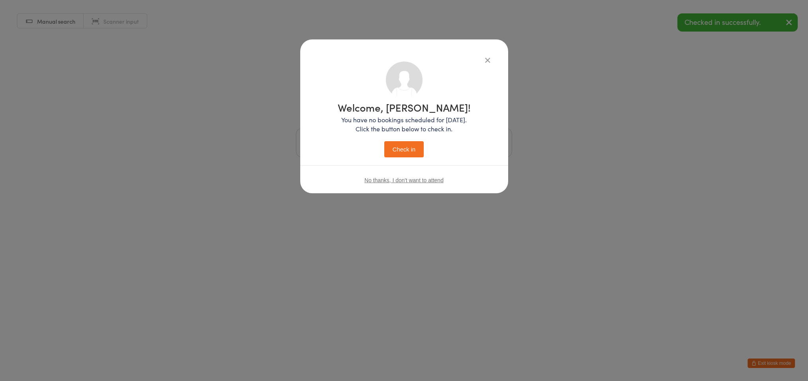
click at [406, 153] on button "Check in" at bounding box center [403, 149] width 39 height 16
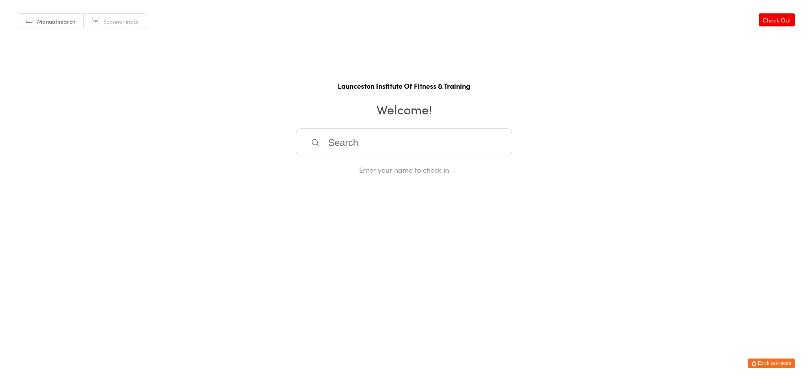
click at [787, 362] on button "Exit kiosk mode" at bounding box center [770, 362] width 47 height 9
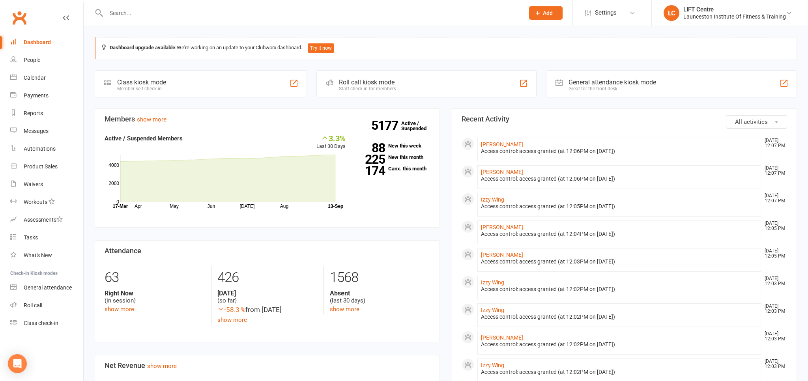
click at [413, 146] on link "88 New this week" at bounding box center [393, 145] width 73 height 5
click at [406, 168] on link "174 Canx. this month" at bounding box center [393, 168] width 73 height 5
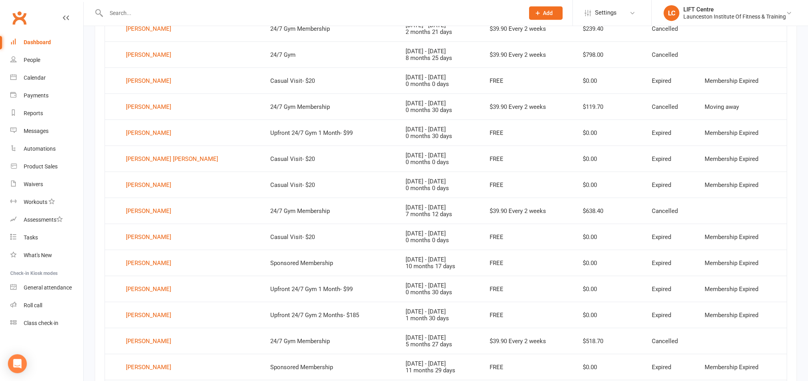
scroll to position [423, 0]
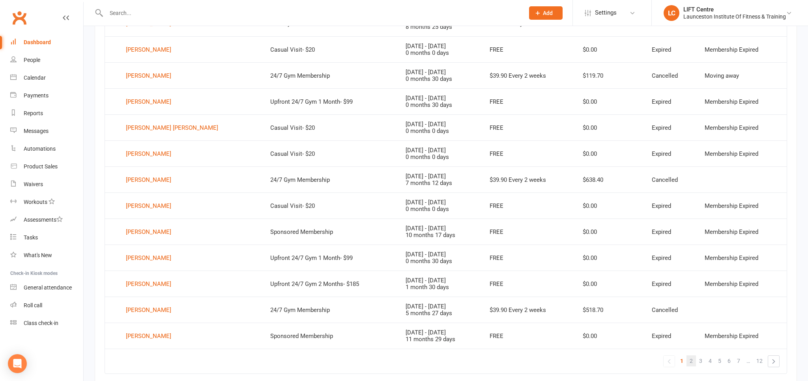
click at [692, 362] on span "2" at bounding box center [690, 360] width 3 height 11
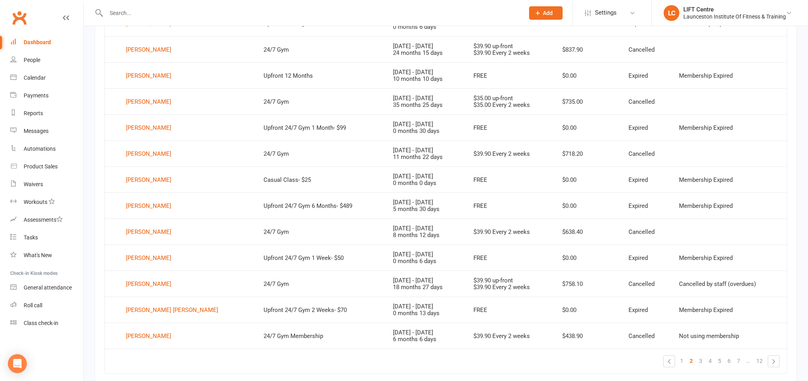
click at [136, 17] on input "text" at bounding box center [311, 12] width 415 height 11
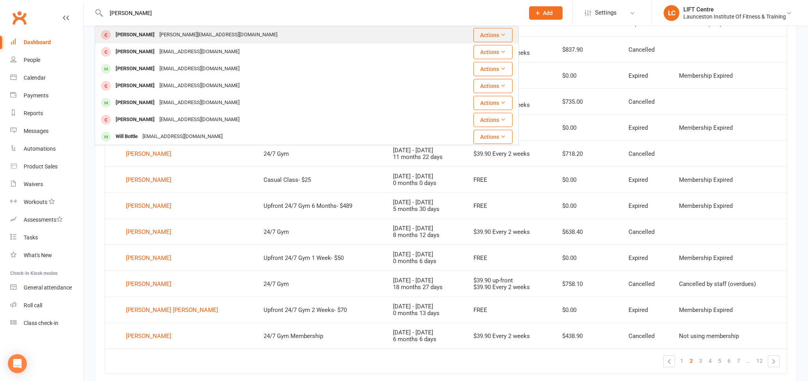
type input "will hale"
click at [192, 31] on div "william.haley14@gmail.com" at bounding box center [218, 34] width 123 height 11
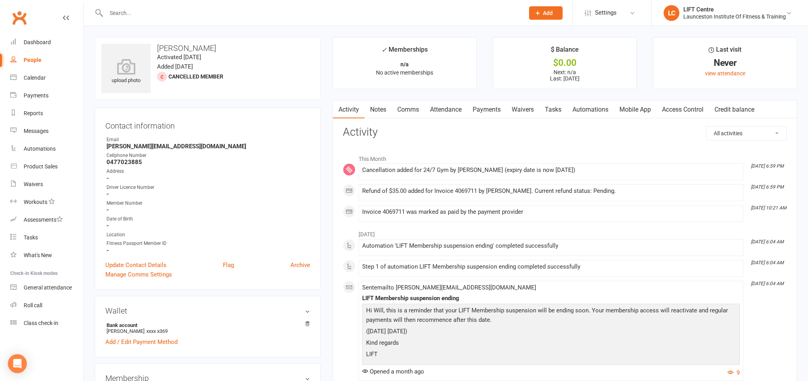
click at [487, 106] on link "Payments" at bounding box center [486, 110] width 39 height 18
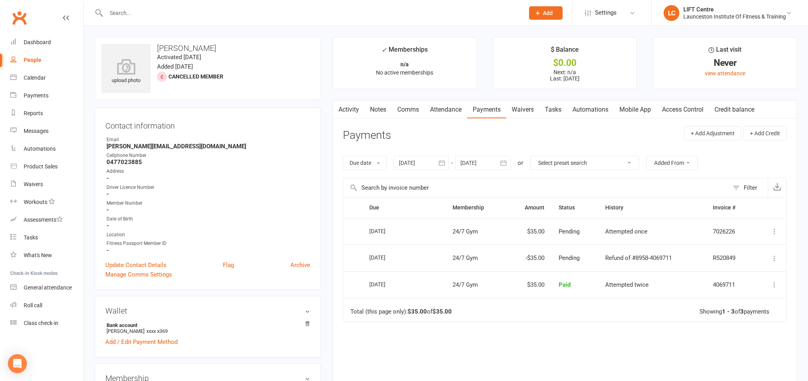
click at [772, 282] on icon at bounding box center [774, 285] width 8 height 8
click at [733, 299] on link "Refund" at bounding box center [739, 300] width 78 height 16
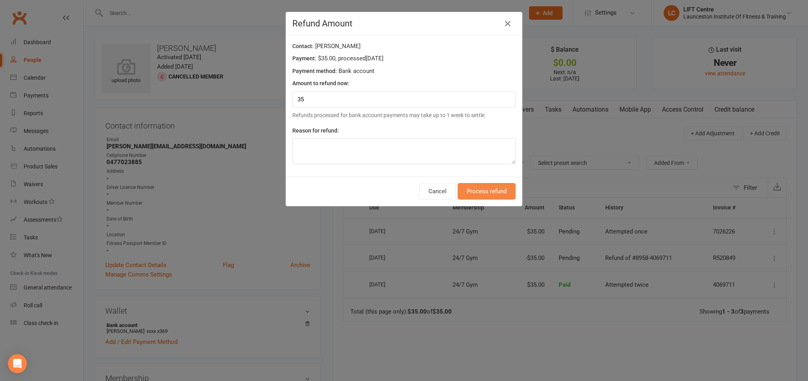
click at [484, 190] on button "Process refund" at bounding box center [486, 191] width 58 height 17
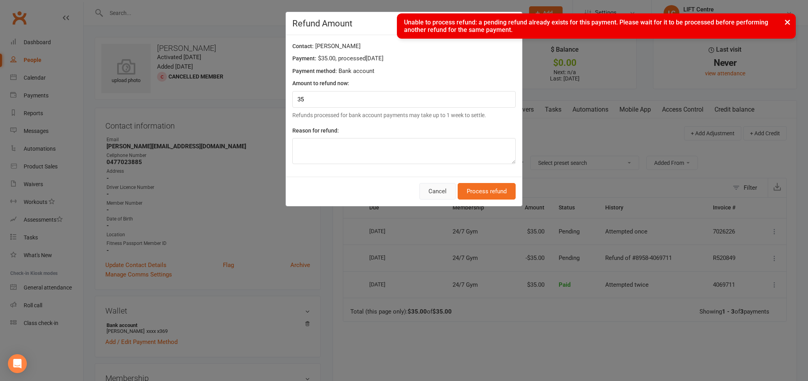
click at [442, 191] on button "Cancel" at bounding box center [437, 191] width 36 height 17
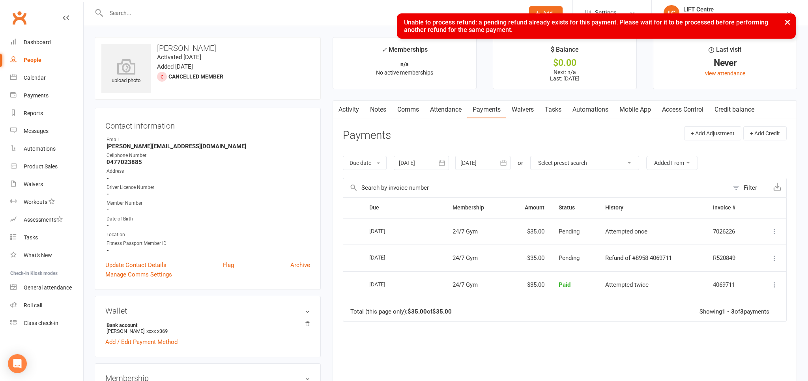
click at [441, 163] on icon "button" at bounding box center [442, 163] width 8 height 8
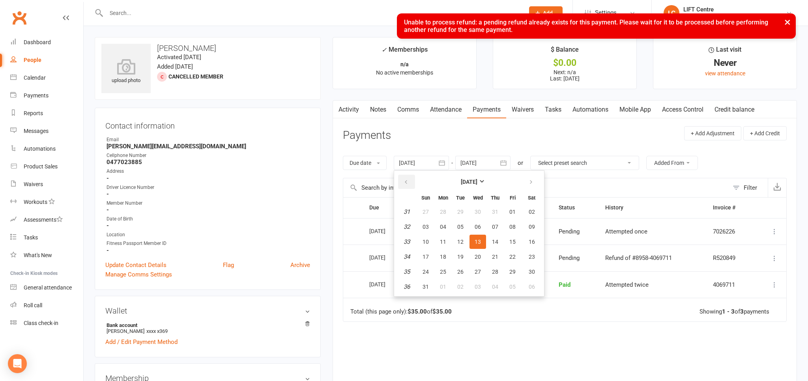
click at [403, 179] on button "button" at bounding box center [406, 182] width 17 height 14
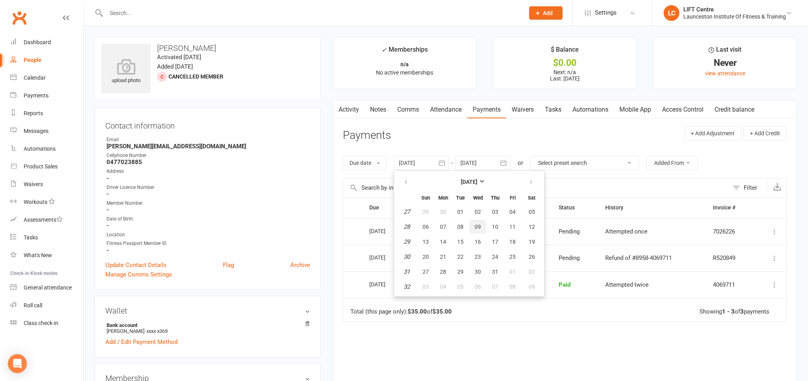
click at [475, 227] on button "09" at bounding box center [477, 227] width 17 height 14
type input "09 Jul 2025"
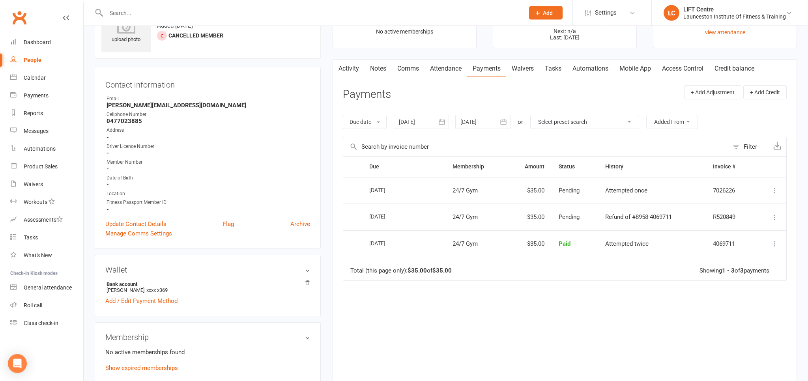
scroll to position [41, 0]
click at [773, 186] on icon at bounding box center [774, 190] width 8 height 8
drag, startPoint x: 486, startPoint y: 297, endPoint x: 427, endPoint y: 188, distance: 124.6
click at [486, 298] on div "Due Contact Membership Amount Status History Invoice # Select this 12 Sep 2025 …" at bounding box center [565, 269] width 444 height 226
click at [37, 43] on div "Dashboard" at bounding box center [37, 42] width 27 height 6
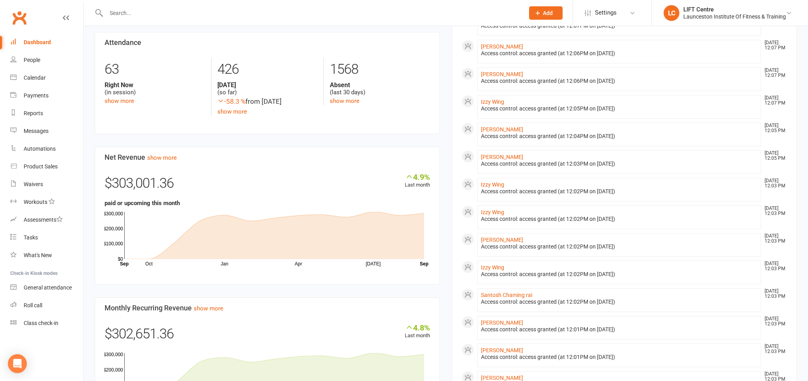
scroll to position [364, 0]
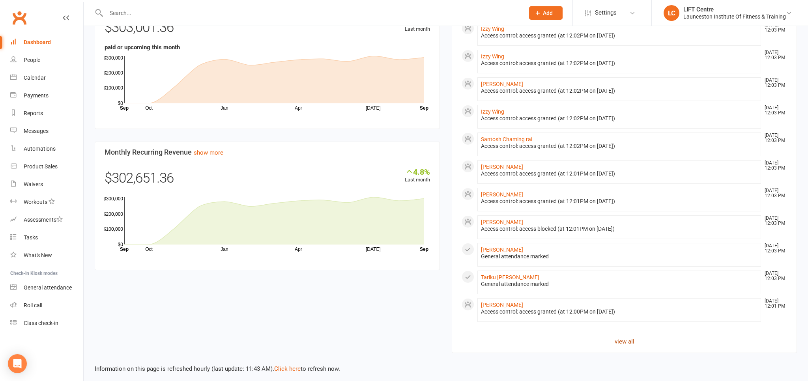
click at [621, 337] on link "view all" at bounding box center [623, 341] width 325 height 9
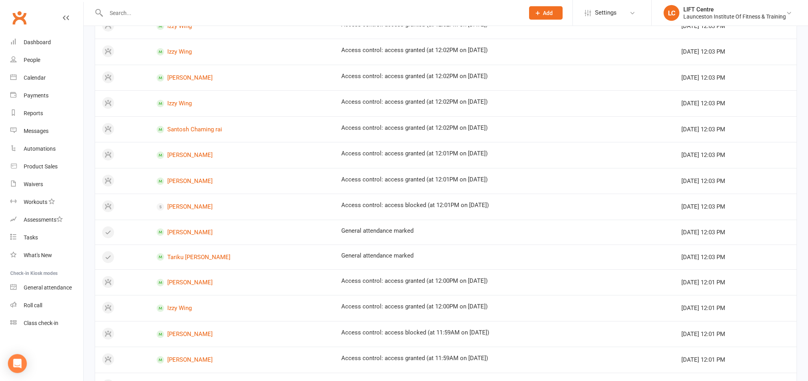
scroll to position [394, 0]
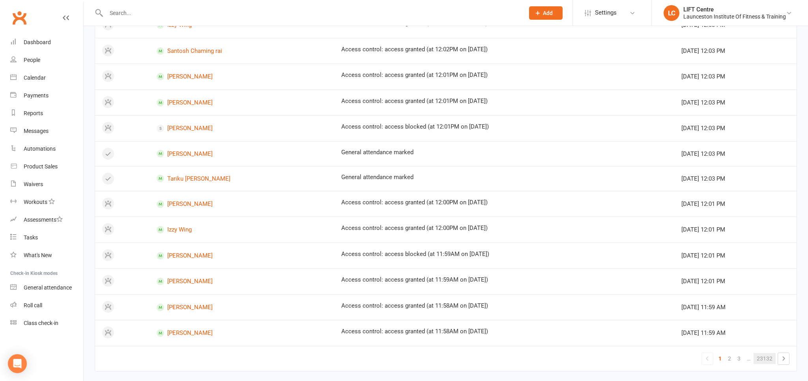
click at [765, 353] on link "23132" at bounding box center [764, 358] width 22 height 11
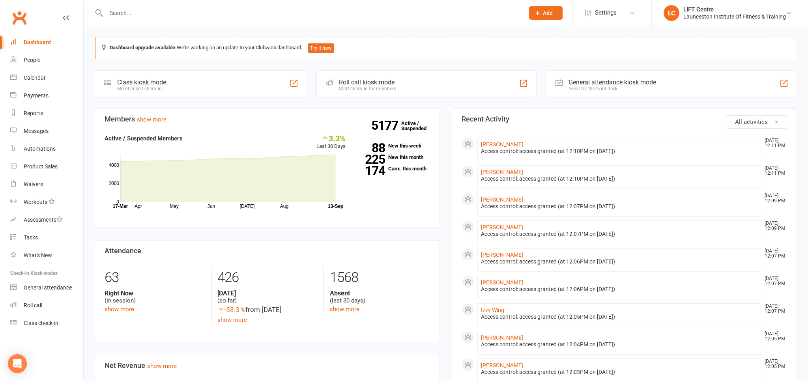
click at [129, 10] on input "text" at bounding box center [311, 12] width 415 height 11
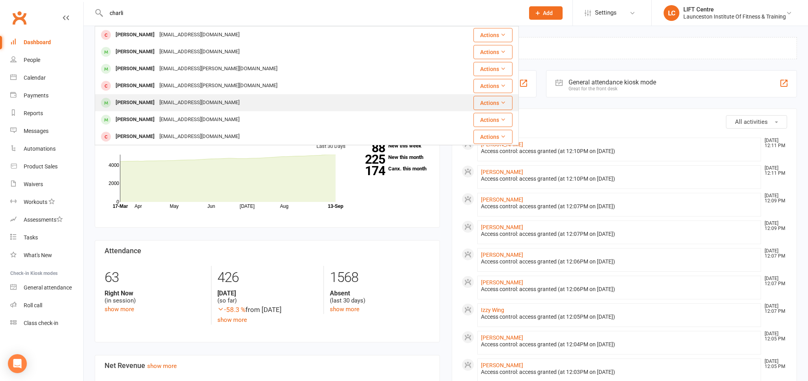
type input "charli"
click at [157, 107] on div "[EMAIL_ADDRESS][DOMAIN_NAME]" at bounding box center [199, 102] width 85 height 11
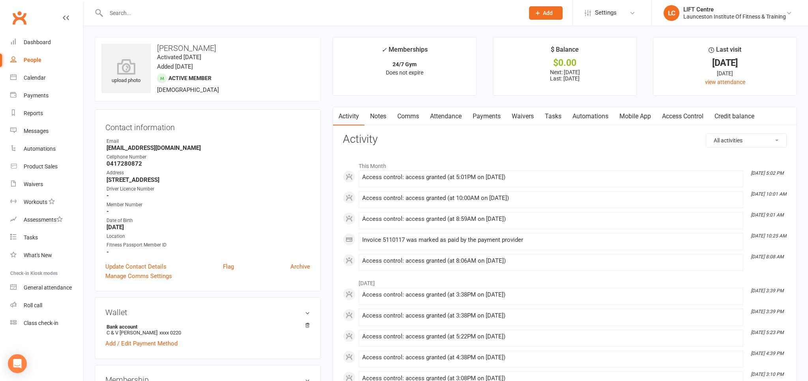
click at [28, 67] on link "People" at bounding box center [46, 60] width 73 height 18
click at [0, 0] on div "Loading" at bounding box center [0, 0] width 0 height 0
select select "100"
